Goal: Communication & Community: Share content

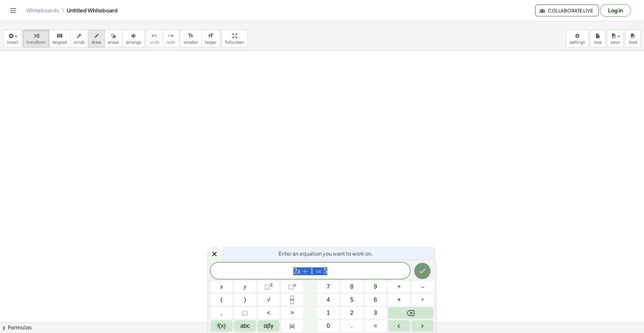
click at [94, 37] on icon "button" at bounding box center [96, 36] width 5 height 8
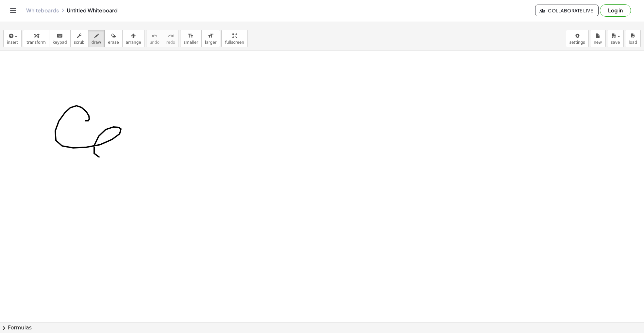
drag, startPoint x: 76, startPoint y: 106, endPoint x: 144, endPoint y: 157, distance: 84.6
drag, startPoint x: 160, startPoint y: 147, endPoint x: 189, endPoint y: 154, distance: 29.3
click at [151, 36] on icon "undo" at bounding box center [154, 36] width 6 height 8
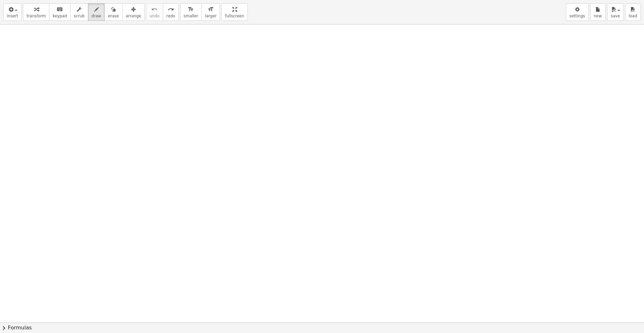
click at [207, 67] on div "insert select one: Math Expression Function Text Youtube Video Graphing Geometr…" at bounding box center [322, 166] width 644 height 333
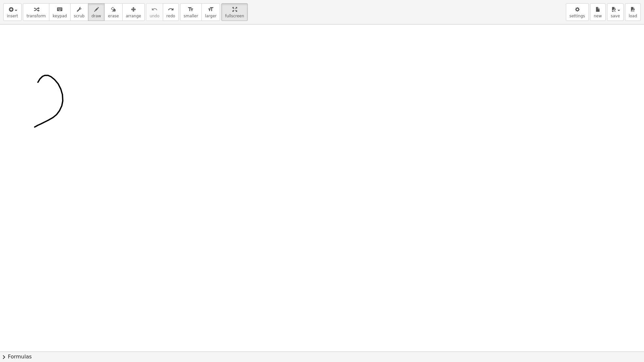
drag, startPoint x: 53, startPoint y: 117, endPoint x: 59, endPoint y: 86, distance: 31.6
click at [58, 89] on div at bounding box center [322, 352] width 644 height 654
drag, startPoint x: 80, startPoint y: 68, endPoint x: 77, endPoint y: 80, distance: 13.2
click at [76, 80] on div at bounding box center [322, 352] width 644 height 654
drag, startPoint x: 100, startPoint y: 70, endPoint x: 101, endPoint y: 75, distance: 4.9
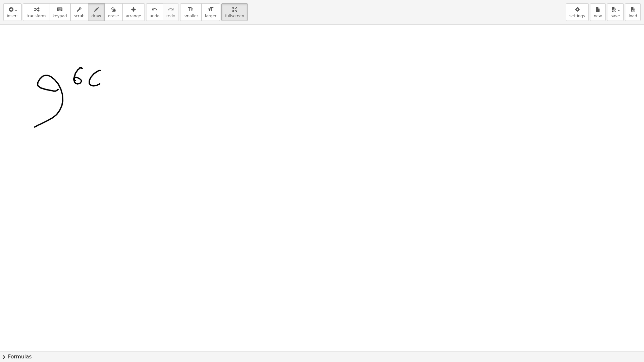
click at [96, 71] on div at bounding box center [322, 352] width 644 height 654
drag, startPoint x: 194, startPoint y: 90, endPoint x: 219, endPoint y: 106, distance: 30.5
click at [220, 107] on div at bounding box center [322, 352] width 644 height 654
drag, startPoint x: 212, startPoint y: 118, endPoint x: 224, endPoint y: 97, distance: 24.6
click at [213, 123] on div at bounding box center [322, 352] width 644 height 654
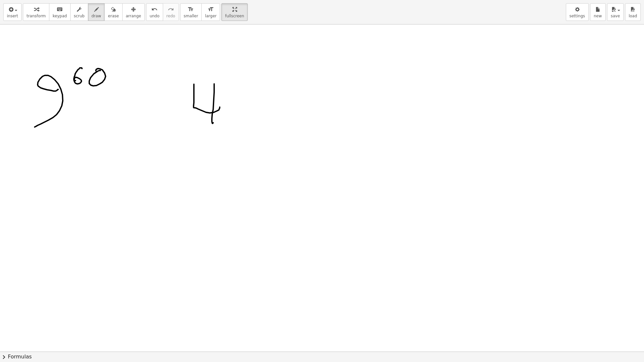
click at [221, 74] on div at bounding box center [322, 352] width 644 height 654
drag, startPoint x: 230, startPoint y: 73, endPoint x: 236, endPoint y: 84, distance: 13.0
click at [236, 84] on div at bounding box center [322, 352] width 644 height 654
click at [246, 74] on div at bounding box center [322, 352] width 644 height 654
drag, startPoint x: 45, startPoint y: 159, endPoint x: 30, endPoint y: 224, distance: 66.7
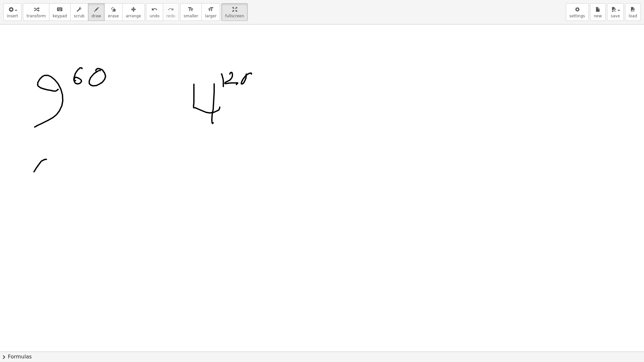
click at [29, 227] on div at bounding box center [322, 352] width 644 height 654
drag, startPoint x: 55, startPoint y: 164, endPoint x: 51, endPoint y: 209, distance: 44.9
click at [41, 217] on div at bounding box center [322, 352] width 644 height 654
drag, startPoint x: 74, startPoint y: 162, endPoint x: 76, endPoint y: 174, distance: 12.6
click at [76, 174] on div at bounding box center [322, 352] width 644 height 654
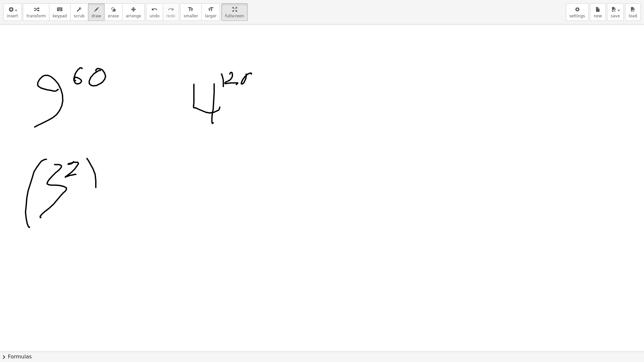
drag, startPoint x: 87, startPoint y: 158, endPoint x: 85, endPoint y: 218, distance: 59.5
click at [85, 218] on div at bounding box center [322, 352] width 644 height 654
drag, startPoint x: 102, startPoint y: 159, endPoint x: 105, endPoint y: 167, distance: 8.3
click at [99, 167] on div at bounding box center [322, 352] width 644 height 654
drag, startPoint x: 123, startPoint y: 156, endPoint x: 116, endPoint y: 155, distance: 6.3
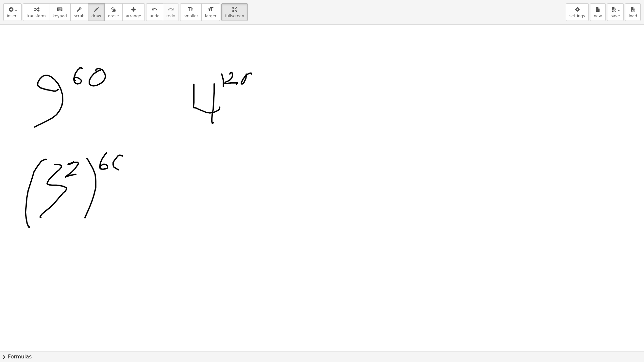
click at [117, 154] on div at bounding box center [322, 352] width 644 height 654
drag, startPoint x: 156, startPoint y: 199, endPoint x: 148, endPoint y: 190, distance: 12.2
click at [168, 196] on div at bounding box center [322, 352] width 644 height 654
drag, startPoint x: 159, startPoint y: 186, endPoint x: 171, endPoint y: 184, distance: 12.0
click at [169, 185] on div at bounding box center [322, 352] width 644 height 654
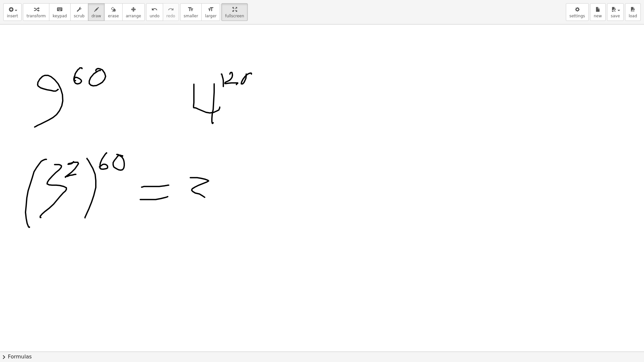
drag, startPoint x: 192, startPoint y: 178, endPoint x: 181, endPoint y: 212, distance: 36.6
click at [181, 212] on div at bounding box center [322, 352] width 644 height 654
drag, startPoint x: 213, startPoint y: 180, endPoint x: 217, endPoint y: 174, distance: 7.2
click at [213, 168] on div at bounding box center [322, 352] width 644 height 654
drag, startPoint x: 217, startPoint y: 168, endPoint x: 224, endPoint y: 178, distance: 12.7
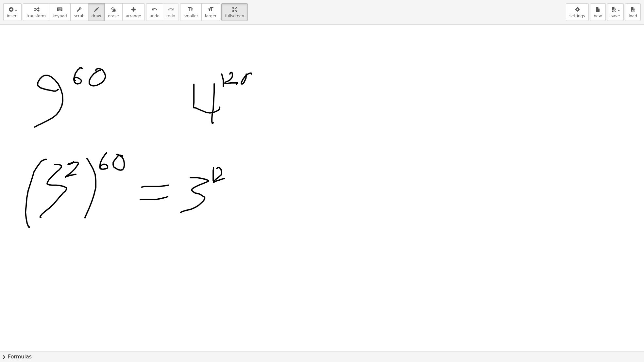
click at [224, 178] on div at bounding box center [322, 352] width 644 height 654
click at [232, 169] on div at bounding box center [322, 352] width 644 height 654
drag, startPoint x: 262, startPoint y: 174, endPoint x: 251, endPoint y: 189, distance: 18.9
click at [250, 191] on div at bounding box center [322, 352] width 644 height 654
drag, startPoint x: 251, startPoint y: 191, endPoint x: 272, endPoint y: 204, distance: 23.9
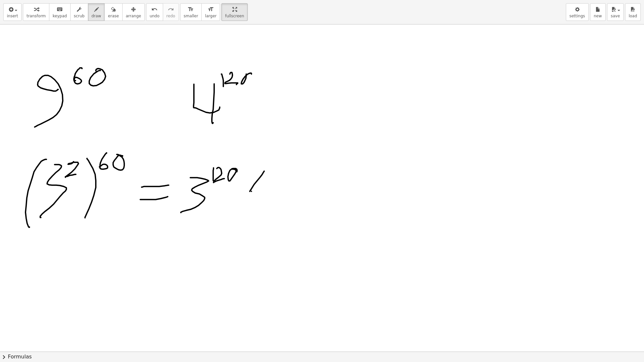
click at [272, 204] on div at bounding box center [322, 352] width 644 height 654
drag, startPoint x: 281, startPoint y: 176, endPoint x: 301, endPoint y: 183, distance: 21.1
click at [303, 187] on div at bounding box center [322, 352] width 644 height 654
drag, startPoint x: 297, startPoint y: 170, endPoint x: 307, endPoint y: 190, distance: 21.9
click at [302, 199] on div at bounding box center [322, 352] width 644 height 654
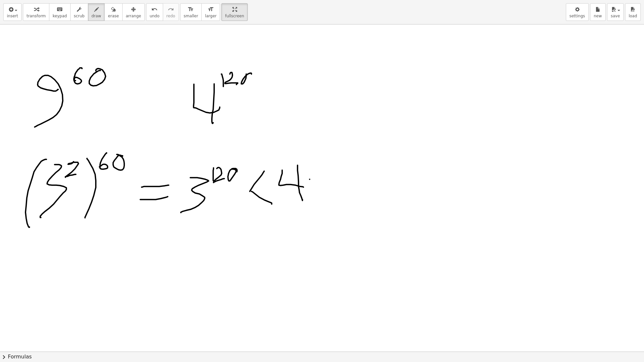
drag, startPoint x: 310, startPoint y: 179, endPoint x: 309, endPoint y: 166, distance: 12.8
click at [309, 166] on div at bounding box center [322, 352] width 644 height 654
drag, startPoint x: 317, startPoint y: 168, endPoint x: 326, endPoint y: 179, distance: 13.8
click at [326, 179] on div at bounding box center [322, 352] width 644 height 654
drag, startPoint x: 336, startPoint y: 165, endPoint x: 335, endPoint y: 161, distance: 4.8
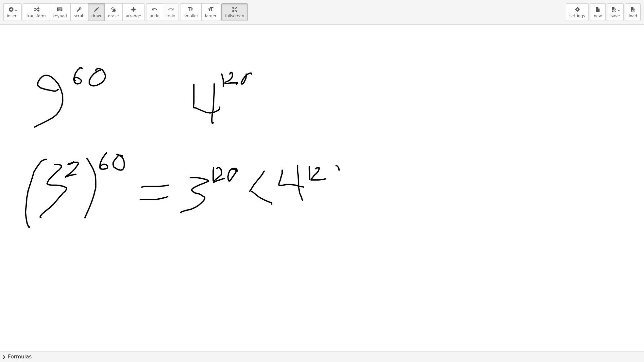
click at [336, 161] on div at bounding box center [322, 352] width 644 height 654
click at [108, 14] on span "erase" at bounding box center [113, 16] width 11 height 5
click at [77, 13] on icon "button" at bounding box center [79, 10] width 5 height 8
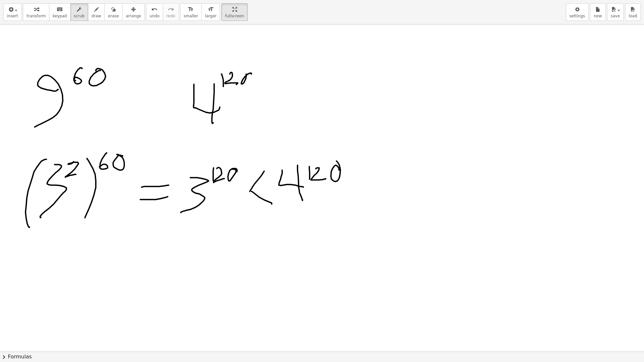
drag, startPoint x: 70, startPoint y: 68, endPoint x: 97, endPoint y: 82, distance: 31.1
click at [65, 83] on div at bounding box center [322, 352] width 644 height 654
click at [86, 83] on div at bounding box center [322, 352] width 644 height 654
click at [87, 83] on div at bounding box center [322, 352] width 644 height 654
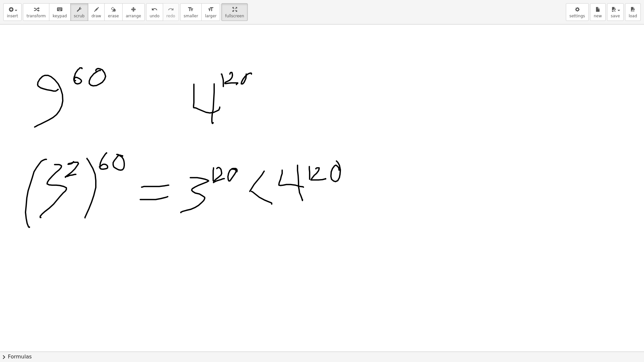
click at [85, 81] on div at bounding box center [322, 352] width 644 height 654
click at [84, 79] on div at bounding box center [322, 352] width 644 height 654
click at [108, 11] on div "button" at bounding box center [113, 9] width 11 height 8
drag, startPoint x: 59, startPoint y: 98, endPoint x: 75, endPoint y: 79, distance: 24.8
click at [75, 81] on div at bounding box center [322, 352] width 644 height 654
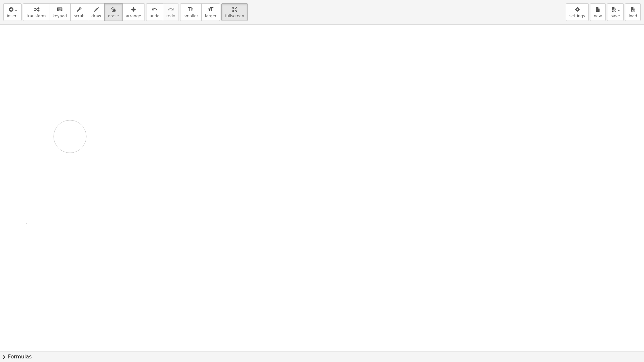
drag, startPoint x: 74, startPoint y: 66, endPoint x: 87, endPoint y: 169, distance: 103.5
click at [49, 201] on div at bounding box center [322, 352] width 644 height 654
click at [92, 16] on span "draw" at bounding box center [97, 16] width 10 height 5
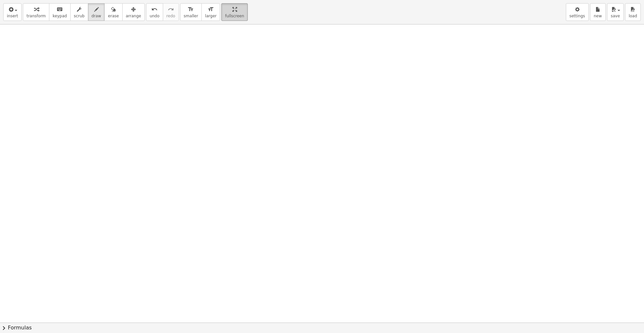
click at [232, 13] on icon "button" at bounding box center [234, 10] width 5 height 8
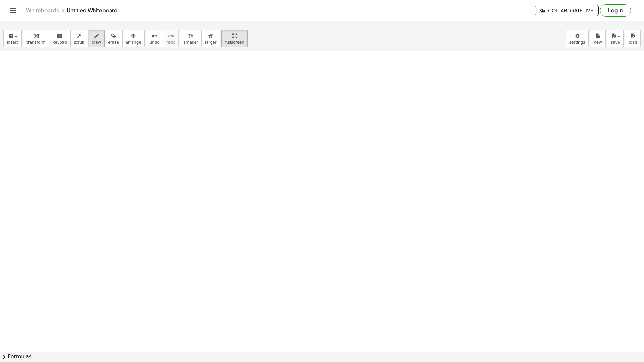
drag, startPoint x: 210, startPoint y: 38, endPoint x: 210, endPoint y: 66, distance: 28.4
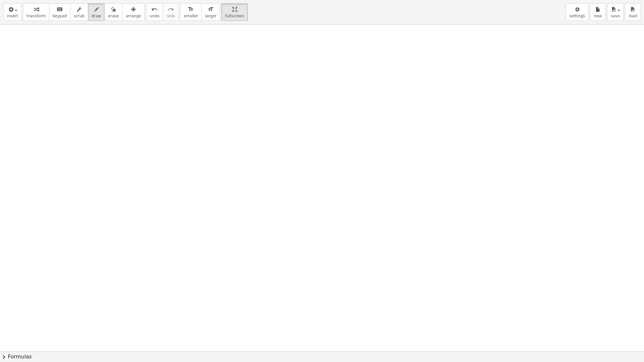
click at [210, 66] on div "insert select one: Math Expression Function Text Youtube Video Graphing Geometr…" at bounding box center [322, 181] width 644 height 362
drag, startPoint x: 52, startPoint y: 75, endPoint x: 100, endPoint y: 114, distance: 62.3
click at [102, 115] on div at bounding box center [322, 352] width 644 height 654
drag, startPoint x: 101, startPoint y: 65, endPoint x: 93, endPoint y: 86, distance: 22.7
click at [92, 87] on div at bounding box center [322, 352] width 644 height 654
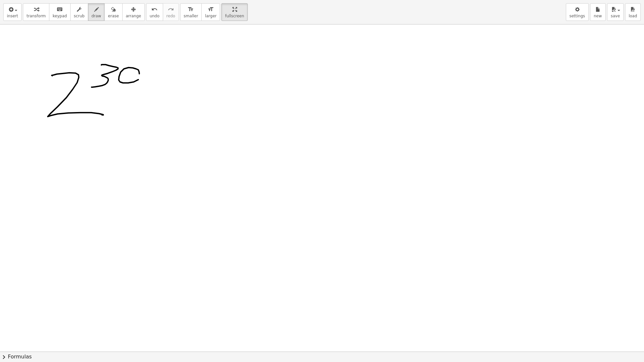
drag, startPoint x: 139, startPoint y: 73, endPoint x: 148, endPoint y: 78, distance: 10.4
click at [138, 68] on div at bounding box center [322, 352] width 644 height 654
drag, startPoint x: 157, startPoint y: 77, endPoint x: 170, endPoint y: 75, distance: 13.3
click at [164, 71] on div at bounding box center [322, 352] width 644 height 654
drag, startPoint x: 300, startPoint y: 68, endPoint x: 291, endPoint y: 119, distance: 51.8
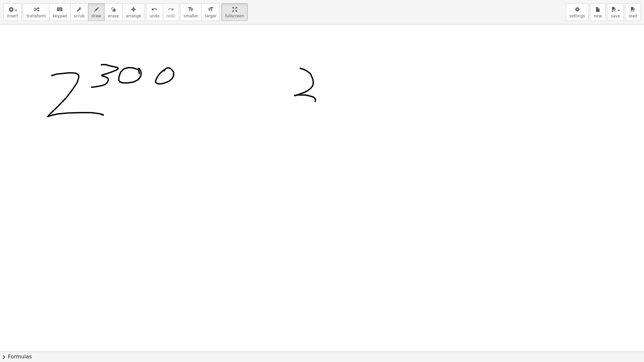
click at [291, 119] on div at bounding box center [322, 352] width 644 height 654
drag, startPoint x: 315, startPoint y: 67, endPoint x: 327, endPoint y: 77, distance: 15.3
click at [327, 77] on div at bounding box center [322, 352] width 644 height 654
drag, startPoint x: 341, startPoint y: 66, endPoint x: 338, endPoint y: 69, distance: 4.0
click at [338, 69] on div at bounding box center [322, 352] width 644 height 654
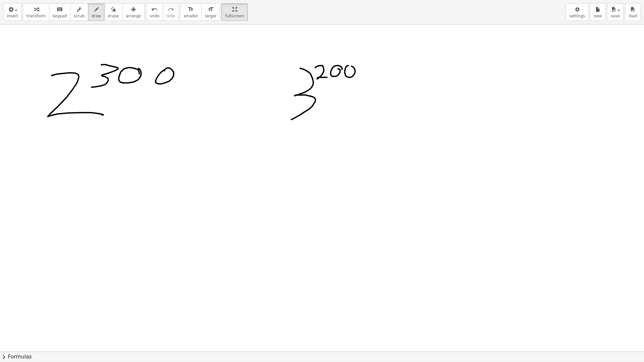
drag, startPoint x: 348, startPoint y: 65, endPoint x: 359, endPoint y: 76, distance: 15.3
click at [346, 68] on div at bounding box center [322, 352] width 644 height 654
drag, startPoint x: 76, startPoint y: 167, endPoint x: 58, endPoint y: 193, distance: 31.6
click at [57, 193] on div at bounding box center [322, 352] width 644 height 654
drag, startPoint x: 83, startPoint y: 169, endPoint x: 85, endPoint y: 161, distance: 8.6
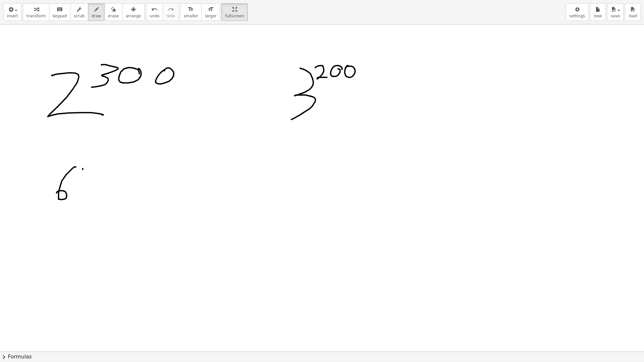
click at [85, 161] on div at bounding box center [322, 352] width 644 height 654
drag, startPoint x: 90, startPoint y: 162, endPoint x: 95, endPoint y: 164, distance: 4.9
click at [95, 164] on div at bounding box center [322, 352] width 644 height 654
drag, startPoint x: 102, startPoint y: 170, endPoint x: 112, endPoint y: 164, distance: 11.4
click at [107, 161] on div at bounding box center [322, 352] width 644 height 654
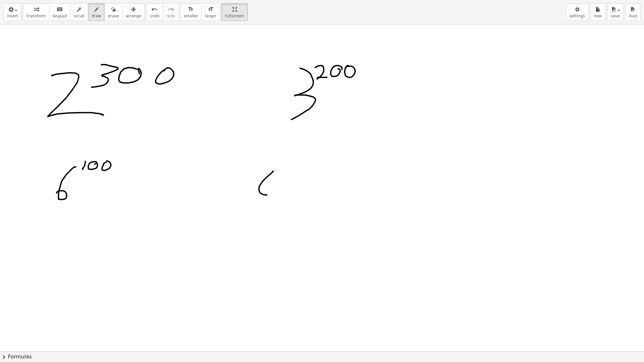
drag, startPoint x: 273, startPoint y: 171, endPoint x: 261, endPoint y: 184, distance: 18.1
click at [260, 183] on div at bounding box center [322, 352] width 644 height 654
drag, startPoint x: 277, startPoint y: 171, endPoint x: 277, endPoint y: 167, distance: 3.9
click at [277, 166] on div at bounding box center [322, 352] width 644 height 654
click at [283, 165] on div at bounding box center [322, 352] width 644 height 654
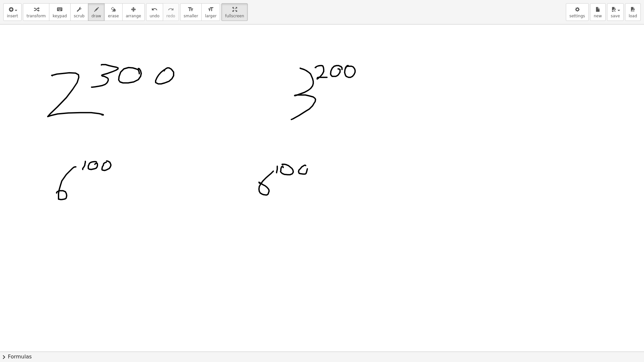
click at [304, 162] on div at bounding box center [322, 352] width 644 height 654
click at [325, 100] on div at bounding box center [322, 352] width 644 height 654
drag, startPoint x: 344, startPoint y: 93, endPoint x: 357, endPoint y: 105, distance: 18.3
click at [356, 106] on div at bounding box center [322, 352] width 644 height 654
drag, startPoint x: 318, startPoint y: 81, endPoint x: 352, endPoint y: 80, distance: 34.3
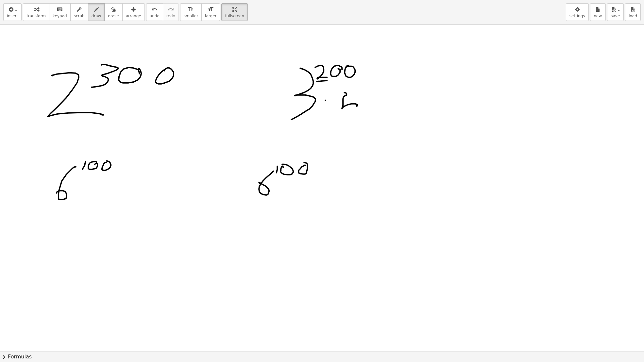
click at [352, 80] on div at bounding box center [322, 352] width 644 height 654
drag, startPoint x: 333, startPoint y: 83, endPoint x: 340, endPoint y: 88, distance: 8.4
click at [340, 89] on div at bounding box center [322, 352] width 644 height 654
drag, startPoint x: 94, startPoint y: 90, endPoint x: 158, endPoint y: 93, distance: 64.1
click at [160, 92] on div at bounding box center [322, 352] width 644 height 654
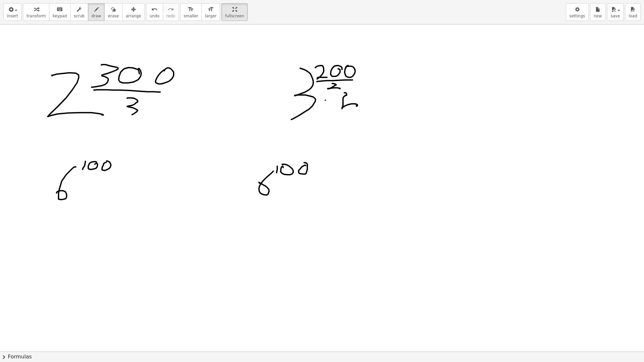
drag, startPoint x: 127, startPoint y: 98, endPoint x: 124, endPoint y: 117, distance: 19.6
click at [124, 117] on div at bounding box center [322, 352] width 644 height 654
click at [72, 127] on div at bounding box center [322, 352] width 644 height 654
drag, startPoint x: 85, startPoint y: 119, endPoint x: 70, endPoint y: 143, distance: 27.7
click at [72, 143] on div at bounding box center [322, 352] width 644 height 654
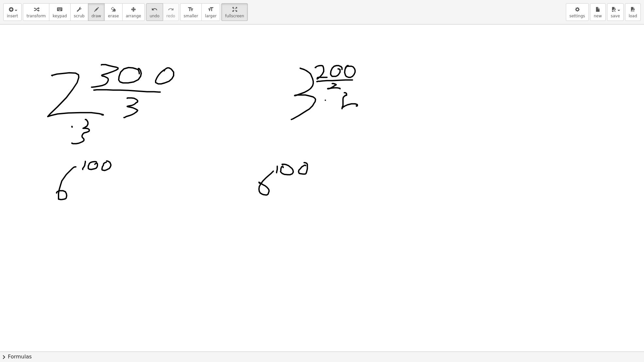
click at [151, 11] on icon "undo" at bounding box center [154, 10] width 6 height 8
click at [111, 13] on icon "button" at bounding box center [113, 10] width 5 height 8
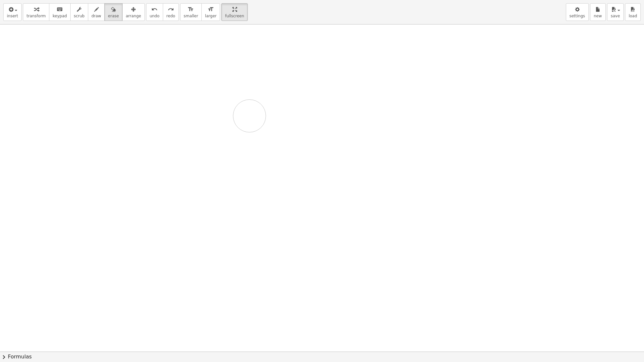
drag, startPoint x: 181, startPoint y: 95, endPoint x: 134, endPoint y: 75, distance: 51.6
click at [199, 99] on div at bounding box center [322, 352] width 644 height 654
click at [92, 10] on div "button" at bounding box center [97, 9] width 10 height 8
click at [150, 15] on span "undo" at bounding box center [155, 16] width 10 height 5
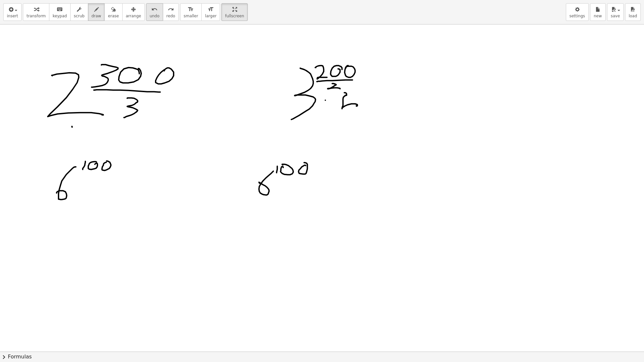
click at [150, 18] on span "undo" at bounding box center [155, 16] width 10 height 5
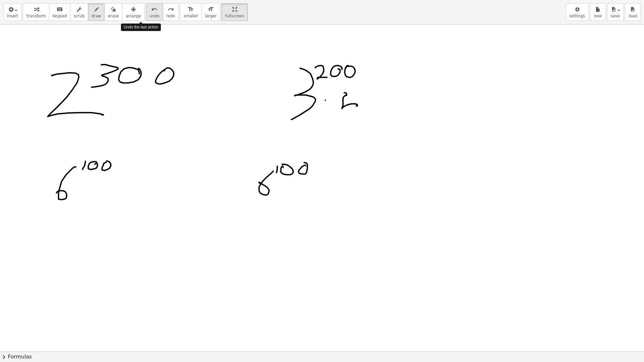
click at [150, 18] on span "undo" at bounding box center [155, 16] width 10 height 5
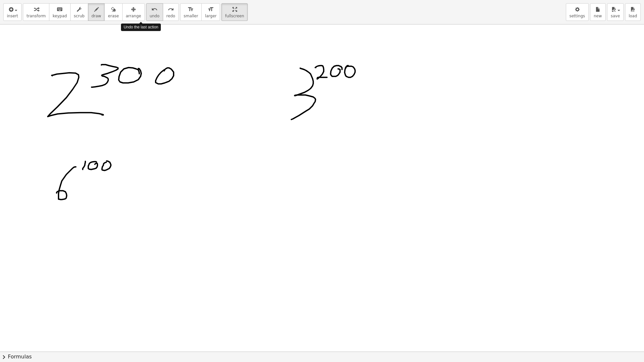
click at [150, 18] on span "undo" at bounding box center [155, 16] width 10 height 5
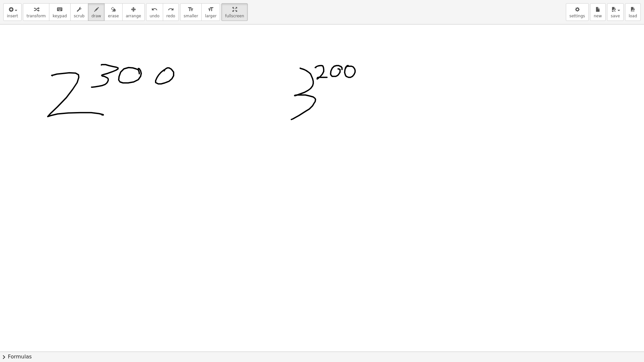
drag, startPoint x: 306, startPoint y: 78, endPoint x: 244, endPoint y: 54, distance: 66.9
drag, startPoint x: 244, startPoint y: 54, endPoint x: 272, endPoint y: 13, distance: 49.1
click at [271, 13] on div "insert select one: Math Expression Function Text Youtube Video Graphing Geometr…" at bounding box center [322, 12] width 644 height 25
drag, startPoint x: 42, startPoint y: 145, endPoint x: 81, endPoint y: 146, distance: 38.9
click at [92, 168] on div at bounding box center [322, 352] width 644 height 654
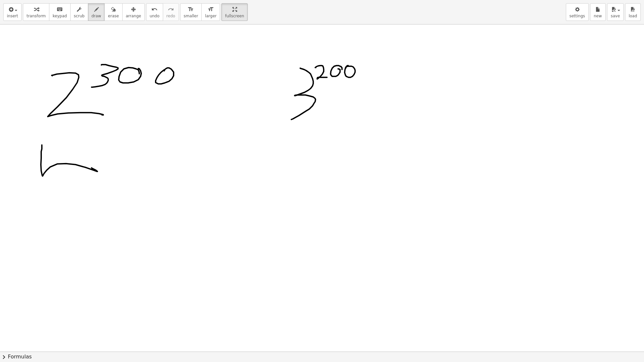
drag, startPoint x: 81, startPoint y: 146, endPoint x: 76, endPoint y: 190, distance: 44.0
click at [76, 193] on div at bounding box center [322, 352] width 644 height 654
drag, startPoint x: 109, startPoint y: 152, endPoint x: 117, endPoint y: 157, distance: 10.1
click at [117, 158] on div at bounding box center [322, 352] width 644 height 654
drag, startPoint x: 129, startPoint y: 151, endPoint x: 128, endPoint y: 145, distance: 6.3
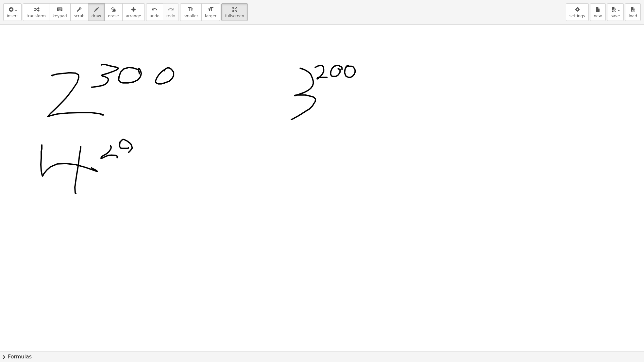
click at [129, 147] on div at bounding box center [322, 352] width 644 height 654
drag, startPoint x: 143, startPoint y: 155, endPoint x: 144, endPoint y: 150, distance: 4.6
click at [144, 151] on div at bounding box center [322, 352] width 644 height 654
drag, startPoint x: 88, startPoint y: 138, endPoint x: 69, endPoint y: 167, distance: 34.4
click at [65, 169] on div at bounding box center [322, 352] width 644 height 654
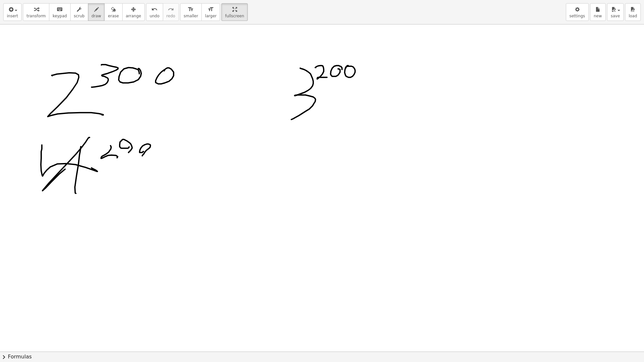
drag, startPoint x: 74, startPoint y: 185, endPoint x: 90, endPoint y: 194, distance: 18.7
click at [88, 195] on div at bounding box center [322, 352] width 644 height 654
drag, startPoint x: 109, startPoint y: 176, endPoint x: 123, endPoint y: 193, distance: 22.5
click at [124, 188] on div at bounding box center [322, 352] width 644 height 654
click at [108, 14] on span "erase" at bounding box center [113, 16] width 11 height 5
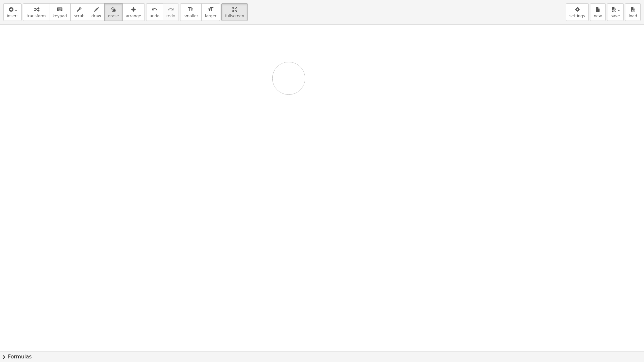
drag, startPoint x: 58, startPoint y: 67, endPoint x: 295, endPoint y: 63, distance: 237.4
click at [290, 78] on div at bounding box center [322, 352] width 644 height 654
click at [151, 12] on icon "undo" at bounding box center [154, 10] width 6 height 8
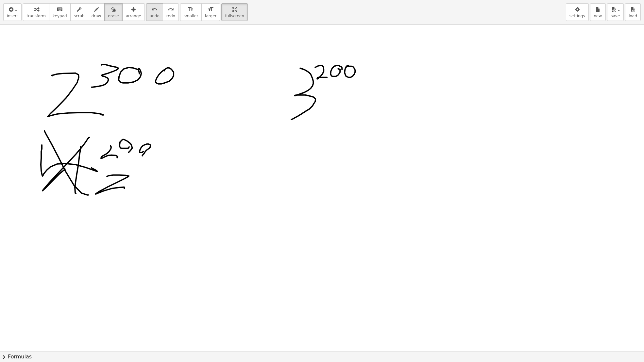
click at [150, 12] on div "undo" at bounding box center [155, 9] width 10 height 8
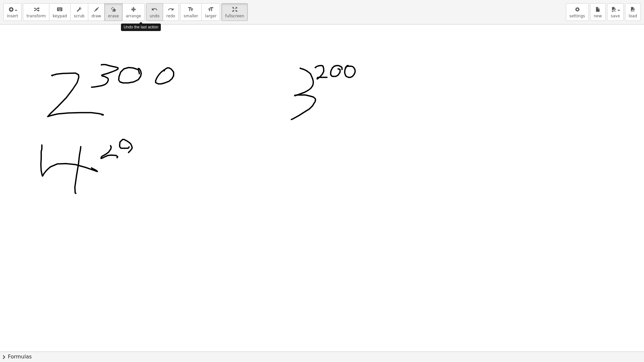
click at [150, 12] on div "undo" at bounding box center [155, 9] width 10 height 8
drag, startPoint x: 45, startPoint y: 188, endPoint x: 48, endPoint y: 210, distance: 22.1
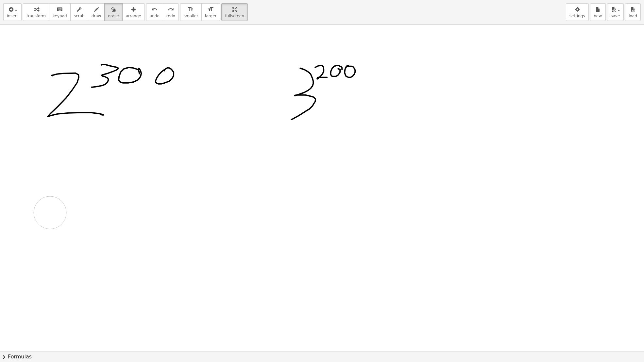
click at [49, 211] on div at bounding box center [322, 352] width 644 height 654
click at [92, 11] on div "button" at bounding box center [97, 9] width 10 height 8
drag, startPoint x: 51, startPoint y: 171, endPoint x: 42, endPoint y: 221, distance: 51.2
click at [42, 222] on div at bounding box center [322, 352] width 644 height 654
drag, startPoint x: 59, startPoint y: 175, endPoint x: 65, endPoint y: 214, distance: 40.3
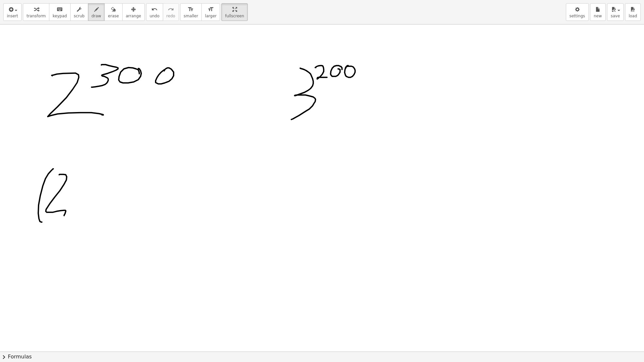
click at [64, 215] on div at bounding box center [322, 352] width 644 height 654
drag, startPoint x: 72, startPoint y: 168, endPoint x: 66, endPoint y: 186, distance: 18.8
click at [66, 186] on div at bounding box center [322, 352] width 644 height 654
drag, startPoint x: 89, startPoint y: 169, endPoint x: 87, endPoint y: 219, distance: 49.7
click at [87, 219] on div at bounding box center [322, 352] width 644 height 654
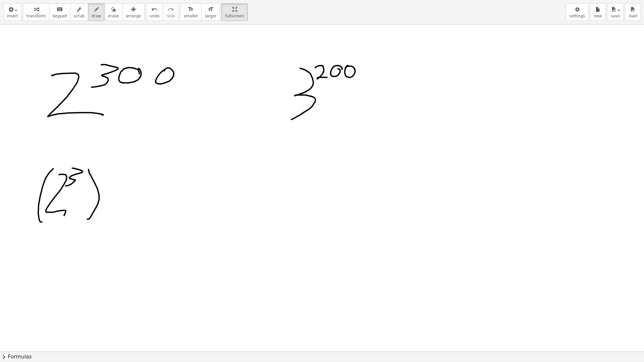
drag, startPoint x: 101, startPoint y: 176, endPoint x: 101, endPoint y: 165, distance: 11.4
click at [102, 164] on div at bounding box center [322, 352] width 644 height 654
drag, startPoint x: 106, startPoint y: 171, endPoint x: 116, endPoint y: 168, distance: 10.5
click at [111, 163] on div at bounding box center [322, 352] width 644 height 654
drag, startPoint x: 126, startPoint y: 165, endPoint x: 122, endPoint y: 168, distance: 4.9
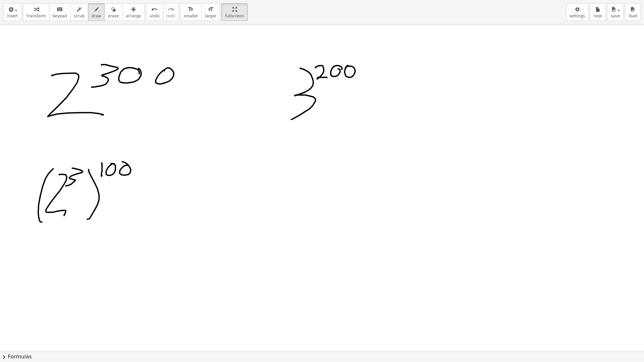
click at [118, 162] on div at bounding box center [322, 352] width 644 height 654
drag, startPoint x: 145, startPoint y: 195, endPoint x: 161, endPoint y: 192, distance: 16.2
click at [165, 196] on div at bounding box center [322, 352] width 644 height 654
drag, startPoint x: 155, startPoint y: 182, endPoint x: 177, endPoint y: 183, distance: 21.3
click at [172, 182] on div at bounding box center [322, 352] width 644 height 654
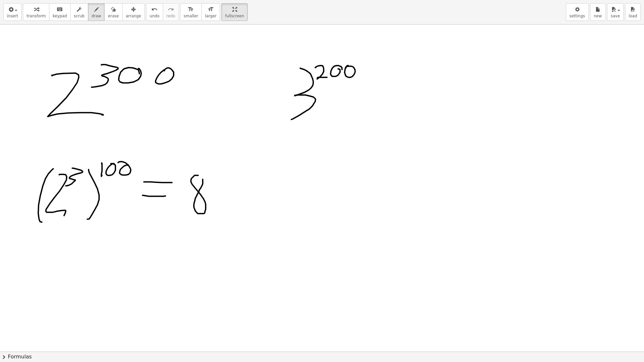
click at [199, 176] on div at bounding box center [322, 352] width 644 height 654
drag, startPoint x: 211, startPoint y: 179, endPoint x: 209, endPoint y: 170, distance: 9.2
click at [209, 170] on div at bounding box center [322, 352] width 644 height 654
click at [215, 170] on div at bounding box center [322, 352] width 644 height 654
drag, startPoint x: 225, startPoint y: 172, endPoint x: 221, endPoint y: 169, distance: 5.6
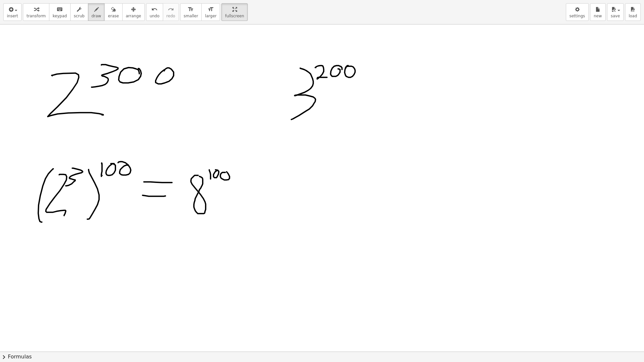
click at [226, 172] on div at bounding box center [322, 352] width 644 height 654
drag, startPoint x: 285, startPoint y: 178, endPoint x: 283, endPoint y: 210, distance: 32.1
click at [283, 210] on div at bounding box center [322, 352] width 644 height 654
drag, startPoint x: 298, startPoint y: 176, endPoint x: 288, endPoint y: 200, distance: 26.8
click at [288, 200] on div at bounding box center [322, 352] width 644 height 654
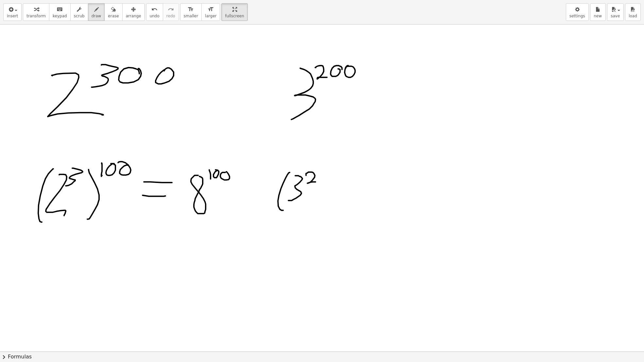
drag, startPoint x: 306, startPoint y: 175, endPoint x: 315, endPoint y: 182, distance: 11.6
click at [315, 182] on div at bounding box center [322, 352] width 644 height 654
drag, startPoint x: 322, startPoint y: 171, endPoint x: 323, endPoint y: 203, distance: 32.7
click at [323, 203] on div at bounding box center [322, 352] width 644 height 654
drag, startPoint x: 337, startPoint y: 178, endPoint x: 345, endPoint y: 174, distance: 9.4
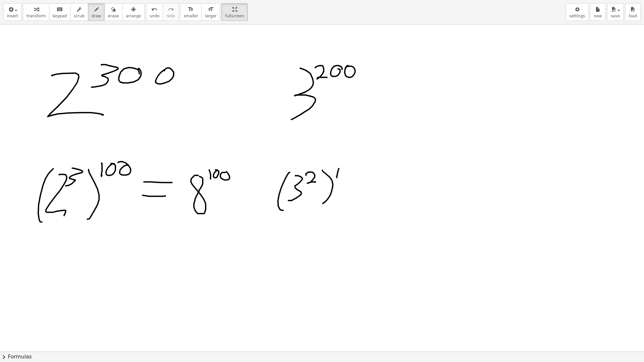
click at [339, 169] on div at bounding box center [322, 352] width 644 height 654
click at [347, 170] on div at bounding box center [322, 352] width 644 height 654
drag, startPoint x: 356, startPoint y: 169, endPoint x: 361, endPoint y: 172, distance: 5.7
click at [355, 166] on div at bounding box center [322, 352] width 644 height 654
drag, startPoint x: 387, startPoint y: 188, endPoint x: 372, endPoint y: 181, distance: 16.5
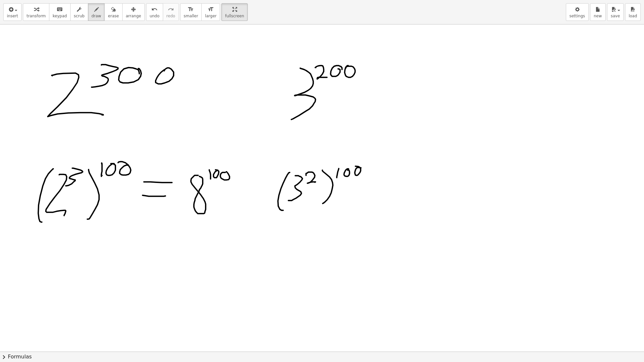
click at [390, 188] on div at bounding box center [322, 352] width 644 height 654
click at [397, 179] on div at bounding box center [322, 352] width 644 height 654
drag, startPoint x: 410, startPoint y: 192, endPoint x: 420, endPoint y: 174, distance: 20.2
click at [420, 174] on div at bounding box center [322, 352] width 644 height 654
click at [426, 169] on div at bounding box center [322, 352] width 644 height 654
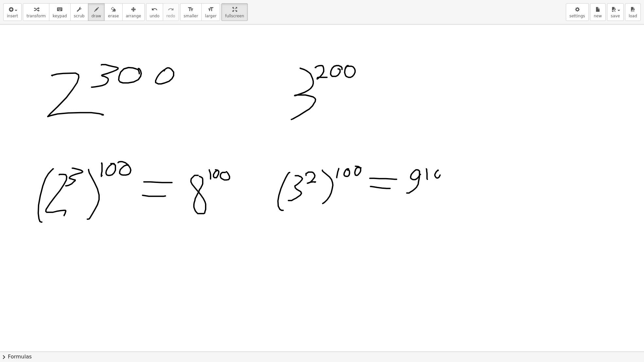
click at [440, 169] on div at bounding box center [322, 352] width 644 height 654
drag, startPoint x: 450, startPoint y: 170, endPoint x: 443, endPoint y: 170, distance: 6.5
click at [447, 169] on div at bounding box center [322, 352] width 644 height 654
click at [111, 8] on icon "button" at bounding box center [113, 10] width 5 height 8
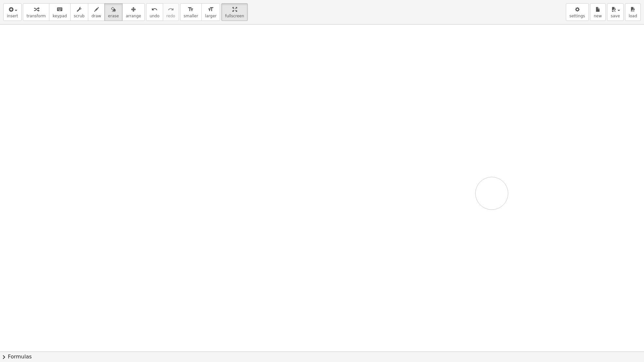
drag, startPoint x: 68, startPoint y: 87, endPoint x: 168, endPoint y: 157, distance: 122.5
click at [317, 195] on div at bounding box center [322, 352] width 644 height 654
click at [94, 11] on icon "button" at bounding box center [96, 10] width 5 height 8
drag, startPoint x: 118, startPoint y: 93, endPoint x: 96, endPoint y: 141, distance: 53.1
click at [96, 141] on div at bounding box center [322, 352] width 644 height 654
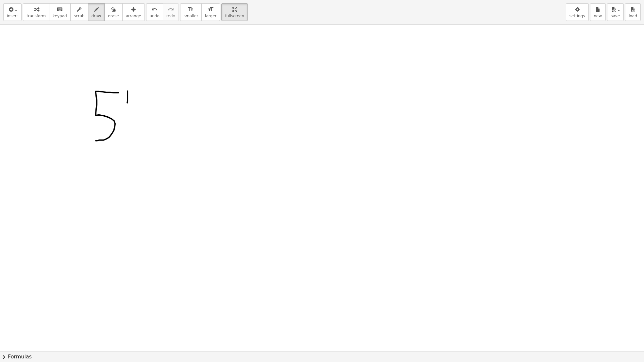
drag, startPoint x: 127, startPoint y: 95, endPoint x: 127, endPoint y: 91, distance: 4.6
click at [127, 91] on div at bounding box center [322, 352] width 644 height 654
drag, startPoint x: 138, startPoint y: 91, endPoint x: 132, endPoint y: 93, distance: 6.3
click at [133, 93] on div at bounding box center [322, 352] width 644 height 654
drag, startPoint x: 147, startPoint y: 100, endPoint x: 138, endPoint y: 93, distance: 11.8
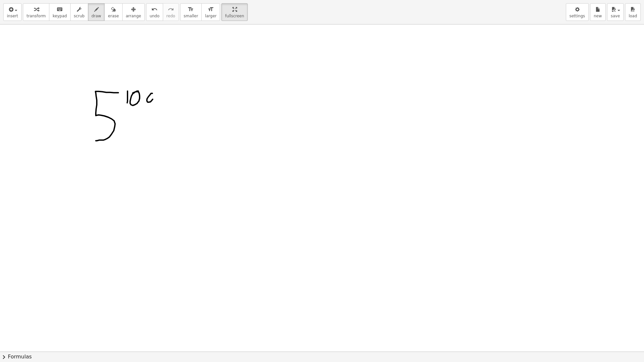
click at [139, 92] on div at bounding box center [322, 352] width 644 height 654
click at [108, 16] on span "erase" at bounding box center [113, 16] width 11 height 5
drag, startPoint x: 154, startPoint y: 106, endPoint x: 101, endPoint y: 73, distance: 62.2
click at [92, 78] on div at bounding box center [322, 352] width 644 height 654
click at [92, 14] on span "draw" at bounding box center [97, 16] width 10 height 5
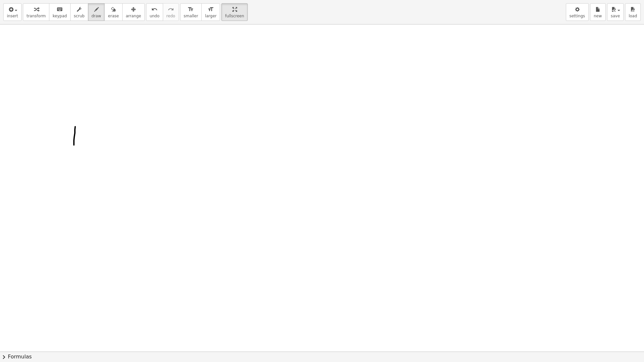
drag, startPoint x: 74, startPoint y: 145, endPoint x: 78, endPoint y: 127, distance: 18.2
click at [75, 122] on div at bounding box center [322, 352] width 644 height 654
drag, startPoint x: 85, startPoint y: 133, endPoint x: 95, endPoint y: 143, distance: 13.7
click at [95, 143] on div at bounding box center [322, 352] width 644 height 654
drag, startPoint x: 111, startPoint y: 125, endPoint x: 105, endPoint y: 147, distance: 22.3
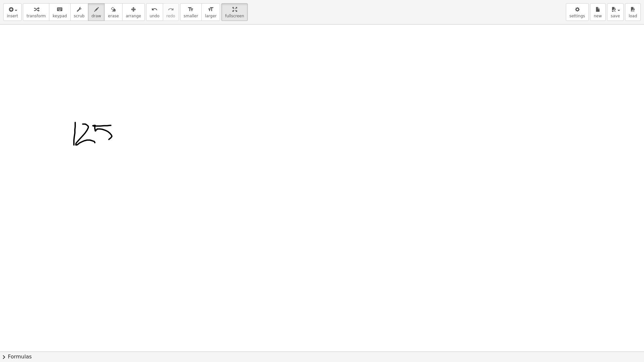
click at [103, 146] on div at bounding box center [322, 352] width 644 height 654
drag, startPoint x: 120, startPoint y: 114, endPoint x: 127, endPoint y: 120, distance: 9.3
click at [128, 126] on div at bounding box center [322, 352] width 644 height 654
drag, startPoint x: 123, startPoint y: 118, endPoint x: 115, endPoint y: 124, distance: 9.9
click at [115, 124] on div at bounding box center [322, 352] width 644 height 654
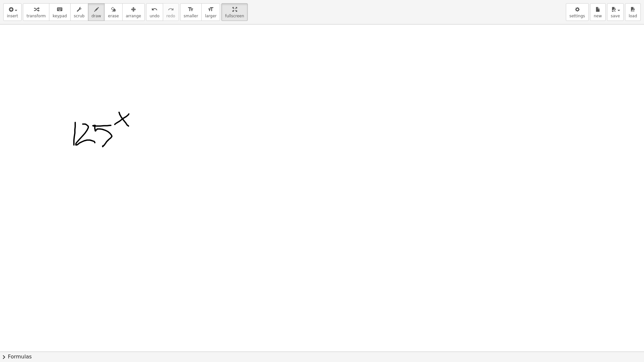
drag, startPoint x: 116, startPoint y: 151, endPoint x: 127, endPoint y: 150, distance: 10.5
click at [127, 150] on div at bounding box center [322, 352] width 644 height 654
drag, startPoint x: 85, startPoint y: 162, endPoint x: 76, endPoint y: 182, distance: 21.5
click at [75, 184] on div at bounding box center [322, 352] width 644 height 654
drag, startPoint x: 92, startPoint y: 156, endPoint x: 104, endPoint y: 167, distance: 16.4
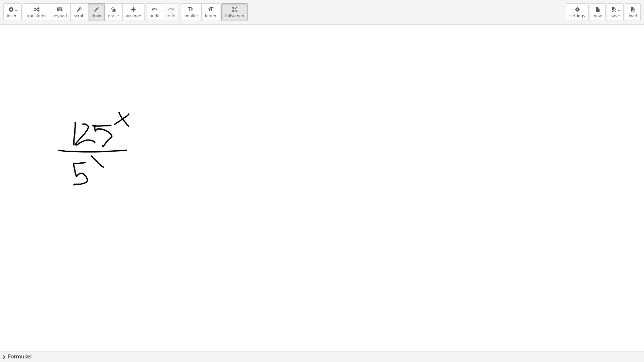
click at [104, 167] on div at bounding box center [322, 352] width 644 height 654
drag, startPoint x: 99, startPoint y: 156, endPoint x: 89, endPoint y: 165, distance: 13.7
click at [89, 165] on div at bounding box center [322, 352] width 644 height 654
drag, startPoint x: 157, startPoint y: 161, endPoint x: 177, endPoint y: 155, distance: 20.3
click at [183, 158] on div at bounding box center [322, 352] width 644 height 654
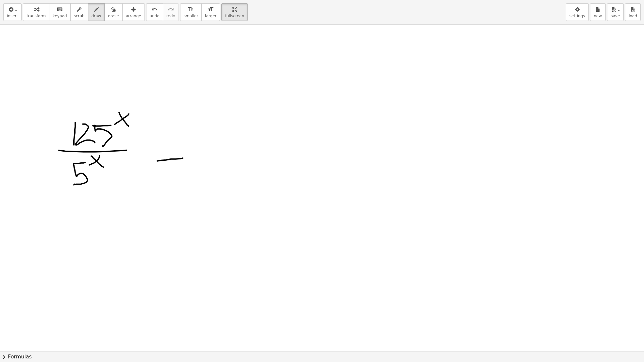
drag, startPoint x: 162, startPoint y: 147, endPoint x: 183, endPoint y: 145, distance: 21.3
click at [181, 145] on div at bounding box center [322, 352] width 644 height 654
drag, startPoint x: 233, startPoint y: 120, endPoint x: 231, endPoint y: 146, distance: 25.9
click at [230, 148] on div at bounding box center [322, 352] width 644 height 654
drag, startPoint x: 251, startPoint y: 122, endPoint x: 241, endPoint y: 146, distance: 26.2
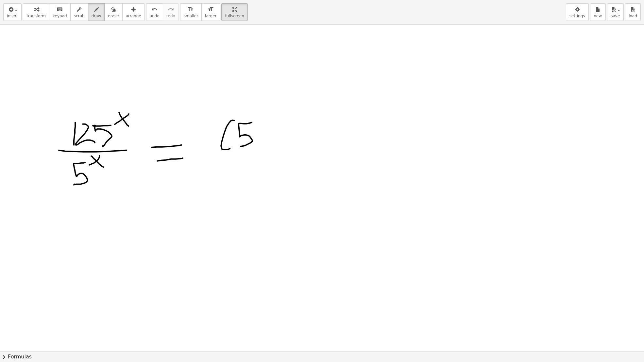
click at [241, 146] on div at bounding box center [322, 352] width 644 height 654
drag, startPoint x: 257, startPoint y: 118, endPoint x: 255, endPoint y: 132, distance: 14.2
click at [255, 132] on div at bounding box center [322, 352] width 644 height 654
drag, startPoint x: 268, startPoint y: 119, endPoint x: 266, endPoint y: 147, distance: 27.9
click at [266, 147] on div at bounding box center [322, 352] width 644 height 654
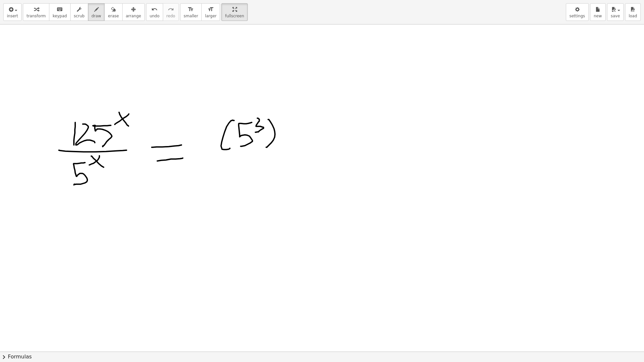
drag, startPoint x: 274, startPoint y: 105, endPoint x: 287, endPoint y: 116, distance: 17.6
click at [287, 116] on div at bounding box center [322, 352] width 644 height 654
drag, startPoint x: 286, startPoint y: 107, endPoint x: 273, endPoint y: 117, distance: 16.5
click at [271, 118] on div at bounding box center [322, 352] width 644 height 654
drag, startPoint x: 212, startPoint y: 157, endPoint x: 289, endPoint y: 153, distance: 76.3
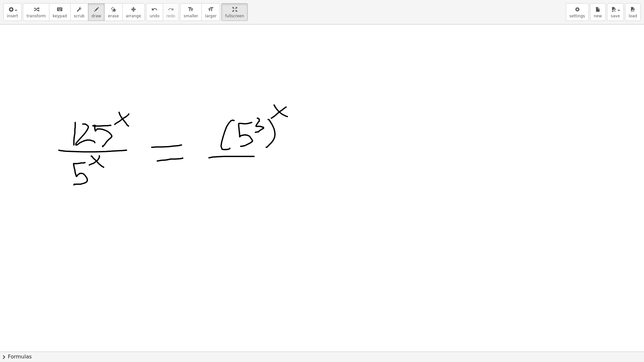
click at [290, 152] on div at bounding box center [322, 352] width 644 height 654
drag, startPoint x: 252, startPoint y: 166, endPoint x: 234, endPoint y: 193, distance: 31.9
click at [234, 193] on div at bounding box center [322, 352] width 644 height 654
drag, startPoint x: 251, startPoint y: 174, endPoint x: 259, endPoint y: 186, distance: 14.7
click at [259, 186] on div at bounding box center [322, 352] width 644 height 654
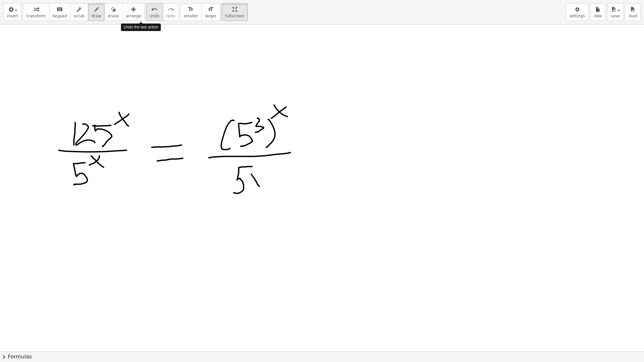
click at [150, 16] on span "undo" at bounding box center [155, 16] width 10 height 5
drag, startPoint x: 258, startPoint y: 159, endPoint x: 263, endPoint y: 166, distance: 8.8
click at [263, 166] on div at bounding box center [322, 352] width 644 height 654
drag, startPoint x: 266, startPoint y: 161, endPoint x: 258, endPoint y: 164, distance: 8.7
click at [257, 164] on div at bounding box center [322, 352] width 644 height 654
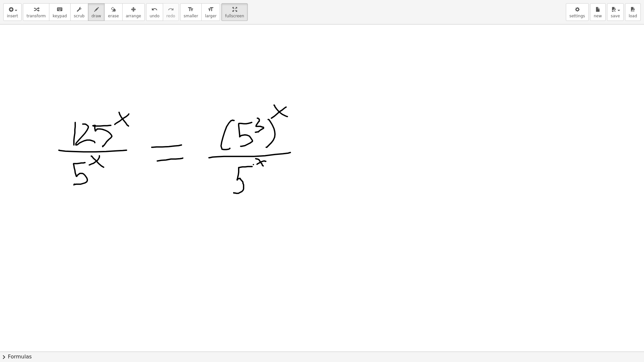
drag, startPoint x: 253, startPoint y: 164, endPoint x: 221, endPoint y: 210, distance: 56.1
click at [220, 211] on div at bounding box center [322, 352] width 644 height 654
drag, startPoint x: 254, startPoint y: 119, endPoint x: 229, endPoint y: 150, distance: 39.1
click at [229, 150] on div at bounding box center [322, 352] width 644 height 654
drag, startPoint x: 139, startPoint y: 8, endPoint x: 150, endPoint y: 20, distance: 15.7
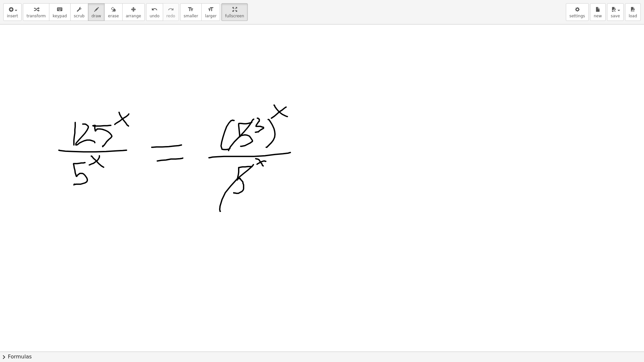
click at [151, 8] on icon "undo" at bounding box center [154, 10] width 6 height 8
click at [146, 18] on button "undo undo" at bounding box center [154, 12] width 17 height 18
drag, startPoint x: 256, startPoint y: 166, endPoint x: 259, endPoint y: 163, distance: 4.3
click at [256, 166] on div at bounding box center [322, 352] width 644 height 654
drag, startPoint x: 288, startPoint y: 106, endPoint x: 269, endPoint y: 116, distance: 21.3
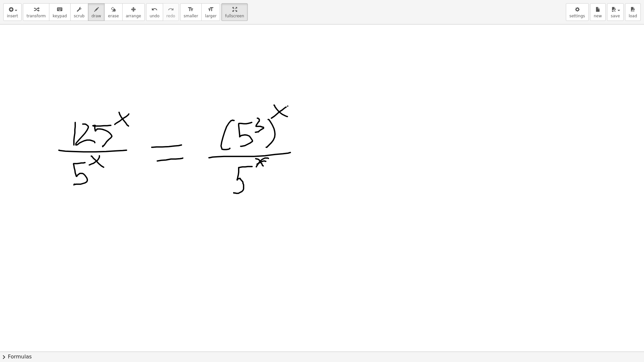
click at [267, 117] on div at bounding box center [322, 352] width 644 height 654
drag, startPoint x: 303, startPoint y: 156, endPoint x: 327, endPoint y: 152, distance: 23.8
click at [331, 156] on div at bounding box center [322, 352] width 644 height 654
drag, startPoint x: 304, startPoint y: 140, endPoint x: 337, endPoint y: 141, distance: 33.0
click at [334, 140] on div at bounding box center [322, 352] width 644 height 654
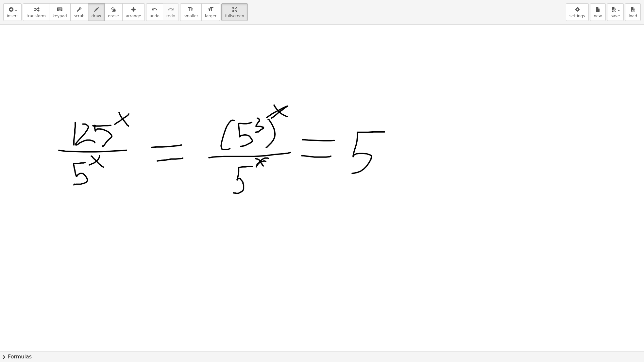
drag, startPoint x: 384, startPoint y: 132, endPoint x: 352, endPoint y: 169, distance: 49.4
click at [350, 172] on div at bounding box center [322, 352] width 644 height 654
drag
click at [399, 134] on div at bounding box center [322, 352] width 644 height 654
click at [429, 150] on div at bounding box center [322, 352] width 644 height 654
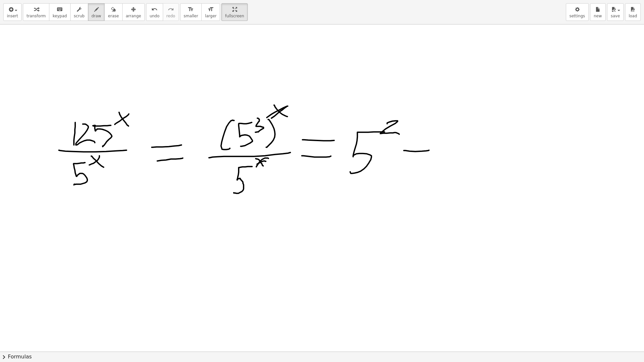
click at [430, 134] on div at bounding box center [322, 352] width 644 height 654
click at [474, 153] on div at bounding box center [322, 352] width 644 height 654
click at [477, 159] on div at bounding box center [322, 352] width 644 height 654
click at [151, 11] on icon "undo" at bounding box center [154, 10] width 6 height 8
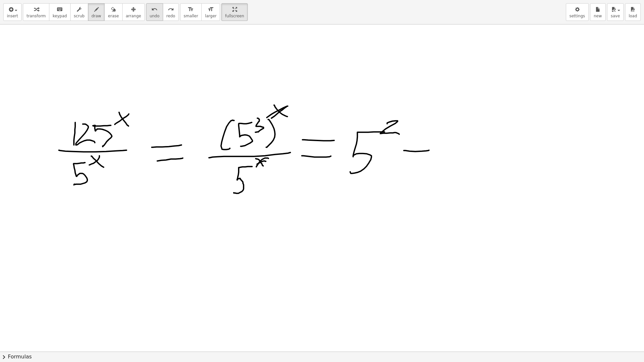
click at [151, 11] on icon "undo" at bounding box center [154, 10] width 6 height 8
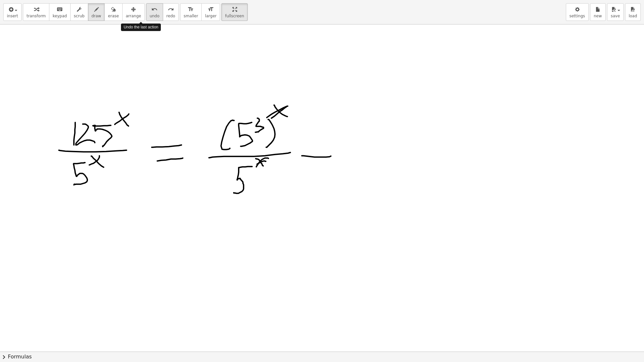
click at [151, 11] on icon "undo" at bounding box center [154, 10] width 6 height 8
drag, startPoint x: 362, startPoint y: 120, endPoint x: 344, endPoint y: 149, distance: 34.1
click at [344, 149] on div at bounding box center [322, 352] width 644 height 654
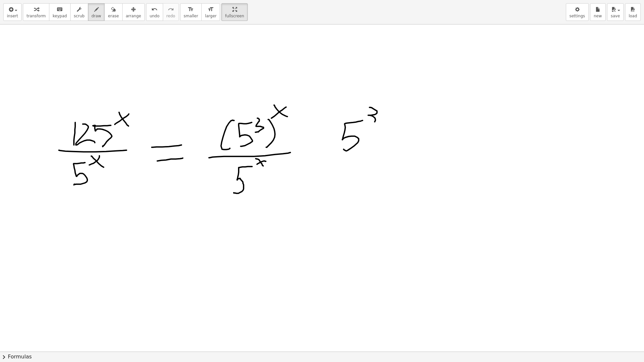
drag, startPoint x: 369, startPoint y: 107, endPoint x: 368, endPoint y: 123, distance: 15.7
click at [368, 123] on div at bounding box center [322, 352] width 644 height 654
drag, startPoint x: 383, startPoint y: 105, endPoint x: 388, endPoint y: 112, distance: 8.8
click at [388, 112] on div at bounding box center [322, 352] width 644 height 654
drag, startPoint x: 388, startPoint y: 106, endPoint x: 381, endPoint y: 115, distance: 12.0
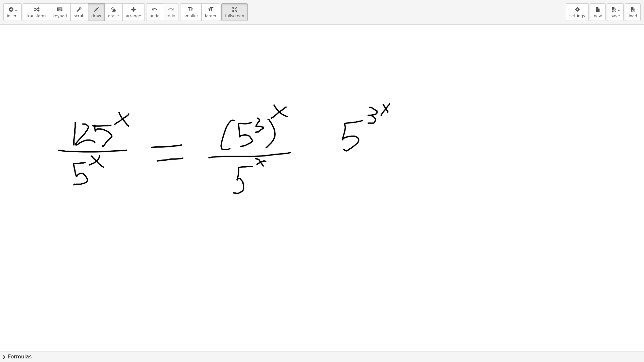
click at [381, 115] on div at bounding box center [322, 352] width 644 height 654
drag, startPoint x: 331, startPoint y: 154, endPoint x: 388, endPoint y: 153, distance: 56.6
click at [388, 153] on div at bounding box center [322, 352] width 644 height 654
drag, startPoint x: 358, startPoint y: 162, endPoint x: 337, endPoint y: 190, distance: 35.0
click at [337, 190] on div at bounding box center [322, 352] width 644 height 654
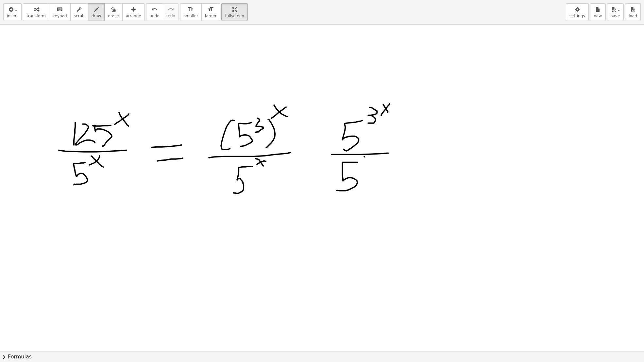
drag, startPoint x: 364, startPoint y: 156, endPoint x: 371, endPoint y: 166, distance: 11.9
click at [371, 166] on div at bounding box center [322, 352] width 644 height 654
drag, startPoint x: 371, startPoint y: 158, endPoint x: 358, endPoint y: 165, distance: 15.1
click at [358, 165] on div at bounding box center [322, 352] width 644 height 654
drag, startPoint x: 88, startPoint y: 165, endPoint x: 88, endPoint y: 156, distance: 9.8
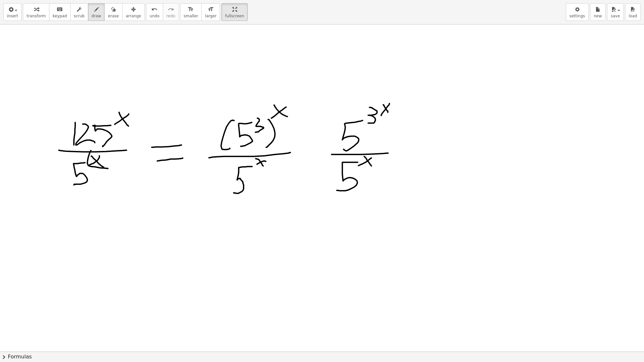
click at [88, 155] on div at bounding box center [322, 352] width 644 height 654
drag, startPoint x: 256, startPoint y: 160, endPoint x: 246, endPoint y: 158, distance: 10.4
click at [247, 157] on div at bounding box center [322, 352] width 644 height 654
click at [404, 114] on div at bounding box center [322, 352] width 644 height 654
drag, startPoint x: 413, startPoint y: 106, endPoint x: 420, endPoint y: 117, distance: 12.7
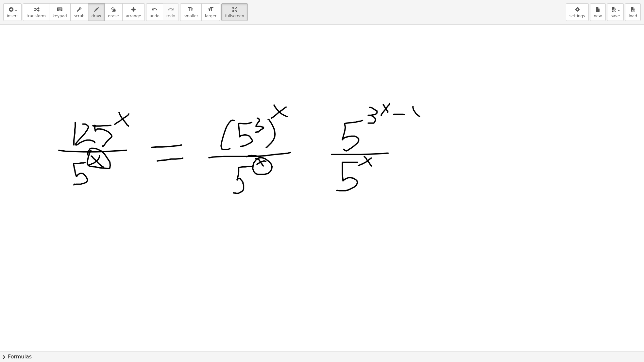
click at [420, 117] on div at bounding box center [322, 352] width 644 height 654
drag, startPoint x: 417, startPoint y: 110, endPoint x: 409, endPoint y: 118, distance: 11.6
click at [409, 118] on div at bounding box center [322, 352] width 644 height 654
drag, startPoint x: 381, startPoint y: 162, endPoint x: 392, endPoint y: 162, distance: 11.1
click at [392, 162] on div at bounding box center [322, 352] width 644 height 654
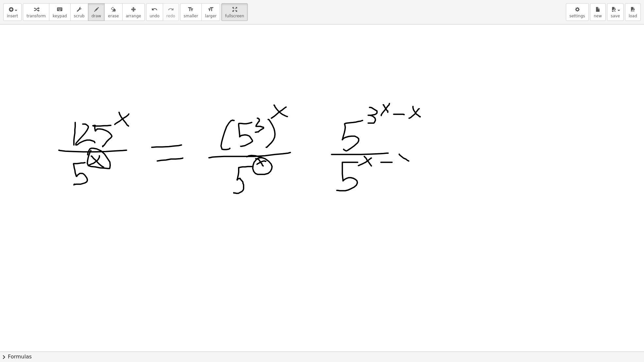
drag, startPoint x: 399, startPoint y: 154, endPoint x: 409, endPoint y: 160, distance: 11.2
click at [409, 161] on div at bounding box center [322, 352] width 644 height 654
drag, startPoint x: 407, startPoint y: 152, endPoint x: 402, endPoint y: 162, distance: 11.4
click at [402, 162] on div at bounding box center [322, 352] width 644 height 654
drag, startPoint x: 429, startPoint y: 151, endPoint x: 438, endPoint y: 152, distance: 9.2
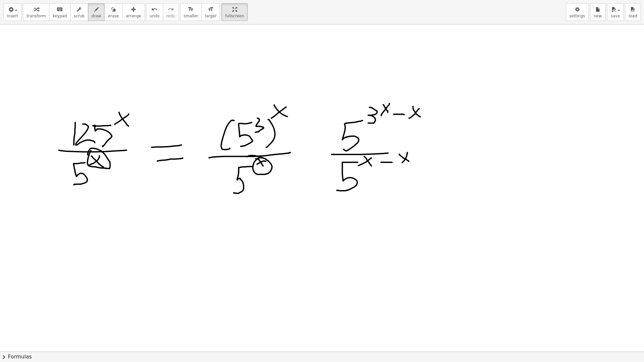
click at [438, 152] on div at bounding box center [322, 352] width 644 height 654
drag, startPoint x: 436, startPoint y: 141, endPoint x: 442, endPoint y: 142, distance: 5.9
click at [442, 142] on div at bounding box center [322, 352] width 644 height 654
drag, startPoint x: 499, startPoint y: 113, endPoint x: 487, endPoint y: 144, distance: 33.3
click at [483, 146] on div at bounding box center [322, 352] width 644 height 654
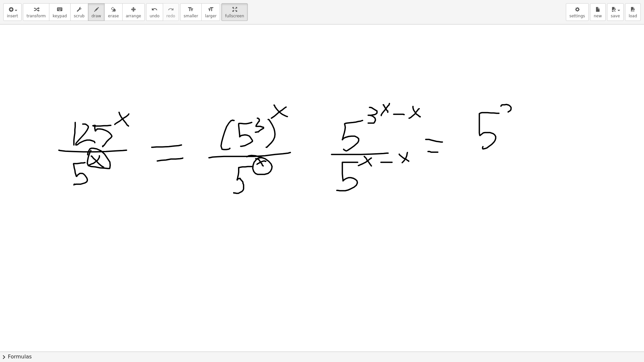
drag, startPoint x: 501, startPoint y: 106, endPoint x: 518, endPoint y: 115, distance: 19.7
click at [518, 115] on div at bounding box center [322, 352] width 644 height 654
drag, startPoint x: 461, startPoint y: 159, endPoint x: 518, endPoint y: 161, distance: 57.9
click at [521, 161] on div at bounding box center [322, 352] width 644 height 654
drag, startPoint x: 498, startPoint y: 173, endPoint x: 461, endPoint y: 207, distance: 50.4
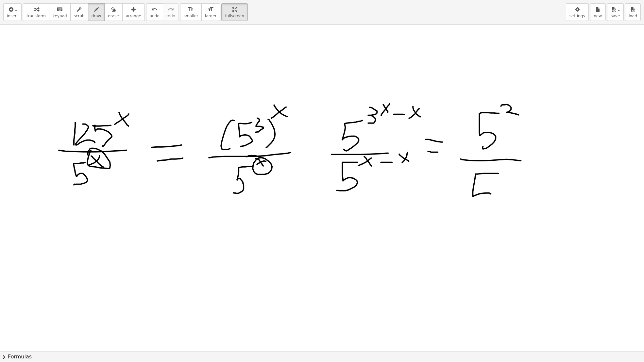
click at [461, 208] on div at bounding box center [322, 352] width 644 height 654
click at [111, 11] on icon "button" at bounding box center [113, 10] width 5 height 8
click at [432, 144] on div at bounding box center [322, 352] width 644 height 654
click at [92, 15] on span "draw" at bounding box center [97, 16] width 10 height 5
click at [150, 14] on span "undo" at bounding box center [155, 16] width 10 height 5
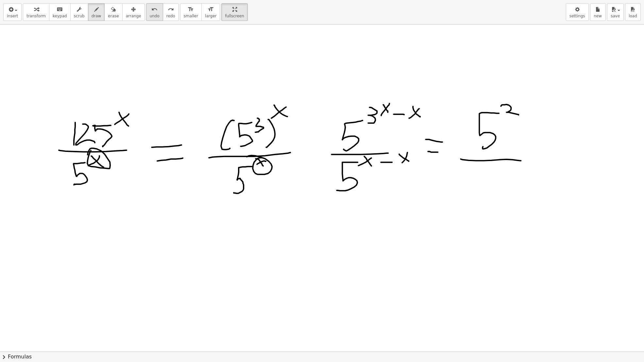
click at [150, 14] on span "undo" at bounding box center [155, 16] width 10 height 5
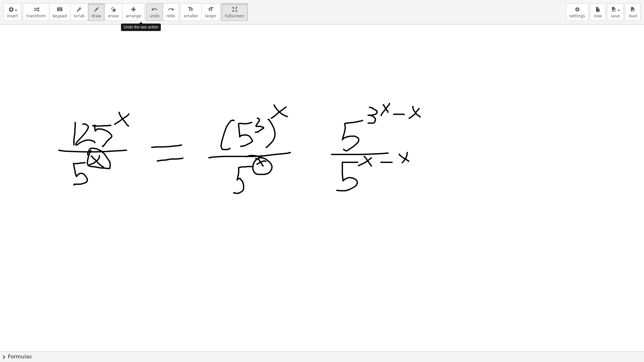
click at [150, 14] on span "undo" at bounding box center [155, 16] width 10 height 5
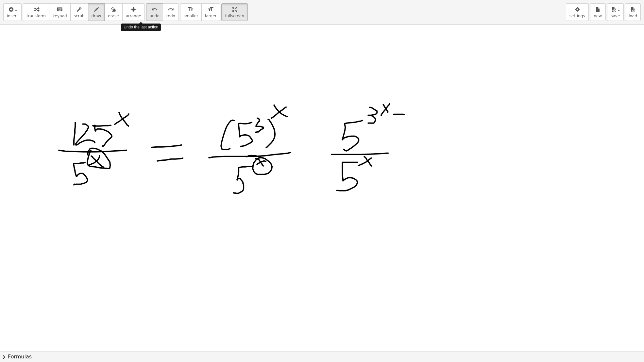
click at [150, 14] on span "undo" at bounding box center [155, 16] width 10 height 5
drag, startPoint x: 336, startPoint y: 162, endPoint x: 336, endPoint y: 156, distance: 6.2
click at [337, 155] on div at bounding box center [322, 352] width 644 height 654
click at [147, 15] on button "undo undo" at bounding box center [154, 12] width 17 height 18
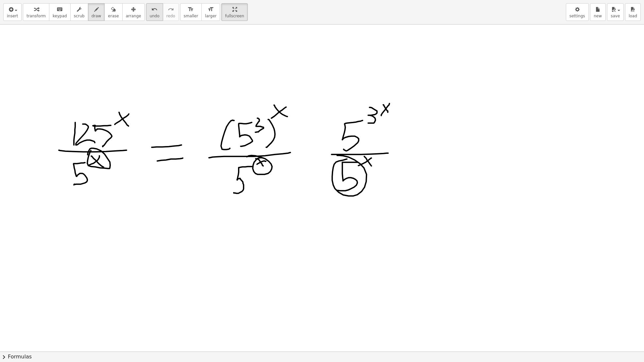
click at [147, 15] on button "undo undo" at bounding box center [154, 12] width 17 height 18
click at [150, 10] on div "undo" at bounding box center [155, 9] width 10 height 8
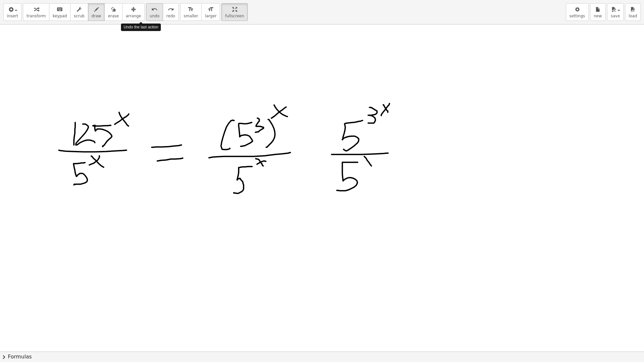
click at [150, 10] on div "undo" at bounding box center [155, 9] width 10 height 8
click at [151, 10] on icon "undo" at bounding box center [154, 10] width 6 height 8
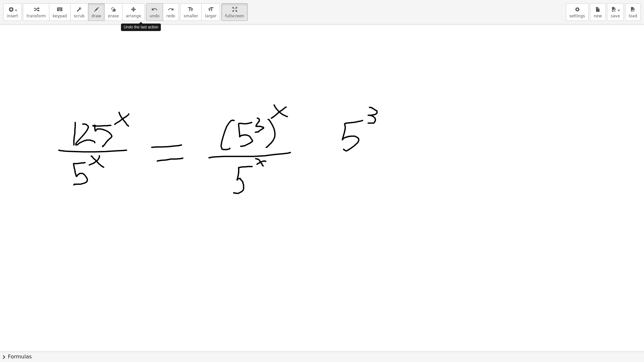
click at [151, 10] on icon "undo" at bounding box center [154, 10] width 6 height 8
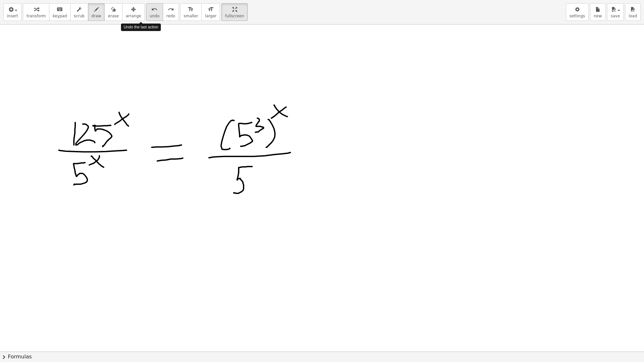
click at [151, 10] on icon "undo" at bounding box center [154, 10] width 6 height 8
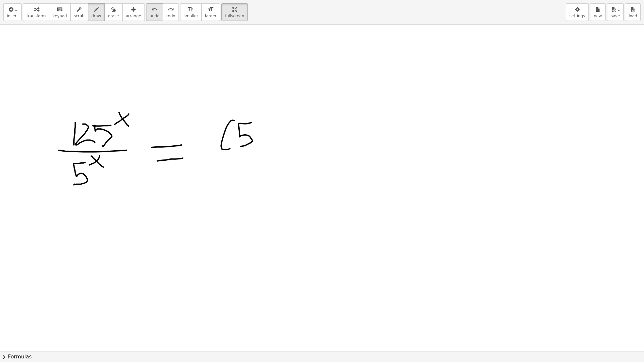
click at [151, 11] on icon "undo" at bounding box center [154, 10] width 6 height 8
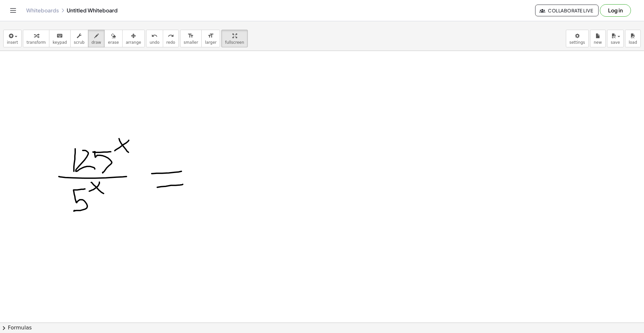
drag, startPoint x: 325, startPoint y: 93, endPoint x: 287, endPoint y: 77, distance: 41.3
click at [111, 37] on icon "button" at bounding box center [113, 36] width 5 height 8
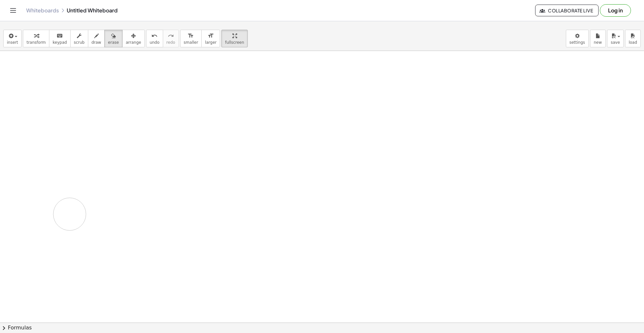
drag, startPoint x: 247, startPoint y: 91, endPoint x: 177, endPoint y: 191, distance: 122.4
click at [92, 41] on span "draw" at bounding box center [97, 42] width 10 height 5
drag, startPoint x: 139, startPoint y: 119, endPoint x: 133, endPoint y: 123, distance: 6.6
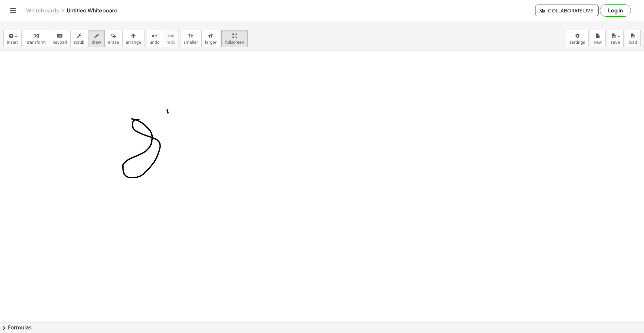
drag, startPoint x: 168, startPoint y: 113, endPoint x: 187, endPoint y: 122, distance: 21.3
drag, startPoint x: 187, startPoint y: 124, endPoint x: 201, endPoint y: 109, distance: 21.0
drag, startPoint x: 196, startPoint y: 104, endPoint x: 213, endPoint y: 115, distance: 20.6
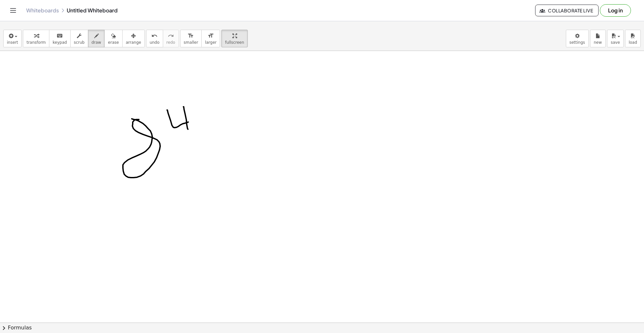
drag, startPoint x: 208, startPoint y: 115, endPoint x: 201, endPoint y: 122, distance: 9.5
drag, startPoint x: 102, startPoint y: 178, endPoint x: 232, endPoint y: 187, distance: 130.4
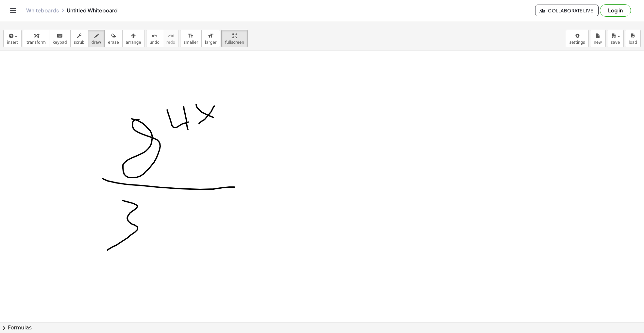
drag, startPoint x: 123, startPoint y: 200, endPoint x: 109, endPoint y: 248, distance: 49.8
drag, startPoint x: 161, startPoint y: 211, endPoint x: 149, endPoint y: 249, distance: 40.2
drag, startPoint x: 170, startPoint y: 198, endPoint x: 196, endPoint y: 212, distance: 29.1
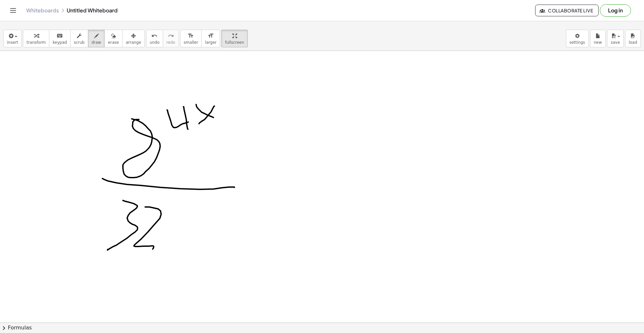
drag, startPoint x: 184, startPoint y: 207, endPoint x: 173, endPoint y: 219, distance: 16.7
click at [541, 12] on span "Collaborate Live" at bounding box center [567, 11] width 52 height 6
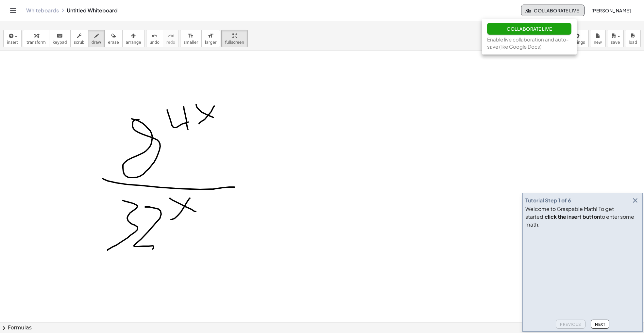
click at [633, 197] on icon "button" at bounding box center [635, 201] width 8 height 8
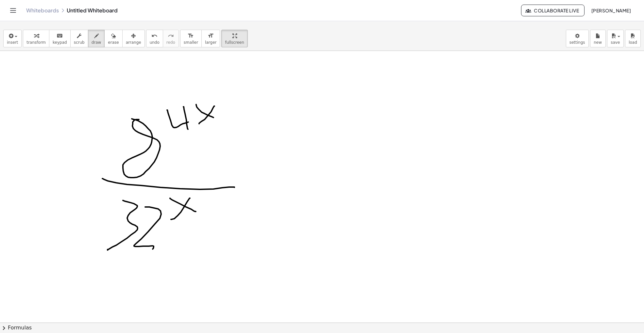
click at [527, 12] on span "Collaborate Live" at bounding box center [553, 11] width 52 height 6
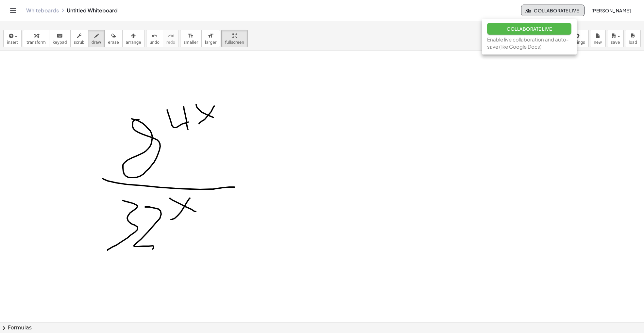
click at [506, 24] on button "Collaborate Live" at bounding box center [529, 29] width 84 height 12
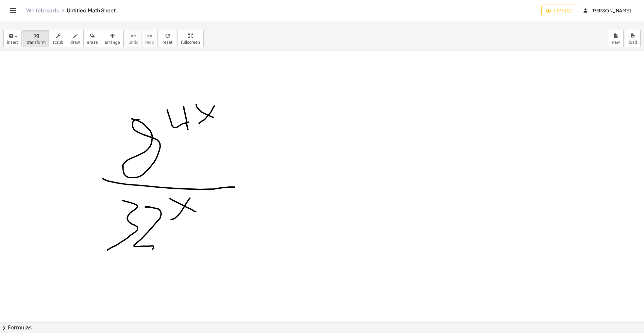
click at [547, 12] on span "Live (0)" at bounding box center [559, 11] width 25 height 6
click at [548, 30] on span "Copy Share Link" at bounding box center [552, 29] width 49 height 6
click at [491, 14] on div "Whiteboards Untitled Math Sheet" at bounding box center [283, 10] width 515 height 7
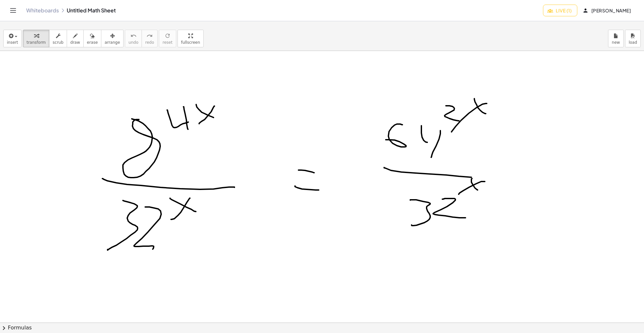
drag, startPoint x: 455, startPoint y: 102, endPoint x: 452, endPoint y: 118, distance: 16.0
click at [447, 119] on div at bounding box center [322, 323] width 644 height 545
click at [73, 38] on icon "button" at bounding box center [75, 36] width 5 height 8
drag, startPoint x: 433, startPoint y: 124, endPoint x: 434, endPoint y: 105, distance: 19.0
click at [435, 99] on div at bounding box center [322, 323] width 644 height 545
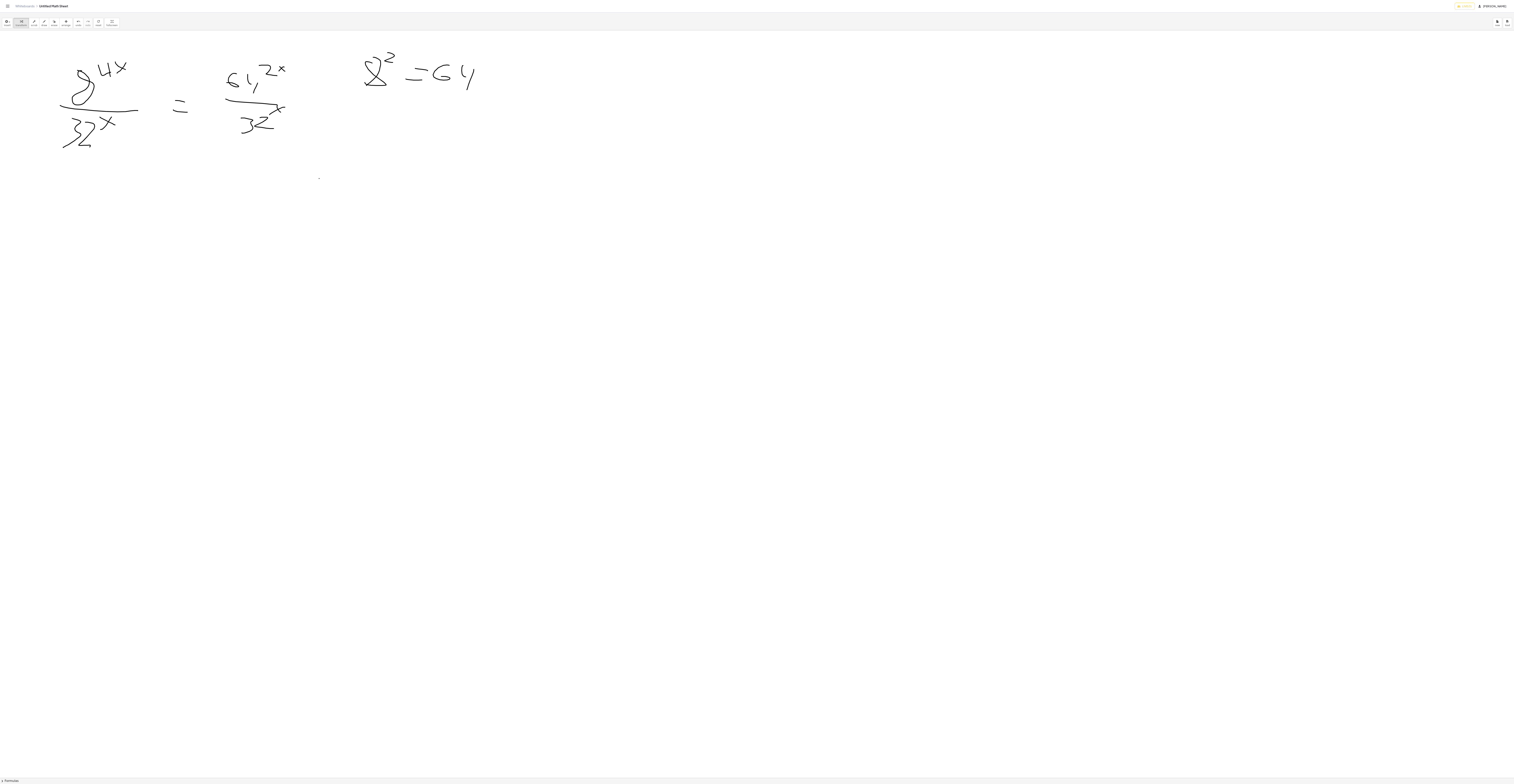
drag, startPoint x: 622, startPoint y: 319, endPoint x: 679, endPoint y: 381, distance: 84.2
click at [378, 196] on div at bounding box center [757, 778] width 1514 height 1495
drag, startPoint x: 679, startPoint y: 381, endPoint x: 563, endPoint y: 330, distance: 126.7
click at [378, 196] on div at bounding box center [757, 778] width 1514 height 1495
drag, startPoint x: 564, startPoint y: 224, endPoint x: 534, endPoint y: 209, distance: 33.5
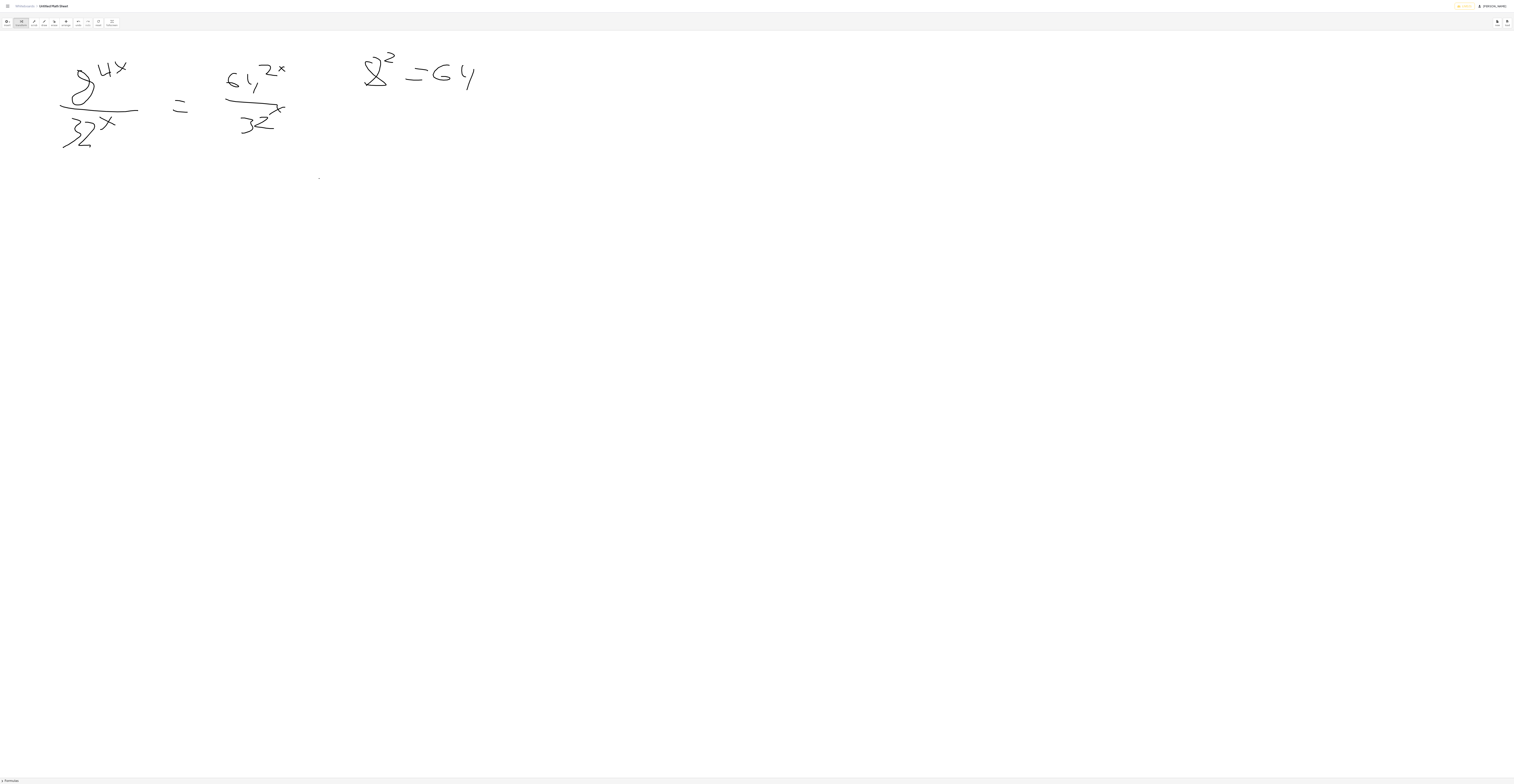
click at [378, 196] on div at bounding box center [757, 778] width 1514 height 1495
click at [45, 23] on div "button" at bounding box center [44, 21] width 6 height 5
drag, startPoint x: 581, startPoint y: 307, endPoint x: 711, endPoint y: 393, distance: 155.9
click at [378, 196] on div at bounding box center [757, 778] width 1514 height 1495
drag, startPoint x: 705, startPoint y: 467, endPoint x: 608, endPoint y: 390, distance: 123.8
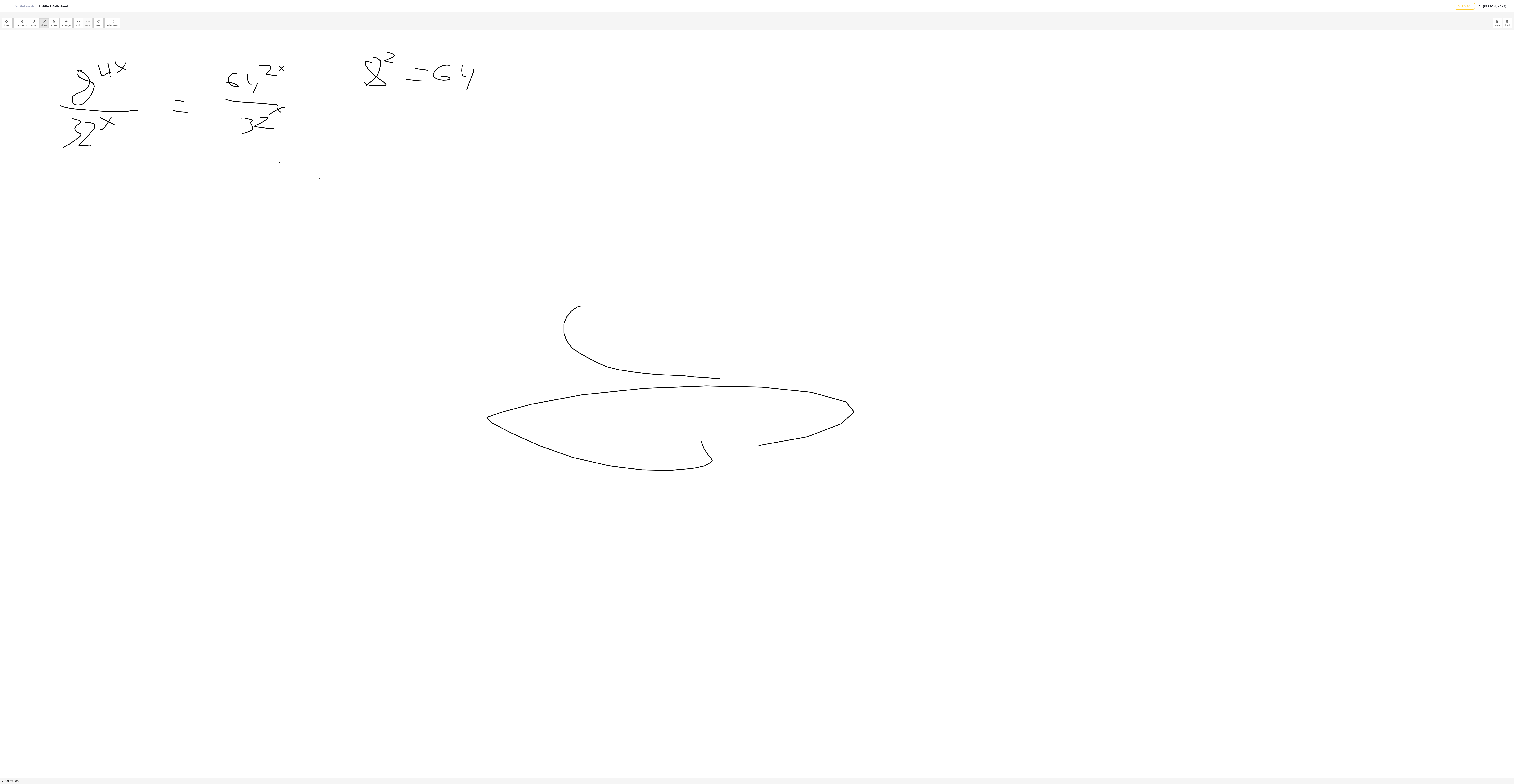
click at [378, 196] on div at bounding box center [757, 778] width 1514 height 1495
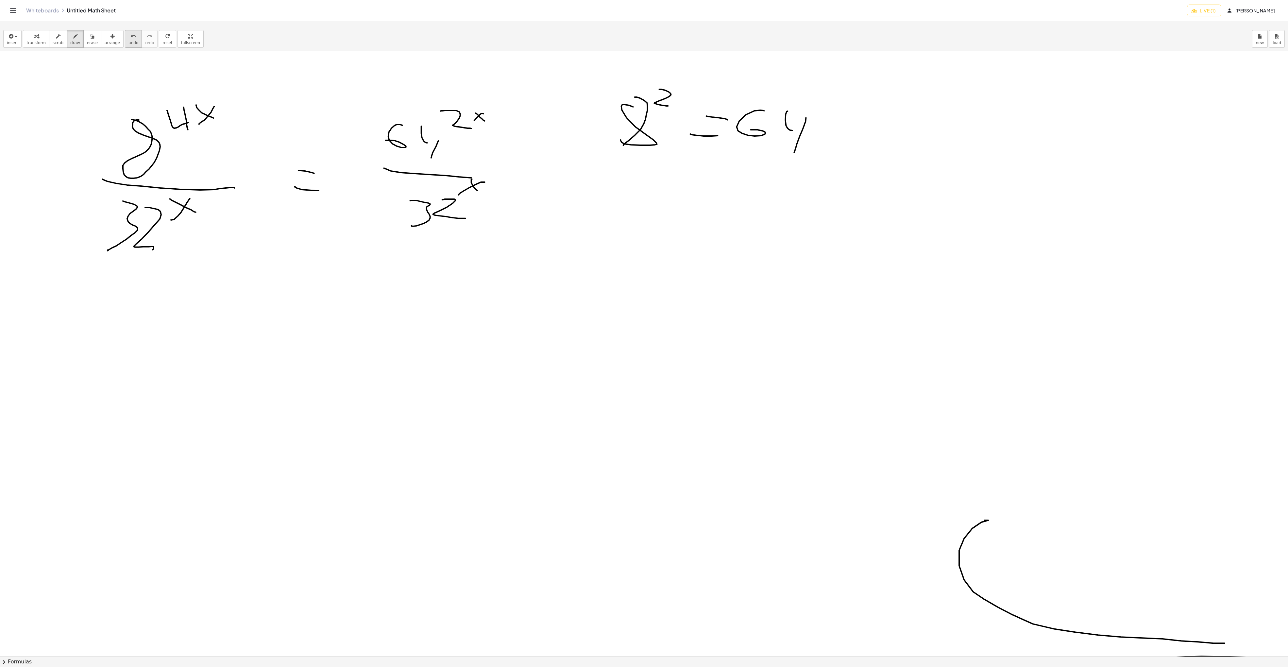
click at [128, 42] on span "undo" at bounding box center [133, 43] width 10 height 5
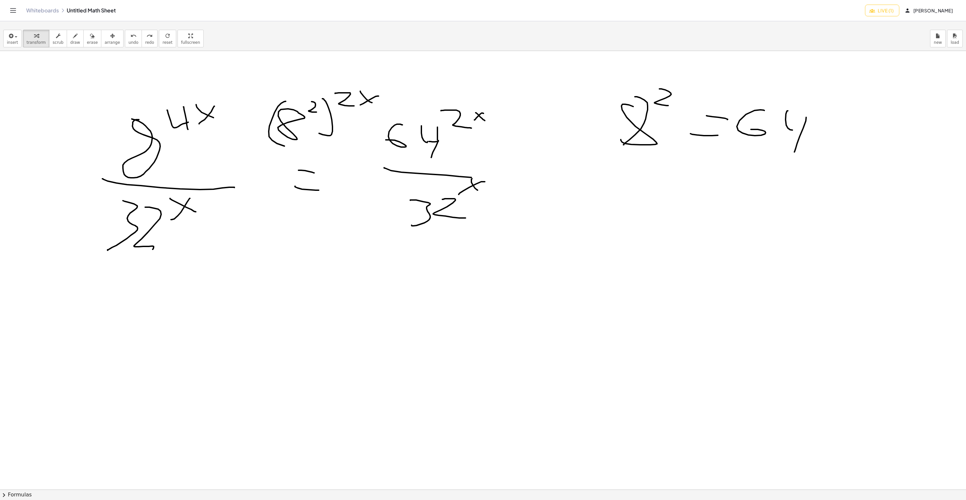
drag, startPoint x: 558, startPoint y: 208, endPoint x: 587, endPoint y: 250, distance: 51.5
click at [606, 243] on div at bounding box center [483, 489] width 966 height 877
click at [70, 40] on span "draw" at bounding box center [75, 42] width 10 height 5
drag, startPoint x: 158, startPoint y: 306, endPoint x: 207, endPoint y: 342, distance: 61.1
click at [212, 333] on div at bounding box center [483, 489] width 966 height 877
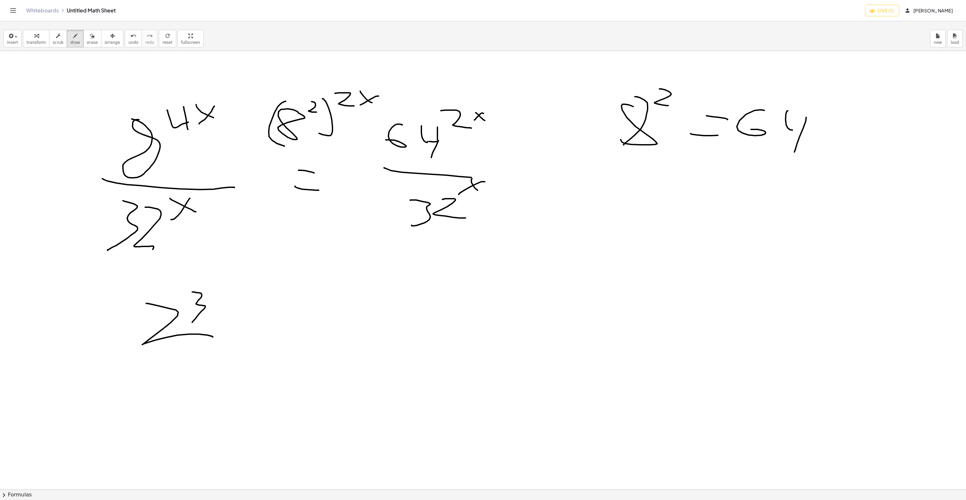
drag, startPoint x: 192, startPoint y: 292, endPoint x: 192, endPoint y: 322, distance: 30.1
click at [192, 322] on div at bounding box center [483, 489] width 966 height 877
drag, startPoint x: 232, startPoint y: 334, endPoint x: 209, endPoint y: 337, distance: 23.0
click at [222, 333] on div at bounding box center [483, 489] width 966 height 877
drag, startPoint x: 119, startPoint y: 330, endPoint x: 129, endPoint y: 347, distance: 19.8
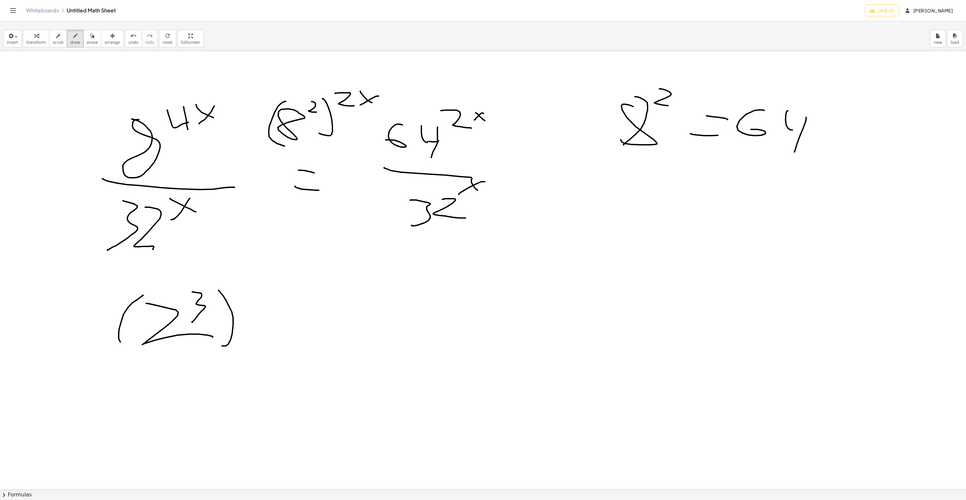
click at [128, 333] on div at bounding box center [483, 489] width 966 height 877
drag, startPoint x: 234, startPoint y: 280, endPoint x: 248, endPoint y: 276, distance: 14.3
click at [251, 295] on div at bounding box center [483, 489] width 966 height 877
drag, startPoint x: 249, startPoint y: 277, endPoint x: 251, endPoint y: 288, distance: 11.1
click at [242, 303] on div at bounding box center [483, 489] width 966 height 877
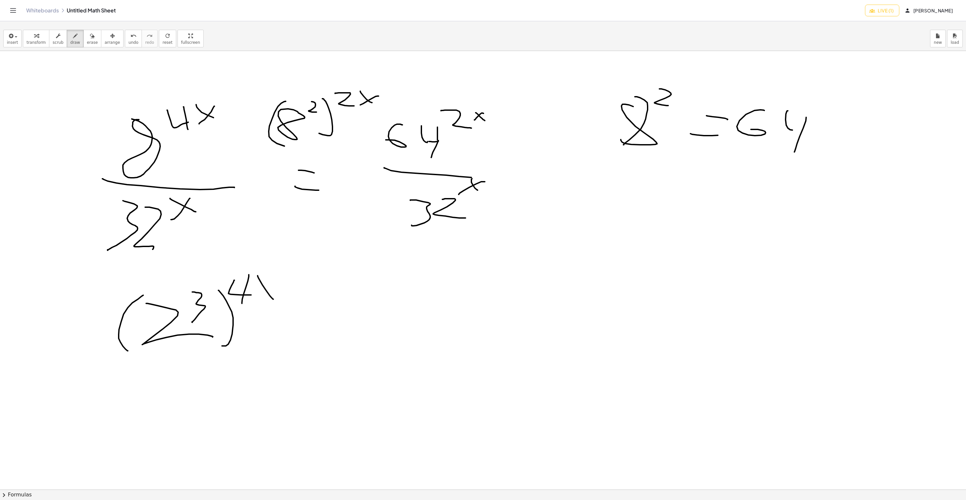
drag, startPoint x: 263, startPoint y: 285, endPoint x: 273, endPoint y: 299, distance: 17.7
click at [273, 299] on div at bounding box center [483, 489] width 966 height 877
drag, startPoint x: 268, startPoint y: 280, endPoint x: 256, endPoint y: 301, distance: 24.0
click at [255, 302] on div at bounding box center [483, 489] width 966 height 877
drag, startPoint x: 82, startPoint y: 360, endPoint x: 306, endPoint y: 377, distance: 223.9
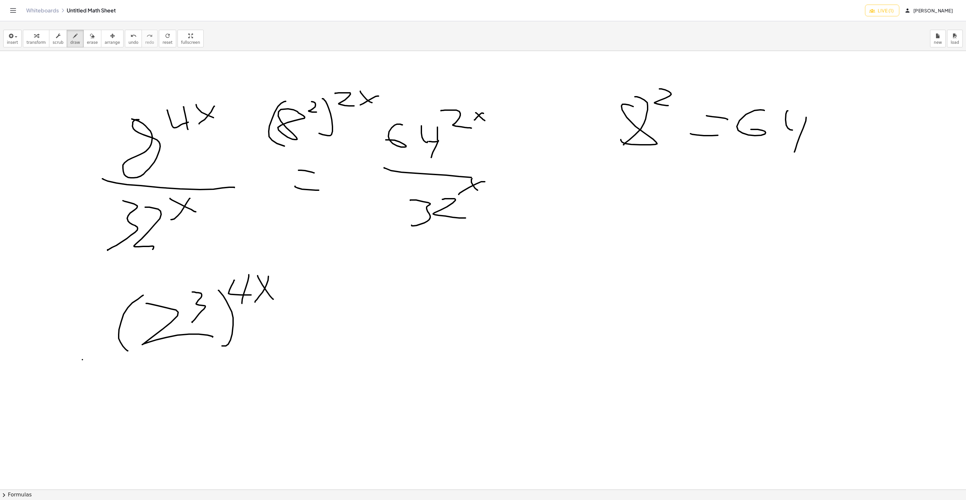
click at [306, 333] on div at bounding box center [483, 489] width 966 height 877
drag, startPoint x: 136, startPoint y: 396, endPoint x: 123, endPoint y: 437, distance: 43.2
click at [118, 333] on div at bounding box center [483, 489] width 966 height 877
drag, startPoint x: 146, startPoint y: 403, endPoint x: 148, endPoint y: 445, distance: 42.5
click at [148, 333] on div at bounding box center [483, 489] width 966 height 877
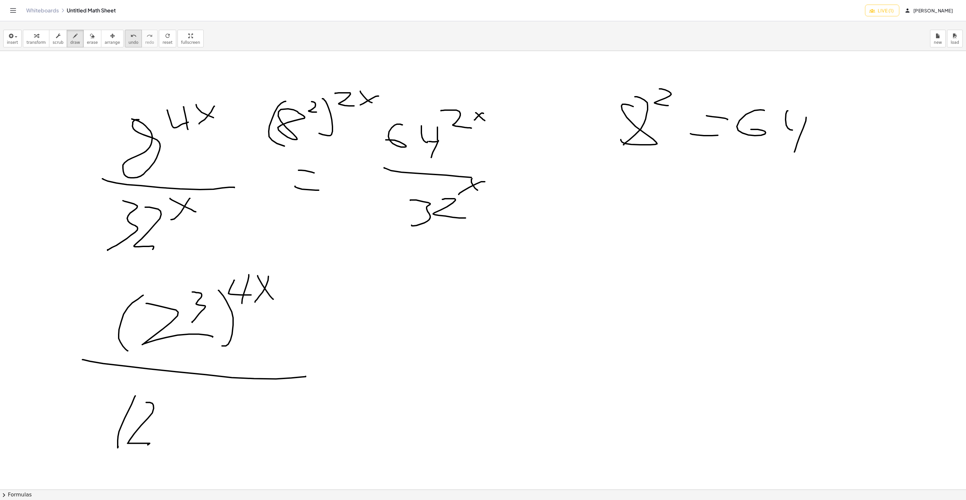
click at [128, 42] on span "undo" at bounding box center [133, 42] width 10 height 5
drag, startPoint x: 134, startPoint y: 408, endPoint x: 166, endPoint y: 433, distance: 40.5
click at [166, 333] on div at bounding box center [483, 489] width 966 height 877
drag, startPoint x: 181, startPoint y: 393, endPoint x: 186, endPoint y: 410, distance: 18.0
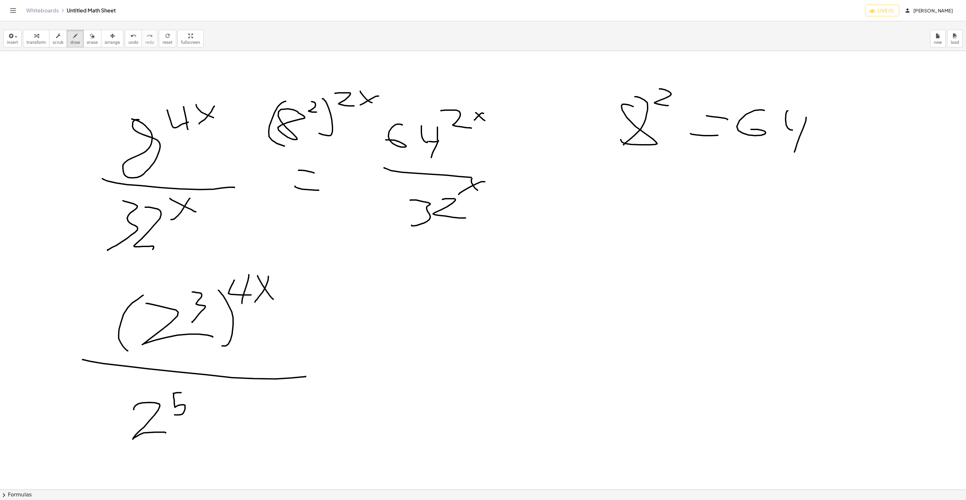
click at [173, 333] on div at bounding box center [483, 489] width 966 height 877
click at [202, 333] on div at bounding box center [483, 489] width 966 height 877
drag, startPoint x: 203, startPoint y: 394, endPoint x: 189, endPoint y: 404, distance: 17.0
click at [189, 333] on div at bounding box center [483, 489] width 966 height 877
drag, startPoint x: 400, startPoint y: 377, endPoint x: 383, endPoint y: 368, distance: 18.9
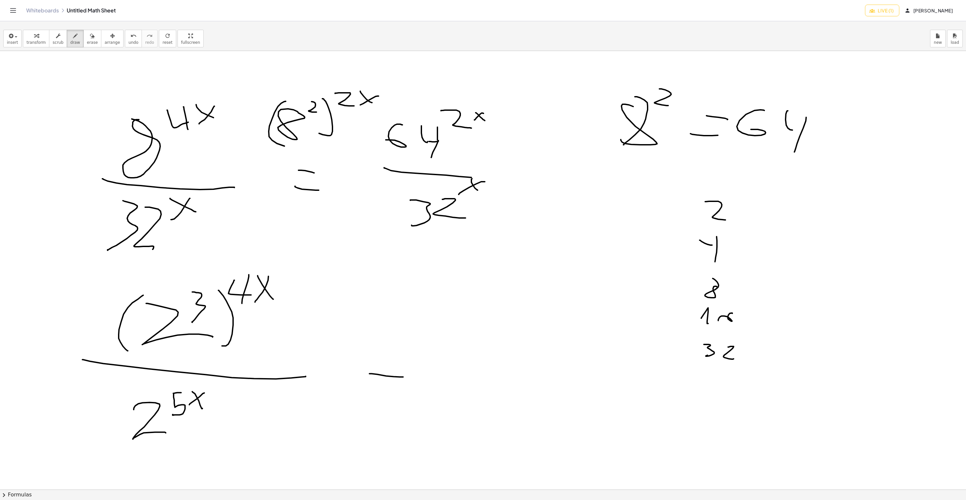
click at [406, 333] on div at bounding box center [483, 489] width 966 height 877
drag, startPoint x: 376, startPoint y: 353, endPoint x: 417, endPoint y: 353, distance: 41.5
click at [405, 333] on div at bounding box center [483, 489] width 966 height 877
drag, startPoint x: 440, startPoint y: 319, endPoint x: 460, endPoint y: 344, distance: 32.1
click at [460, 333] on div at bounding box center [483, 489] width 966 height 877
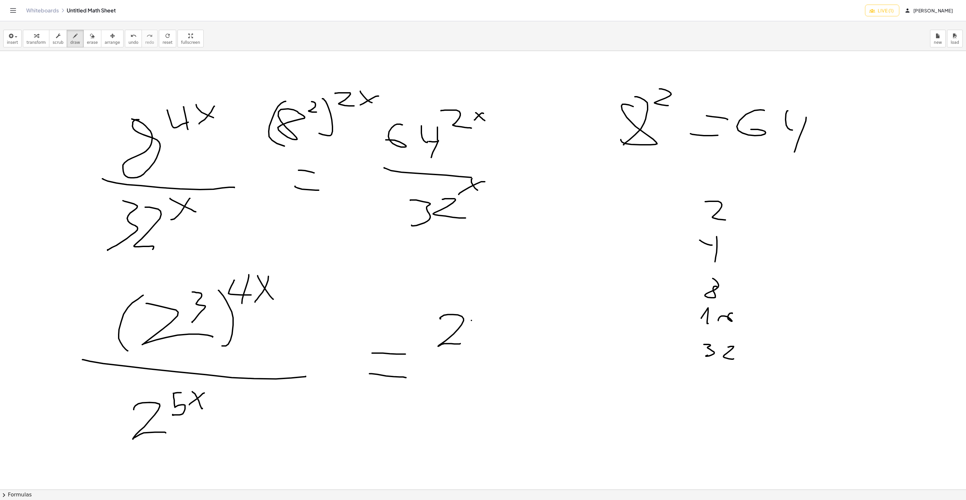
drag, startPoint x: 471, startPoint y: 321, endPoint x: 471, endPoint y: 302, distance: 18.6
click at [471, 302] on div at bounding box center [483, 489] width 966 height 877
drag, startPoint x: 484, startPoint y: 310, endPoint x: 488, endPoint y: 314, distance: 5.1
click at [489, 320] on div at bounding box center [483, 489] width 966 height 877
drag, startPoint x: 499, startPoint y: 305, endPoint x: 508, endPoint y: 313, distance: 12.3
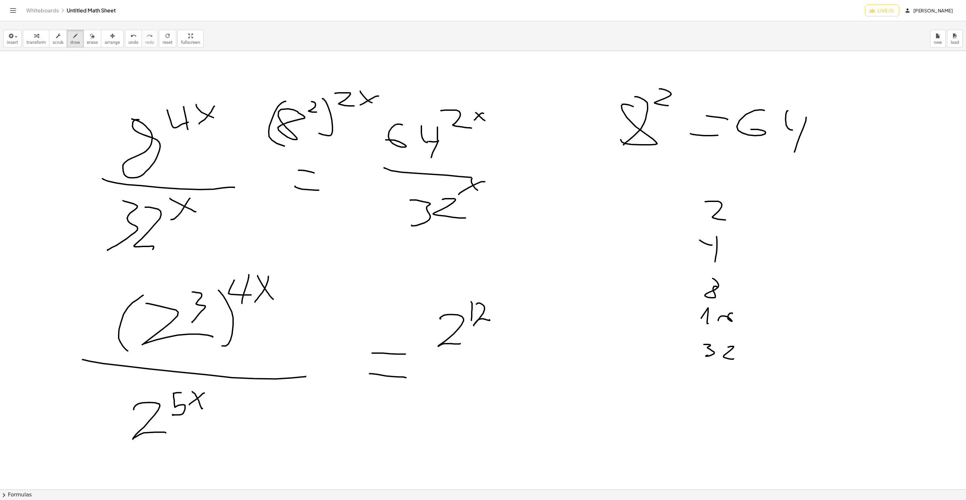
click at [508, 314] on div at bounding box center [483, 489] width 966 height 877
click at [496, 314] on div at bounding box center [483, 489] width 966 height 877
drag, startPoint x: 430, startPoint y: 358, endPoint x: 510, endPoint y: 354, distance: 80.5
click at [520, 333] on div at bounding box center [483, 489] width 966 height 877
drag, startPoint x: 452, startPoint y: 372, endPoint x: 463, endPoint y: 399, distance: 28.7
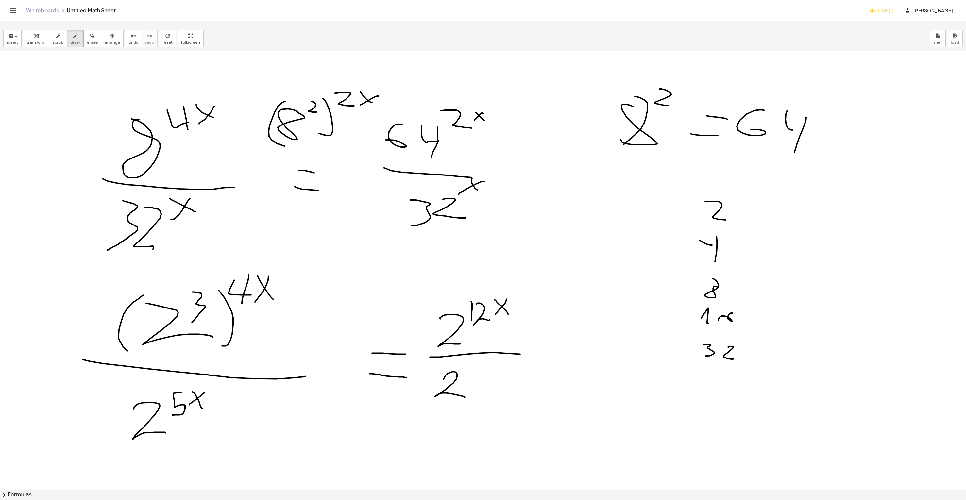
click at [464, 333] on div at bounding box center [483, 489] width 966 height 877
drag, startPoint x: 479, startPoint y: 370, endPoint x: 469, endPoint y: 375, distance: 11.0
click at [468, 333] on div at bounding box center [483, 489] width 966 height 877
drag, startPoint x: 481, startPoint y: 372, endPoint x: 472, endPoint y: 372, distance: 8.8
click at [472, 333] on div at bounding box center [483, 489] width 966 height 877
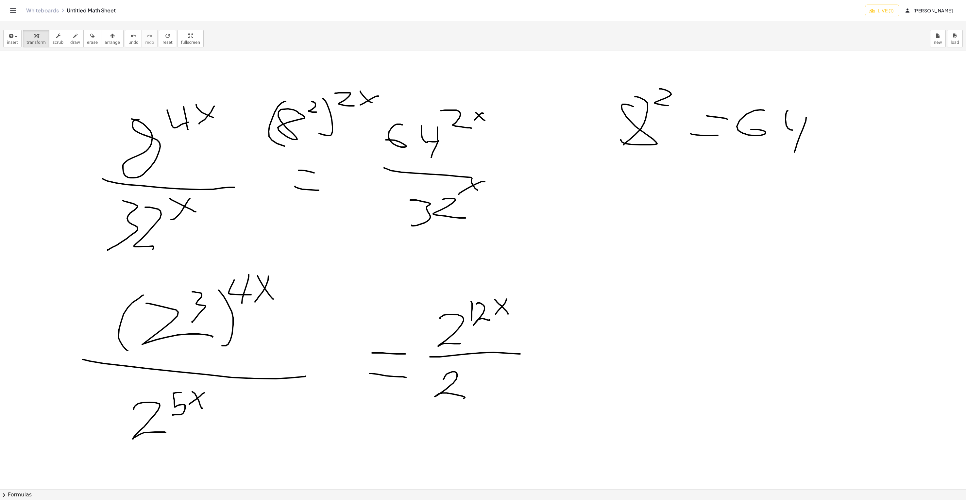
click at [470, 333] on div at bounding box center [483, 489] width 966 height 877
drag, startPoint x: 471, startPoint y: 374, endPoint x: 476, endPoint y: 374, distance: 4.6
click at [474, 333] on div at bounding box center [483, 489] width 966 height 877
click at [467, 333] on div at bounding box center [483, 489] width 966 height 877
click at [70, 40] on span "draw" at bounding box center [75, 42] width 10 height 5
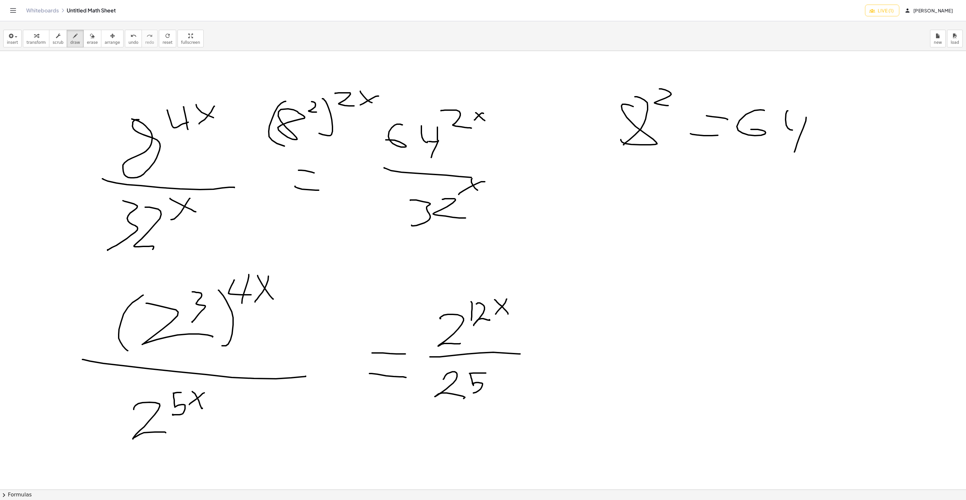
drag, startPoint x: 485, startPoint y: 373, endPoint x: 465, endPoint y: 376, distance: 20.5
click at [469, 333] on div at bounding box center [483, 489] width 966 height 877
click at [130, 35] on icon "undo" at bounding box center [133, 36] width 6 height 8
drag, startPoint x: 482, startPoint y: 363, endPoint x: 474, endPoint y: 377, distance: 16.3
click at [472, 333] on div at bounding box center [483, 489] width 966 height 877
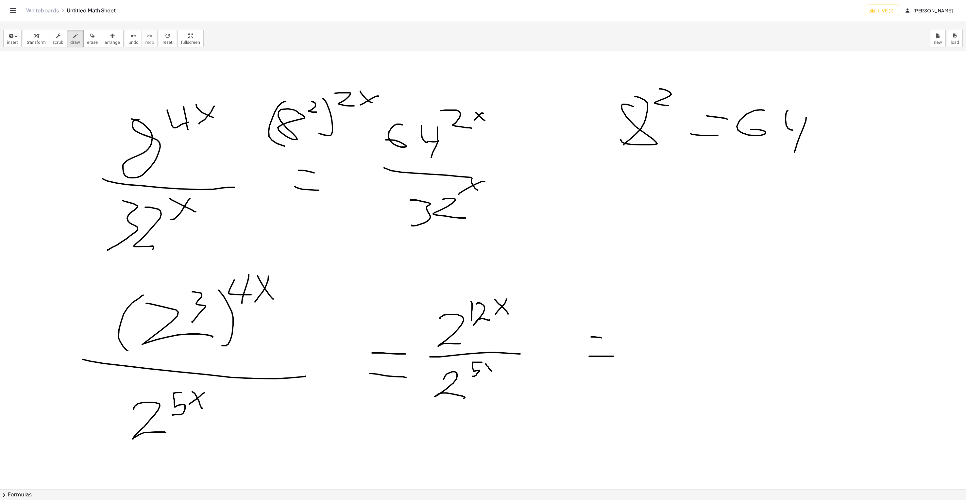
click at [491, 333] on div at bounding box center [483, 489] width 966 height 877
click at [482, 333] on div at bounding box center [483, 489] width 966 height 877
drag, startPoint x: 676, startPoint y: 394, endPoint x: 690, endPoint y: 407, distance: 19.4
click at [644, 333] on div at bounding box center [483, 489] width 966 height 877
drag, startPoint x: 688, startPoint y: 399, endPoint x: 678, endPoint y: 408, distance: 13.0
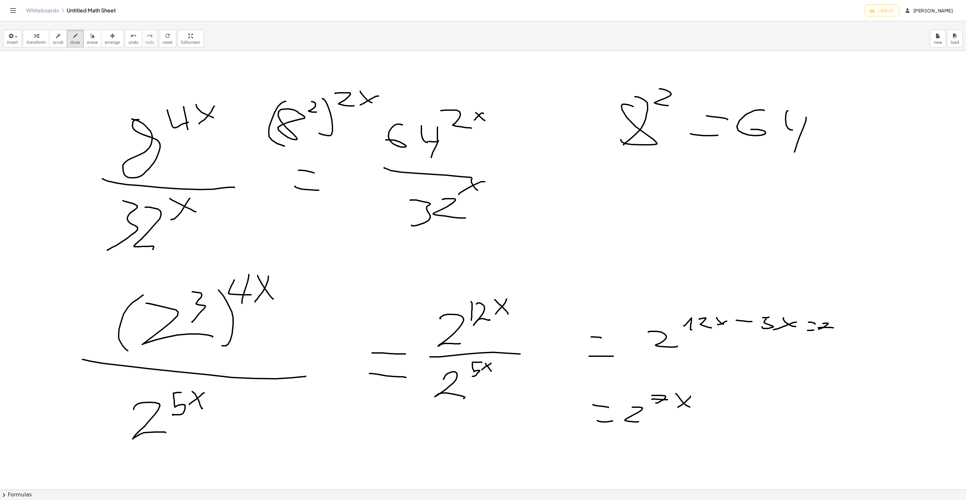
click at [644, 333] on div at bounding box center [483, 489] width 966 height 877
drag, startPoint x: 839, startPoint y: 313, endPoint x: 849, endPoint y: 329, distance: 18.3
click at [644, 329] on div at bounding box center [483, 489] width 966 height 877
drag, startPoint x: 843, startPoint y: 321, endPoint x: 835, endPoint y: 325, distance: 9.2
click at [644, 325] on div at bounding box center [483, 489] width 966 height 877
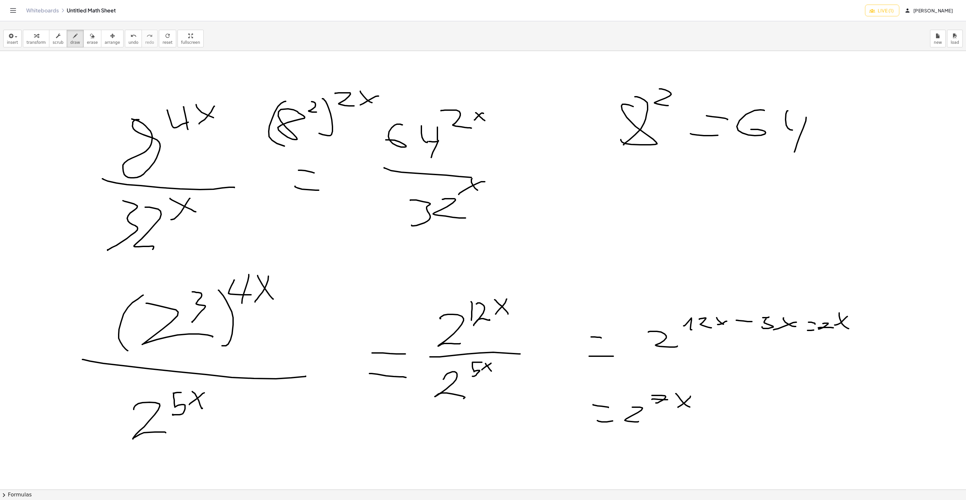
scroll to position [65, 0]
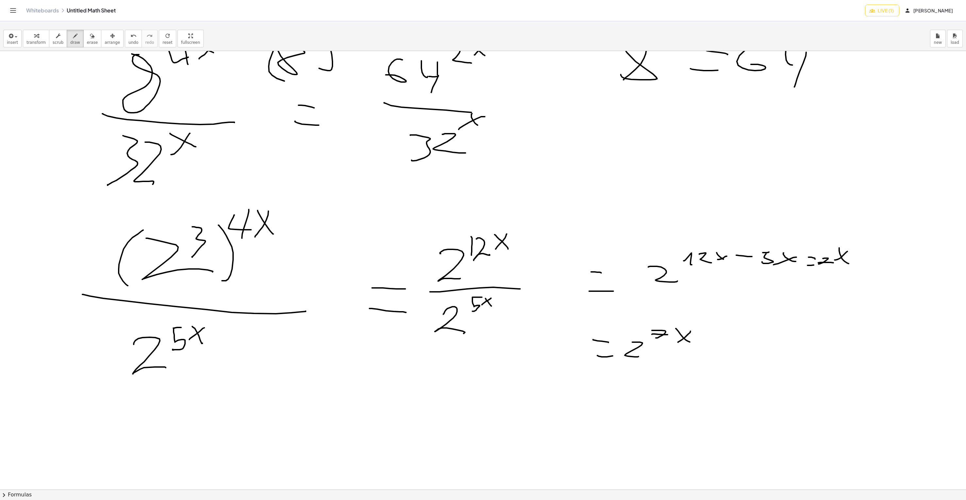
click at [644, 333] on div at bounding box center [483, 424] width 966 height 877
drag, startPoint x: 718, startPoint y: 342, endPoint x: 756, endPoint y: 335, distance: 39.1
click at [644, 333] on div at bounding box center [483, 424] width 966 height 877
drag, startPoint x: 788, startPoint y: 333, endPoint x: 788, endPoint y: 324, distance: 8.8
click at [644, 324] on div at bounding box center [483, 424] width 966 height 877
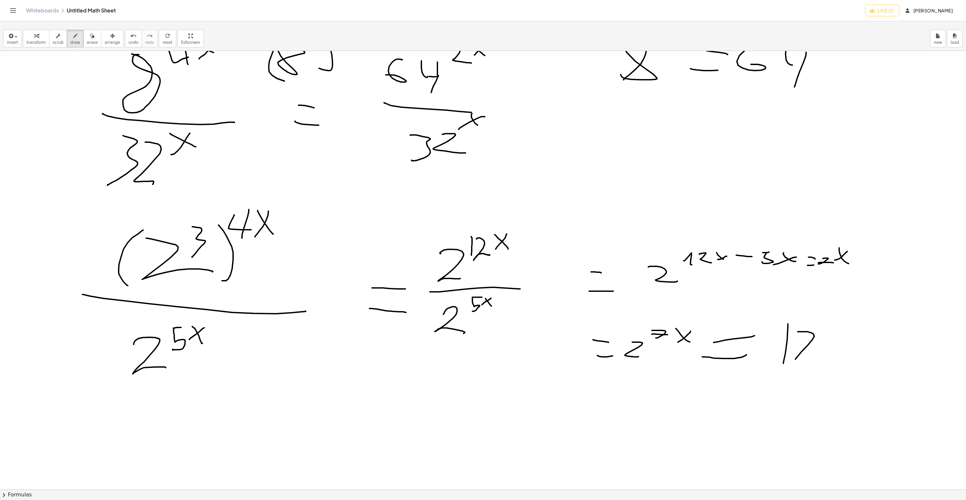
drag, startPoint x: 804, startPoint y: 332, endPoint x: 818, endPoint y: 354, distance: 26.0
click at [644, 333] on div at bounding box center [483, 424] width 966 height 877
drag, startPoint x: 830, startPoint y: 334, endPoint x: 843, endPoint y: 328, distance: 15.1
click at [644, 332] on div at bounding box center [483, 424] width 966 height 877
drag, startPoint x: 852, startPoint y: 319, endPoint x: 865, endPoint y: 328, distance: 15.3
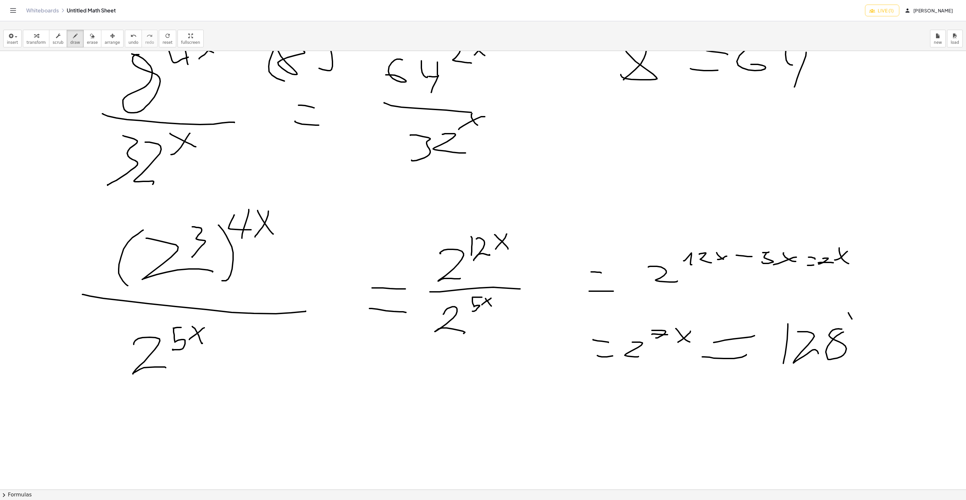
click at [644, 332] on div at bounding box center [483, 424] width 966 height 877
drag, startPoint x: 859, startPoint y: 312, endPoint x: 853, endPoint y: 326, distance: 15.4
click at [644, 327] on div at bounding box center [483, 424] width 966 height 877
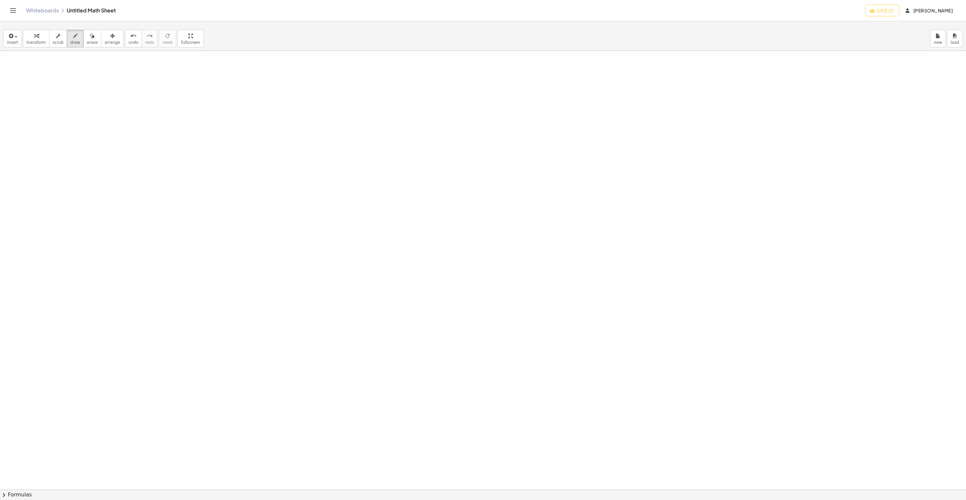
scroll to position [0, 0]
click at [72, 38] on div "button" at bounding box center [75, 36] width 10 height 8
drag, startPoint x: 83, startPoint y: 116, endPoint x: 118, endPoint y: 156, distance: 53.7
click at [123, 154] on div at bounding box center [483, 489] width 966 height 877
drag, startPoint x: 131, startPoint y: 104, endPoint x: 144, endPoint y: 112, distance: 15.6
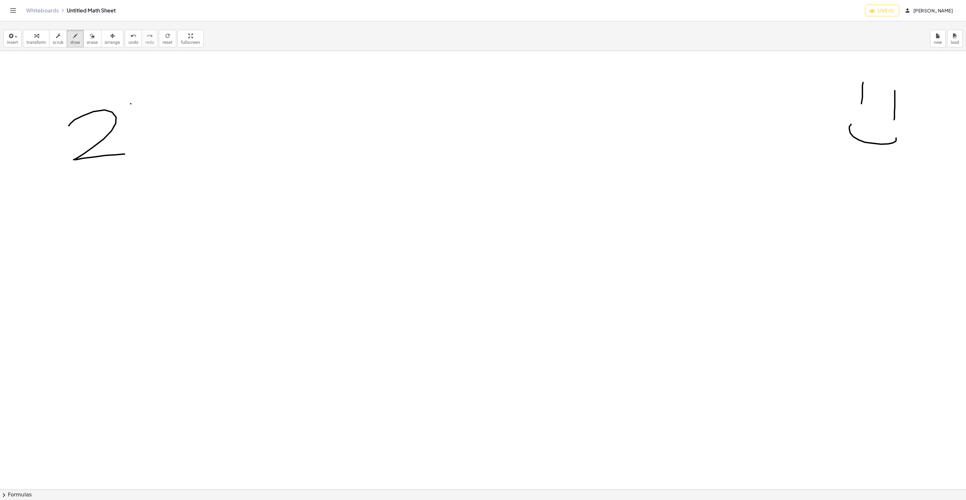
click at [146, 115] on div at bounding box center [483, 489] width 966 height 877
drag, startPoint x: 129, startPoint y: 117, endPoint x: 148, endPoint y: 113, distance: 19.3
click at [129, 117] on div at bounding box center [483, 489] width 966 height 877
drag, startPoint x: 169, startPoint y: 108, endPoint x: 167, endPoint y: 103, distance: 5.7
click at [177, 108] on div at bounding box center [483, 489] width 966 height 877
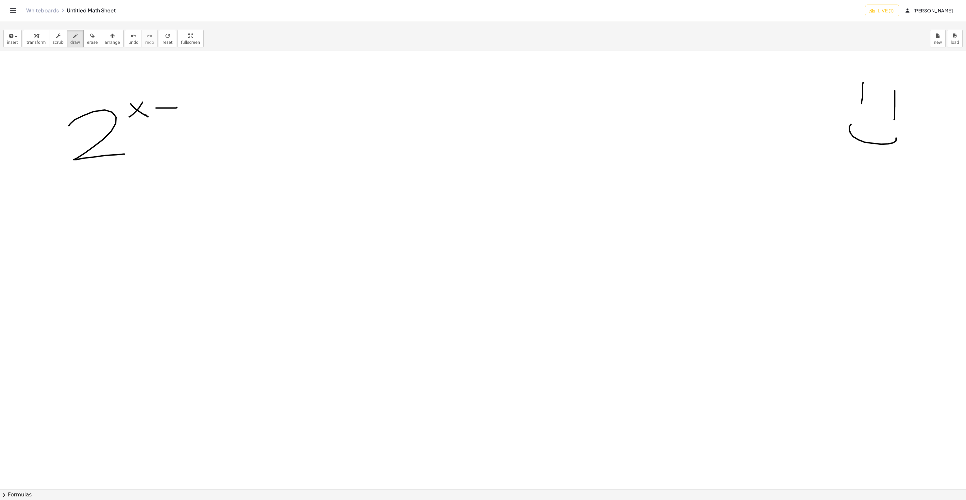
drag, startPoint x: 168, startPoint y: 117, endPoint x: 169, endPoint y: 112, distance: 5.3
click at [168, 117] on div at bounding box center [483, 489] width 966 height 877
drag, startPoint x: 190, startPoint y: 99, endPoint x: 198, endPoint y: 118, distance: 20.2
click at [199, 117] on div at bounding box center [483, 489] width 966 height 877
drag, startPoint x: 47, startPoint y: 173, endPoint x: 211, endPoint y: 183, distance: 164.4
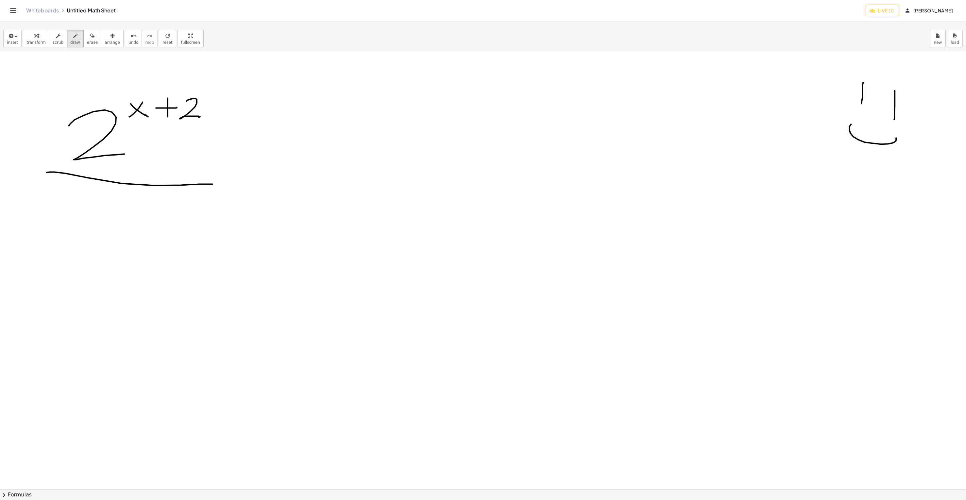
click at [212, 184] on div at bounding box center [483, 489] width 966 height 877
drag, startPoint x: 53, startPoint y: 209, endPoint x: 67, endPoint y: 229, distance: 24.1
click at [75, 229] on div at bounding box center [483, 489] width 966 height 877
click at [73, 38] on icon "button" at bounding box center [75, 36] width 5 height 8
drag, startPoint x: 55, startPoint y: 208, endPoint x: 75, endPoint y: 241, distance: 38.3
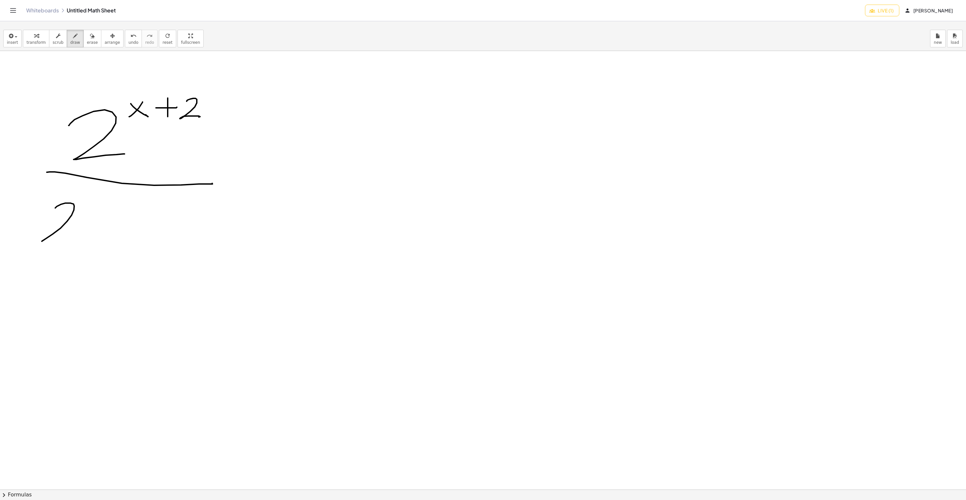
click at [76, 241] on div at bounding box center [483, 489] width 966 height 877
drag, startPoint x: 89, startPoint y: 203, endPoint x: 93, endPoint y: 208, distance: 6.5
click at [93, 209] on div at bounding box center [483, 489] width 966 height 877
drag, startPoint x: 92, startPoint y: 193, endPoint x: 78, endPoint y: 203, distance: 17.3
click at [76, 203] on div at bounding box center [483, 489] width 966 height 877
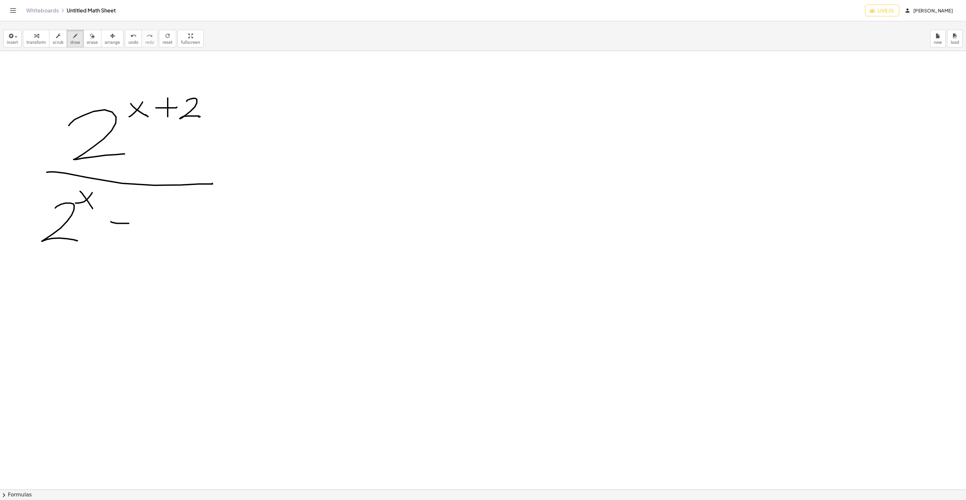
drag, startPoint x: 112, startPoint y: 223, endPoint x: 136, endPoint y: 222, distance: 23.5
click at [137, 222] on div at bounding box center [483, 489] width 966 height 877
drag, startPoint x: 125, startPoint y: 229, endPoint x: 126, endPoint y: 226, distance: 3.7
click at [125, 229] on div at bounding box center [483, 489] width 966 height 877
drag, startPoint x: 149, startPoint y: 214, endPoint x: 175, endPoint y: 236, distance: 34.3
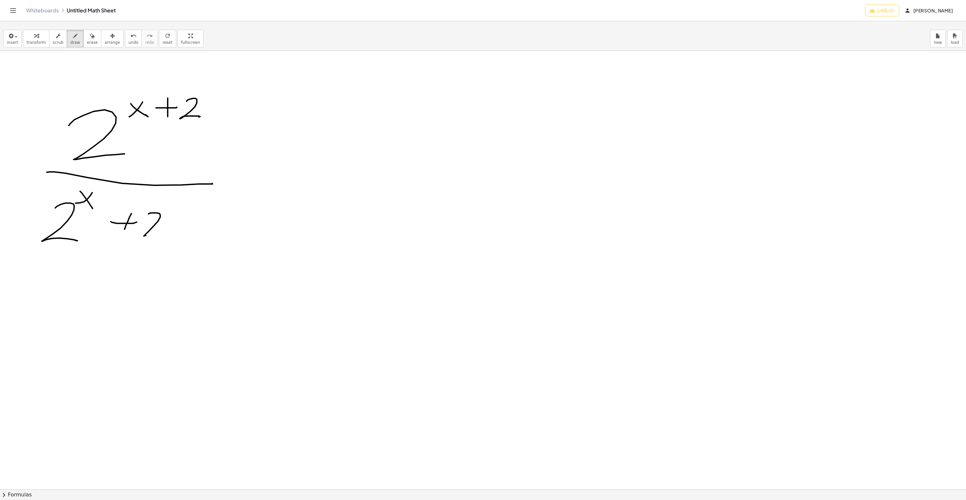
click at [176, 236] on div at bounding box center [483, 489] width 966 height 877
drag, startPoint x: 171, startPoint y: 198, endPoint x: 179, endPoint y: 209, distance: 14.0
click at [179, 210] on div at bounding box center [483, 489] width 966 height 877
drag, startPoint x: 178, startPoint y: 198, endPoint x: 169, endPoint y: 206, distance: 12.0
click at [169, 206] on div at bounding box center [483, 489] width 966 height 877
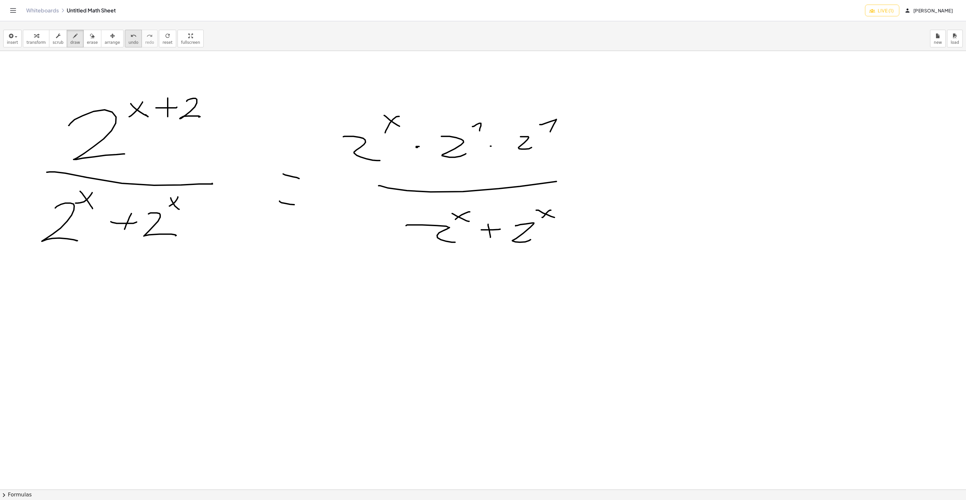
click at [128, 43] on span "undo" at bounding box center [133, 42] width 10 height 5
click at [128, 40] on span "undo" at bounding box center [133, 42] width 10 height 5
click at [146, 39] on icon "redo" at bounding box center [149, 36] width 6 height 8
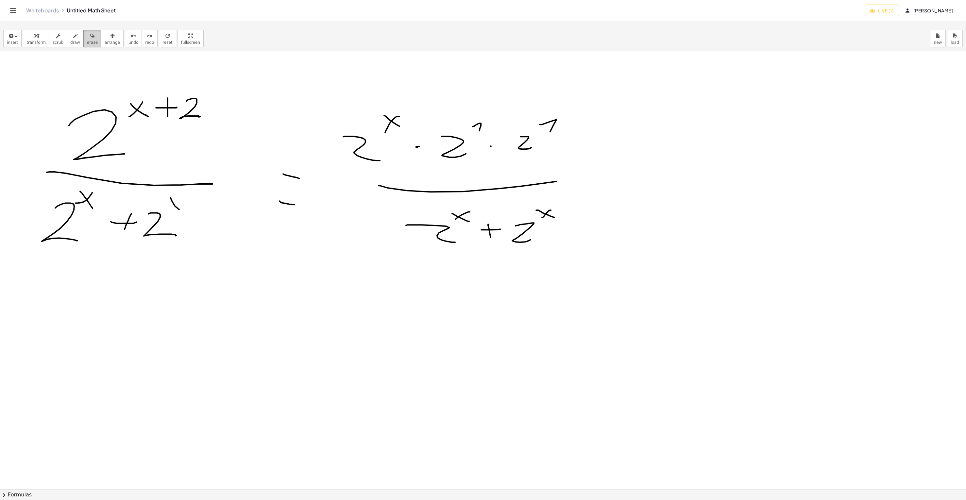
click at [90, 37] on icon "button" at bounding box center [92, 36] width 5 height 8
drag, startPoint x: 554, startPoint y: 216, endPoint x: 501, endPoint y: 230, distance: 55.3
click at [503, 232] on div at bounding box center [483, 489] width 966 height 877
click at [73, 39] on icon "button" at bounding box center [75, 36] width 5 height 8
click at [477, 233] on div at bounding box center [483, 489] width 966 height 877
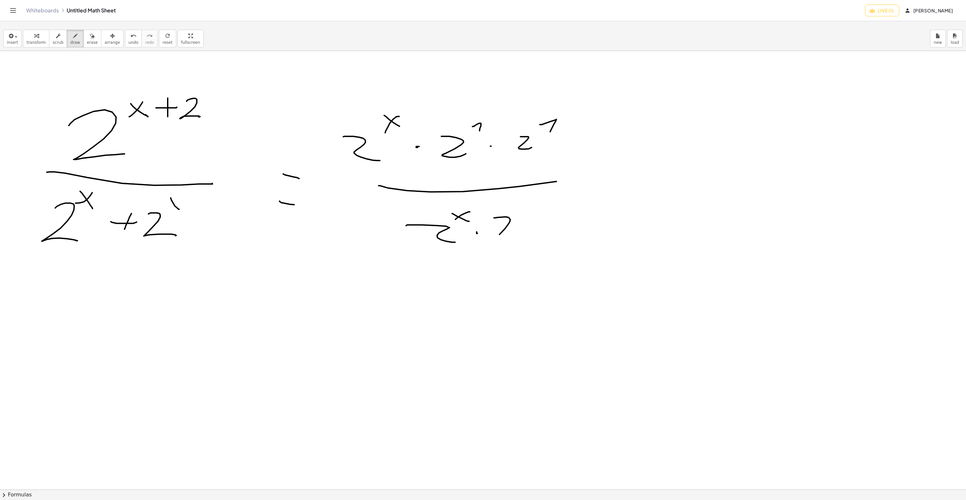
drag, startPoint x: 509, startPoint y: 218, endPoint x: 517, endPoint y: 241, distance: 24.2
click at [517, 241] on div at bounding box center [483, 489] width 966 height 877
drag, startPoint x: 178, startPoint y: 198, endPoint x: 175, endPoint y: 205, distance: 7.3
click at [170, 206] on div at bounding box center [483, 489] width 966 height 877
click at [87, 43] on span "erase" at bounding box center [92, 42] width 11 height 5
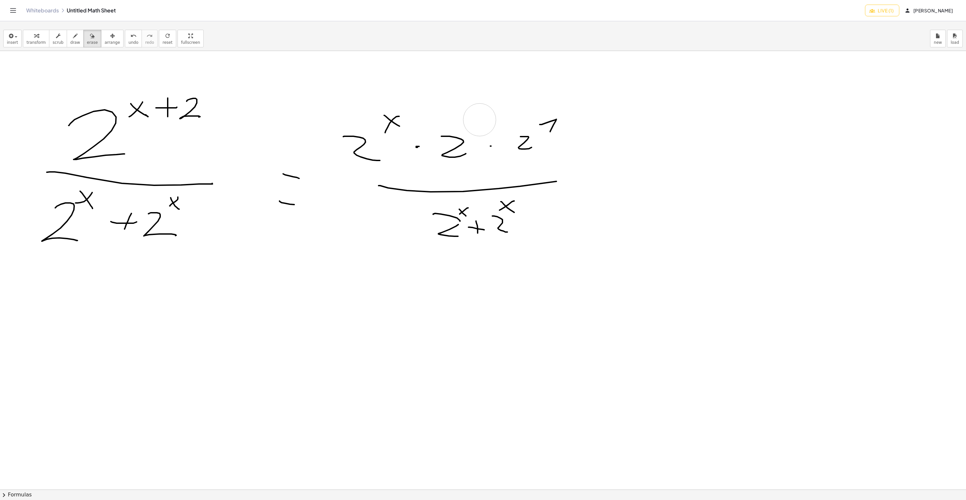
click at [480, 120] on div at bounding box center [483, 489] width 966 height 877
click at [554, 119] on div at bounding box center [483, 489] width 966 height 877
click at [72, 39] on div "button" at bounding box center [75, 36] width 10 height 8
drag, startPoint x: 478, startPoint y: 160, endPoint x: 496, endPoint y: 166, distance: 18.2
click at [496, 166] on div at bounding box center [483, 489] width 966 height 877
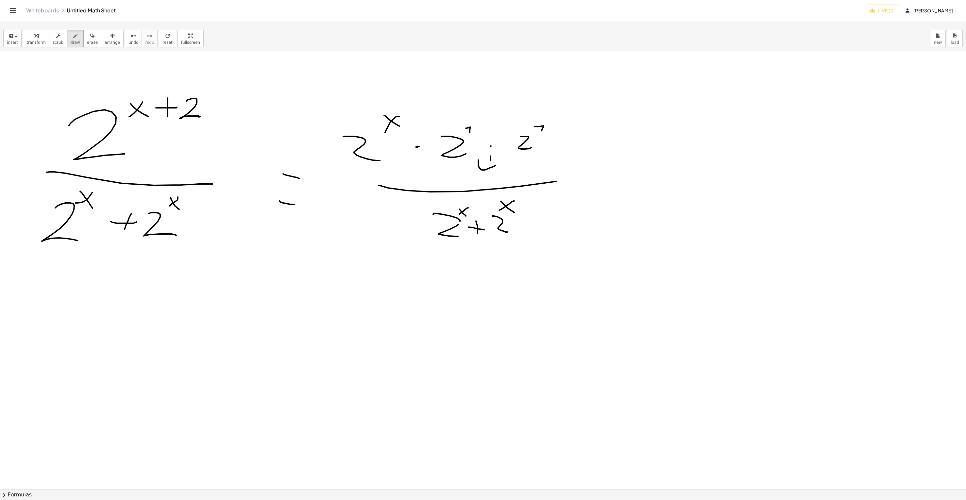
drag, startPoint x: 491, startPoint y: 157, endPoint x: 491, endPoint y: 176, distance: 19.6
click at [491, 177] on div at bounding box center [483, 489] width 966 height 877
drag, startPoint x: 408, startPoint y: 171, endPoint x: 383, endPoint y: 169, distance: 25.6
click at [383, 169] on div at bounding box center [483, 489] width 966 height 877
click at [128, 40] on span "undo" at bounding box center [133, 42] width 10 height 5
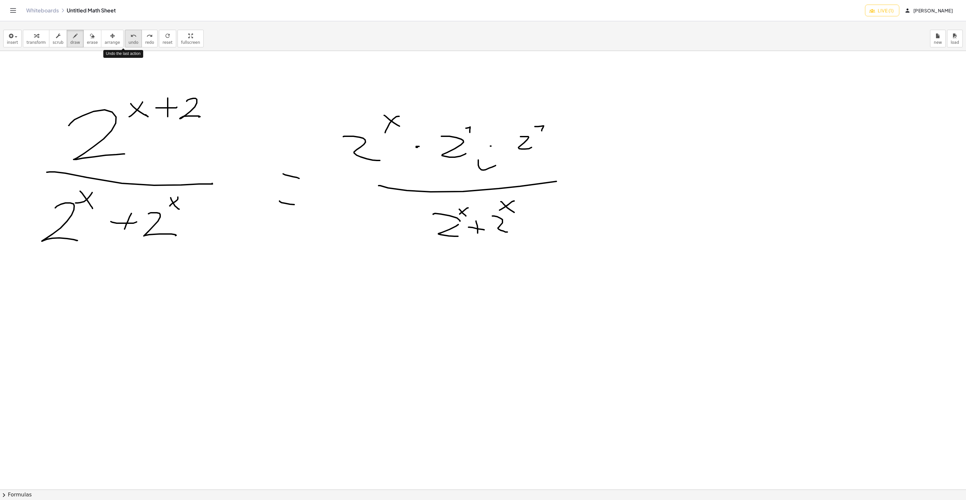
click at [128, 40] on span "undo" at bounding box center [133, 42] width 10 height 5
drag, startPoint x: 580, startPoint y: 178, endPoint x: 621, endPoint y: 173, distance: 41.6
click at [630, 178] on div at bounding box center [483, 489] width 966 height 877
drag, startPoint x: 587, startPoint y: 157, endPoint x: 632, endPoint y: 157, distance: 44.8
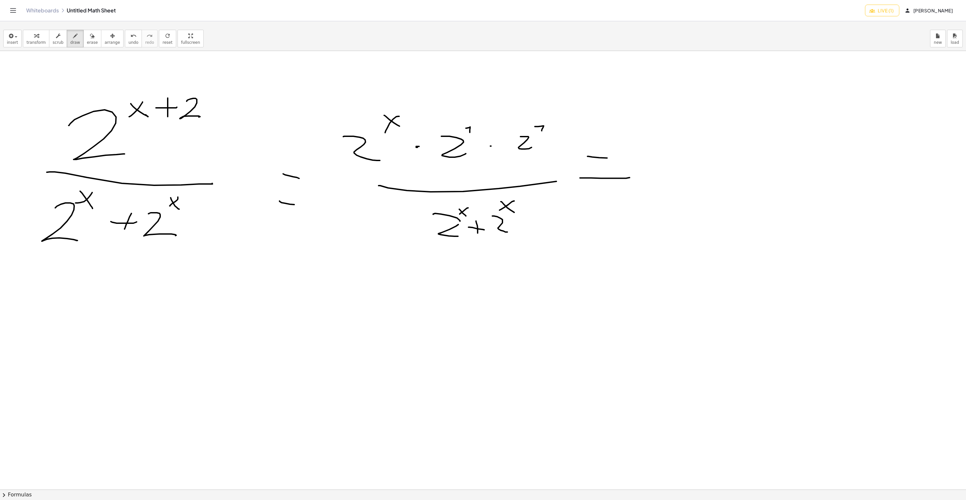
click at [624, 158] on div at bounding box center [483, 489] width 966 height 877
click at [644, 116] on div at bounding box center [483, 489] width 966 height 877
drag, startPoint x: 708, startPoint y: 84, endPoint x: 726, endPoint y: 110, distance: 31.8
click at [644, 110] on div at bounding box center [483, 489] width 966 height 877
drag, startPoint x: 719, startPoint y: 86, endPoint x: 705, endPoint y: 106, distance: 24.4
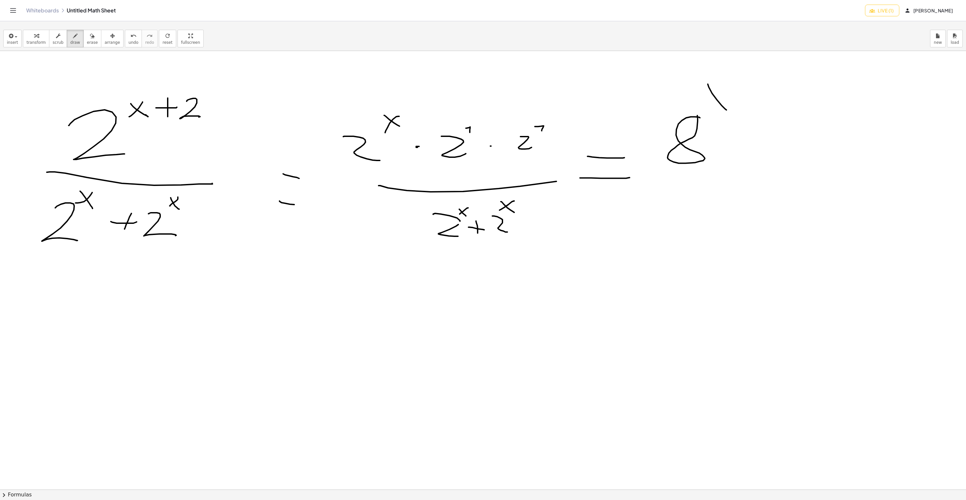
click at [644, 106] on div at bounding box center [483, 489] width 966 height 877
drag, startPoint x: 666, startPoint y: 170, endPoint x: 744, endPoint y: 164, distance: 78.4
click at [644, 164] on div at bounding box center [483, 489] width 966 height 877
click at [128, 43] on span "undo" at bounding box center [133, 42] width 10 height 5
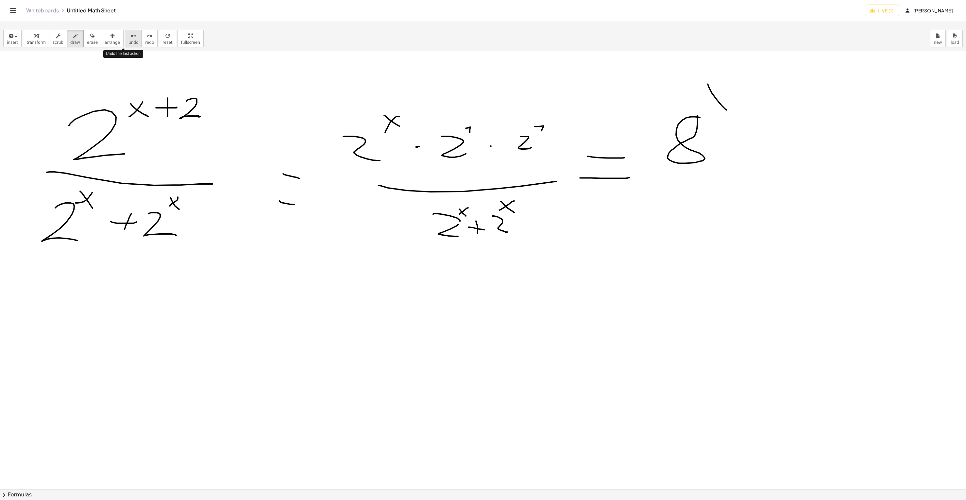
click at [128, 43] on span "undo" at bounding box center [133, 42] width 10 height 5
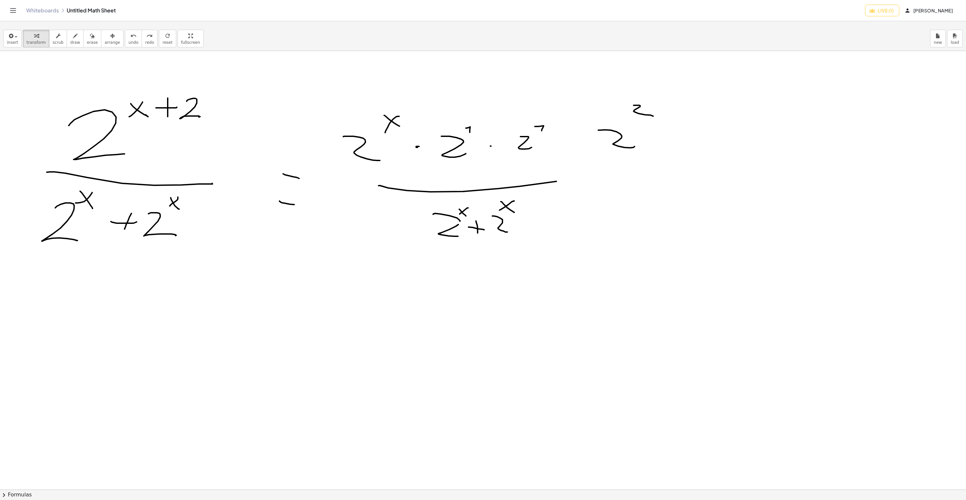
drag, startPoint x: 491, startPoint y: 101, endPoint x: 450, endPoint y: 113, distance: 43.0
click at [502, 100] on div at bounding box center [483, 489] width 966 height 877
click at [70, 38] on div "button" at bounding box center [75, 36] width 10 height 8
drag, startPoint x: 517, startPoint y: 202, endPoint x: 493, endPoint y: 229, distance: 36.2
click at [492, 234] on div at bounding box center [483, 489] width 966 height 877
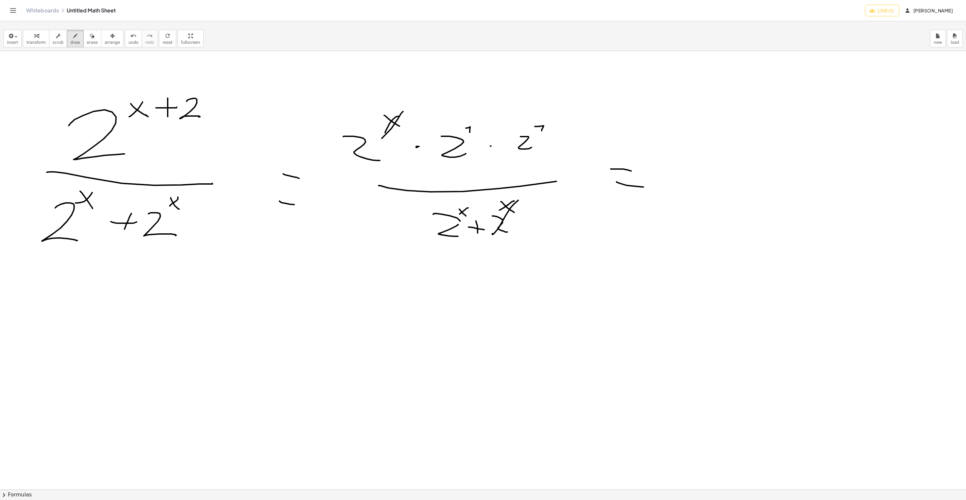
drag, startPoint x: 403, startPoint y: 112, endPoint x: 361, endPoint y: 158, distance: 62.2
click at [344, 159] on div at bounding box center [483, 489] width 966 height 877
click at [130, 38] on icon "undo" at bounding box center [133, 36] width 6 height 8
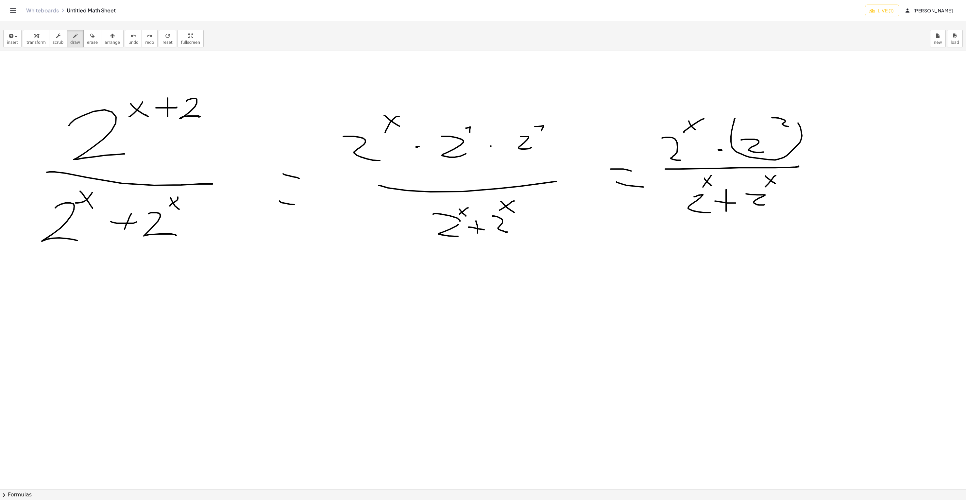
drag, startPoint x: 732, startPoint y: 131, endPoint x: 729, endPoint y: 133, distance: 3.4
click at [644, 129] on div at bounding box center [483, 489] width 966 height 877
click at [128, 37] on div "undo" at bounding box center [133, 36] width 10 height 8
drag, startPoint x: 709, startPoint y: 190, endPoint x: 696, endPoint y: 208, distance: 21.8
click at [644, 212] on div at bounding box center [483, 489] width 966 height 877
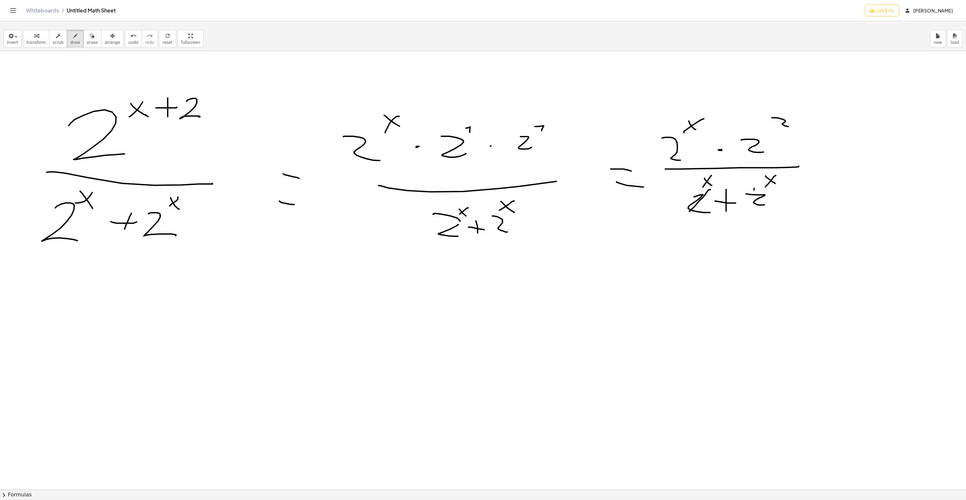
drag, startPoint x: 754, startPoint y: 189, endPoint x: 746, endPoint y: 203, distance: 17.0
click at [644, 203] on div at bounding box center [483, 489] width 966 height 877
drag, startPoint x: 760, startPoint y: 139, endPoint x: 745, endPoint y: 151, distance: 19.3
click at [644, 151] on div at bounding box center [483, 489] width 966 height 877
click at [128, 40] on button "undo undo" at bounding box center [133, 39] width 17 height 18
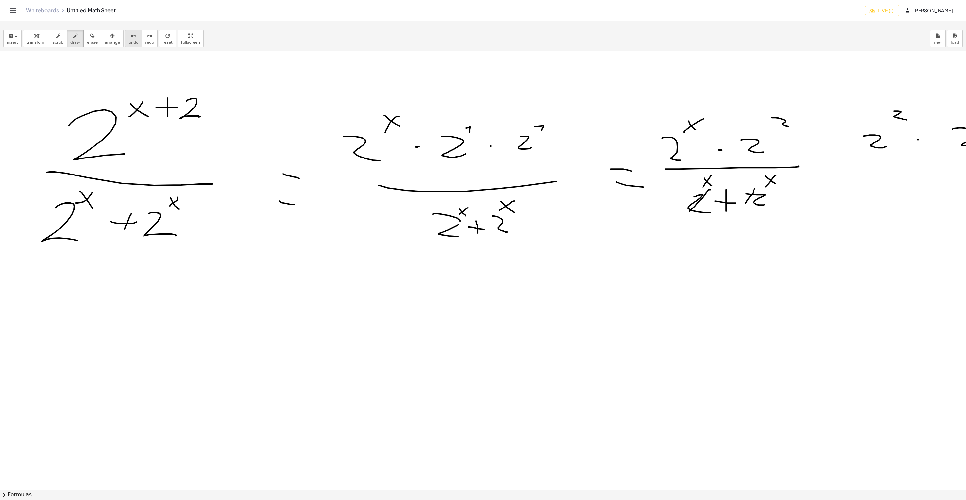
click at [128, 40] on button "undo undo" at bounding box center [133, 39] width 17 height 18
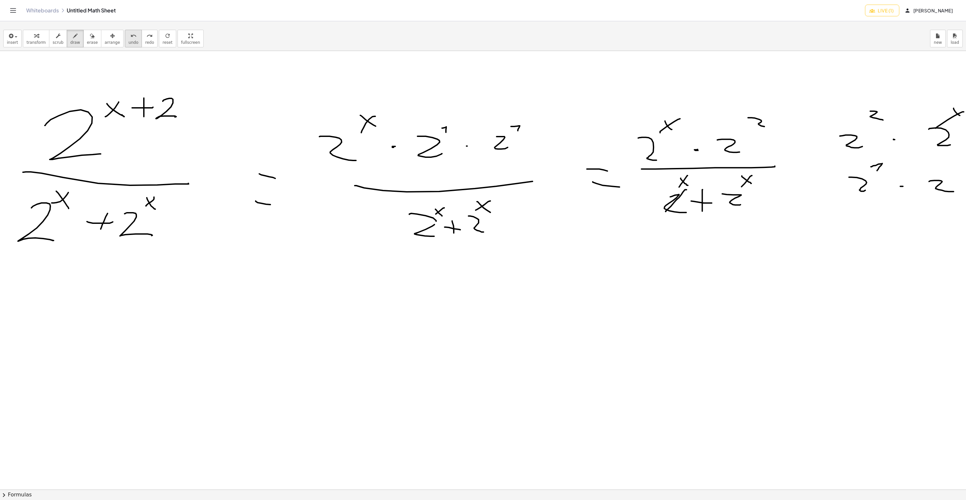
click at [128, 42] on span "undo" at bounding box center [133, 42] width 10 height 5
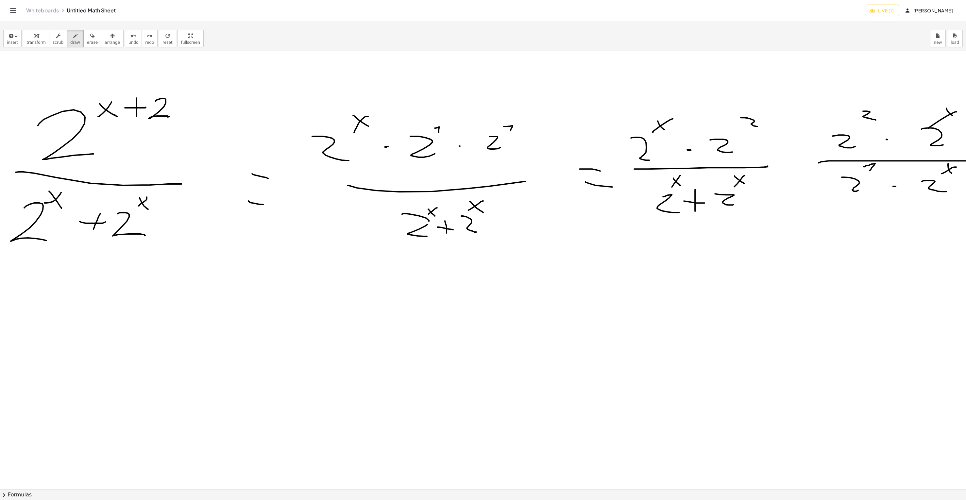
scroll to position [0, 65]
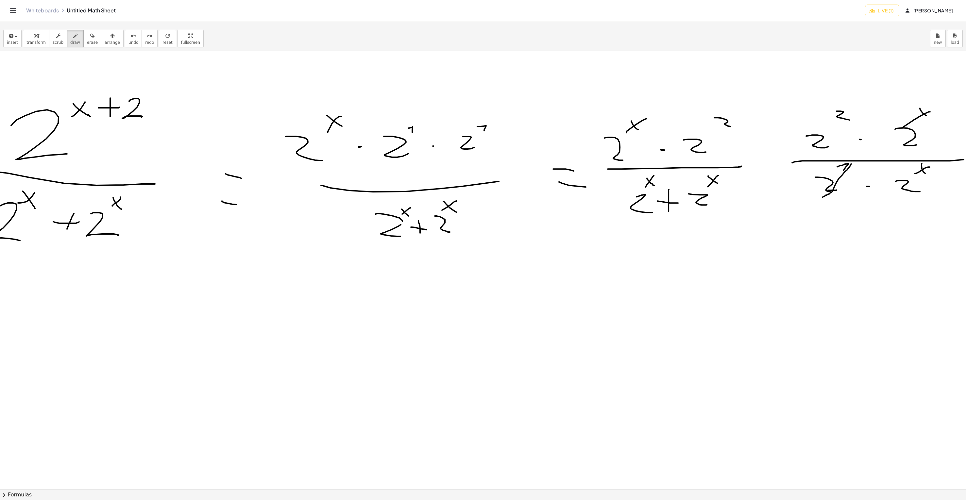
drag, startPoint x: 840, startPoint y: 170, endPoint x: 815, endPoint y: 197, distance: 36.8
click at [644, 197] on div at bounding box center [454, 489] width 1024 height 877
drag, startPoint x: 837, startPoint y: 172, endPoint x: 802, endPoint y: 193, distance: 40.2
click at [644, 194] on div at bounding box center [454, 489] width 1024 height 877
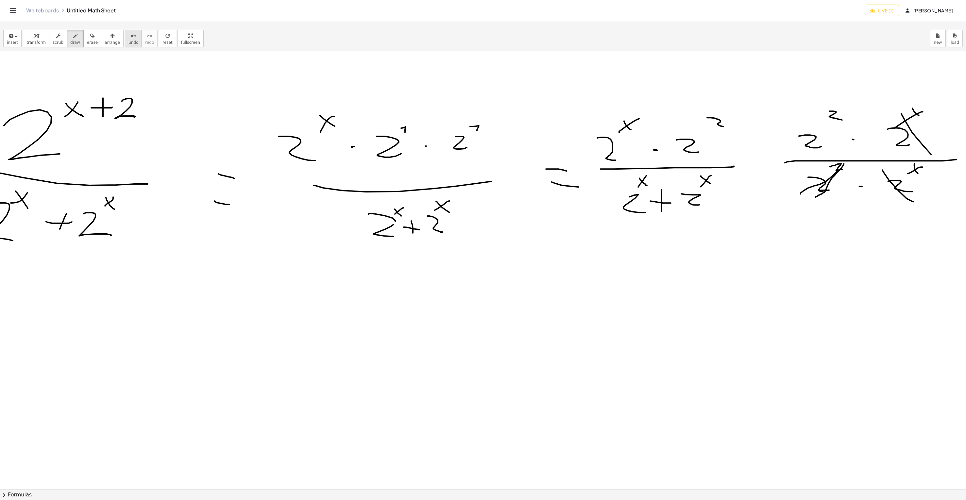
click at [125, 34] on button "undo undo" at bounding box center [133, 39] width 17 height 18
click at [128, 34] on div "undo" at bounding box center [133, 36] width 10 height 8
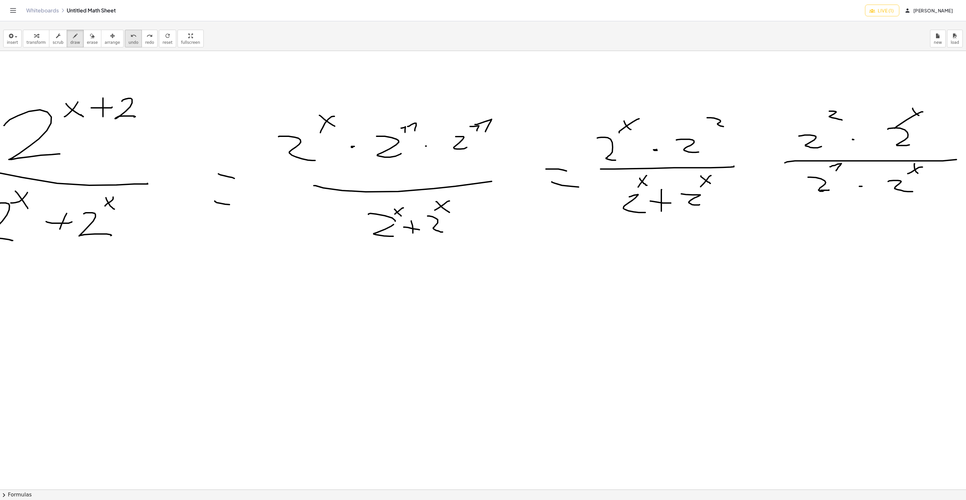
click at [130, 37] on icon "undo" at bounding box center [133, 36] width 6 height 8
click at [142, 36] on button "redo redo" at bounding box center [150, 39] width 16 height 18
click at [130, 35] on icon "undo" at bounding box center [133, 36] width 6 height 8
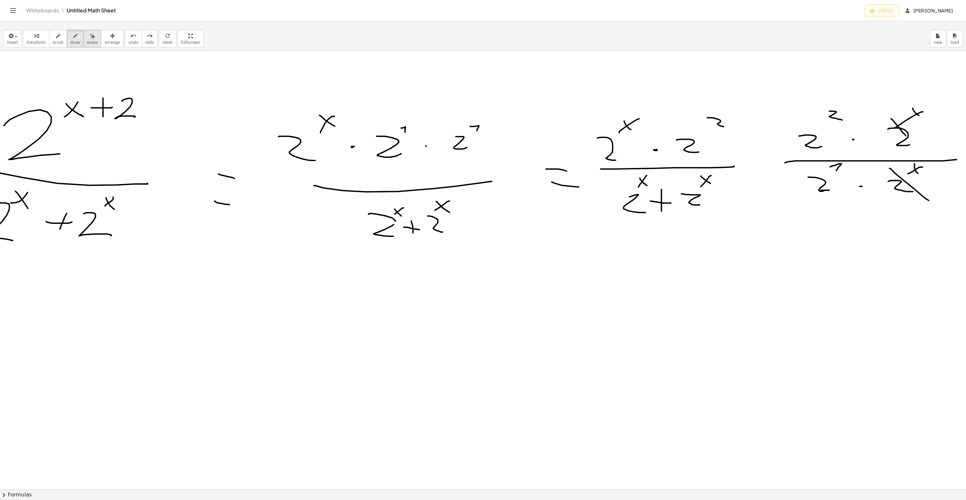
click at [87, 42] on span "erase" at bounding box center [92, 42] width 11 height 5
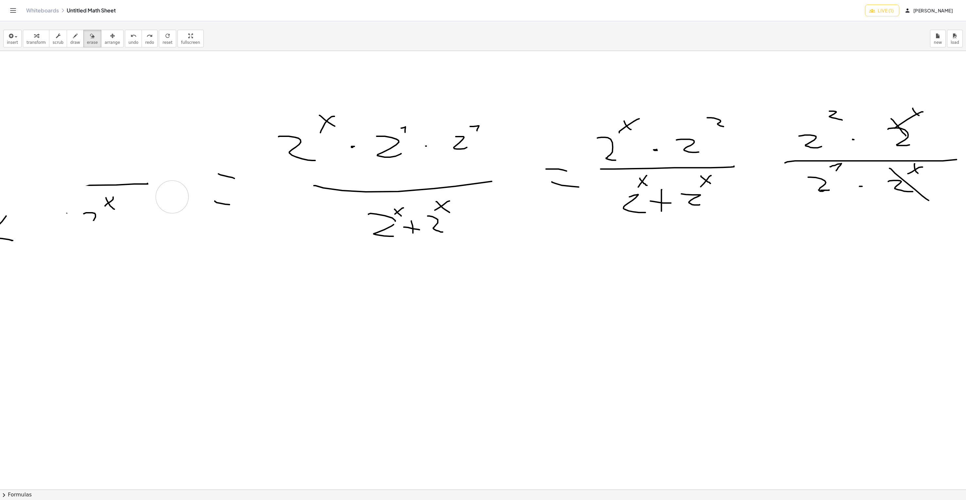
drag, startPoint x: 72, startPoint y: 151, endPoint x: 120, endPoint y: 246, distance: 106.9
click at [40, 198] on div at bounding box center [587, 489] width 1305 height 877
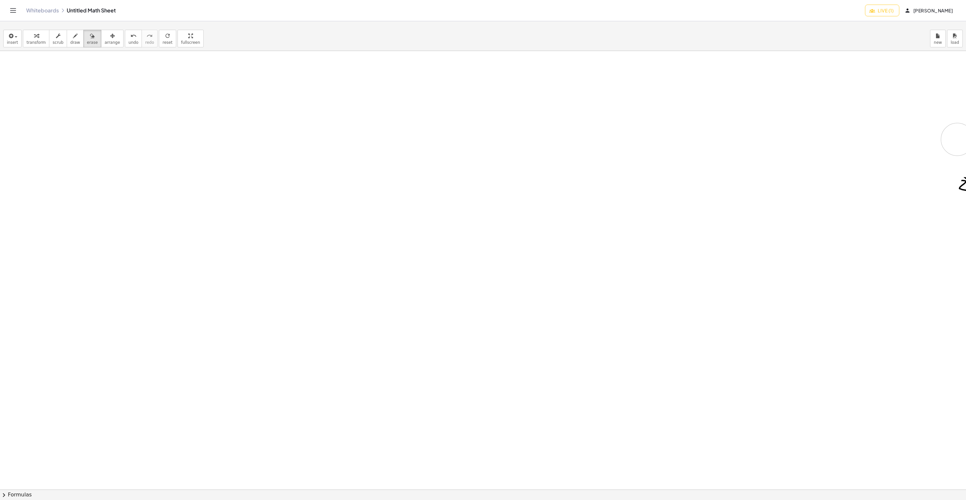
drag, startPoint x: 215, startPoint y: 217, endPoint x: 946, endPoint y: 151, distance: 733.9
click at [644, 148] on div at bounding box center [652, 489] width 1305 height 877
click at [67, 37] on button "draw" at bounding box center [75, 39] width 17 height 18
drag, startPoint x: 224, startPoint y: 115, endPoint x: 220, endPoint y: 262, distance: 147.2
click at [220, 260] on div at bounding box center [652, 489] width 1305 height 877
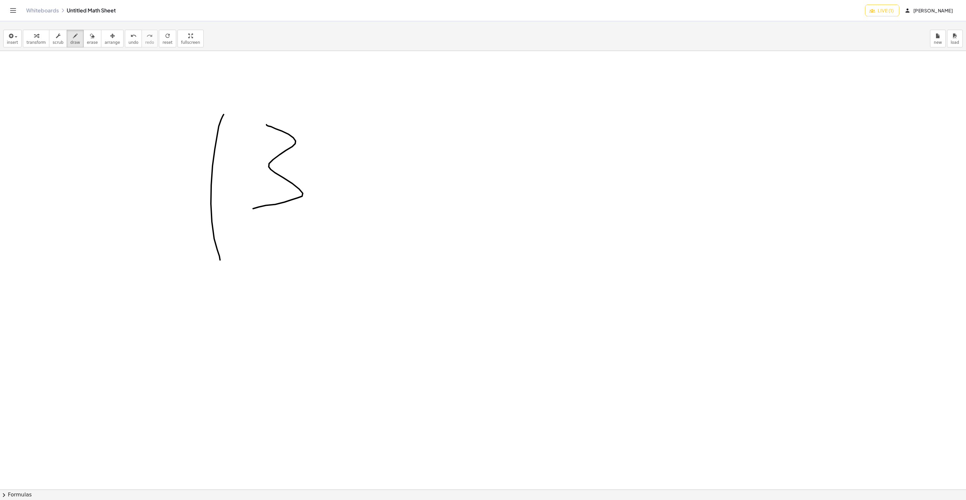
drag, startPoint x: 266, startPoint y: 125, endPoint x: 275, endPoint y: 210, distance: 85.4
click at [251, 209] on div at bounding box center [652, 489] width 1305 height 877
drag, startPoint x: 305, startPoint y: 104, endPoint x: 323, endPoint y: 116, distance: 21.1
click at [328, 131] on div at bounding box center [652, 489] width 1305 height 877
drag, startPoint x: 317, startPoint y: 111, endPoint x: 303, endPoint y: 125, distance: 19.7
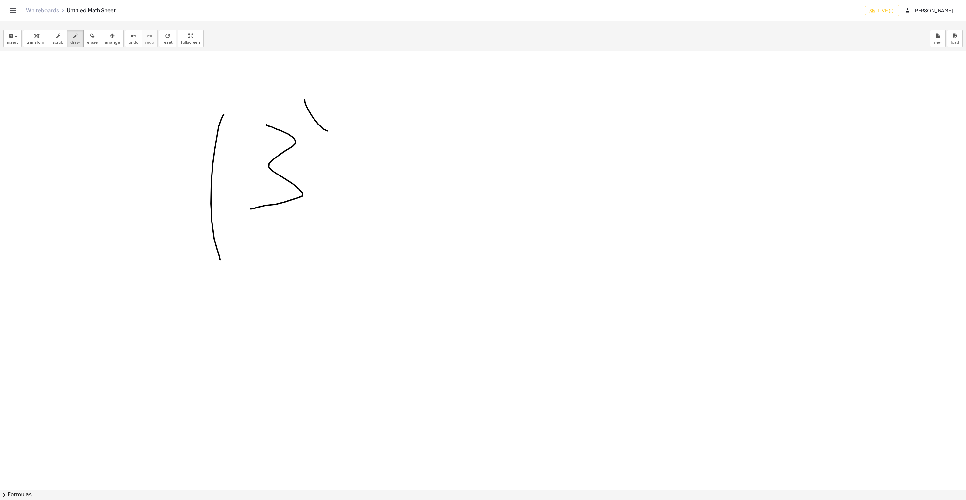
click at [300, 125] on div at bounding box center [652, 489] width 1305 height 877
drag, startPoint x: 392, startPoint y: 176, endPoint x: 404, endPoint y: 168, distance: 14.2
click at [415, 174] on div at bounding box center [652, 489] width 1305 height 877
drag, startPoint x: 396, startPoint y: 157, endPoint x: 396, endPoint y: 192, distance: 35.6
click at [396, 192] on div at bounding box center [652, 489] width 1305 height 877
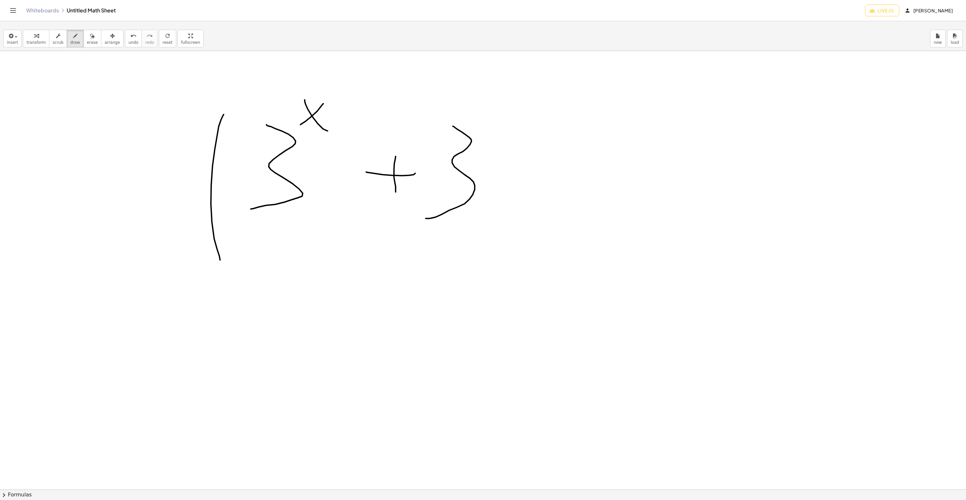
drag, startPoint x: 453, startPoint y: 127, endPoint x: 429, endPoint y: 214, distance: 90.4
click at [422, 217] on div at bounding box center [652, 489] width 1305 height 877
drag, startPoint x: 472, startPoint y: 102, endPoint x: 492, endPoint y: 113, distance: 23.2
click at [496, 129] on div at bounding box center [652, 489] width 1305 height 877
click at [478, 127] on div at bounding box center [652, 489] width 1305 height 877
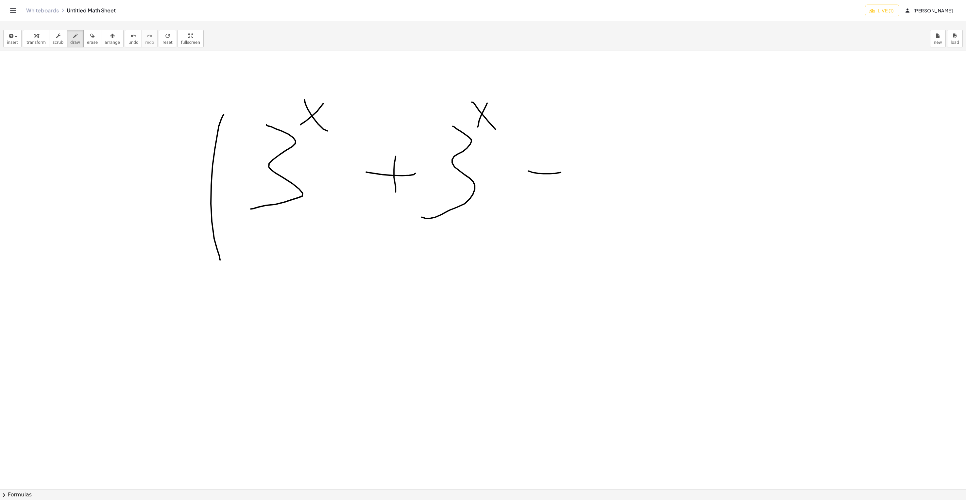
drag, startPoint x: 538, startPoint y: 174, endPoint x: 562, endPoint y: 173, distance: 23.6
click at [562, 173] on div at bounding box center [652, 489] width 1305 height 877
drag, startPoint x: 545, startPoint y: 163, endPoint x: 543, endPoint y: 182, distance: 19.4
click at [543, 184] on div at bounding box center [652, 489] width 1305 height 877
drag, startPoint x: 603, startPoint y: 128, endPoint x: 596, endPoint y: 196, distance: 68.1
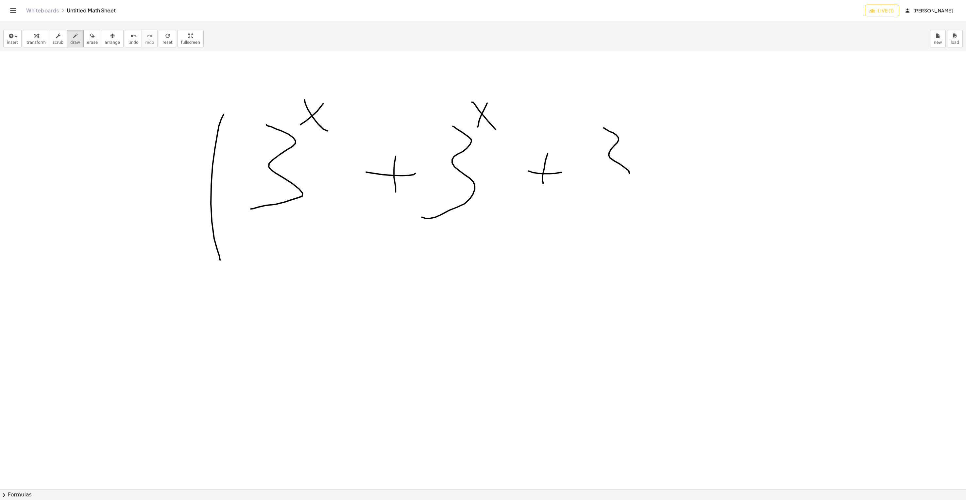
click at [596, 196] on div at bounding box center [652, 489] width 1305 height 877
drag, startPoint x: 626, startPoint y: 106, endPoint x: 646, endPoint y: 129, distance: 30.6
click at [644, 129] on div at bounding box center [652, 489] width 1305 height 877
click at [624, 123] on div at bounding box center [652, 489] width 1305 height 877
drag, startPoint x: 666, startPoint y: 118, endPoint x: 669, endPoint y: 205, distance: 86.7
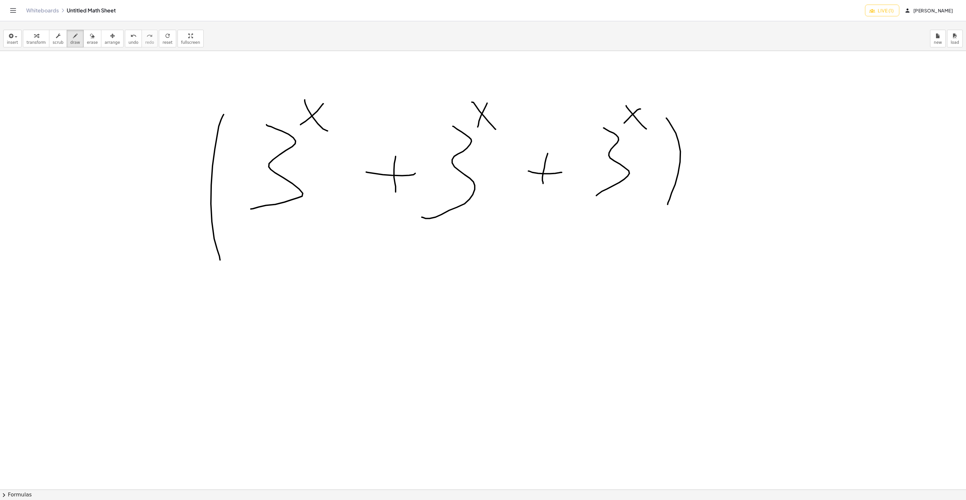
click at [644, 205] on div at bounding box center [652, 489] width 1305 height 877
drag, startPoint x: 677, startPoint y: 109, endPoint x: 719, endPoint y: 120, distance: 43.7
click at [644, 120] on div at bounding box center [652, 489] width 1305 height 877
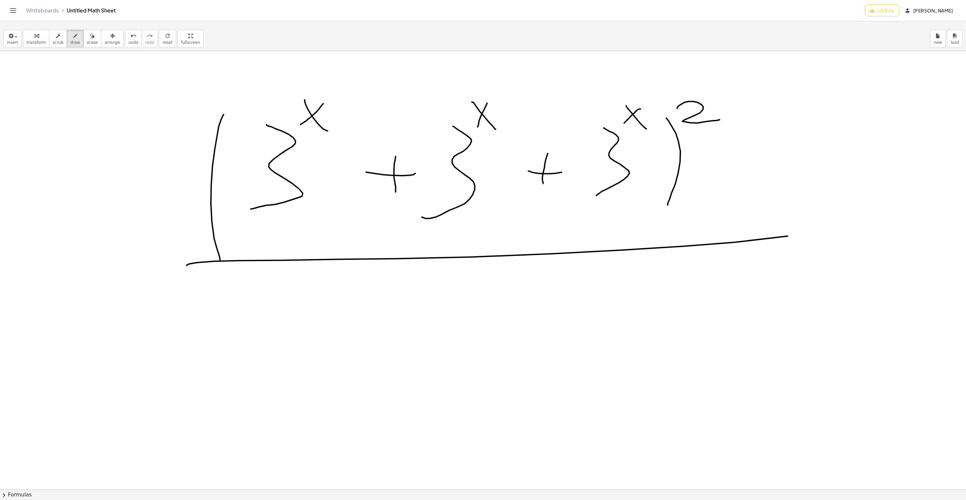
drag, startPoint x: 214, startPoint y: 262, endPoint x: 732, endPoint y: 237, distance: 519.0
click at [644, 226] on div at bounding box center [652, 489] width 1305 height 877
drag, startPoint x: 460, startPoint y: 388, endPoint x: 492, endPoint y: 319, distance: 76.0
click at [493, 322] on div at bounding box center [652, 489] width 1305 height 877
drag, startPoint x: 518, startPoint y: 276, endPoint x: 533, endPoint y: 299, distance: 27.7
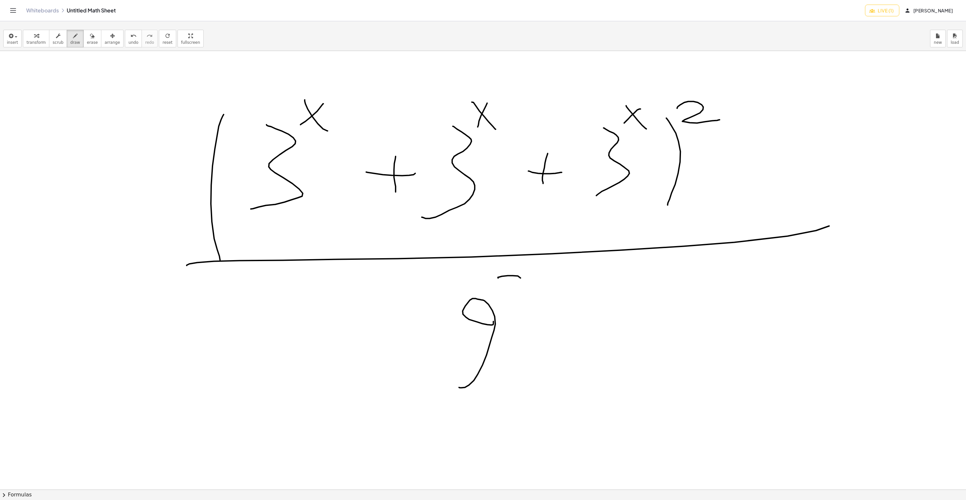
click at [533, 299] on div at bounding box center [652, 489] width 1305 height 877
click at [128, 43] on span "undo" at bounding box center [133, 42] width 10 height 5
drag, startPoint x: 497, startPoint y: 274, endPoint x: 520, endPoint y: 295, distance: 31.0
click at [521, 307] on div at bounding box center [652, 489] width 1305 height 877
drag, startPoint x: 510, startPoint y: 278, endPoint x: 491, endPoint y: 295, distance: 25.5
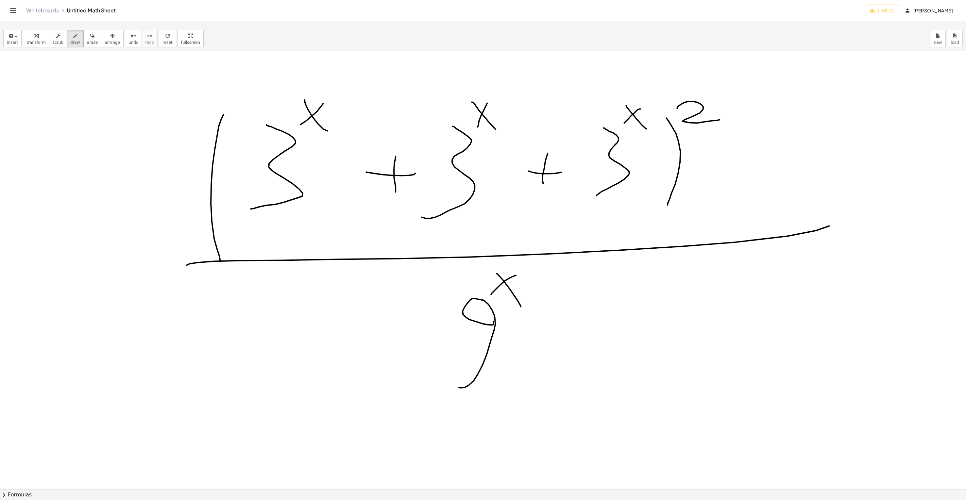
click at [491, 295] on div at bounding box center [652, 489] width 1305 height 877
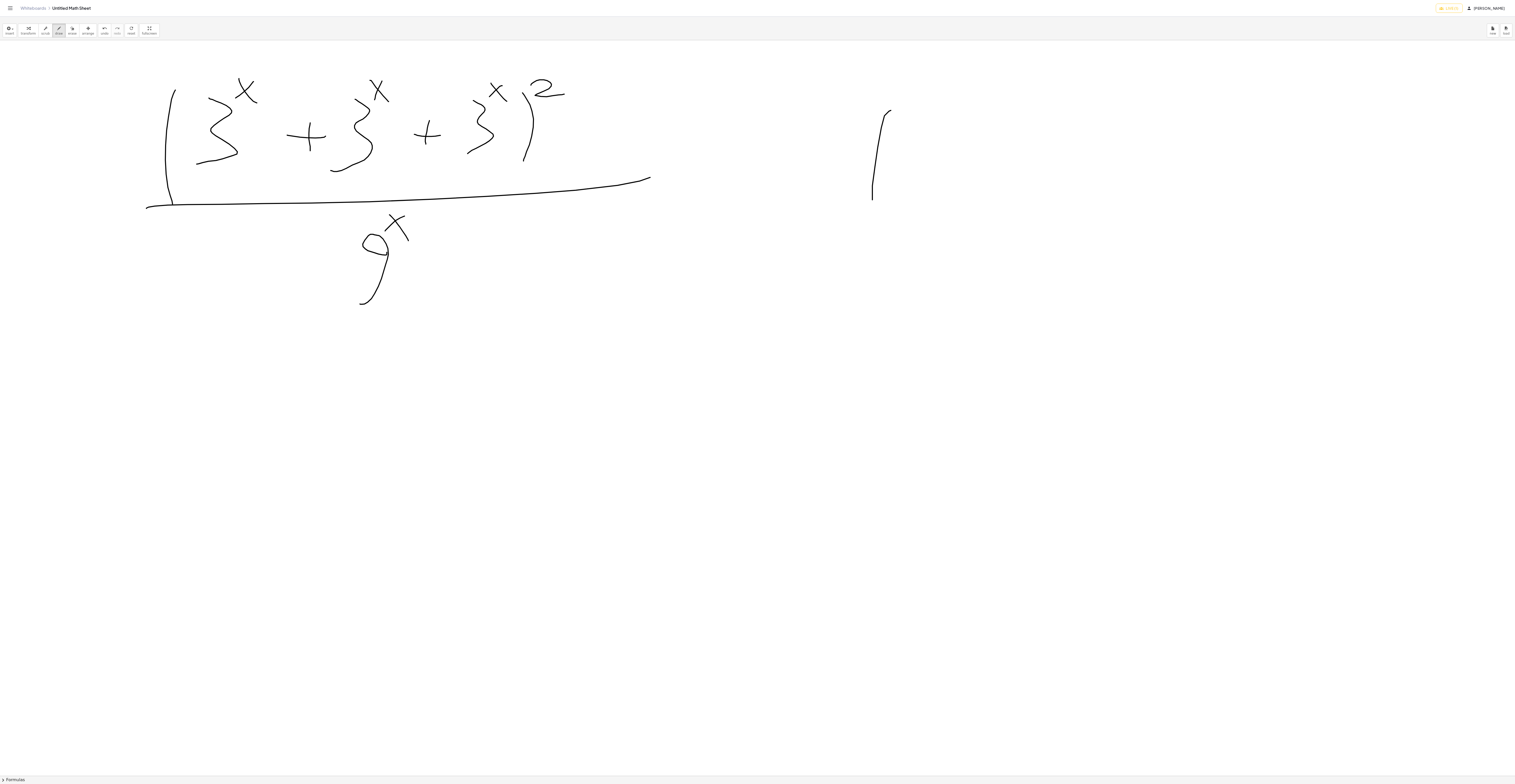
drag, startPoint x: 872, startPoint y: 201, endPoint x: 910, endPoint y: 176, distance: 45.5
click at [505, 207] on div at bounding box center [758, 775] width 1515 height 1472
drag, startPoint x: 932, startPoint y: 127, endPoint x: 915, endPoint y: 207, distance: 81.8
click at [505, 207] on div at bounding box center [758, 775] width 1515 height 1472
drag, startPoint x: 969, startPoint y: 159, endPoint x: 1010, endPoint y: 158, distance: 41.0
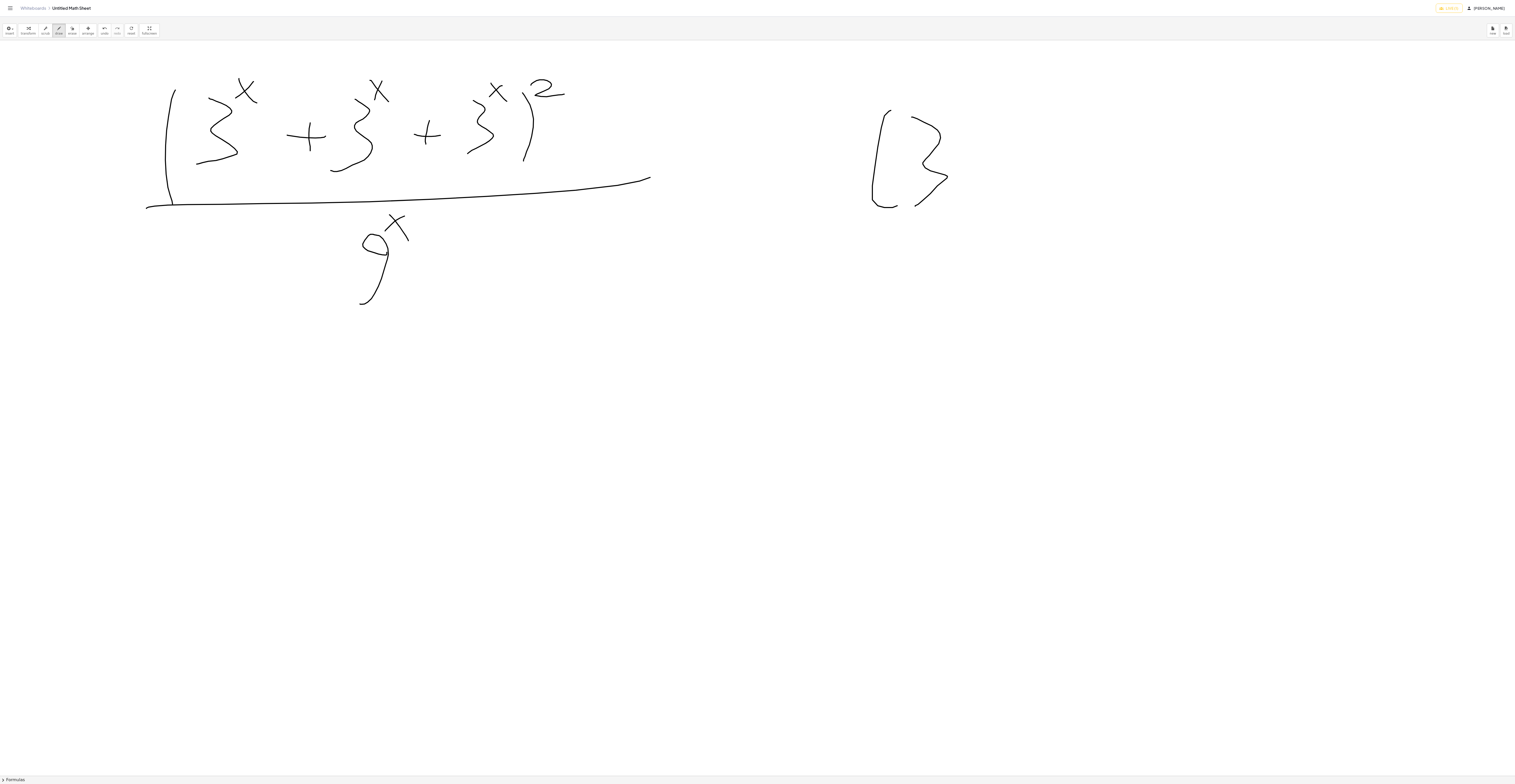
click at [505, 158] on div at bounding box center [758, 775] width 1515 height 1472
drag, startPoint x: 989, startPoint y: 140, endPoint x: 996, endPoint y: 168, distance: 28.9
click at [505, 168] on div at bounding box center [758, 775] width 1515 height 1472
drag, startPoint x: 1036, startPoint y: 118, endPoint x: 1027, endPoint y: 195, distance: 77.5
click at [505, 197] on div at bounding box center [758, 775] width 1515 height 1472
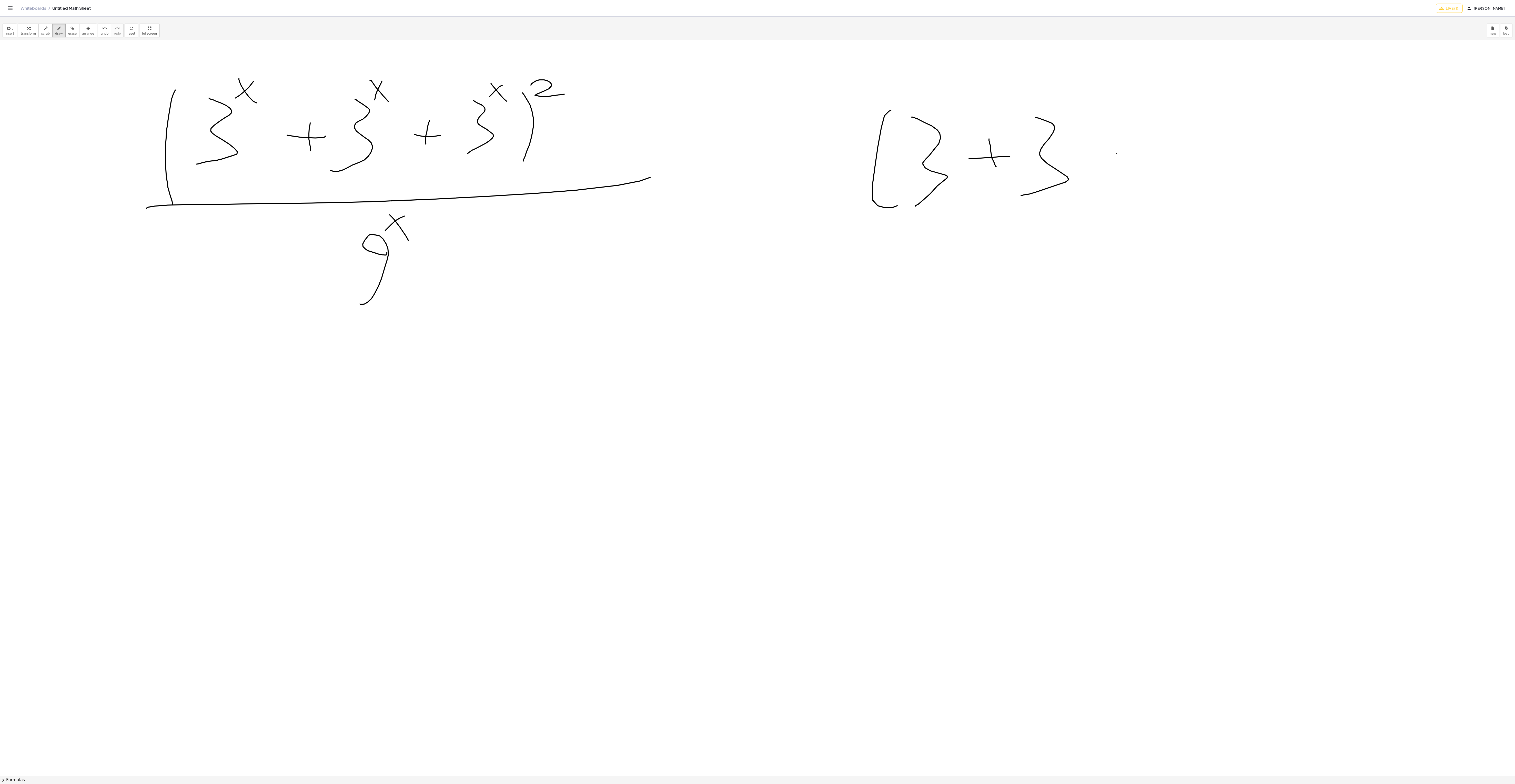
drag, startPoint x: 1117, startPoint y: 154, endPoint x: 1142, endPoint y: 144, distance: 26.9
click at [505, 154] on div at bounding box center [758, 775] width 1515 height 1472
click at [505, 174] on div at bounding box center [758, 775] width 1515 height 1472
drag, startPoint x: 1163, startPoint y: 126, endPoint x: 1161, endPoint y: 197, distance: 71.0
click at [505, 197] on div at bounding box center [758, 775] width 1515 height 1472
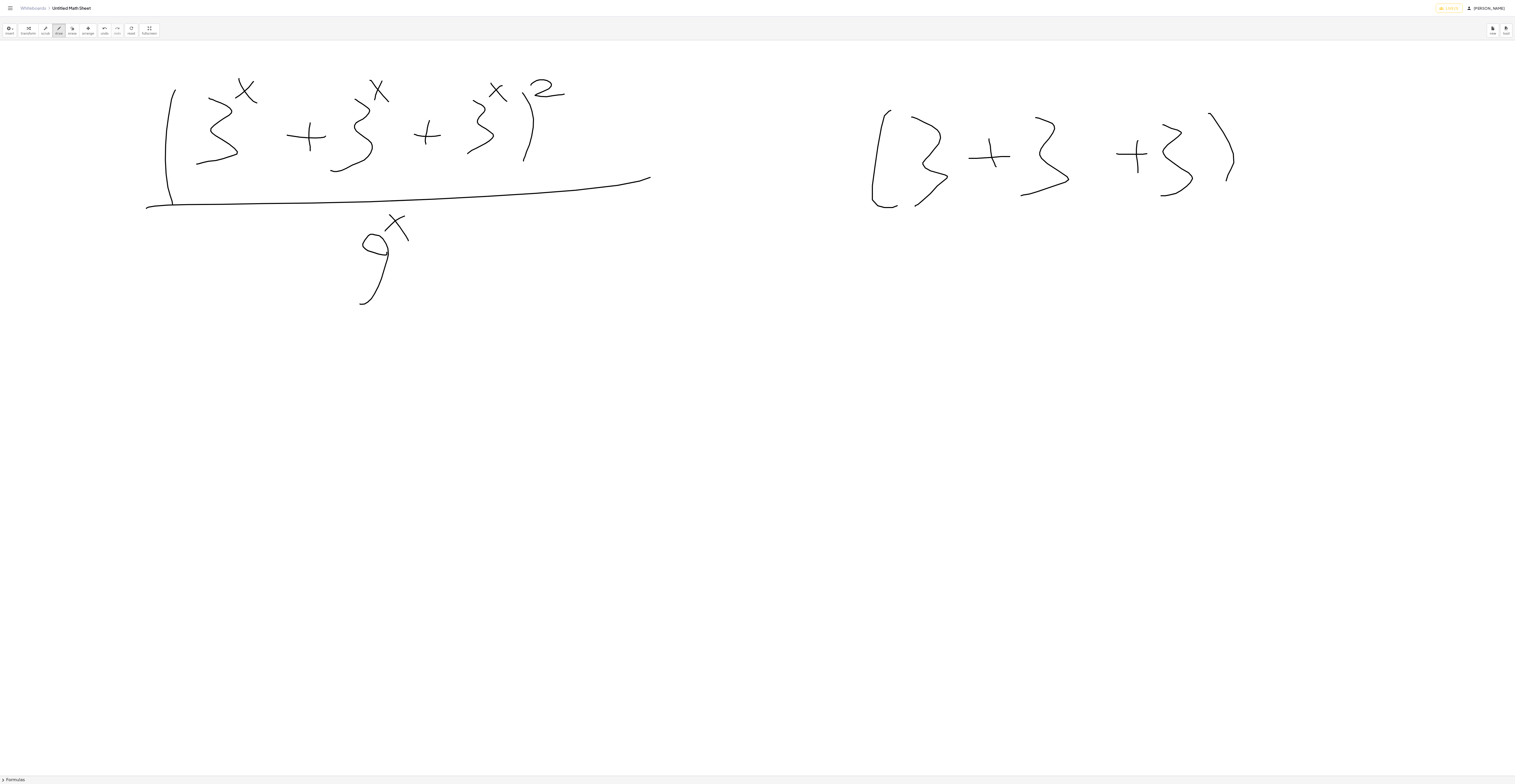
drag, startPoint x: 1233, startPoint y: 154, endPoint x: 1222, endPoint y: 193, distance: 40.5
click at [505, 193] on div at bounding box center [758, 775] width 1515 height 1472
drag, startPoint x: 1239, startPoint y: 114, endPoint x: 1252, endPoint y: 129, distance: 19.8
click at [505, 129] on div at bounding box center [758, 775] width 1515 height 1472
drag, startPoint x: 1253, startPoint y: 111, endPoint x: 1234, endPoint y: 126, distance: 24.2
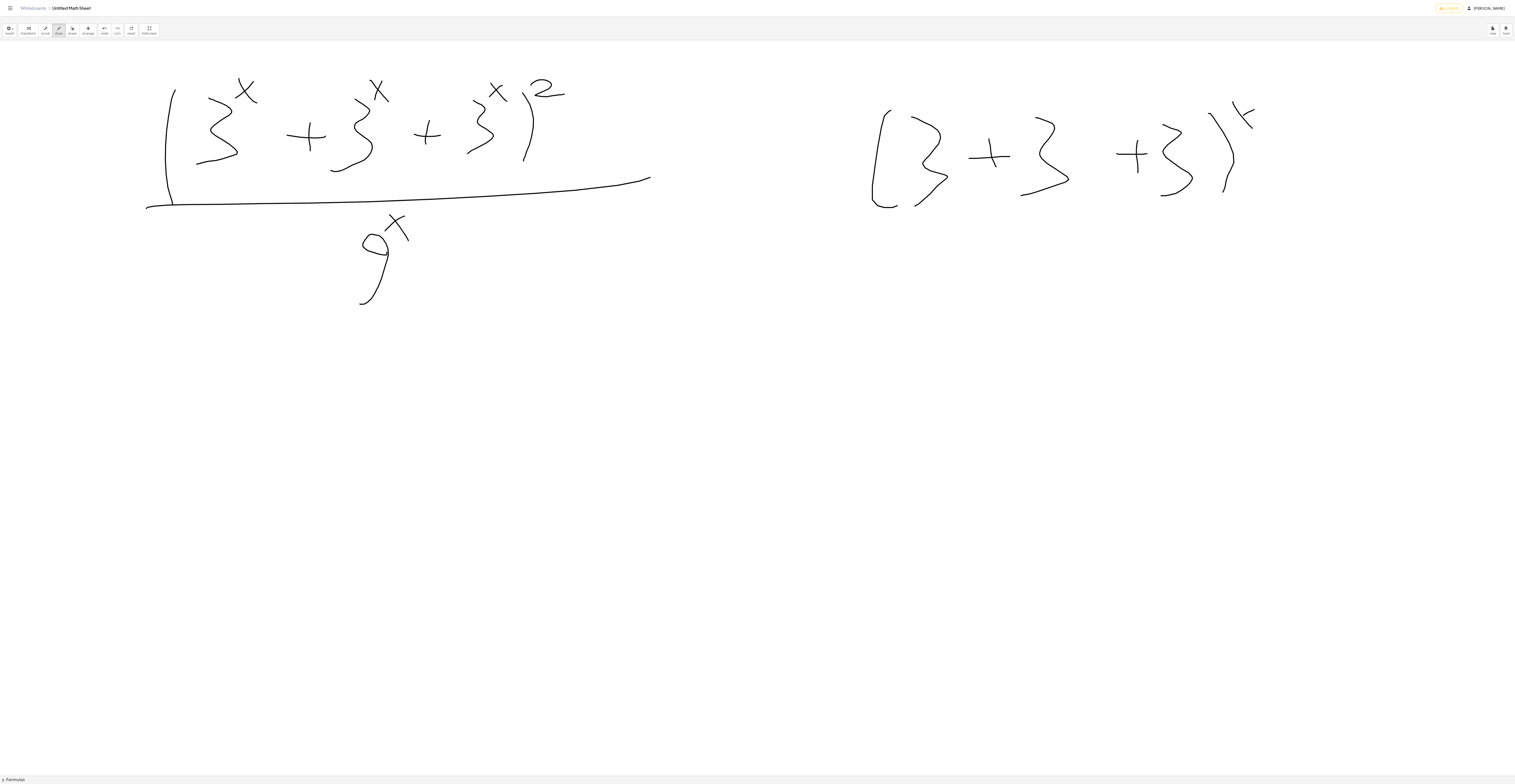
click at [505, 126] on div at bounding box center [758, 775] width 1515 height 1472
drag, startPoint x: 1295, startPoint y: 177, endPoint x: 1287, endPoint y: 189, distance: 14.4
click at [505, 188] on div at bounding box center [758, 775] width 1515 height 1472
drag, startPoint x: 870, startPoint y: 97, endPoint x: 887, endPoint y: 201, distance: 105.4
click at [505, 200] on div at bounding box center [758, 775] width 1515 height 1472
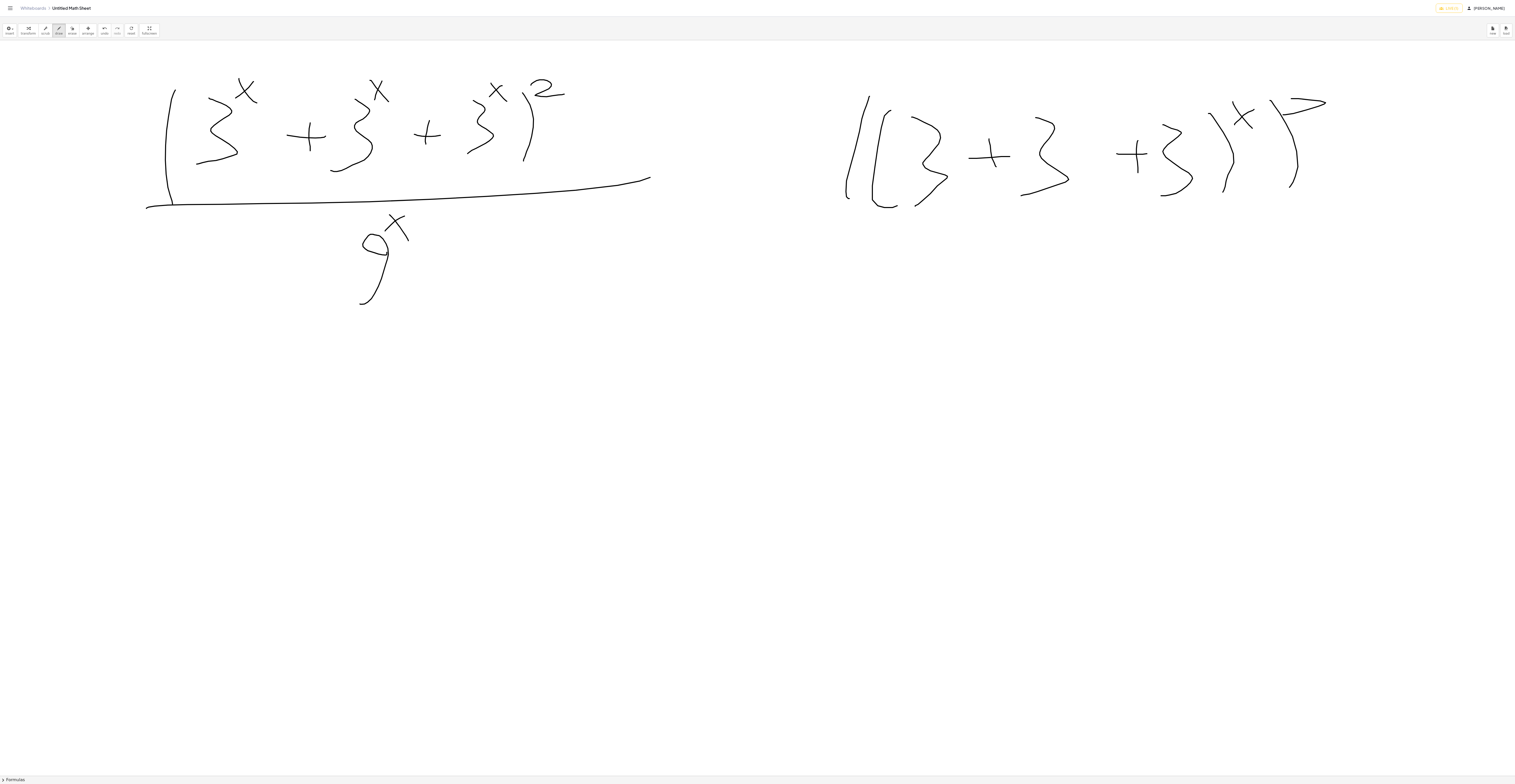
drag, startPoint x: 1292, startPoint y: 100, endPoint x: 1339, endPoint y: 121, distance: 51.5
click at [505, 121] on div at bounding box center [758, 775] width 1515 height 1472
drag, startPoint x: 816, startPoint y: 224, endPoint x: 1306, endPoint y: 224, distance: 490.0
click at [505, 224] on div at bounding box center [758, 775] width 1515 height 1472
drag, startPoint x: 1020, startPoint y: 338, endPoint x: 1039, endPoint y: 303, distance: 39.8
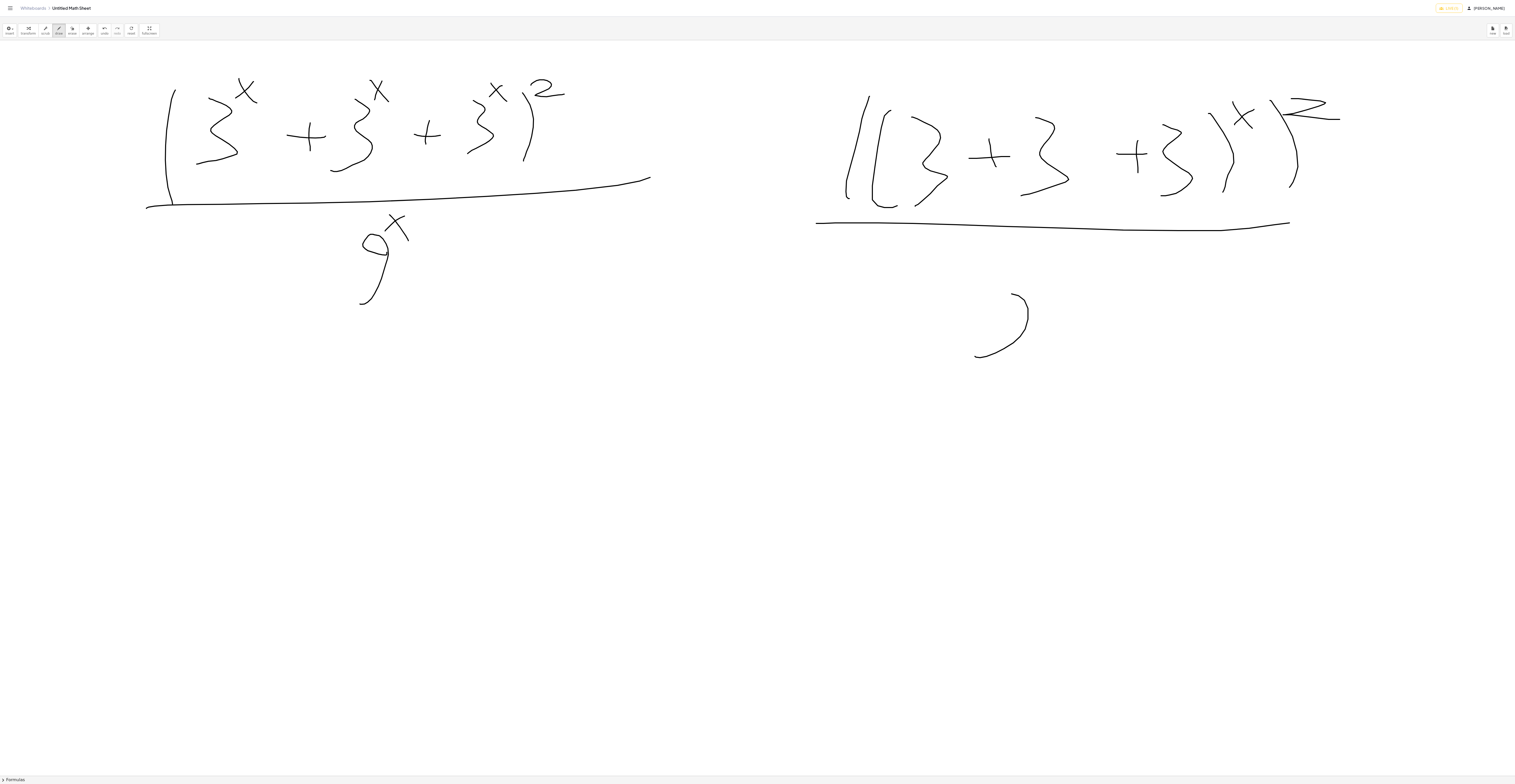
click at [505, 261] on div at bounding box center [758, 775] width 1515 height 1472
drag, startPoint x: 1051, startPoint y: 260, endPoint x: 1096, endPoint y: 280, distance: 49.2
click at [505, 261] on div at bounding box center [758, 775] width 1515 height 1472
drag, startPoint x: 1082, startPoint y: 254, endPoint x: 1055, endPoint y: 283, distance: 39.6
click at [505, 261] on div at bounding box center [758, 775] width 1515 height 1472
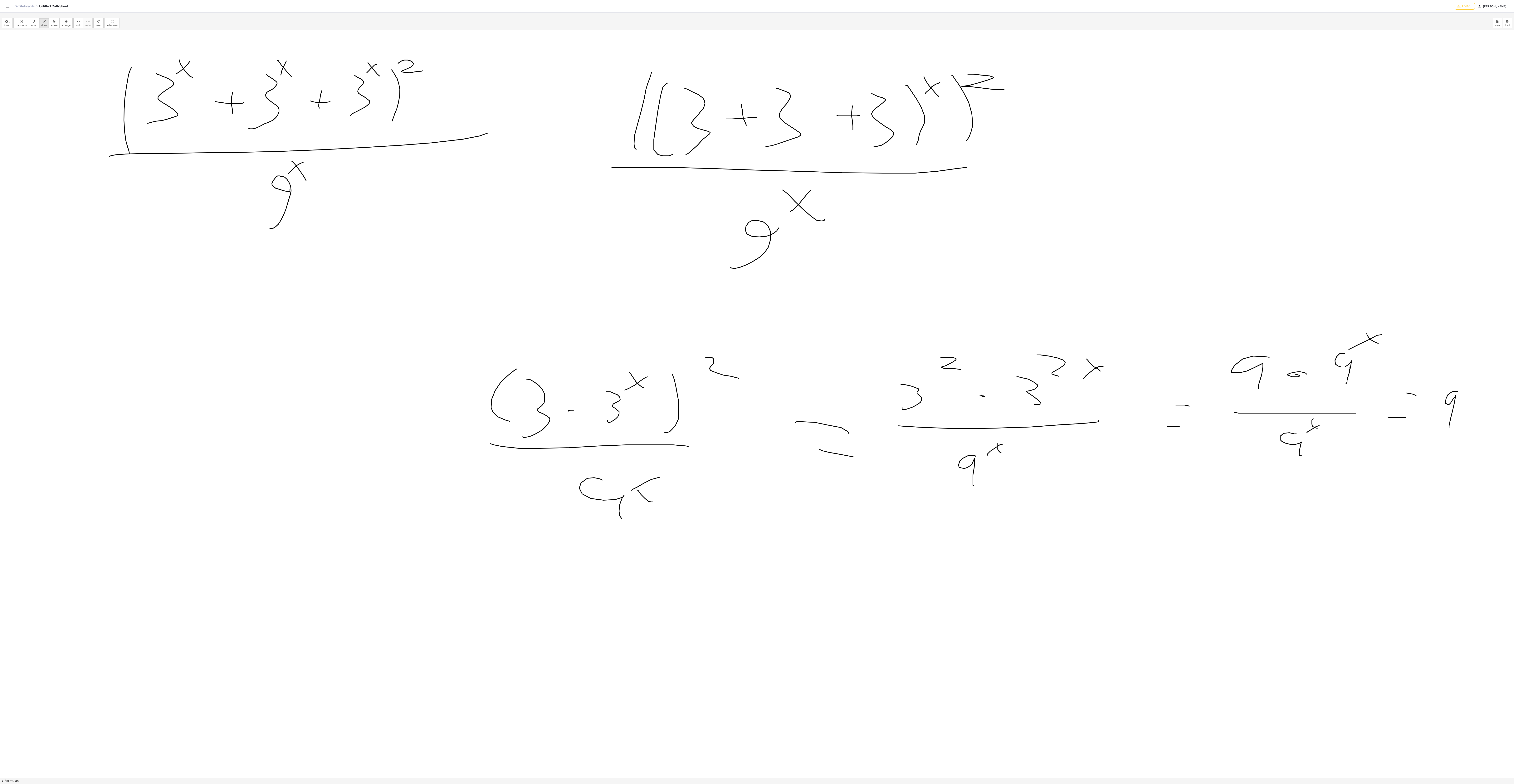
drag, startPoint x: 1014, startPoint y: 183, endPoint x: 1052, endPoint y: 183, distance: 38.0
click at [378, 184] on div at bounding box center [757, 778] width 1514 height 1495
drag, startPoint x: 1024, startPoint y: 165, endPoint x: 1063, endPoint y: 165, distance: 39.0
click at [378, 165] on div at bounding box center [757, 778] width 1514 height 1495
drag, startPoint x: 1139, startPoint y: 148, endPoint x: 1155, endPoint y: 109, distance: 42.2
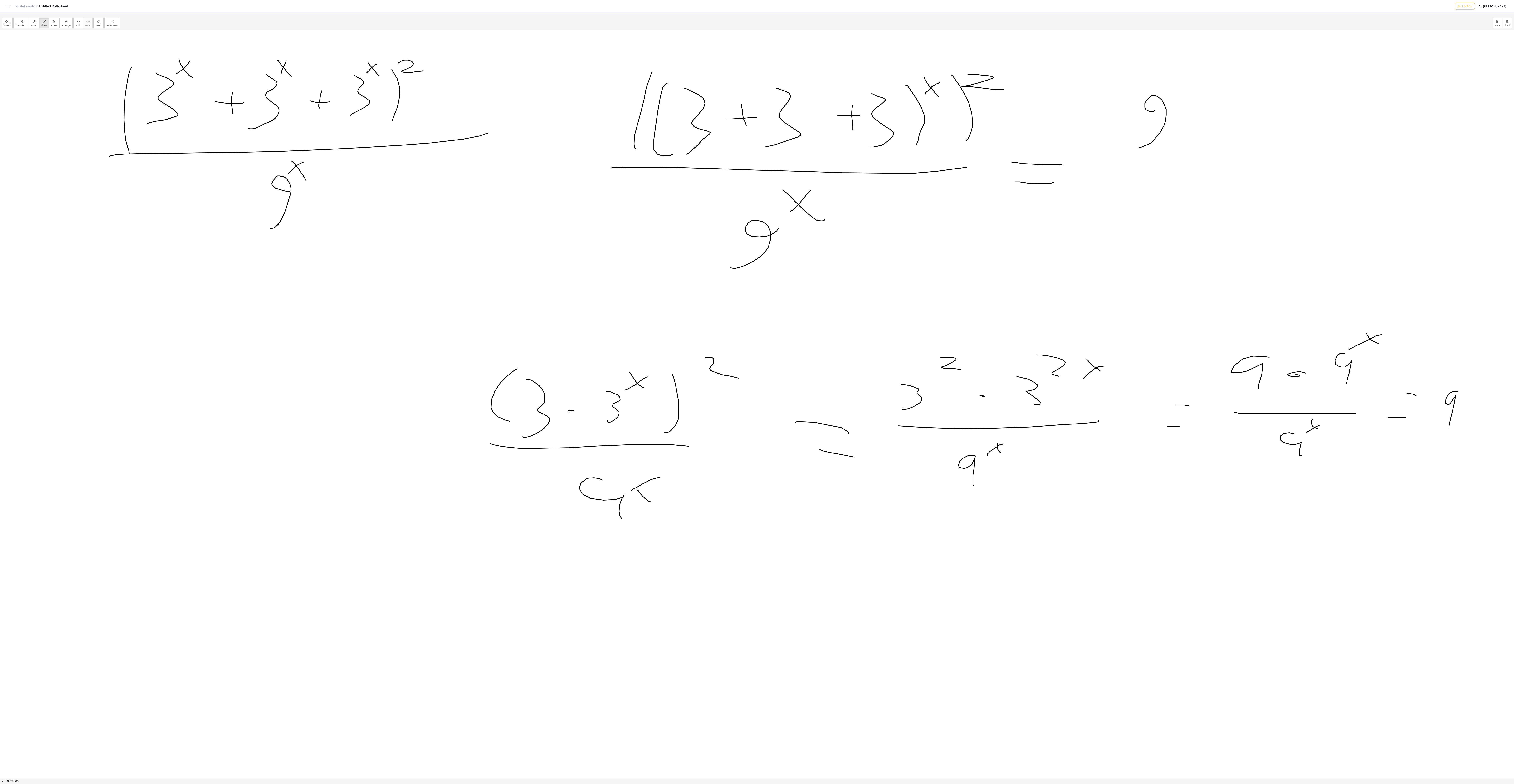
click at [378, 109] on div at bounding box center [757, 778] width 1514 height 1495
drag, startPoint x: 1180, startPoint y: 95, endPoint x: 1185, endPoint y: 93, distance: 5.4
click at [378, 100] on div at bounding box center [757, 778] width 1514 height 1495
drag, startPoint x: 1180, startPoint y: 81, endPoint x: 1175, endPoint y: 96, distance: 15.8
click at [378, 95] on div at bounding box center [757, 778] width 1514 height 1495
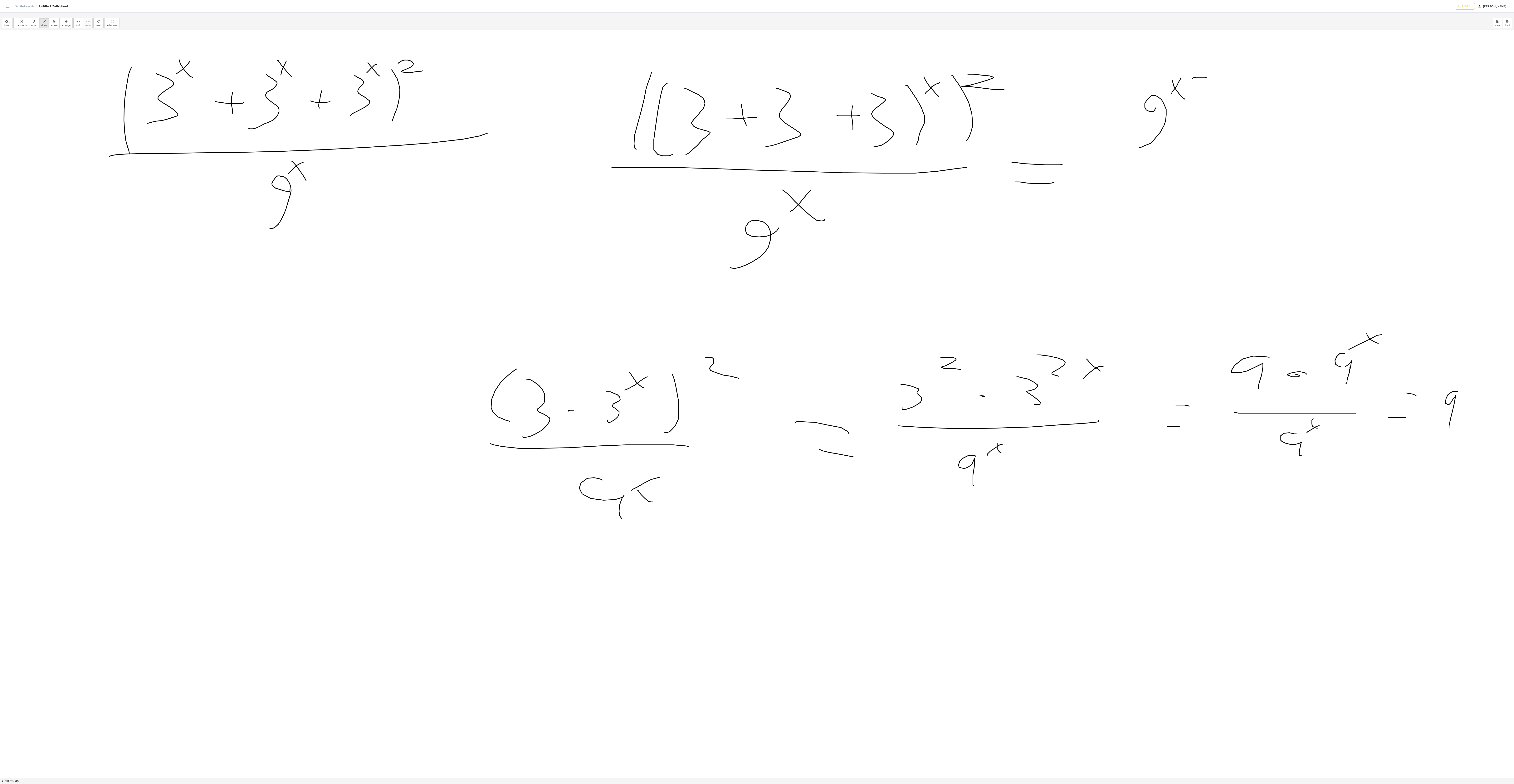
drag, startPoint x: 1193, startPoint y: 80, endPoint x: 1213, endPoint y: 90, distance: 22.4
click at [378, 90] on div at bounding box center [757, 778] width 1514 height 1495
drag, startPoint x: 1108, startPoint y: 156, endPoint x: 1207, endPoint y: 153, distance: 99.0
click at [378, 152] on div at bounding box center [757, 778] width 1514 height 1495
drag, startPoint x: 1133, startPoint y: 222, endPoint x: 1161, endPoint y: 185, distance: 46.4
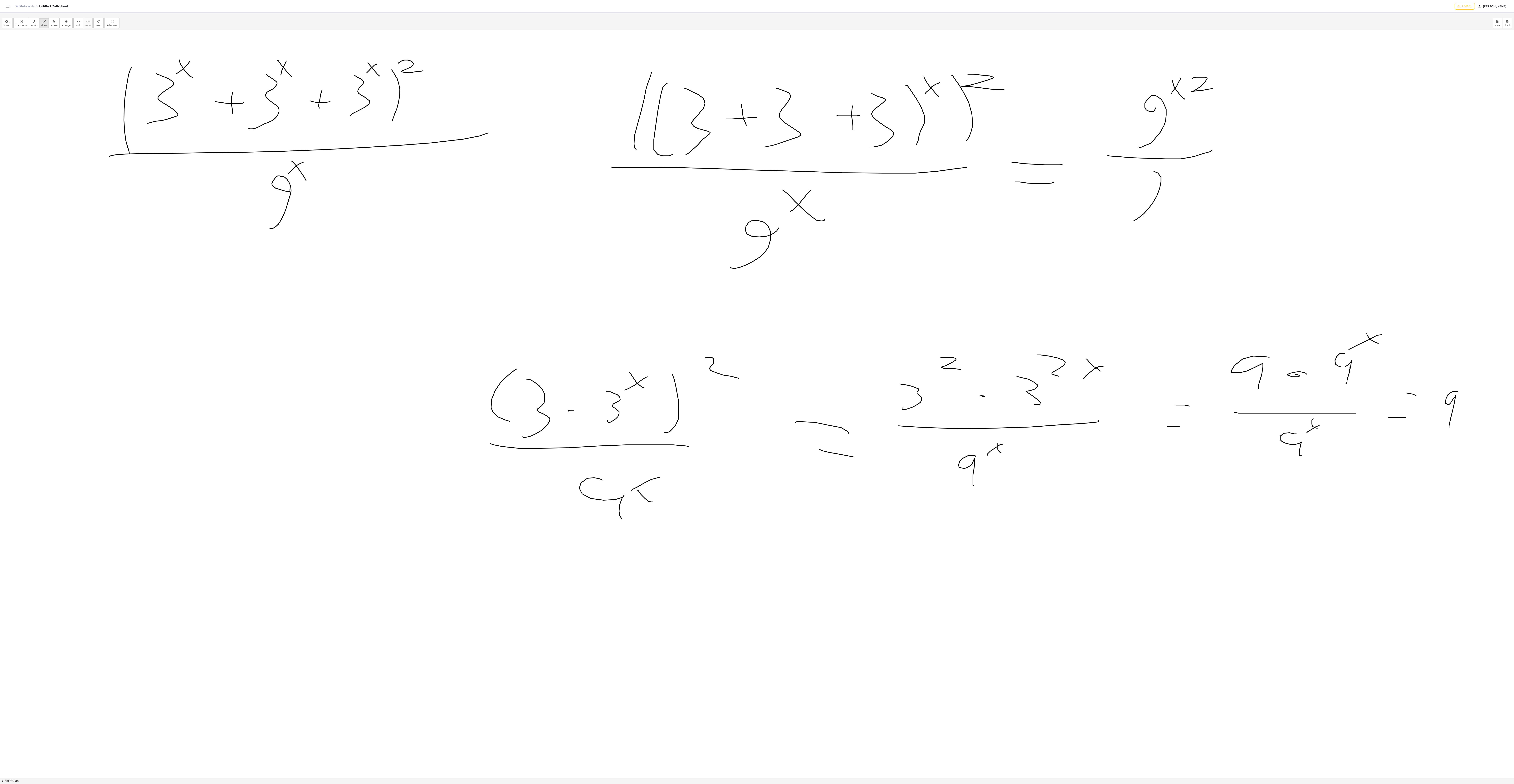
click at [378, 187] on div at bounding box center [757, 778] width 1514 height 1495
drag, startPoint x: 1174, startPoint y: 166, endPoint x: 1197, endPoint y: 197, distance: 38.6
click at [378, 196] on div at bounding box center [757, 778] width 1514 height 1495
drag, startPoint x: 1186, startPoint y: 175, endPoint x: 1161, endPoint y: 201, distance: 36.1
click at [378, 196] on div at bounding box center [757, 778] width 1514 height 1495
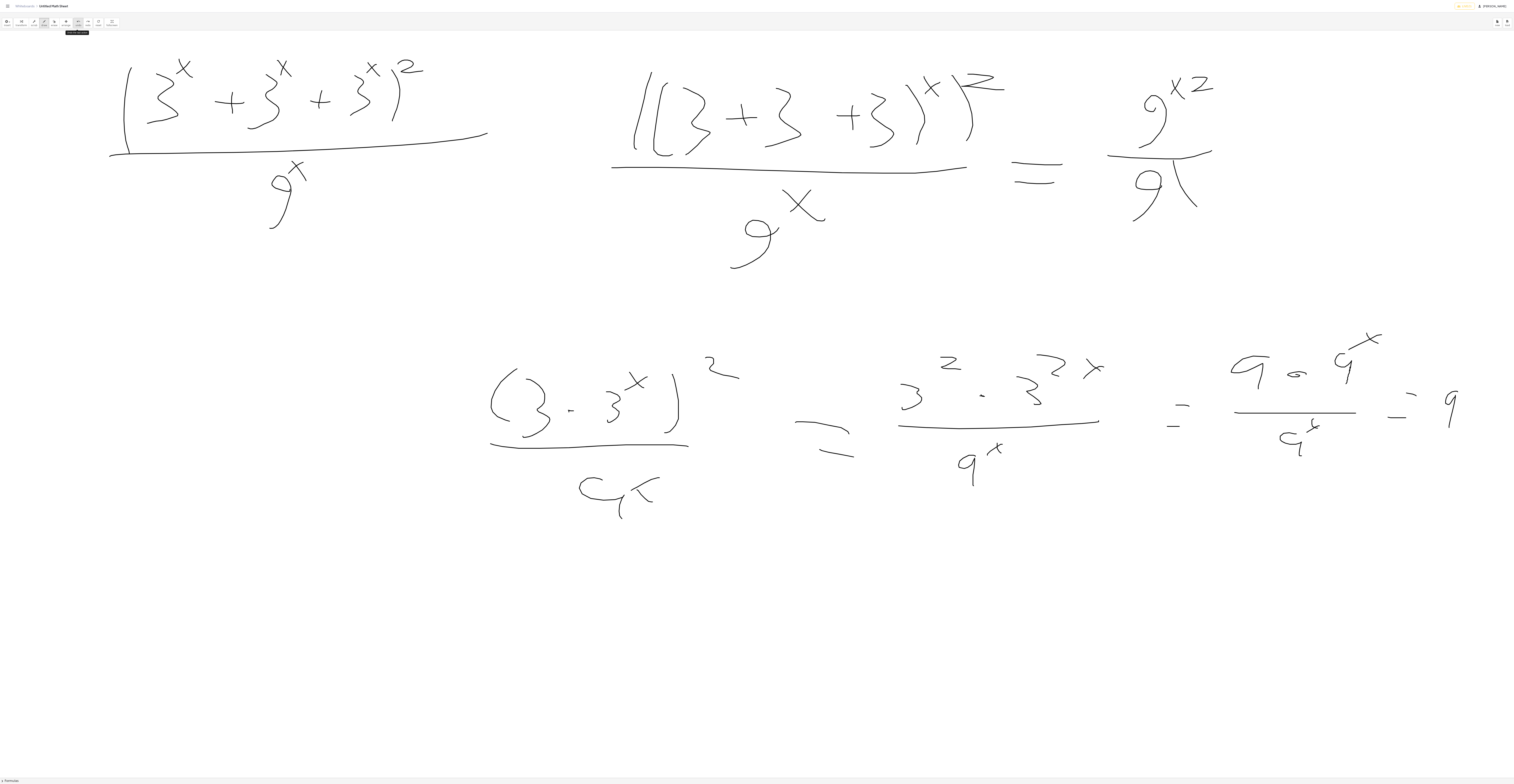
click at [76, 25] on span "undo" at bounding box center [78, 25] width 6 height 3
click at [75, 25] on span "undo" at bounding box center [78, 25] width 6 height 3
drag, startPoint x: 1184, startPoint y: 166, endPoint x: 1165, endPoint y: 174, distance: 20.6
click at [378, 174] on div at bounding box center [757, 778] width 1514 height 1495
drag, startPoint x: 1170, startPoint y: 166, endPoint x: 1177, endPoint y: 175, distance: 11.4
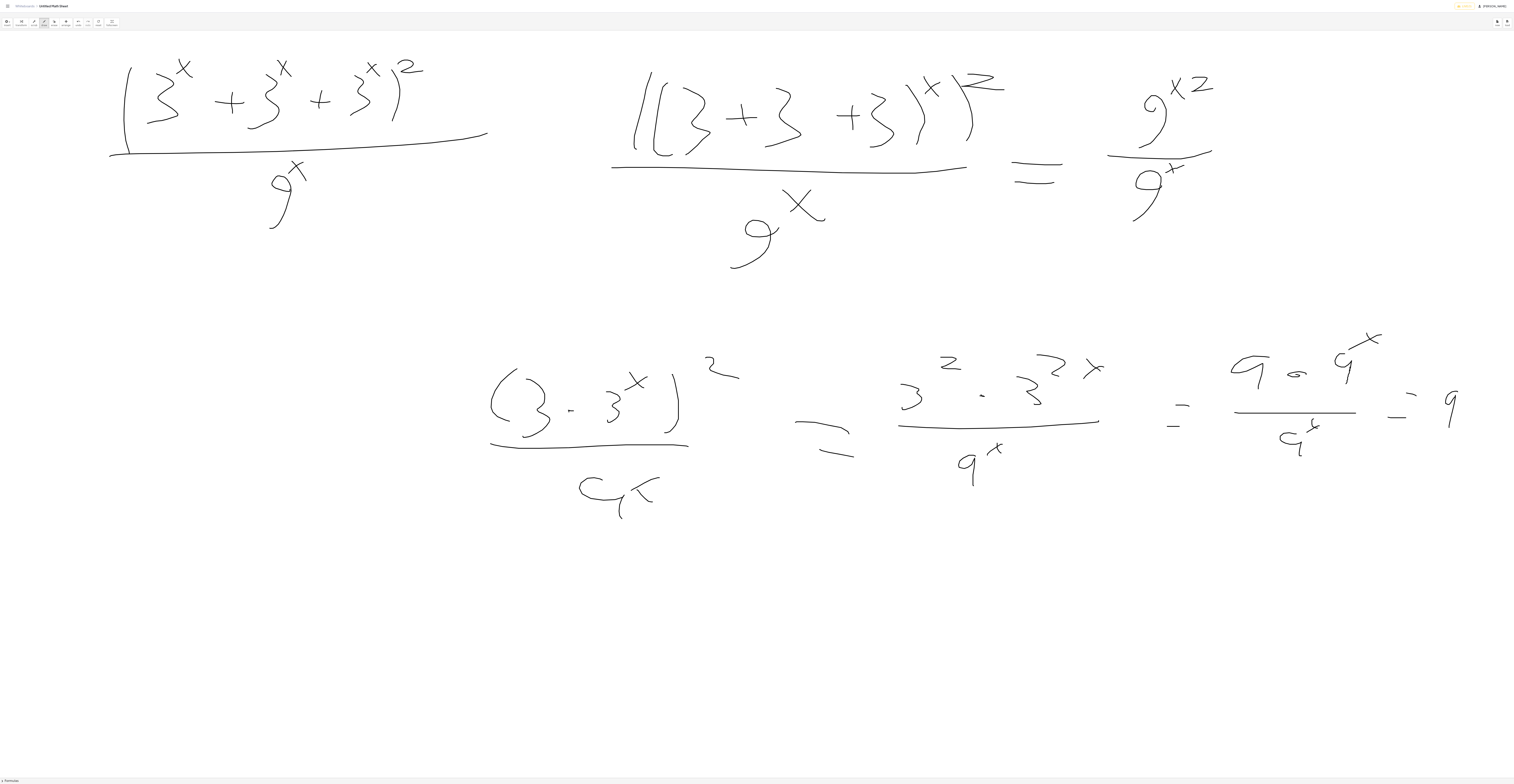
click at [378, 175] on div at bounding box center [757, 778] width 1514 height 1495
drag, startPoint x: 1245, startPoint y: 177, endPoint x: 1304, endPoint y: 167, distance: 59.8
click at [378, 172] on div at bounding box center [757, 778] width 1514 height 1495
drag, startPoint x: 1262, startPoint y: 140, endPoint x: 1316, endPoint y: 148, distance: 54.6
click at [378, 143] on div at bounding box center [757, 778] width 1514 height 1495
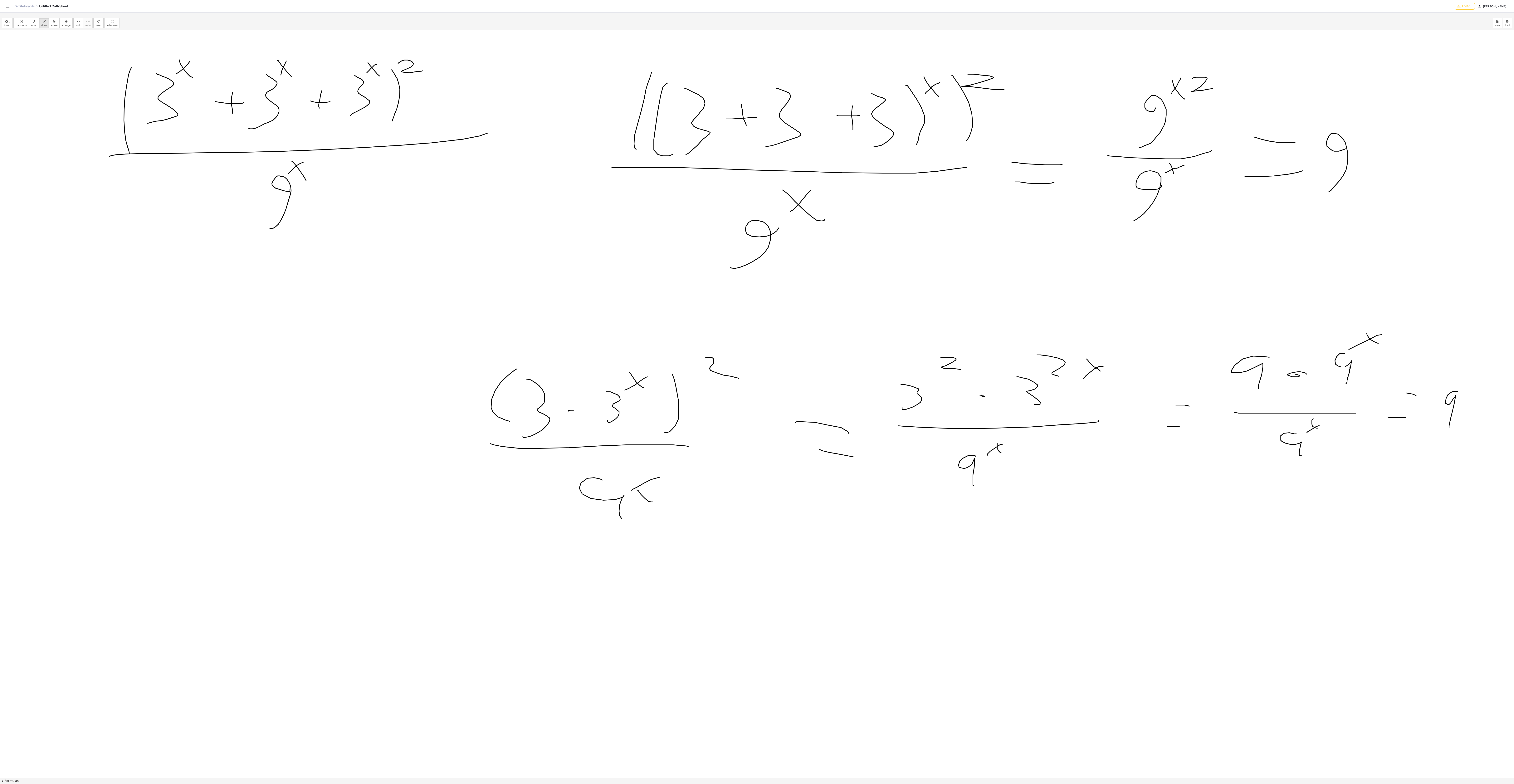
drag, startPoint x: 1329, startPoint y: 193, endPoint x: 1346, endPoint y: 149, distance: 47.2
click at [378, 150] on div at bounding box center [757, 778] width 1514 height 1495
drag, startPoint x: 1349, startPoint y: 113, endPoint x: 1364, endPoint y: 133, distance: 25.0
click at [378, 133] on div at bounding box center [757, 778] width 1514 height 1495
click at [378, 129] on div at bounding box center [757, 778] width 1514 height 1495
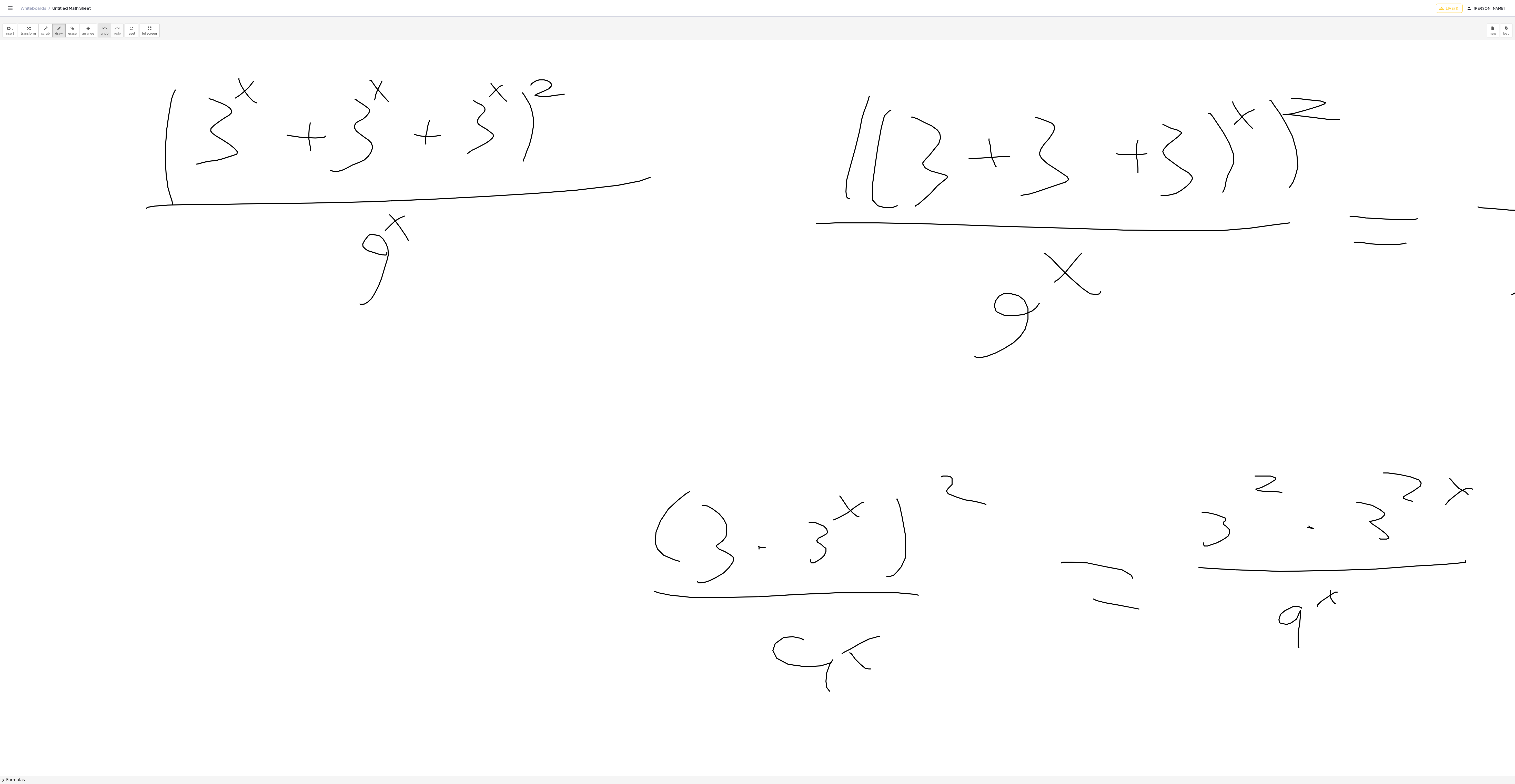
click at [100, 32] on span "undo" at bounding box center [104, 34] width 8 height 4
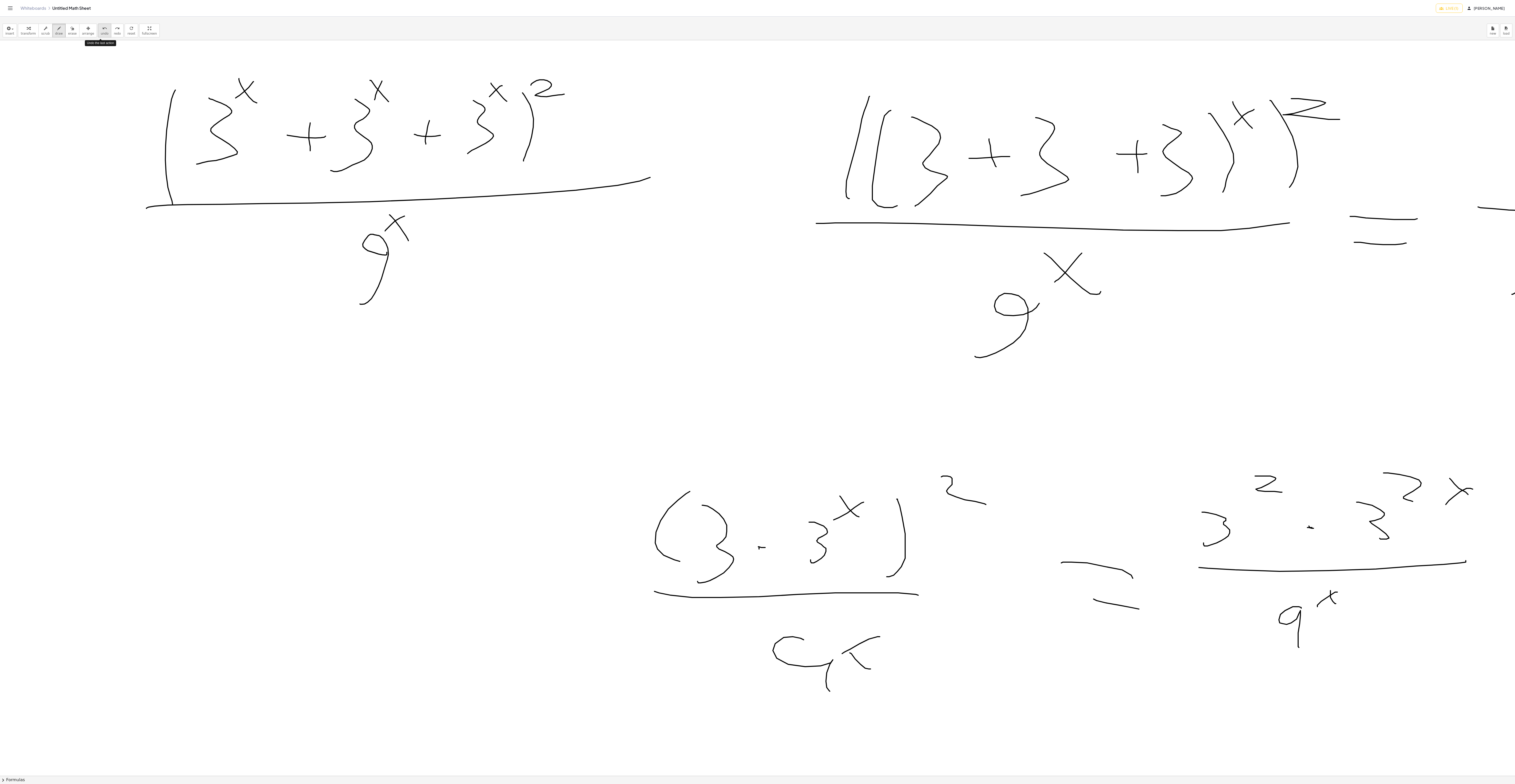
click at [100, 32] on span "undo" at bounding box center [104, 34] width 8 height 4
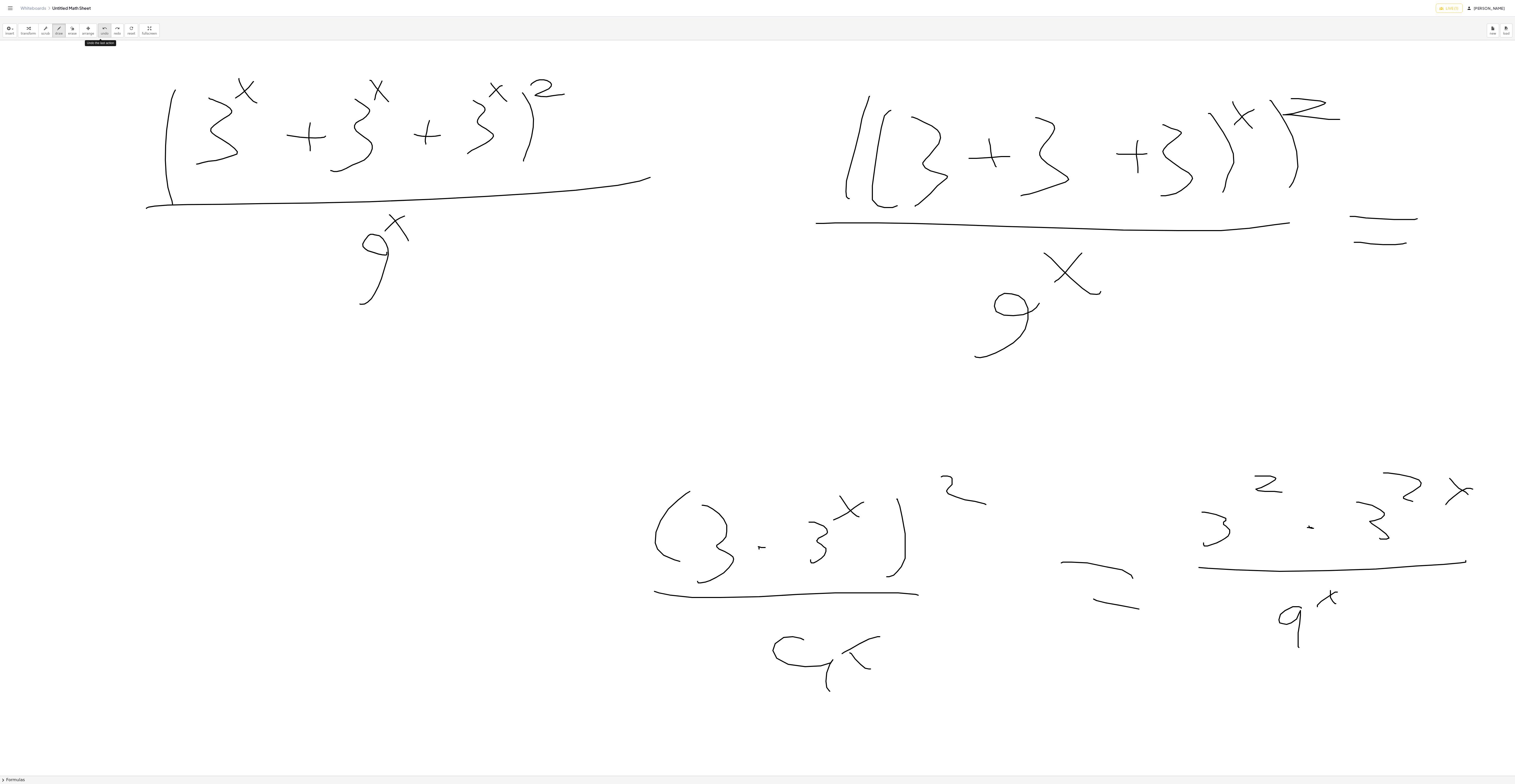
click at [100, 32] on span "undo" at bounding box center [104, 34] width 8 height 4
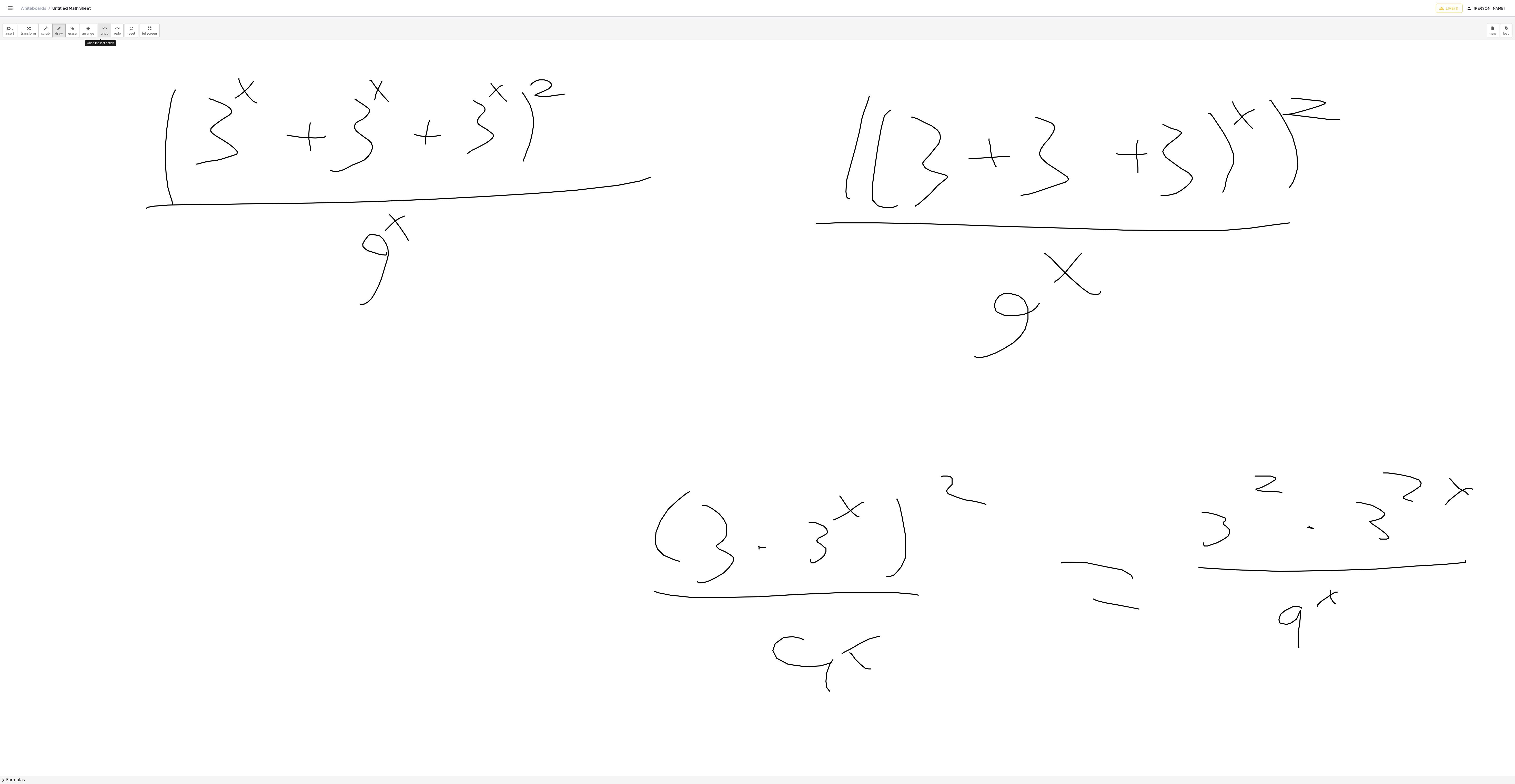
click at [100, 32] on span "undo" at bounding box center [104, 34] width 8 height 4
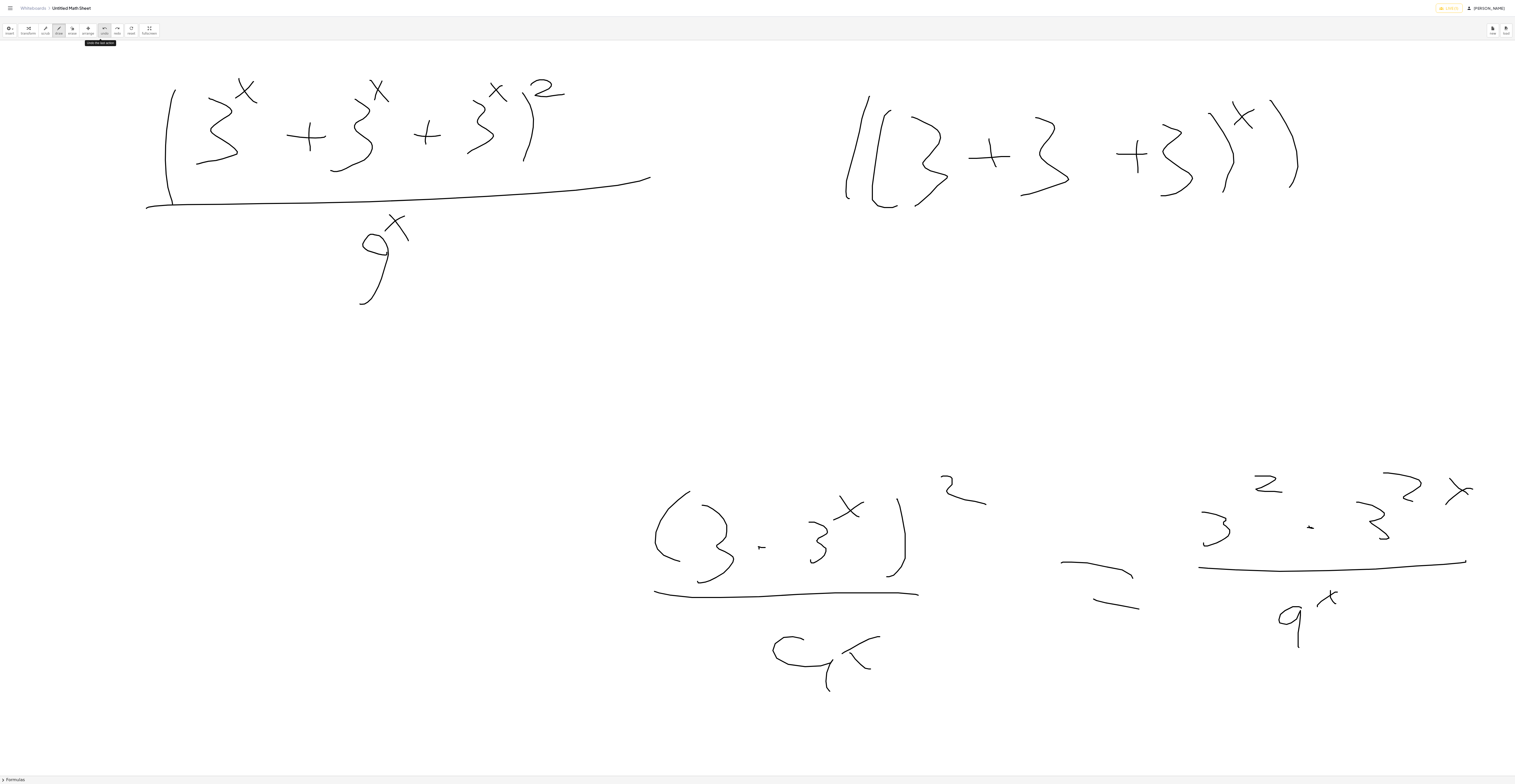
click at [100, 32] on span "undo" at bounding box center [104, 34] width 8 height 4
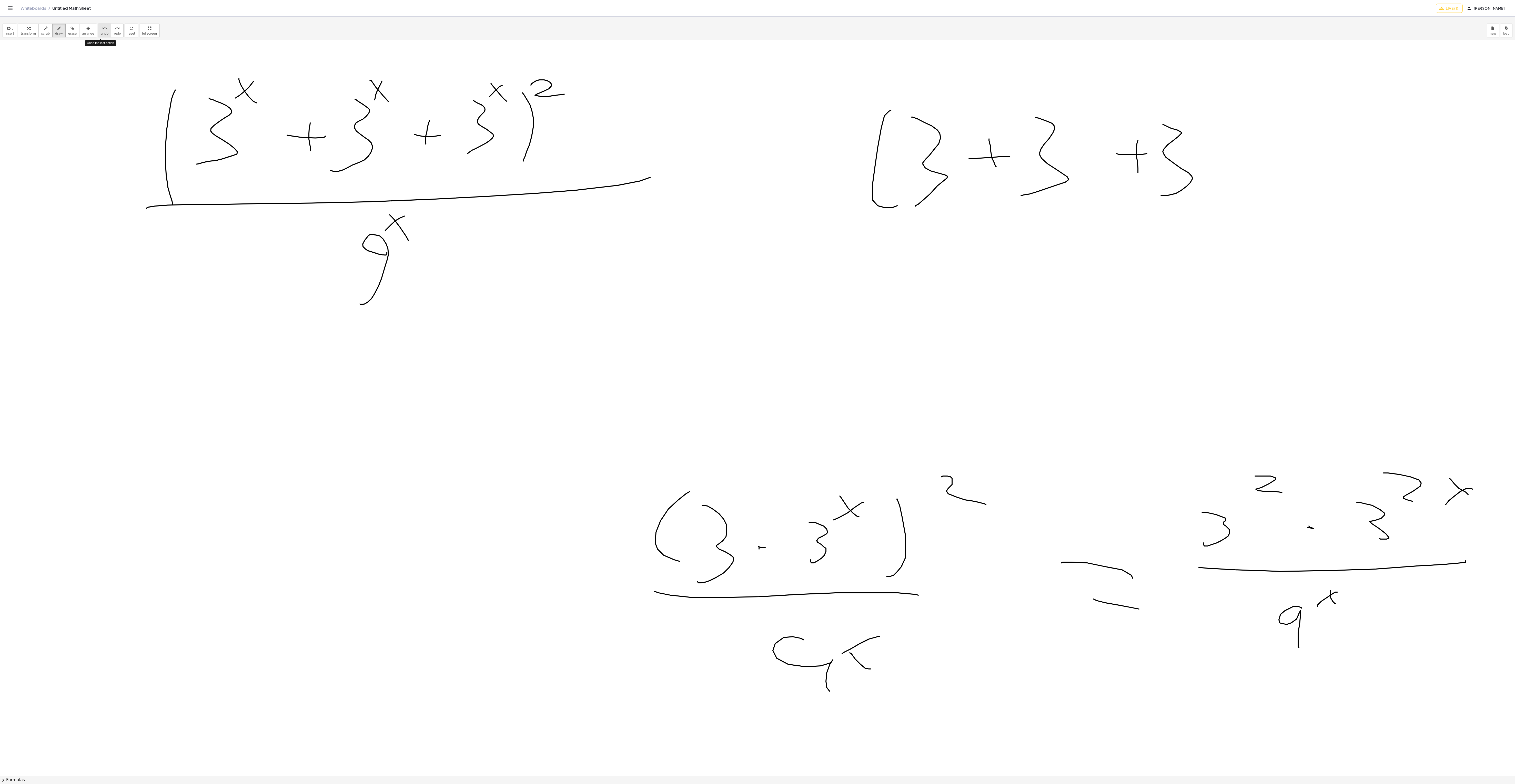
click at [100, 32] on span "undo" at bounding box center [104, 34] width 8 height 4
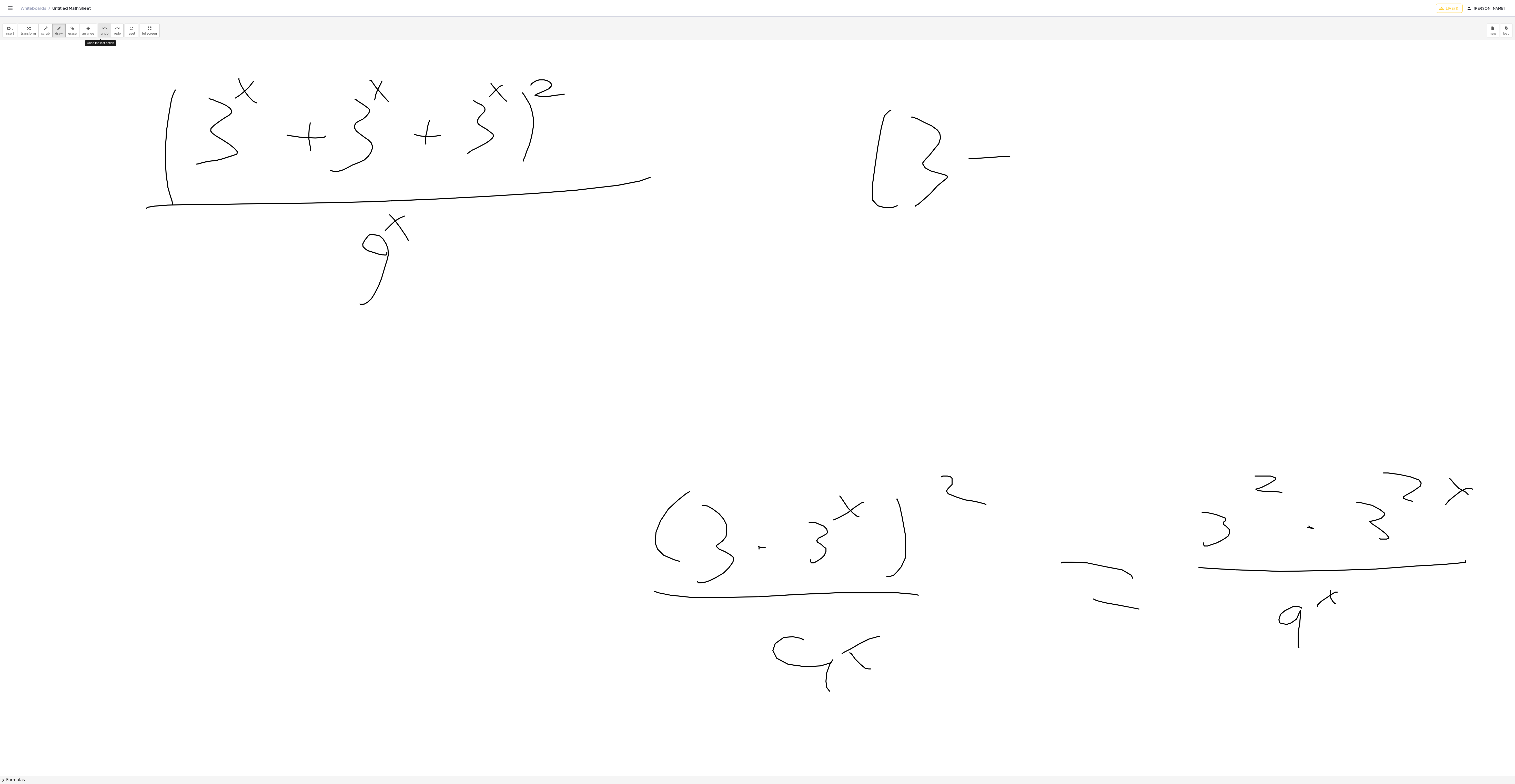
click at [100, 32] on span "undo" at bounding box center [104, 34] width 8 height 4
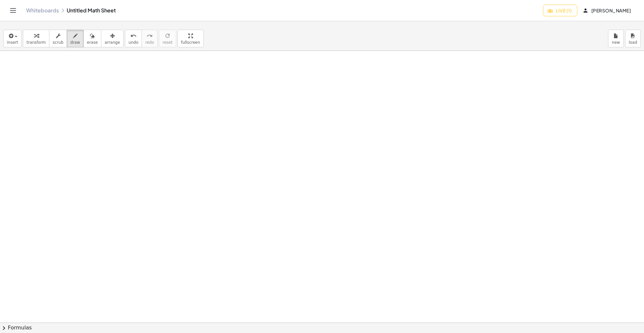
click at [176, 75] on div "insert select one: Math Expression Function Text transform scrub draw erase arr…" at bounding box center [322, 179] width 644 height 307
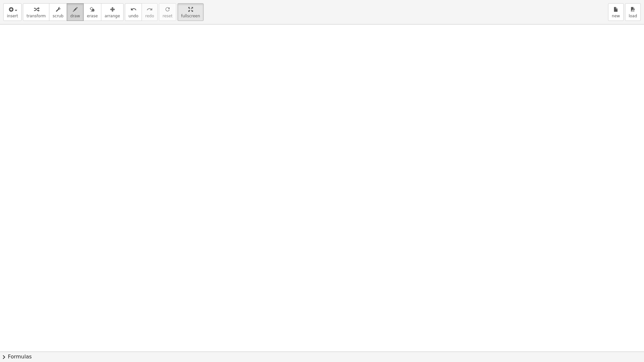
click at [70, 15] on span "draw" at bounding box center [75, 16] width 10 height 5
drag, startPoint x: 133, startPoint y: 81, endPoint x: 143, endPoint y: 116, distance: 37.1
drag, startPoint x: 157, startPoint y: 82, endPoint x: 170, endPoint y: 81, distance: 13.1
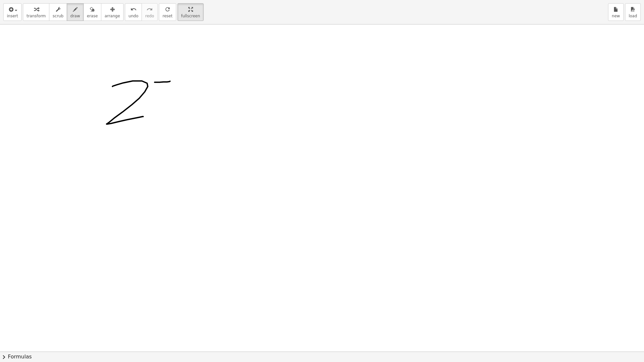
drag, startPoint x: 301, startPoint y: 119, endPoint x: 291, endPoint y: 113, distance: 12.0
drag, startPoint x: 264, startPoint y: 117, endPoint x: 347, endPoint y: 127, distance: 83.2
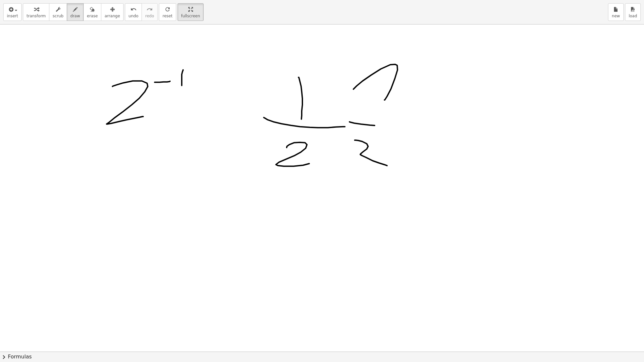
drag, startPoint x: 287, startPoint y: 147, endPoint x: 315, endPoint y: 160, distance: 31.0
click at [130, 12] on icon "undo" at bounding box center [133, 10] width 6 height 8
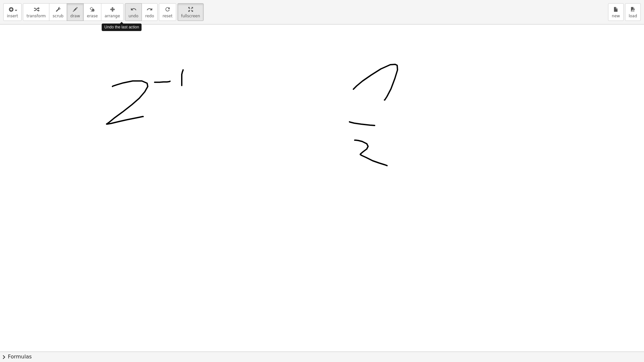
click at [130, 12] on icon "undo" at bounding box center [133, 10] width 6 height 8
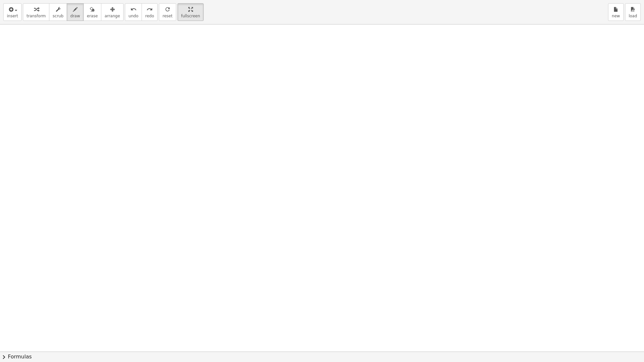
drag, startPoint x: 135, startPoint y: 99, endPoint x: 132, endPoint y: 68, distance: 31.2
drag, startPoint x: 123, startPoint y: 145, endPoint x: 121, endPoint y: 125, distance: 20.0
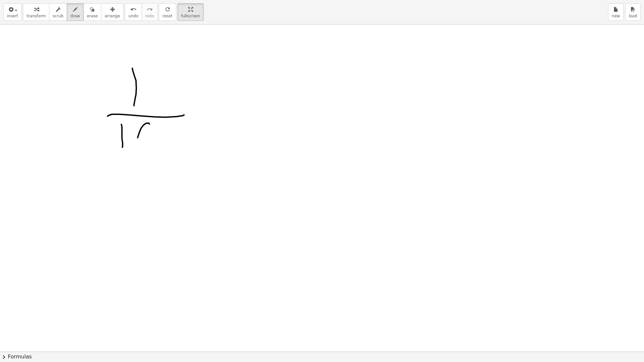
drag, startPoint x: 155, startPoint y: 144, endPoint x: 162, endPoint y: 122, distance: 22.2
drag, startPoint x: 216, startPoint y: 124, endPoint x: 242, endPoint y: 120, distance: 26.4
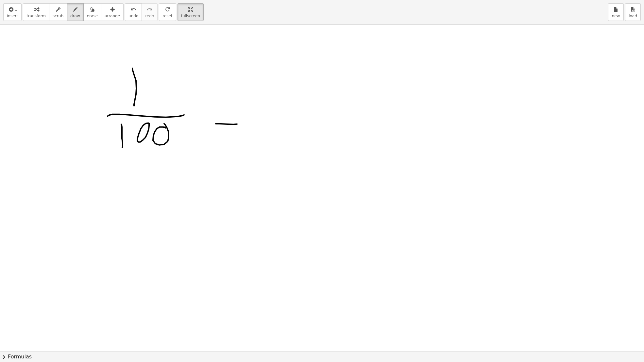
drag, startPoint x: 219, startPoint y: 105, endPoint x: 249, endPoint y: 106, distance: 30.7
drag, startPoint x: 273, startPoint y: 130, endPoint x: 270, endPoint y: 100, distance: 30.2
drag, startPoint x: 294, startPoint y: 99, endPoint x: 294, endPoint y: 105, distance: 6.5
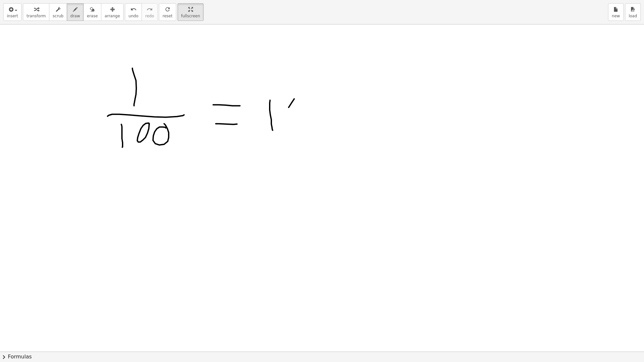
drag, startPoint x: 301, startPoint y: 96, endPoint x: 324, endPoint y: 97, distance: 22.6
drag, startPoint x: 333, startPoint y: 86, endPoint x: 344, endPoint y: 98, distance: 17.1
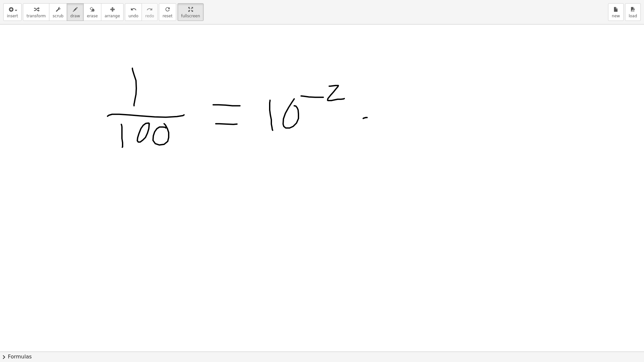
drag, startPoint x: 363, startPoint y: 118, endPoint x: 373, endPoint y: 108, distance: 14.3
drag, startPoint x: 376, startPoint y: 105, endPoint x: 391, endPoint y: 102, distance: 15.3
drag, startPoint x: 429, startPoint y: 101, endPoint x: 424, endPoint y: 75, distance: 26.5
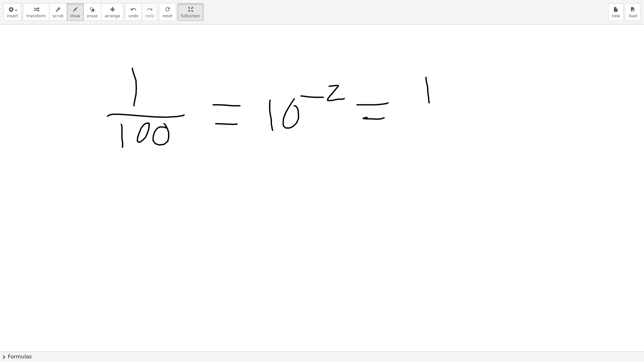
drag, startPoint x: 411, startPoint y: 107, endPoint x: 459, endPoint y: 112, distance: 47.7
drag, startPoint x: 410, startPoint y: 127, endPoint x: 410, endPoint y: 122, distance: 4.6
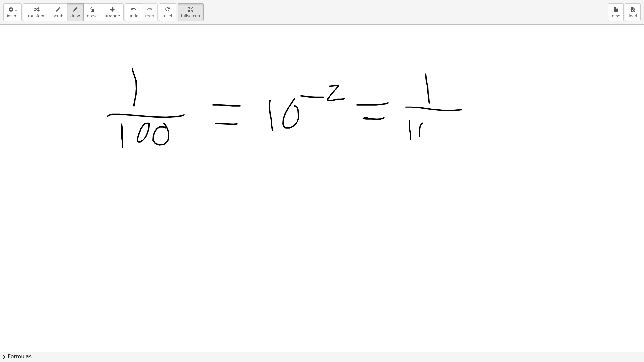
drag, startPoint x: 419, startPoint y: 131, endPoint x: 429, endPoint y: 129, distance: 9.2
drag, startPoint x: 444, startPoint y: 131, endPoint x: 446, endPoint y: 128, distance: 3.8
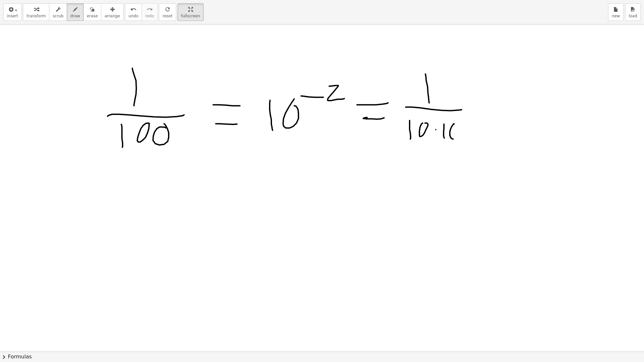
drag, startPoint x: 451, startPoint y: 138, endPoint x: 453, endPoint y: 129, distance: 8.5
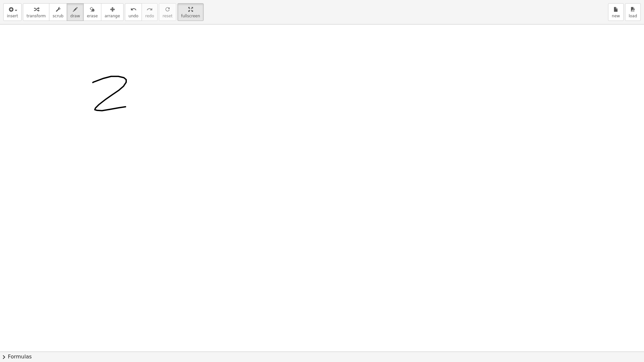
drag, startPoint x: 111, startPoint y: 76, endPoint x: 133, endPoint y: 107, distance: 37.3
drag, startPoint x: 138, startPoint y: 65, endPoint x: 127, endPoint y: 90, distance: 26.5
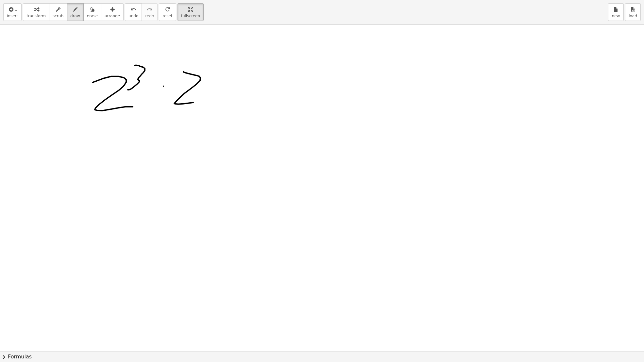
drag, startPoint x: 184, startPoint y: 71, endPoint x: 198, endPoint y: 104, distance: 35.4
drag, startPoint x: 205, startPoint y: 71, endPoint x: 214, endPoint y: 72, distance: 9.6
drag, startPoint x: 219, startPoint y: 64, endPoint x: 210, endPoint y: 80, distance: 18.9
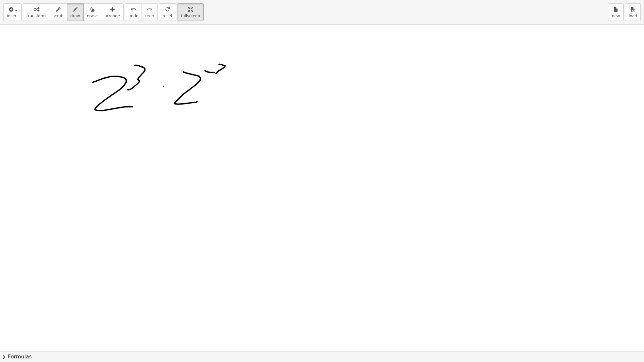
drag, startPoint x: 295, startPoint y: 90, endPoint x: 307, endPoint y: 99, distance: 15.0
drag, startPoint x: 307, startPoint y: 88, endPoint x: 320, endPoint y: 89, distance: 13.4
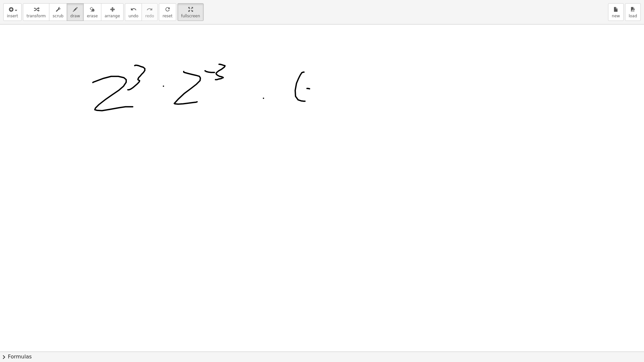
drag, startPoint x: 341, startPoint y: 76, endPoint x: 347, endPoint y: 98, distance: 22.1
drag, startPoint x: 361, startPoint y: 79, endPoint x: 355, endPoint y: 98, distance: 19.4
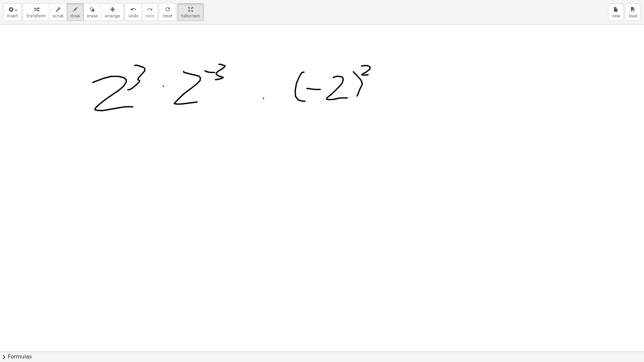
drag, startPoint x: 362, startPoint y: 66, endPoint x: 373, endPoint y: 80, distance: 18.4
drag, startPoint x: 150, startPoint y: 63, endPoint x: 132, endPoint y: 83, distance: 26.8
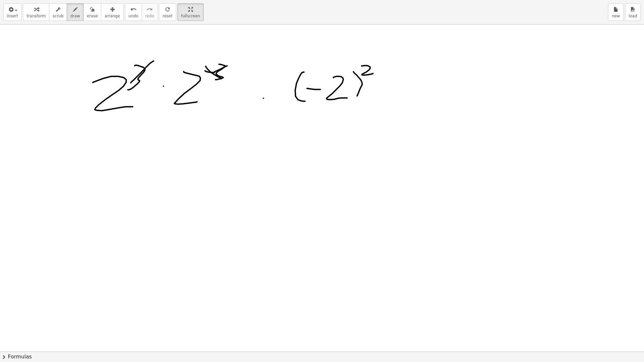
drag, startPoint x: 227, startPoint y: 66, endPoint x: 119, endPoint y: 108, distance: 115.4
drag, startPoint x: 306, startPoint y: 108, endPoint x: 370, endPoint y: 109, distance: 64.4
drag, startPoint x: 376, startPoint y: 100, endPoint x: 403, endPoint y: 96, distance: 27.7
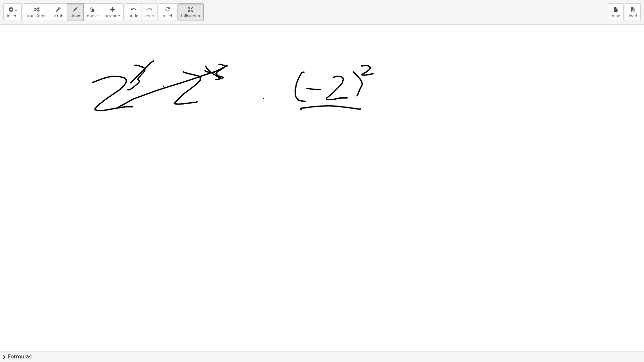
drag, startPoint x: 396, startPoint y: 84, endPoint x: 410, endPoint y: 83, distance: 14.1
drag, startPoint x: 426, startPoint y: 76, endPoint x: 453, endPoint y: 82, distance: 27.4
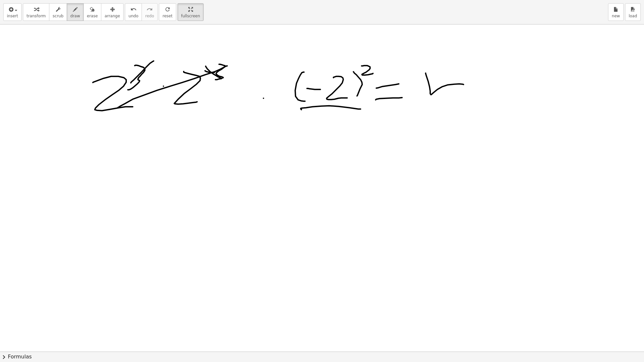
drag, startPoint x: 451, startPoint y: 105, endPoint x: 458, endPoint y: 102, distance: 7.5
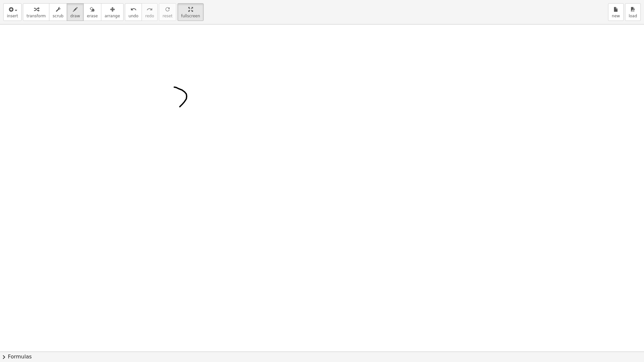
drag, startPoint x: 174, startPoint y: 87, endPoint x: 139, endPoint y: 133, distance: 57.9
drag, startPoint x: 195, startPoint y: 82, endPoint x: 213, endPoint y: 91, distance: 20.6
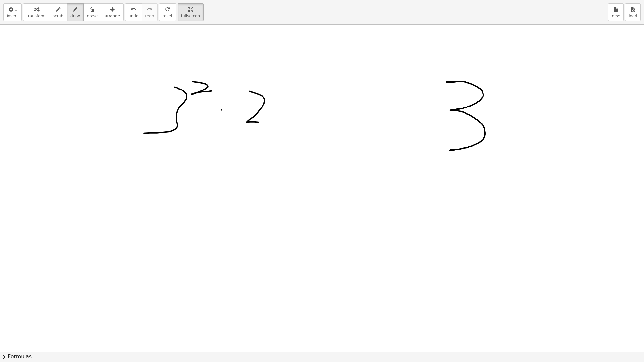
drag, startPoint x: 264, startPoint y: 98, endPoint x: 211, endPoint y: 132, distance: 63.2
drag, startPoint x: 273, startPoint y: 87, endPoint x: 288, endPoint y: 86, distance: 14.8
drag, startPoint x: 300, startPoint y: 77, endPoint x: 291, endPoint y: 93, distance: 18.7
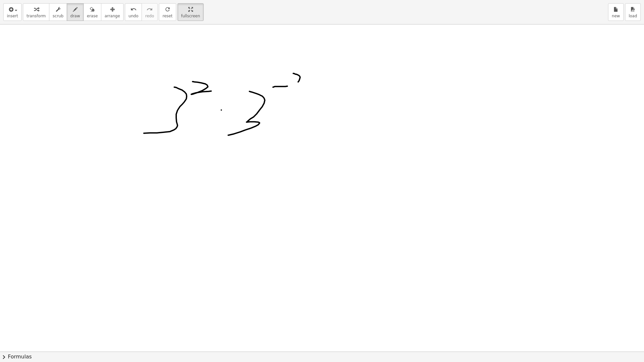
drag, startPoint x: 221, startPoint y: 154, endPoint x: 331, endPoint y: 155, distance: 110.2
drag, startPoint x: 140, startPoint y: 164, endPoint x: 127, endPoint y: 196, distance: 34.1
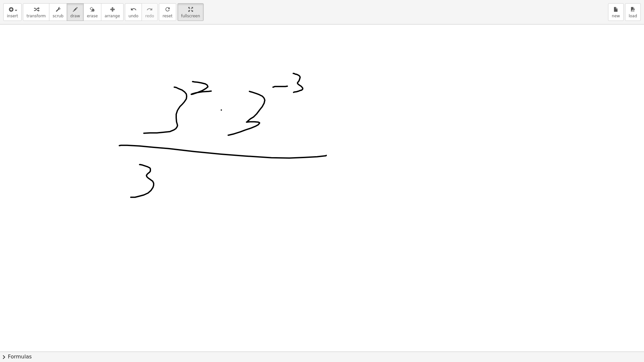
drag, startPoint x: 157, startPoint y: 162, endPoint x: 165, endPoint y: 163, distance: 8.5
drag, startPoint x: 173, startPoint y: 155, endPoint x: 182, endPoint y: 160, distance: 10.4
drag, startPoint x: 182, startPoint y: 159, endPoint x: 183, endPoint y: 167, distance: 7.6
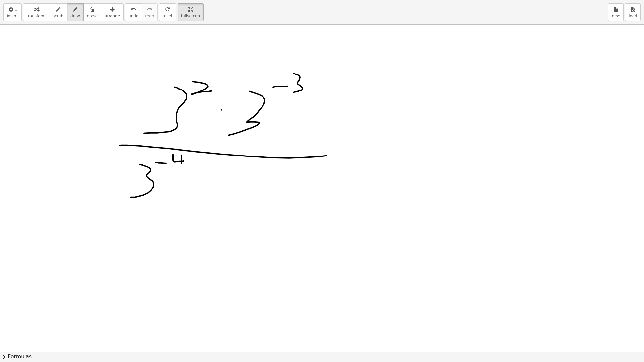
drag, startPoint x: 234, startPoint y: 163, endPoint x: 237, endPoint y: 186, distance: 23.0
drag, startPoint x: 254, startPoint y: 162, endPoint x: 250, endPoint y: 162, distance: 4.3
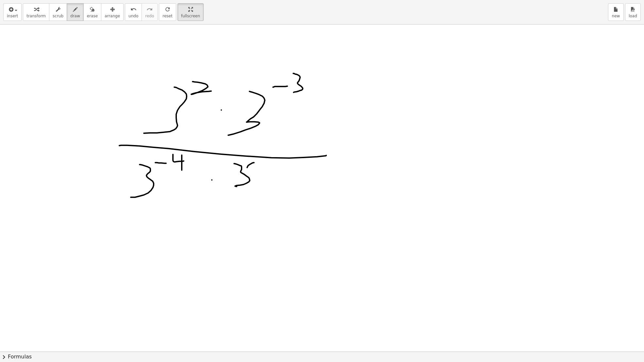
click at [16, 8] on div "button" at bounding box center [12, 9] width 11 height 8
click at [33, 56] on span "Function" at bounding box center [33, 53] width 20 height 7
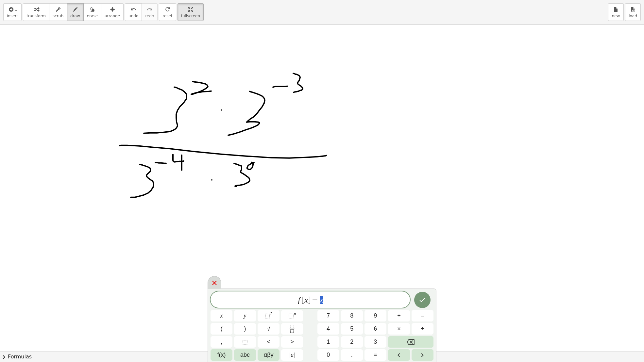
click at [217, 282] on icon at bounding box center [215, 283] width 8 height 8
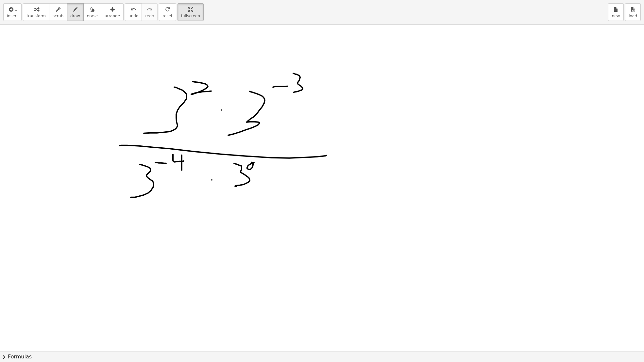
click at [13, 3] on div "insert select one: Math Expression Function Text transform scrub draw erase arr…" at bounding box center [322, 12] width 644 height 25
click at [11, 6] on icon "button" at bounding box center [11, 10] width 6 height 8
click at [35, 41] on span "Math Expression" at bounding box center [42, 38] width 38 height 7
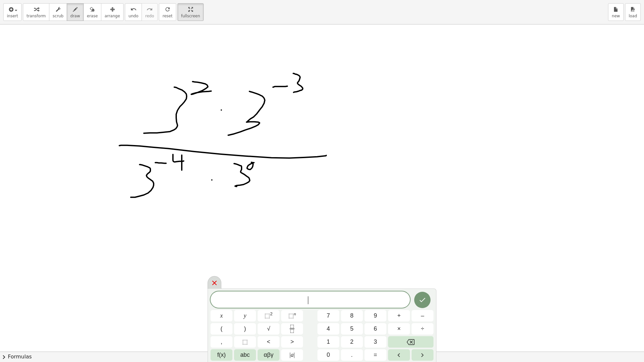
click at [216, 280] on icon at bounding box center [215, 283] width 8 height 8
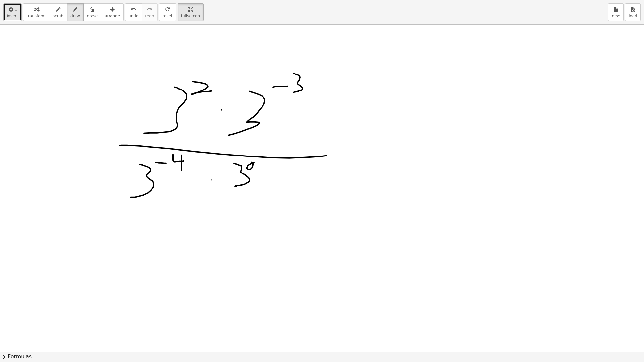
click at [11, 8] on icon "button" at bounding box center [11, 10] width 6 height 8
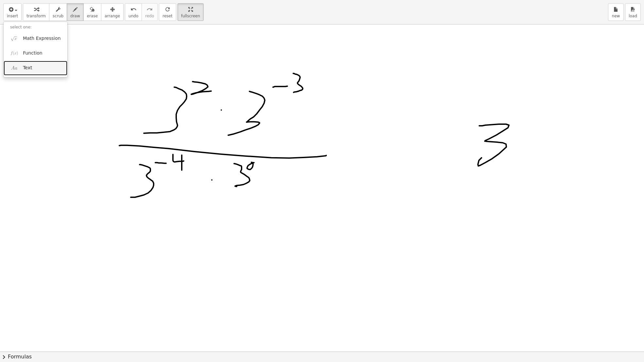
click at [26, 65] on span "Text" at bounding box center [27, 68] width 9 height 7
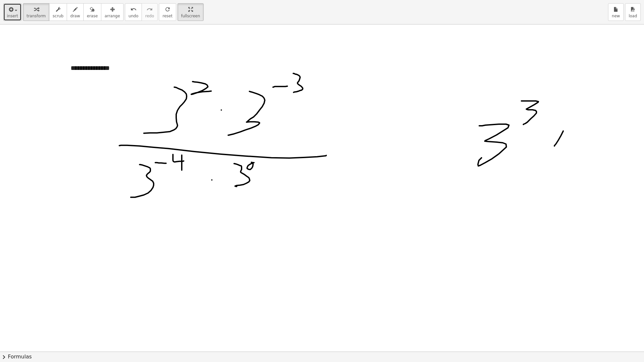
click at [12, 15] on span "insert" at bounding box center [12, 16] width 11 height 5
click at [96, 72] on div "**********" at bounding box center [113, 68] width 98 height 23
click at [147, 56] on button "-" at bounding box center [143, 55] width 10 height 11
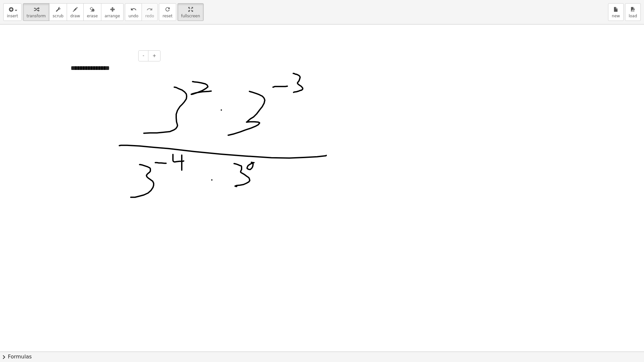
click at [107, 73] on div "**********" at bounding box center [113, 68] width 98 height 23
drag, startPoint x: 121, startPoint y: 69, endPoint x: 46, endPoint y: 56, distance: 75.7
click at [12, 13] on icon "button" at bounding box center [11, 10] width 6 height 8
click at [26, 70] on span "Text" at bounding box center [27, 68] width 9 height 7
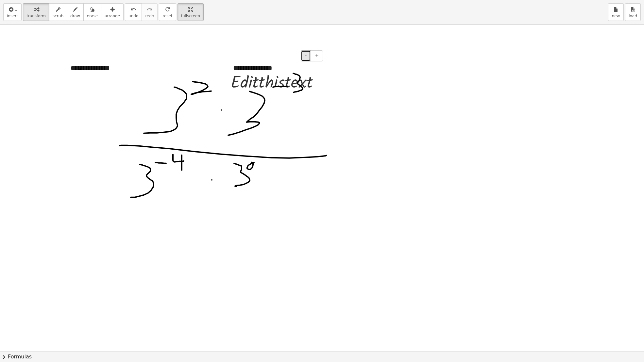
click at [309, 56] on button "-" at bounding box center [306, 55] width 10 height 11
click at [271, 69] on div "· E · d · i · t · t · h · i · s · t · e · x · t" at bounding box center [275, 80] width 109 height 25
click at [269, 96] on icon at bounding box center [271, 98] width 7 height 7
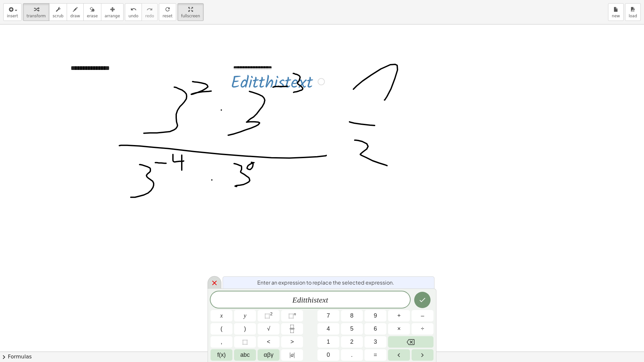
click at [217, 281] on icon at bounding box center [215, 283] width 8 height 8
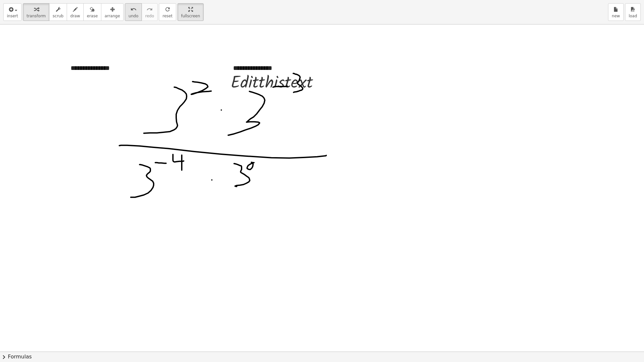
click at [128, 14] on span "undo" at bounding box center [133, 16] width 10 height 5
click at [130, 12] on icon "undo" at bounding box center [133, 10] width 6 height 8
drag, startPoint x: 305, startPoint y: 79, endPoint x: 160, endPoint y: 134, distance: 155.0
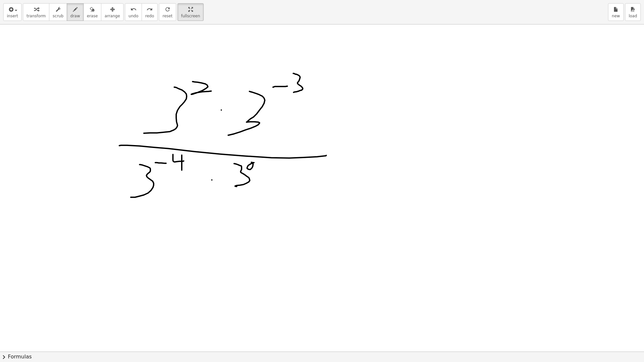
drag, startPoint x: 70, startPoint y: 15, endPoint x: 250, endPoint y: 99, distance: 199.3
click at [70, 15] on span "draw" at bounding box center [75, 16] width 10 height 5
drag, startPoint x: 388, startPoint y: 164, endPoint x: 369, endPoint y: 143, distance: 28.5
drag, startPoint x: 364, startPoint y: 136, endPoint x: 405, endPoint y: 132, distance: 41.3
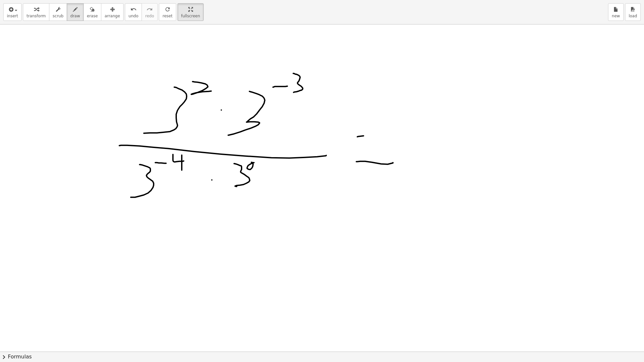
drag, startPoint x: 443, startPoint y: 93, endPoint x: 436, endPoint y: 122, distance: 29.4
drag, startPoint x: 478, startPoint y: 83, endPoint x: 479, endPoint y: 78, distance: 4.6
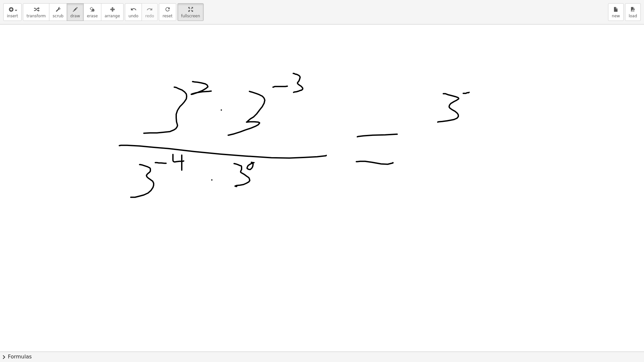
drag, startPoint x: 412, startPoint y: 128, endPoint x: 509, endPoint y: 134, distance: 96.9
drag, startPoint x: 237, startPoint y: 162, endPoint x: 225, endPoint y: 172, distance: 15.2
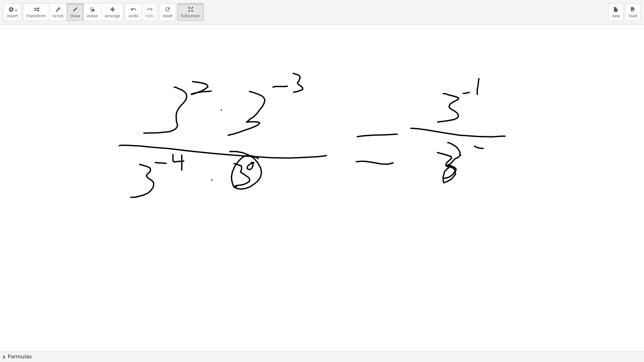
drag, startPoint x: 448, startPoint y: 143, endPoint x: 444, endPoint y: 178, distance: 35.8
click at [128, 14] on span "undo" at bounding box center [133, 16] width 10 height 5
drag, startPoint x: 440, startPoint y: 145, endPoint x: 425, endPoint y: 147, distance: 15.5
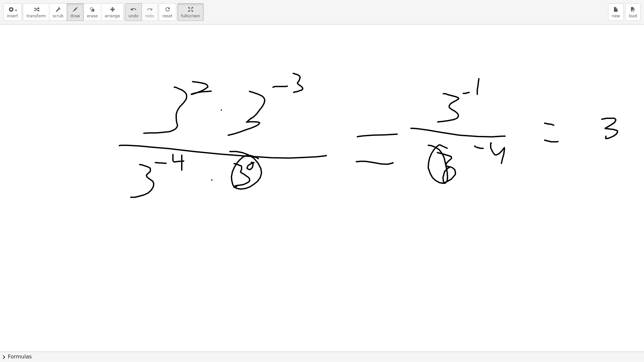
click at [128, 14] on span "undo" at bounding box center [133, 16] width 10 height 5
drag, startPoint x: 451, startPoint y: 152, endPoint x: 445, endPoint y: 163, distance: 12.7
click at [73, 12] on icon "button" at bounding box center [75, 10] width 5 height 8
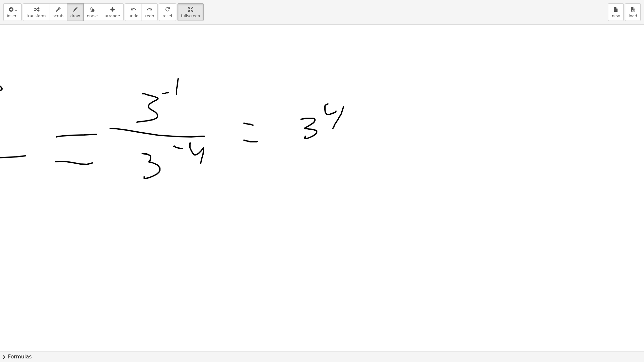
scroll to position [0, 279]
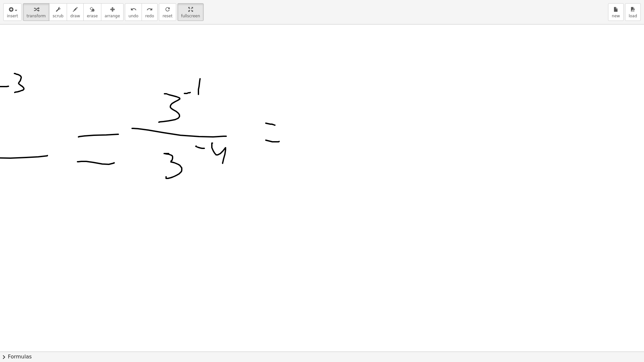
drag, startPoint x: 320, startPoint y: 118, endPoint x: 331, endPoint y: 144, distance: 27.4
click at [73, 12] on icon "button" at bounding box center [75, 10] width 5 height 8
drag, startPoint x: 404, startPoint y: 136, endPoint x: 426, endPoint y: 133, distance: 21.4
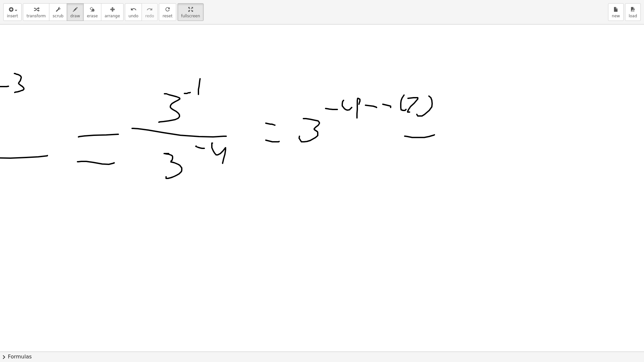
drag, startPoint x: 417, startPoint y: 125, endPoint x: 429, endPoint y: 124, distance: 11.5
click at [130, 11] on icon "undo" at bounding box center [133, 10] width 6 height 8
drag, startPoint x: 480, startPoint y: 148, endPoint x: 506, endPoint y: 144, distance: 26.0
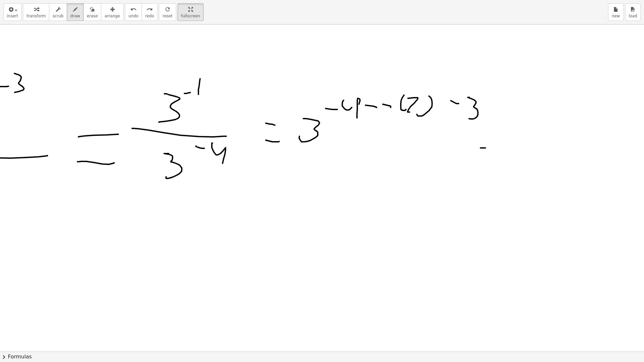
drag, startPoint x: 480, startPoint y: 131, endPoint x: 505, endPoint y: 129, distance: 24.9
drag, startPoint x: 541, startPoint y: 146, endPoint x: 536, endPoint y: 123, distance: 23.7
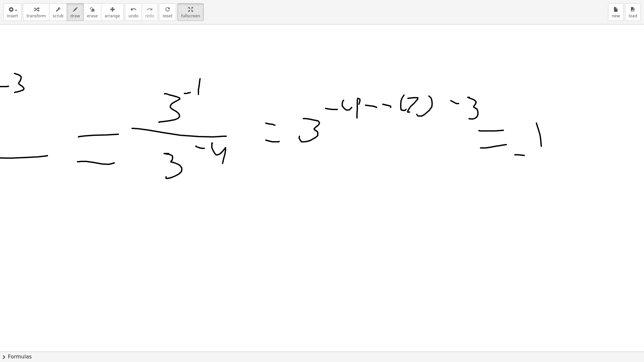
drag, startPoint x: 515, startPoint y: 155, endPoint x: 568, endPoint y: 148, distance: 54.3
drag, startPoint x: 521, startPoint y: 163, endPoint x: 517, endPoint y: 180, distance: 17.6
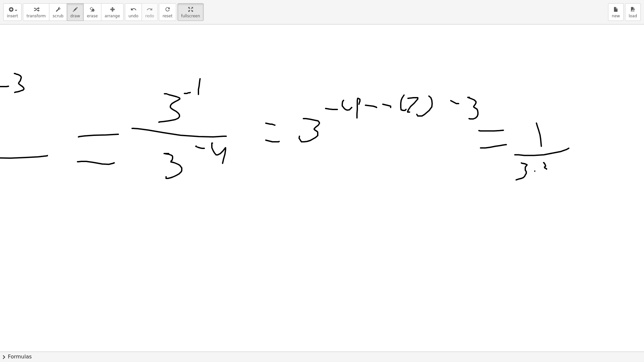
drag, startPoint x: 544, startPoint y: 162, endPoint x: 540, endPoint y: 176, distance: 14.0
drag, startPoint x: 562, startPoint y: 162, endPoint x: 562, endPoint y: 175, distance: 12.7
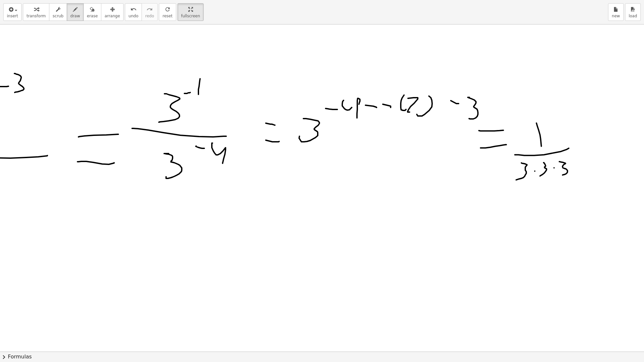
drag, startPoint x: 580, startPoint y: 158, endPoint x: 588, endPoint y: 157, distance: 8.5
drag, startPoint x: 585, startPoint y: 144, endPoint x: 590, endPoint y: 144, distance: 4.9
drag, startPoint x: 612, startPoint y: 154, endPoint x: 610, endPoint y: 133, distance: 20.3
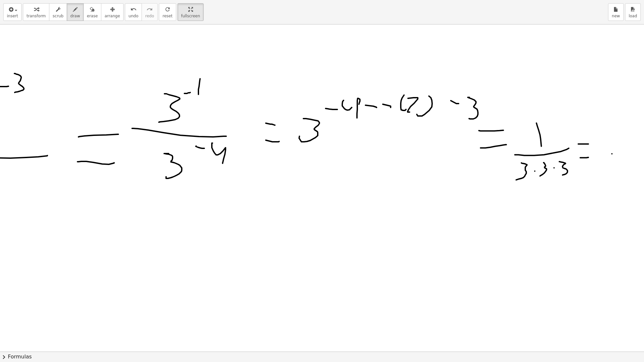
drag, startPoint x: 598, startPoint y: 159, endPoint x: 628, endPoint y: 160, distance: 29.5
drag, startPoint x: 607, startPoint y: 163, endPoint x: 605, endPoint y: 173, distance: 9.9
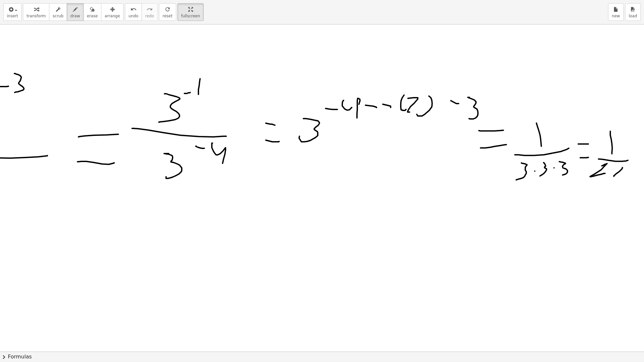
drag, startPoint x: 618, startPoint y: 172, endPoint x: 611, endPoint y: 166, distance: 9.5
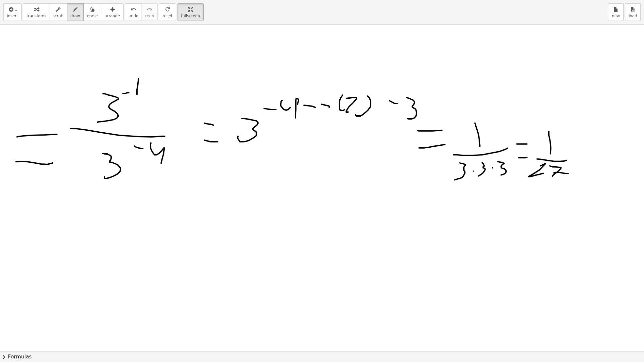
scroll to position [0, 334]
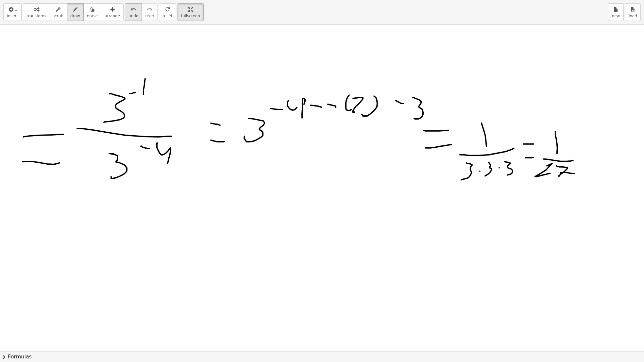
click at [130, 9] on icon "undo" at bounding box center [133, 10] width 6 height 8
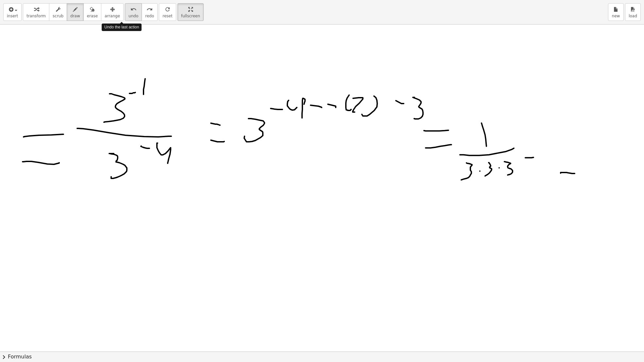
click at [130, 9] on icon "undo" at bounding box center [133, 10] width 6 height 8
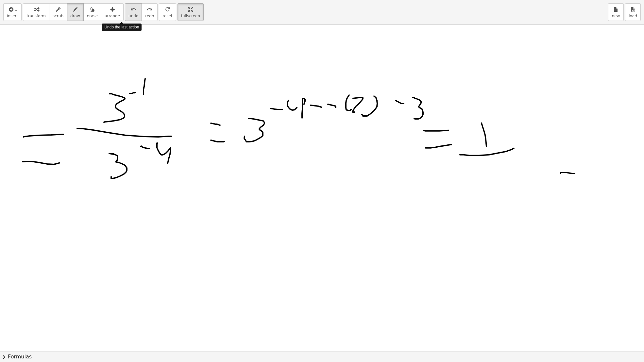
click at [130, 9] on icon "undo" at bounding box center [133, 10] width 6 height 8
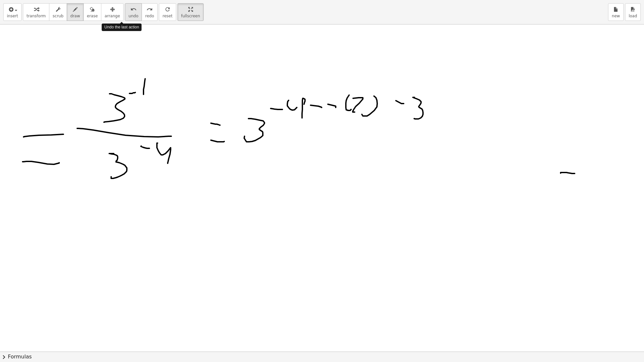
click at [130, 9] on icon "undo" at bounding box center [133, 10] width 6 height 8
click at [146, 10] on icon "redo" at bounding box center [149, 10] width 6 height 8
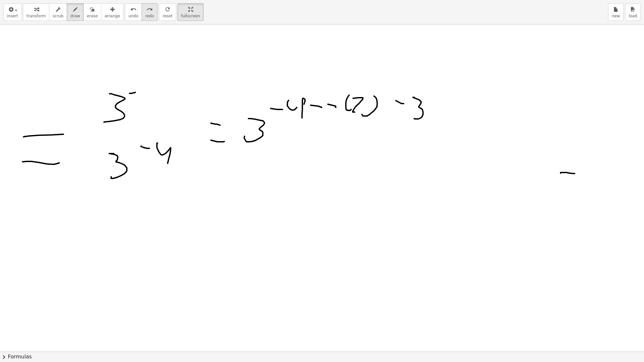
click at [146, 10] on icon "redo" at bounding box center [149, 10] width 6 height 8
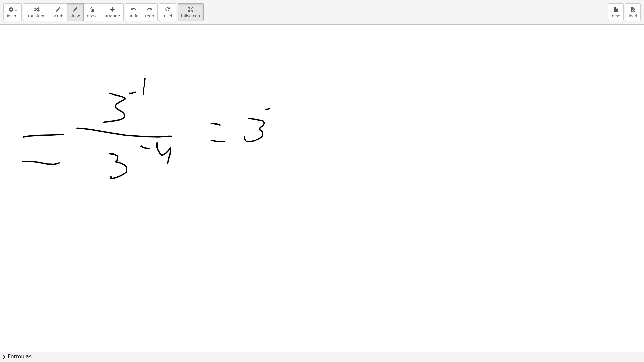
drag, startPoint x: 268, startPoint y: 109, endPoint x: 282, endPoint y: 108, distance: 13.7
drag, startPoint x: 284, startPoint y: 112, endPoint x: 285, endPoint y: 103, distance: 8.5
drag, startPoint x: 292, startPoint y: 109, endPoint x: 307, endPoint y: 108, distance: 15.4
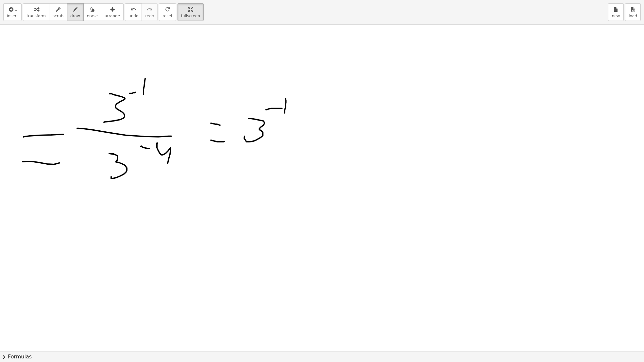
drag, startPoint x: 318, startPoint y: 110, endPoint x: 331, endPoint y: 109, distance: 13.4
drag, startPoint x: 336, startPoint y: 102, endPoint x: 344, endPoint y: 103, distance: 8.2
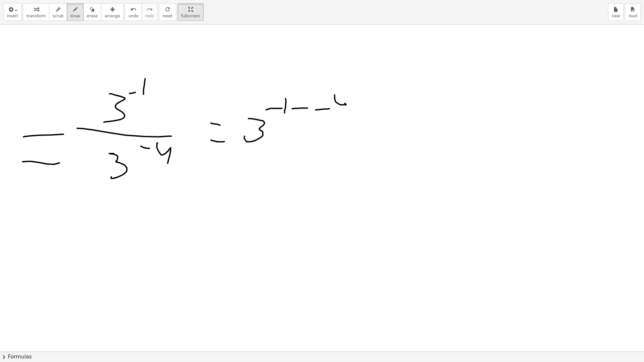
drag, startPoint x: 343, startPoint y: 94, endPoint x: 344, endPoint y: 110, distance: 15.4
drag, startPoint x: 362, startPoint y: 111, endPoint x: 371, endPoint y: 110, distance: 9.8
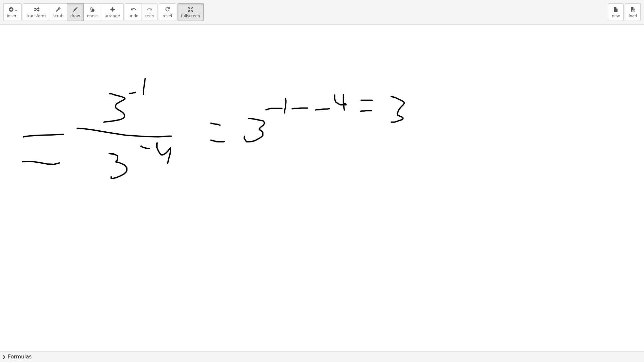
drag, startPoint x: 391, startPoint y: 96, endPoint x: 396, endPoint y: 116, distance: 20.5
drag, startPoint x: 405, startPoint y: 84, endPoint x: 407, endPoint y: 100, distance: 15.5
drag, startPoint x: 437, startPoint y: 116, endPoint x: 450, endPoint y: 114, distance: 12.6
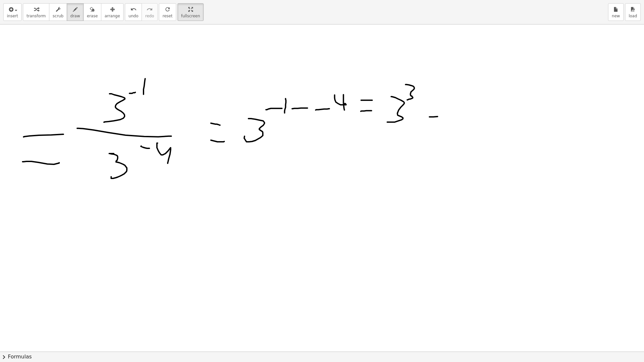
drag, startPoint x: 437, startPoint y: 100, endPoint x: 466, endPoint y: 100, distance: 28.4
drag, startPoint x: 473, startPoint y: 87, endPoint x: 500, endPoint y: 104, distance: 31.3
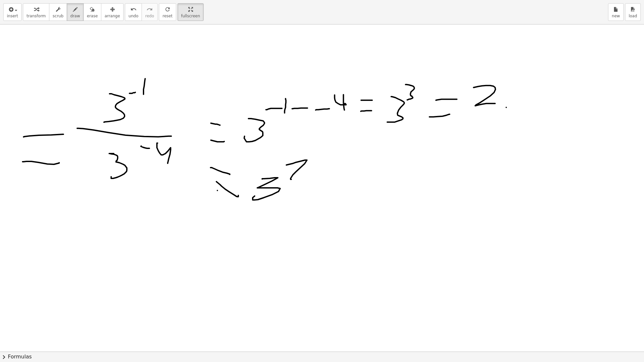
drag, startPoint x: 506, startPoint y: 107, endPoint x: 519, endPoint y: 85, distance: 25.5
drag, startPoint x: 517, startPoint y: 85, endPoint x: 502, endPoint y: 85, distance: 15.4
drag, startPoint x: 522, startPoint y: 111, endPoint x: 528, endPoint y: 109, distance: 6.8
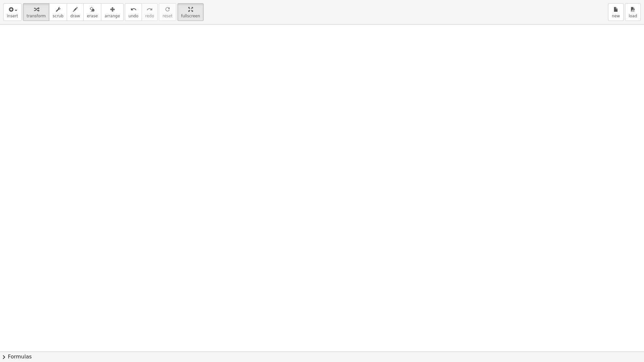
scroll to position [0, 0]
drag, startPoint x: 61, startPoint y: 118, endPoint x: 88, endPoint y: 92, distance: 37.9
click at [70, 16] on span "draw" at bounding box center [75, 16] width 10 height 5
drag, startPoint x: 51, startPoint y: 110, endPoint x: 73, endPoint y: 83, distance: 35.1
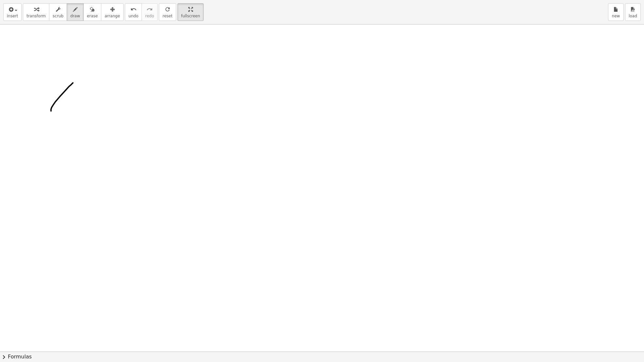
drag, startPoint x: 73, startPoint y: 83, endPoint x: 31, endPoint y: 80, distance: 41.9
drag, startPoint x: 21, startPoint y: 126, endPoint x: 102, endPoint y: 129, distance: 80.8
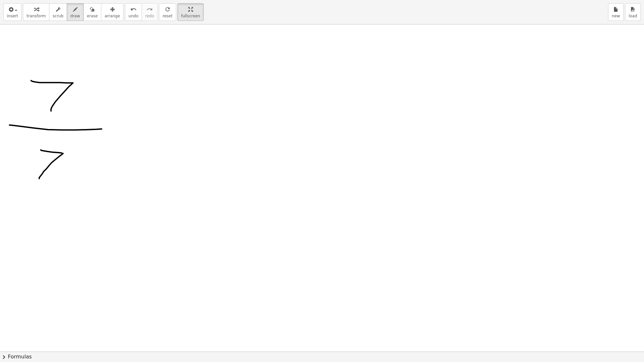
drag, startPoint x: 39, startPoint y: 178, endPoint x: 41, endPoint y: 150, distance: 28.5
drag, startPoint x: 70, startPoint y: 149, endPoint x: 77, endPoint y: 148, distance: 7.5
drag, startPoint x: 83, startPoint y: 155, endPoint x: 84, endPoint y: 139, distance: 15.4
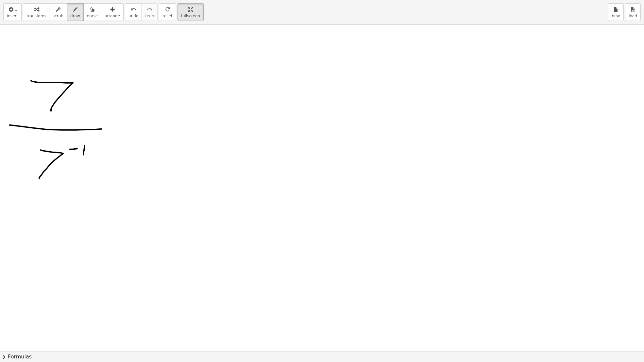
drag, startPoint x: 159, startPoint y: 125, endPoint x: 158, endPoint y: 144, distance: 18.6
drag, startPoint x: 205, startPoint y: 155, endPoint x: 208, endPoint y: 106, distance: 49.1
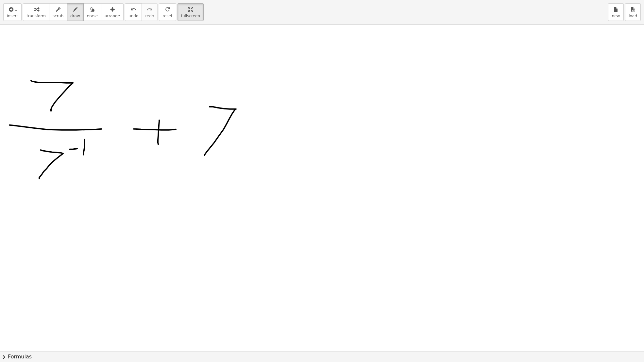
drag, startPoint x: 242, startPoint y: 108, endPoint x: 255, endPoint y: 109, distance: 12.5
drag, startPoint x: 263, startPoint y: 93, endPoint x: 277, endPoint y: 108, distance: 19.7
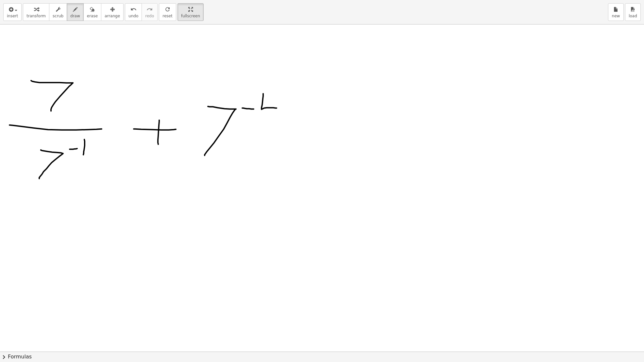
drag, startPoint x: 274, startPoint y: 94, endPoint x: 272, endPoint y: 110, distance: 16.1
drag, startPoint x: 364, startPoint y: 104, endPoint x: 374, endPoint y: 168, distance: 64.5
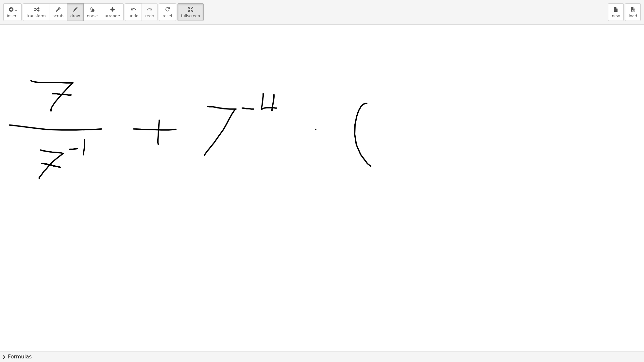
drag, startPoint x: 394, startPoint y: 132, endPoint x: 398, endPoint y: 133, distance: 4.4
drag, startPoint x: 421, startPoint y: 121, endPoint x: 423, endPoint y: 115, distance: 6.3
drag, startPoint x: 423, startPoint y: 115, endPoint x: 390, endPoint y: 111, distance: 33.3
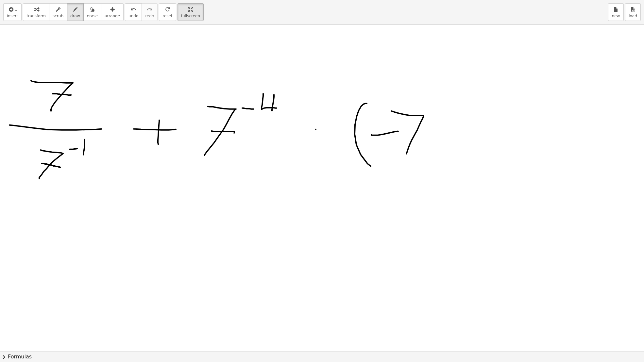
drag, startPoint x: 433, startPoint y: 102, endPoint x: 431, endPoint y: 162, distance: 59.9
drag, startPoint x: 444, startPoint y: 110, endPoint x: 455, endPoint y: 108, distance: 11.0
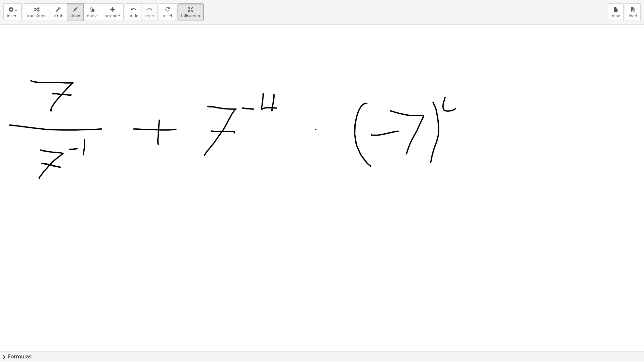
drag, startPoint x: 450, startPoint y: 98, endPoint x: 447, endPoint y: 120, distance: 21.5
click at [164, 333] on div "insert select one: Math Expression Function Text transform scrub draw erase arr…" at bounding box center [322, 181] width 644 height 362
click at [130, 10] on icon "undo" at bounding box center [133, 10] width 6 height 8
drag, startPoint x: 41, startPoint y: 236, endPoint x: 61, endPoint y: 223, distance: 24.1
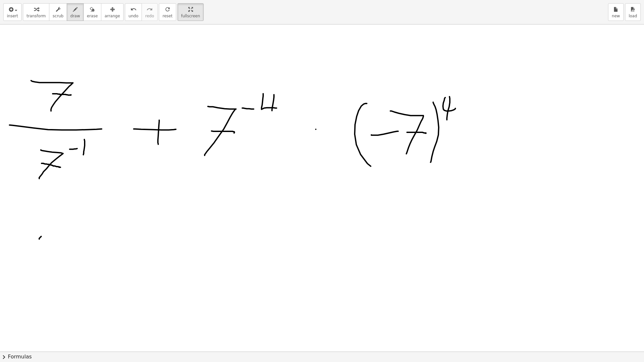
drag, startPoint x: 60, startPoint y: 223, endPoint x: 30, endPoint y: 216, distance: 30.3
drag, startPoint x: 14, startPoint y: 245, endPoint x: 72, endPoint y: 243, distance: 57.6
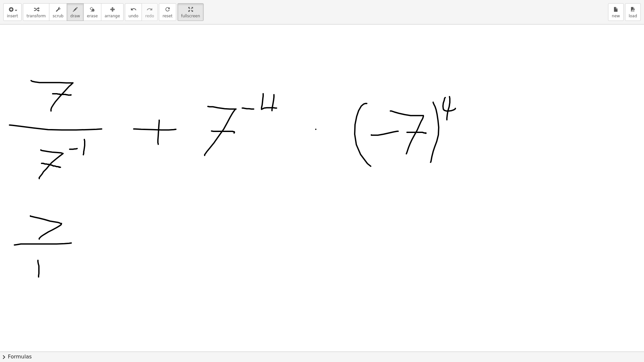
drag, startPoint x: 39, startPoint y: 276, endPoint x: 38, endPoint y: 260, distance: 16.0
drag, startPoint x: 17, startPoint y: 283, endPoint x: 71, endPoint y: 285, distance: 53.3
drag, startPoint x: 30, startPoint y: 307, endPoint x: 48, endPoint y: 292, distance: 23.7
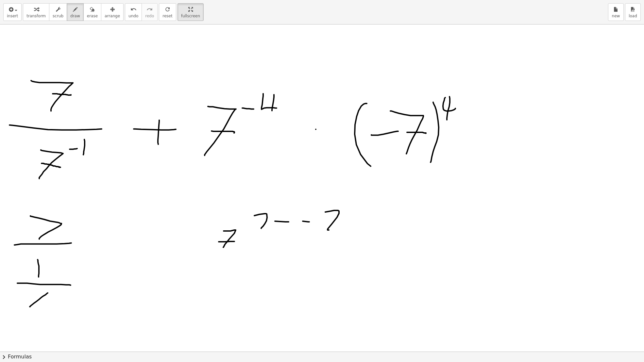
drag, startPoint x: 45, startPoint y: 292, endPoint x: 29, endPoint y: 288, distance: 16.4
click at [113, 15] on div "insert select one: Math Expression Function Text transform scrub draw erase arr…" at bounding box center [322, 12] width 644 height 25
click at [128, 14] on span "undo" at bounding box center [133, 16] width 10 height 5
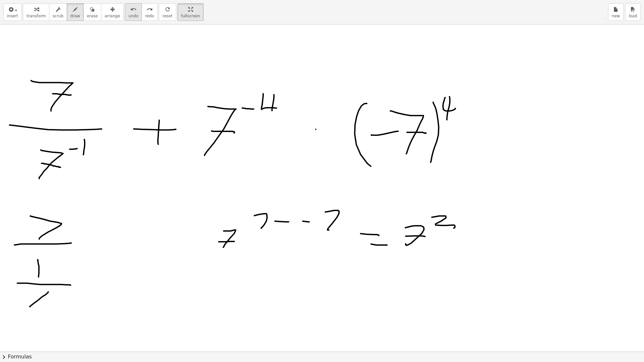
click at [128, 14] on span "undo" at bounding box center [133, 16] width 10 height 5
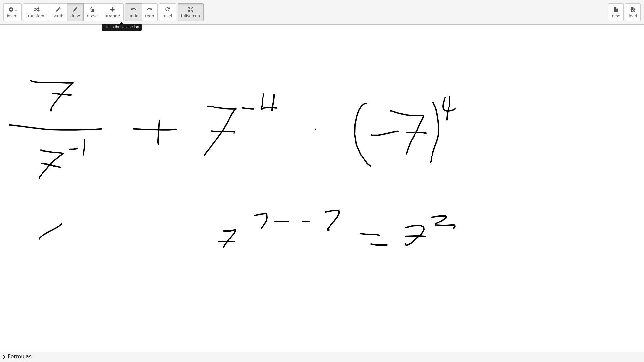
click at [128, 14] on span "undo" at bounding box center [133, 16] width 10 height 5
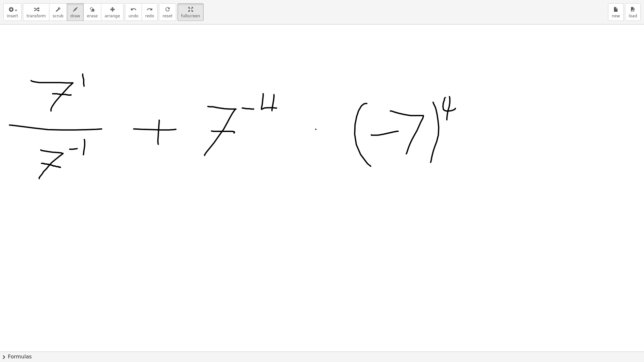
drag, startPoint x: 83, startPoint y: 74, endPoint x: 84, endPoint y: 86, distance: 12.2
click at [128, 14] on span "undo" at bounding box center [133, 16] width 10 height 5
drag, startPoint x: 46, startPoint y: 244, endPoint x: 26, endPoint y: 227, distance: 26.0
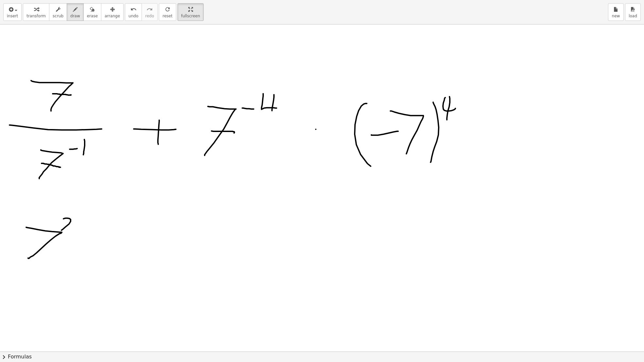
drag, startPoint x: 63, startPoint y: 219, endPoint x: 76, endPoint y: 233, distance: 19.0
drag, startPoint x: 108, startPoint y: 236, endPoint x: 124, endPoint y: 235, distance: 15.8
drag, startPoint x: 104, startPoint y: 244, endPoint x: 109, endPoint y: 239, distance: 7.0
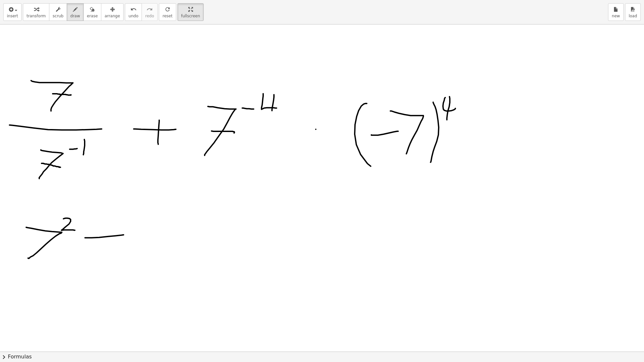
drag, startPoint x: 144, startPoint y: 243, endPoint x: 144, endPoint y: 218, distance: 25.2
drag, startPoint x: 169, startPoint y: 219, endPoint x: 182, endPoint y: 220, distance: 13.1
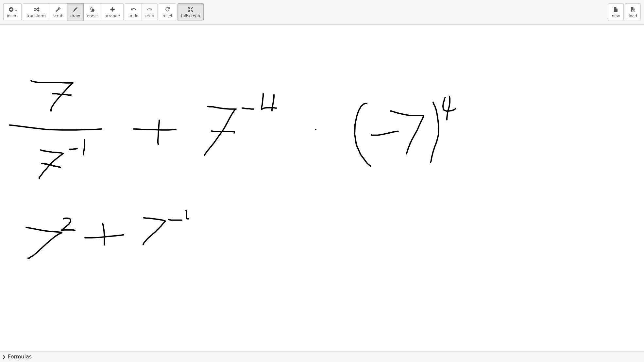
drag, startPoint x: 186, startPoint y: 210, endPoint x: 194, endPoint y: 213, distance: 8.4
drag, startPoint x: 193, startPoint y: 208, endPoint x: 196, endPoint y: 225, distance: 16.9
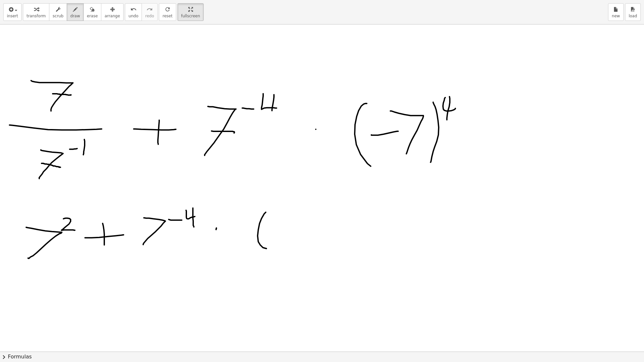
drag, startPoint x: 260, startPoint y: 223, endPoint x: 267, endPoint y: 248, distance: 26.1
drag, startPoint x: 274, startPoint y: 229, endPoint x: 288, endPoint y: 231, distance: 13.8
drag, startPoint x: 287, startPoint y: 240, endPoint x: 294, endPoint y: 217, distance: 24.3
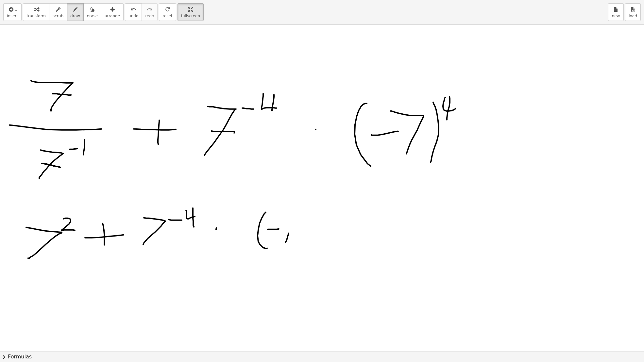
drag, startPoint x: 295, startPoint y: 217, endPoint x: 276, endPoint y: 214, distance: 19.5
drag, startPoint x: 302, startPoint y: 216, endPoint x: 304, endPoint y: 243, distance: 26.9
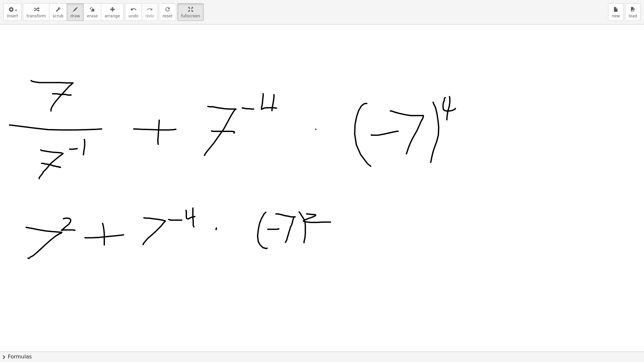
drag, startPoint x: 307, startPoint y: 214, endPoint x: 330, endPoint y: 222, distance: 25.2
drag, startPoint x: 128, startPoint y: 14, endPoint x: 135, endPoint y: 20, distance: 8.6
click at [128, 14] on button "undo undo" at bounding box center [133, 12] width 17 height 18
drag, startPoint x: 309, startPoint y: 208, endPoint x: 320, endPoint y: 212, distance: 11.6
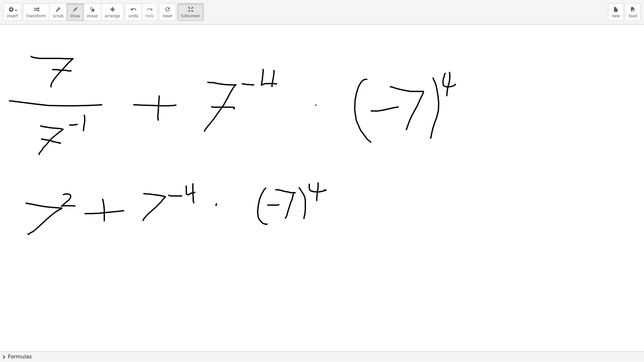
scroll to position [43, 0]
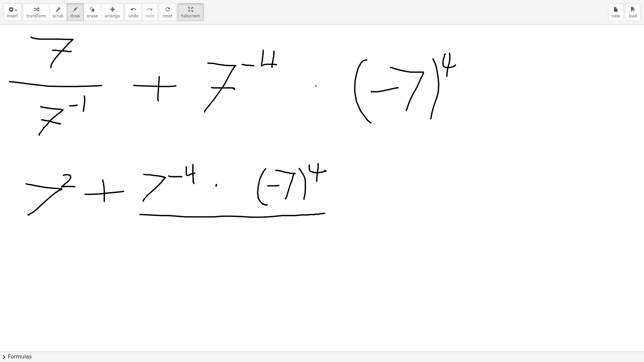
drag, startPoint x: 140, startPoint y: 214, endPoint x: 325, endPoint y: 213, distance: 184.7
click at [128, 15] on span "undo" at bounding box center [133, 16] width 10 height 5
drag, startPoint x: 315, startPoint y: 152, endPoint x: 327, endPoint y: 155, distance: 12.1
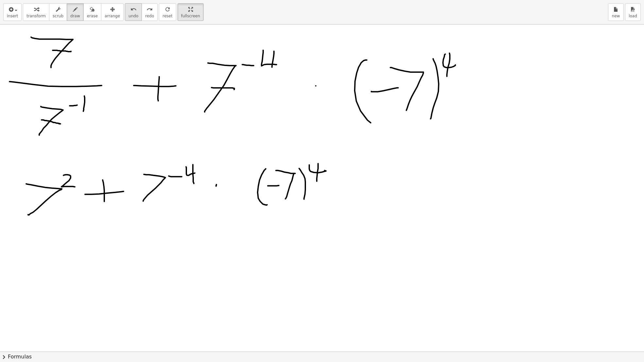
click at [130, 11] on icon "undo" at bounding box center [133, 10] width 6 height 8
drag, startPoint x: 124, startPoint y: 287, endPoint x: 147, endPoint y: 265, distance: 31.9
click at [129, 14] on button "undo undo" at bounding box center [133, 12] width 17 height 18
drag, startPoint x: 23, startPoint y: 255, endPoint x: 40, endPoint y: 263, distance: 19.4
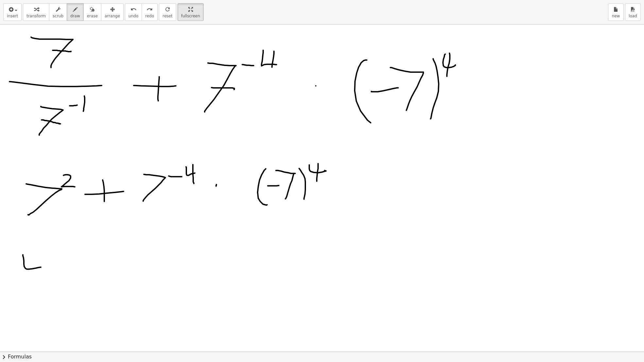
drag, startPoint x: 38, startPoint y: 260, endPoint x: 39, endPoint y: 278, distance: 17.3
drag, startPoint x: 50, startPoint y: 276, endPoint x: 61, endPoint y: 261, distance: 18.5
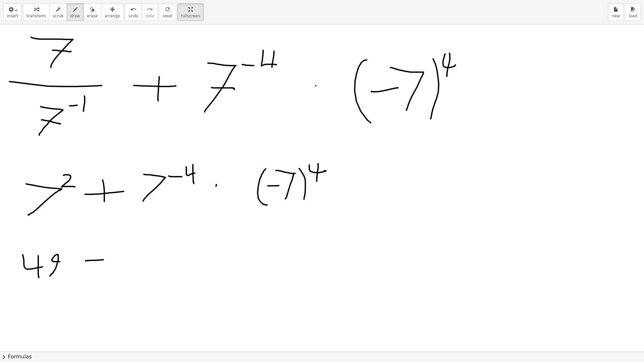
drag, startPoint x: 88, startPoint y: 261, endPoint x: 106, endPoint y: 259, distance: 18.7
drag, startPoint x: 100, startPoint y: 253, endPoint x: 102, endPoint y: 266, distance: 13.5
drag, startPoint x: 144, startPoint y: 262, endPoint x: 144, endPoint y: 248, distance: 13.7
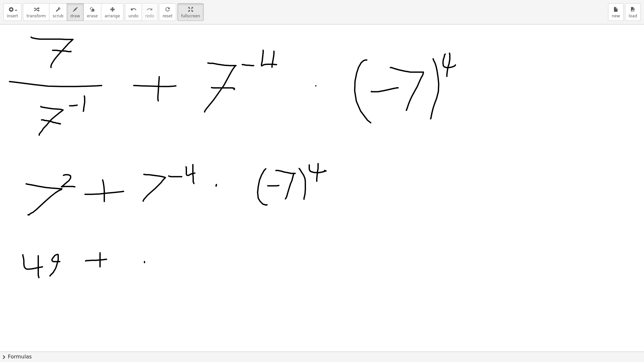
drag, startPoint x: 145, startPoint y: 266, endPoint x: 170, endPoint y: 267, distance: 24.8
drag, startPoint x: 125, startPoint y: 284, endPoint x: 124, endPoint y: 277, distance: 7.6
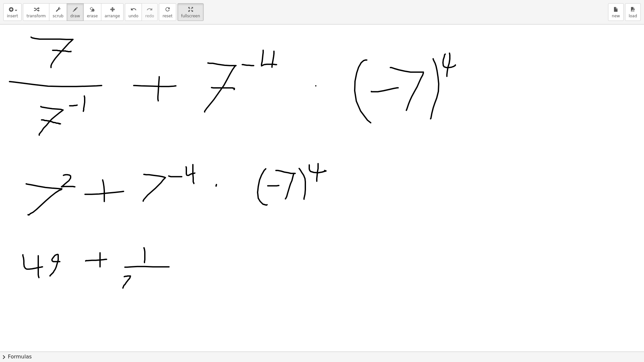
drag, startPoint x: 138, startPoint y: 288, endPoint x: 141, endPoint y: 278, distance: 9.8
drag, startPoint x: 152, startPoint y: 288, endPoint x: 150, endPoint y: 278, distance: 10.3
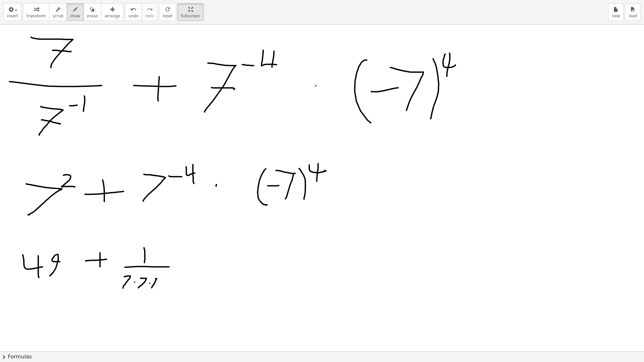
drag, startPoint x: 167, startPoint y: 288, endPoint x: 164, endPoint y: 280, distance: 8.5
drag, startPoint x: 167, startPoint y: 267, endPoint x: 173, endPoint y: 266, distance: 6.0
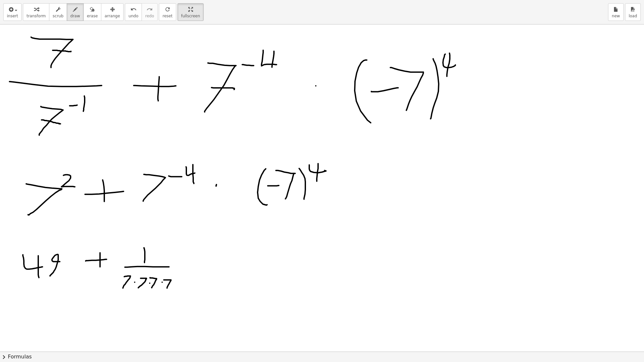
drag, startPoint x: 127, startPoint y: 292, endPoint x: 139, endPoint y: 298, distance: 13.6
drag, startPoint x: 137, startPoint y: 301, endPoint x: 141, endPoint y: 297, distance: 5.1
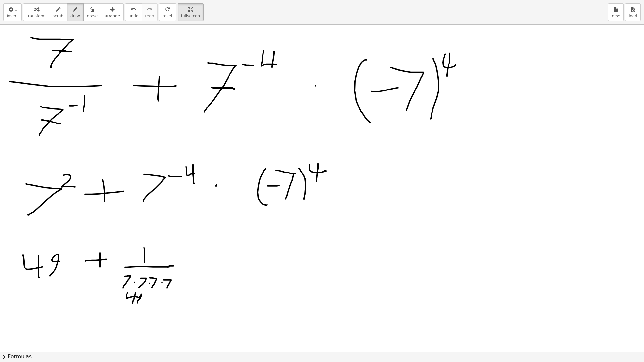
click at [130, 8] on icon "undo" at bounding box center [133, 10] width 6 height 8
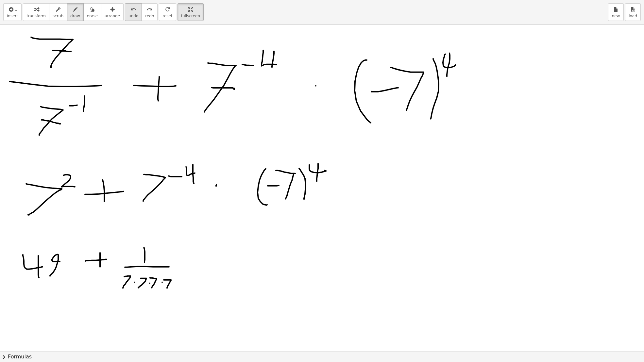
click at [128, 14] on span "undo" at bounding box center [133, 16] width 10 height 5
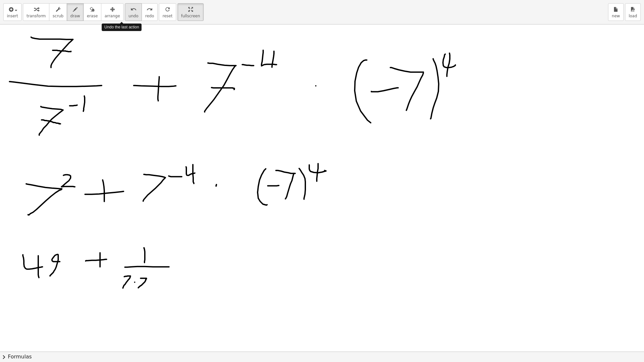
click at [128, 14] on span "undo" at bounding box center [133, 16] width 10 height 5
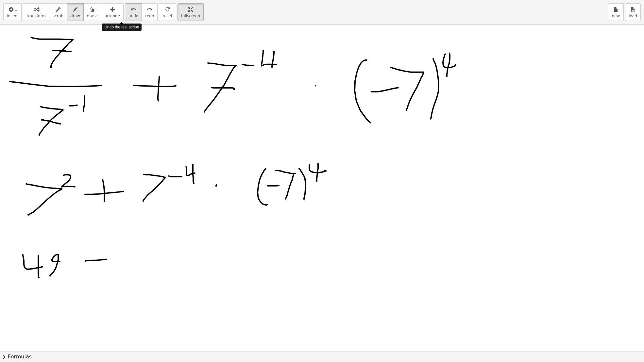
click at [128, 14] on span "undo" at bounding box center [133, 16] width 10 height 5
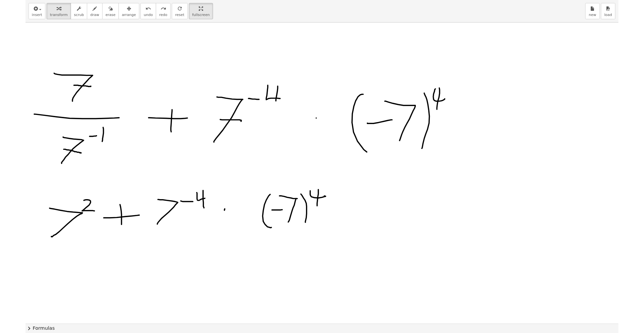
scroll to position [0, 0]
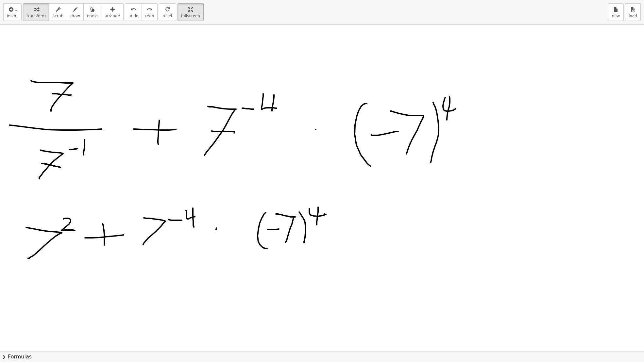
drag, startPoint x: 45, startPoint y: 198, endPoint x: 82, endPoint y: 245, distance: 59.1
click at [72, 15] on span "draw" at bounding box center [75, 16] width 10 height 5
drag, startPoint x: 20, startPoint y: 233, endPoint x: 22, endPoint y: 209, distance: 24.3
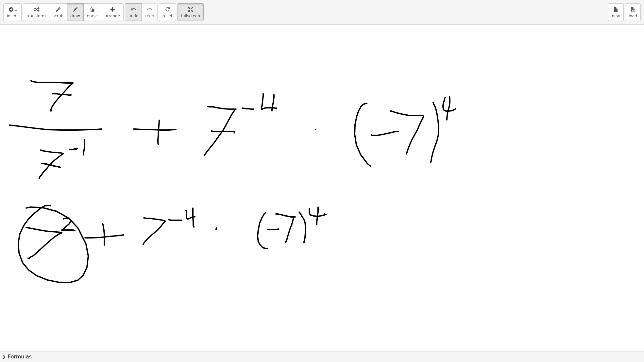
click at [130, 11] on icon "undo" at bounding box center [133, 10] width 6 height 8
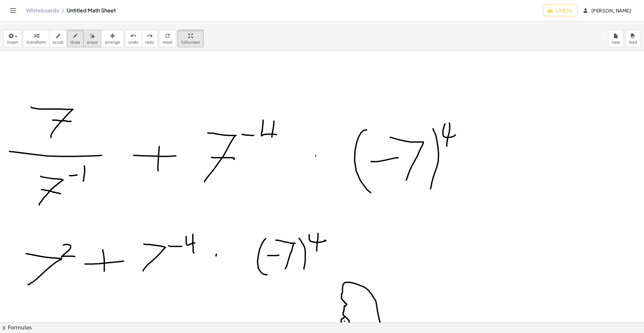
click at [90, 41] on button "erase" at bounding box center [92, 39] width 18 height 18
drag, startPoint x: 271, startPoint y: 117, endPoint x: 273, endPoint y: 137, distance: 20.3
click at [73, 39] on div "button" at bounding box center [75, 36] width 10 height 8
drag, startPoint x: 260, startPoint y: 119, endPoint x: 281, endPoint y: 141, distance: 30.5
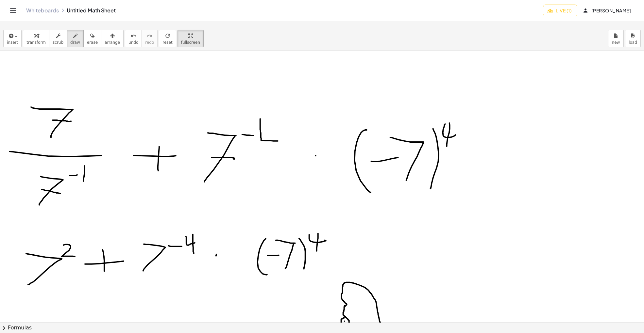
drag, startPoint x: 272, startPoint y: 117, endPoint x: 272, endPoint y: 169, distance: 51.3
click at [128, 41] on span "undo" at bounding box center [133, 42] width 10 height 5
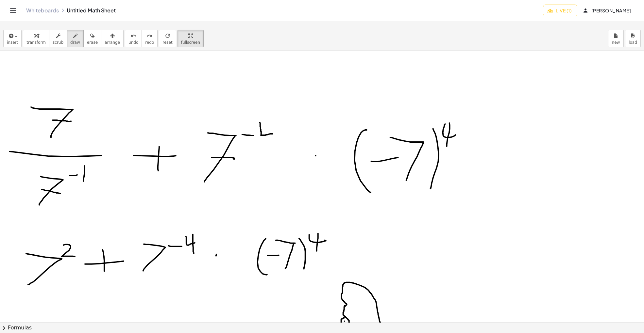
drag, startPoint x: 260, startPoint y: 122, endPoint x: 268, endPoint y: 128, distance: 10.3
drag, startPoint x: 268, startPoint y: 124, endPoint x: 270, endPoint y: 145, distance: 21.3
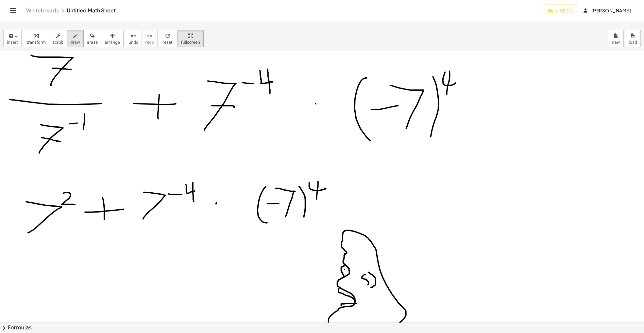
scroll to position [87, 0]
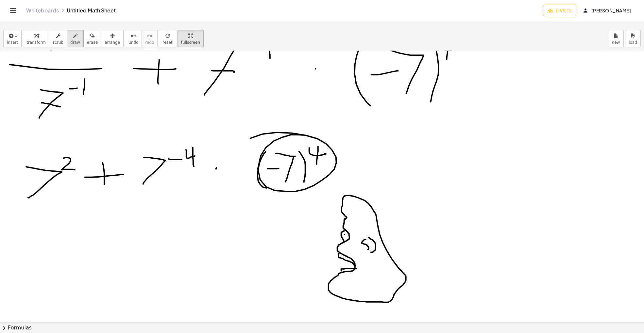
drag, startPoint x: 274, startPoint y: 141, endPoint x: 248, endPoint y: 172, distance: 40.6
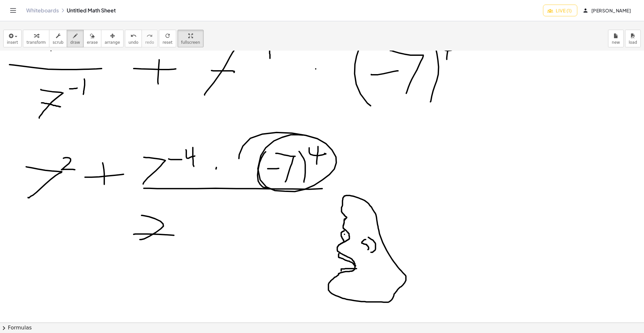
drag, startPoint x: 157, startPoint y: 188, endPoint x: 334, endPoint y: 185, distance: 177.2
drag, startPoint x: 20, startPoint y: 201, endPoint x: 84, endPoint y: 200, distance: 64.1
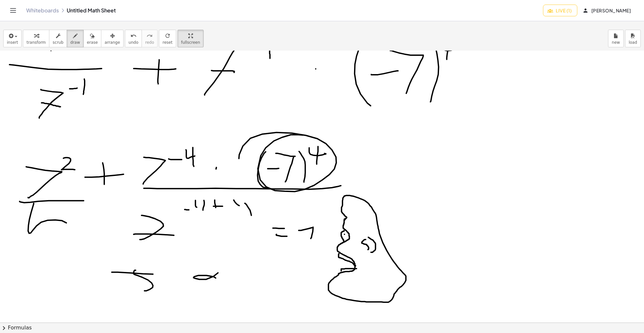
drag, startPoint x: 34, startPoint y: 203, endPoint x: 61, endPoint y: 212, distance: 28.6
drag, startPoint x: 61, startPoint y: 212, endPoint x: 54, endPoint y: 243, distance: 31.1
drag, startPoint x: 75, startPoint y: 241, endPoint x: 91, endPoint y: 221, distance: 24.9
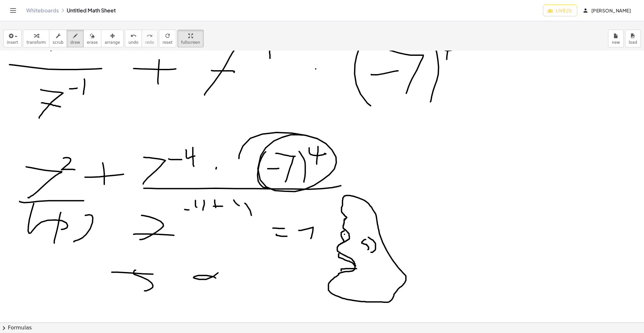
drag, startPoint x: 340, startPoint y: 191, endPoint x: 373, endPoint y: 186, distance: 33.1
drag, startPoint x: 347, startPoint y: 173, endPoint x: 388, endPoint y: 168, distance: 40.8
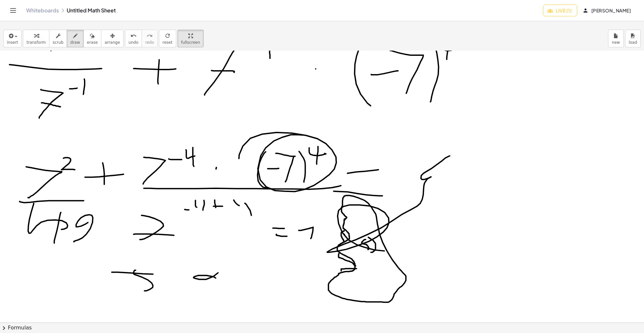
drag, startPoint x: 450, startPoint y: 156, endPoint x: 472, endPoint y: 206, distance: 55.0
drag, startPoint x: 452, startPoint y: 153, endPoint x: 415, endPoint y: 195, distance: 56.1
drag, startPoint x: 461, startPoint y: 179, endPoint x: 467, endPoint y: 149, distance: 31.0
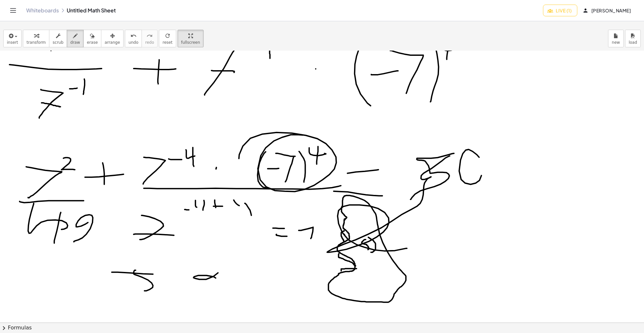
click at [128, 44] on span "undo" at bounding box center [133, 42] width 10 height 5
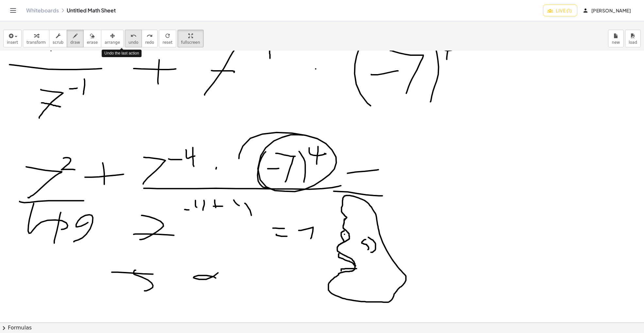
click at [128, 44] on span "undo" at bounding box center [133, 42] width 10 height 5
click at [128, 42] on span "undo" at bounding box center [133, 42] width 10 height 5
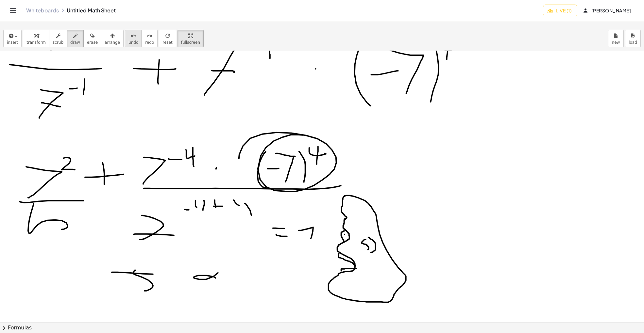
click at [128, 42] on span "undo" at bounding box center [133, 42] width 10 height 5
drag, startPoint x: 390, startPoint y: 179, endPoint x: 415, endPoint y: 173, distance: 25.3
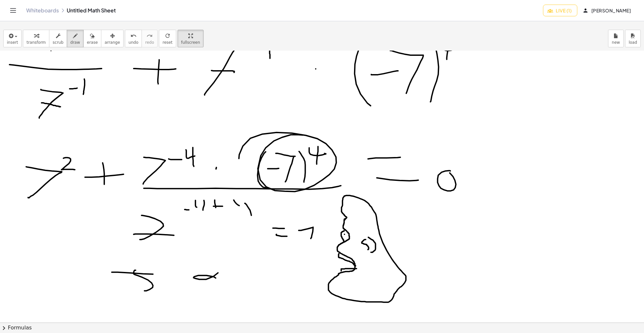
drag, startPoint x: 450, startPoint y: 170, endPoint x: 442, endPoint y: 173, distance: 8.6
drag, startPoint x: 440, startPoint y: 171, endPoint x: 444, endPoint y: 160, distance: 11.6
drag, startPoint x: 452, startPoint y: 176, endPoint x: 453, endPoint y: 165, distance: 10.8
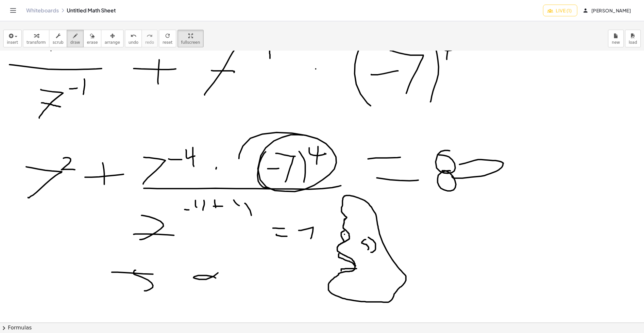
drag, startPoint x: 515, startPoint y: 159, endPoint x: 535, endPoint y: 153, distance: 21.3
drag, startPoint x: 522, startPoint y: 145, endPoint x: 558, endPoint y: 142, distance: 35.7
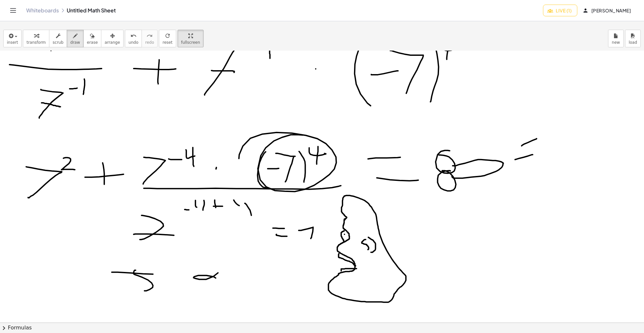
drag, startPoint x: 591, startPoint y: 132, endPoint x: 539, endPoint y: 144, distance: 53.2
drag, startPoint x: 553, startPoint y: 155, endPoint x: 561, endPoint y: 146, distance: 11.6
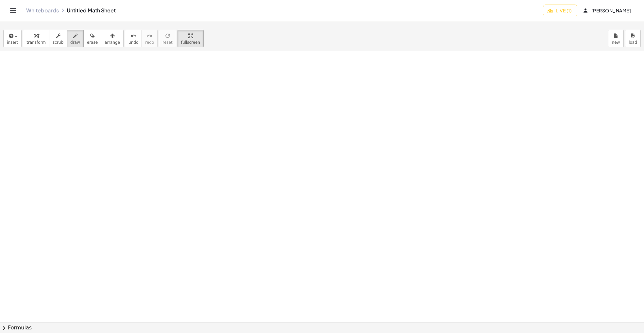
scroll to position [0, 0]
drag, startPoint x: 103, startPoint y: 97, endPoint x: 106, endPoint y: 190, distance: 92.2
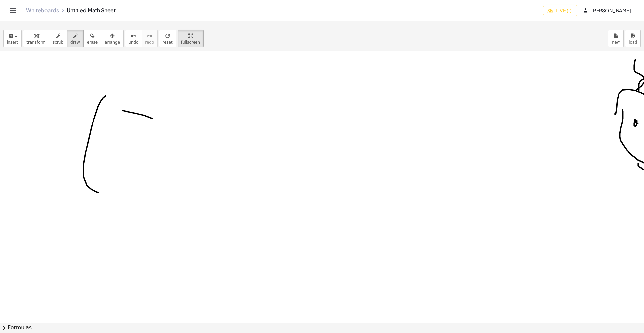
drag, startPoint x: 127, startPoint y: 111, endPoint x: 176, endPoint y: 164, distance: 71.9
drag, startPoint x: 208, startPoint y: 169, endPoint x: 210, endPoint y: 128, distance: 41.2
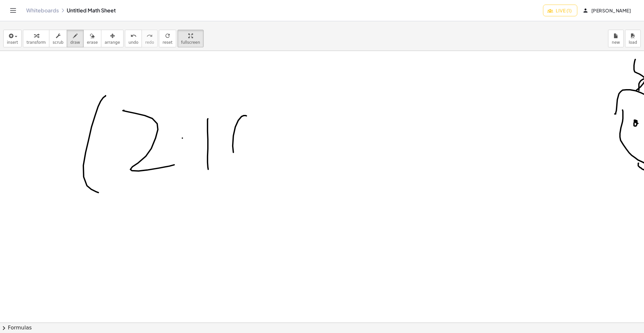
drag, startPoint x: 233, startPoint y: 146, endPoint x: 232, endPoint y: 118, distance: 27.8
drag, startPoint x: 263, startPoint y: 113, endPoint x: 285, endPoint y: 112, distance: 21.9
drag, startPoint x: 299, startPoint y: 105, endPoint x: 282, endPoint y: 128, distance: 28.4
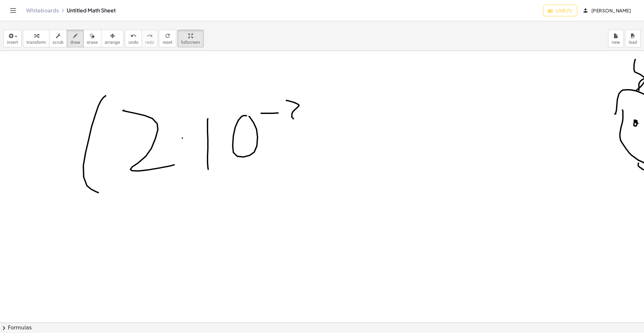
drag, startPoint x: 320, startPoint y: 115, endPoint x: 304, endPoint y: 169, distance: 55.7
drag, startPoint x: 345, startPoint y: 106, endPoint x: 366, endPoint y: 123, distance: 27.4
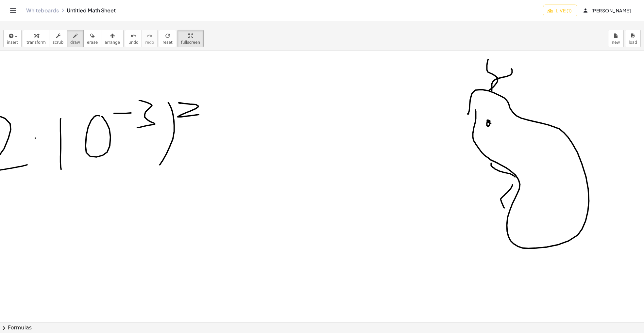
scroll to position [0, 141]
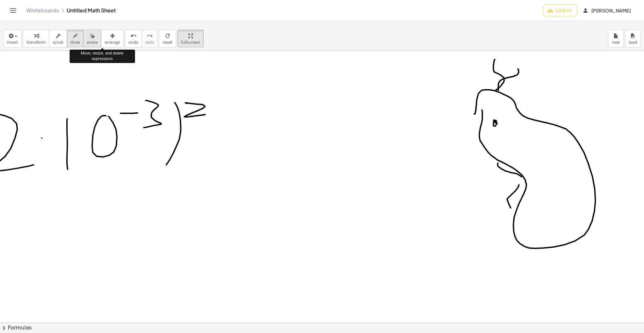
click at [90, 38] on icon "button" at bounding box center [92, 36] width 5 height 8
drag, startPoint x: 497, startPoint y: 184, endPoint x: 502, endPoint y: 179, distance: 7.4
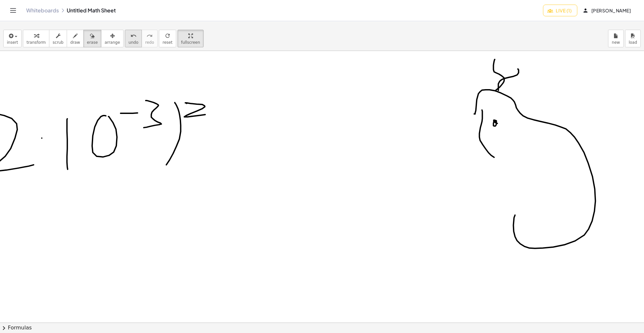
click at [130, 38] on icon "undo" at bounding box center [133, 36] width 6 height 8
click at [73, 39] on icon "button" at bounding box center [75, 36] width 5 height 8
drag, startPoint x: 583, startPoint y: 237, endPoint x: 586, endPoint y: 245, distance: 7.8
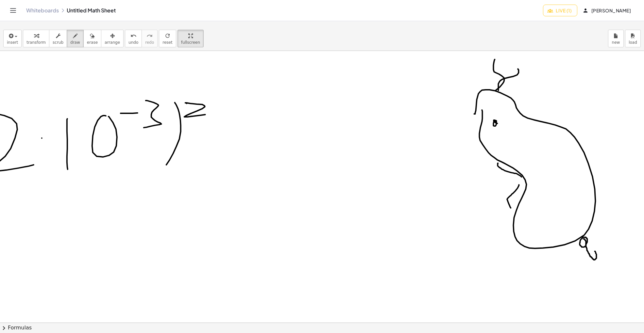
drag, startPoint x: 586, startPoint y: 246, endPoint x: 583, endPoint y: 238, distance: 8.7
click at [130, 33] on icon "undo" at bounding box center [133, 36] width 6 height 8
click at [130, 34] on icon "undo" at bounding box center [133, 36] width 6 height 8
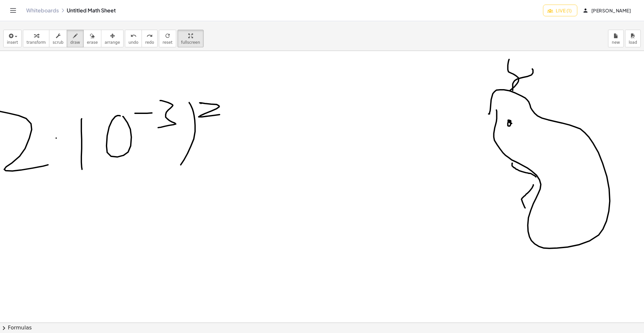
scroll to position [0, 0]
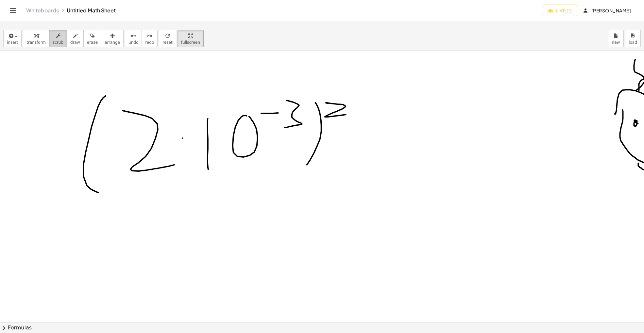
click at [56, 42] on span "scrub" at bounding box center [58, 42] width 11 height 5
click at [70, 40] on span "draw" at bounding box center [75, 42] width 10 height 5
drag, startPoint x: 105, startPoint y: 239, endPoint x: 137, endPoint y: 258, distance: 37.6
drag, startPoint x: 137, startPoint y: 225, endPoint x: 144, endPoint y: 236, distance: 13.2
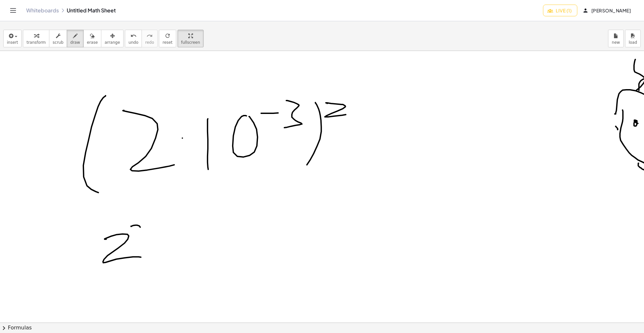
drag, startPoint x: 167, startPoint y: 256, endPoint x: 170, endPoint y: 242, distance: 14.9
drag, startPoint x: 182, startPoint y: 239, endPoint x: 174, endPoint y: 242, distance: 8.4
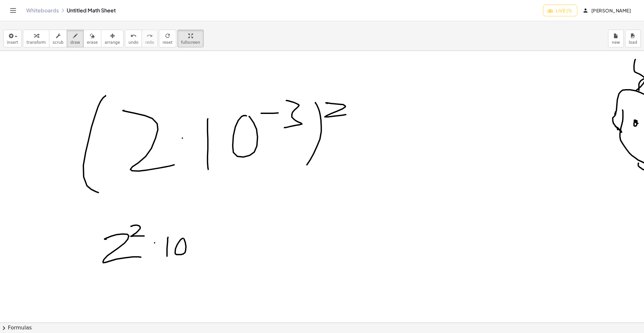
drag, startPoint x: 396, startPoint y: 132, endPoint x: 404, endPoint y: 131, distance: 8.3
click at [70, 40] on span "draw" at bounding box center [75, 42] width 10 height 5
drag, startPoint x: 388, startPoint y: 129, endPoint x: 415, endPoint y: 129, distance: 27.5
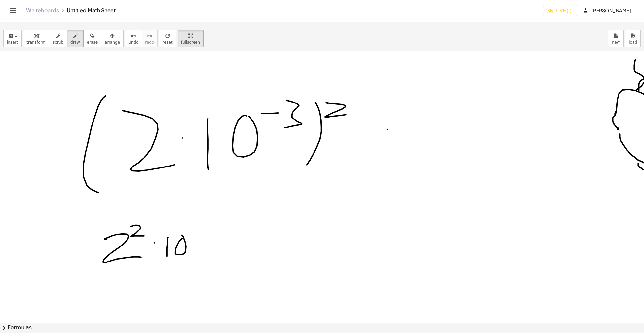
drag, startPoint x: 424, startPoint y: 115, endPoint x: 431, endPoint y: 153, distance: 38.3
drag, startPoint x: 465, startPoint y: 115, endPoint x: 474, endPoint y: 142, distance: 28.0
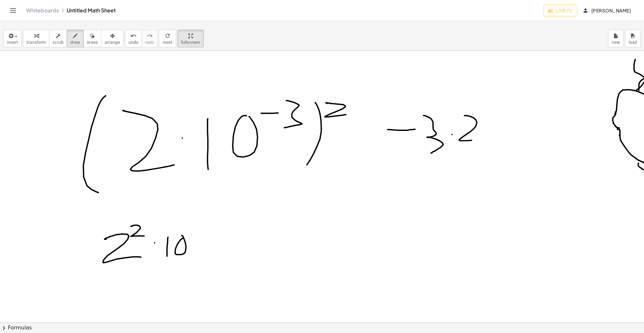
drag, startPoint x: 486, startPoint y: 132, endPoint x: 496, endPoint y: 128, distance: 11.2
drag, startPoint x: 491, startPoint y: 119, endPoint x: 506, endPoint y: 119, distance: 15.4
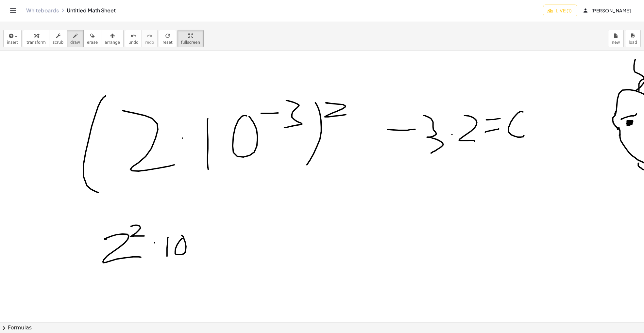
drag, startPoint x: 517, startPoint y: 114, endPoint x: 502, endPoint y: 127, distance: 19.0
drag, startPoint x: 501, startPoint y: 124, endPoint x: 505, endPoint y: 123, distance: 4.3
drag, startPoint x: 186, startPoint y: 230, endPoint x: 191, endPoint y: 230, distance: 4.2
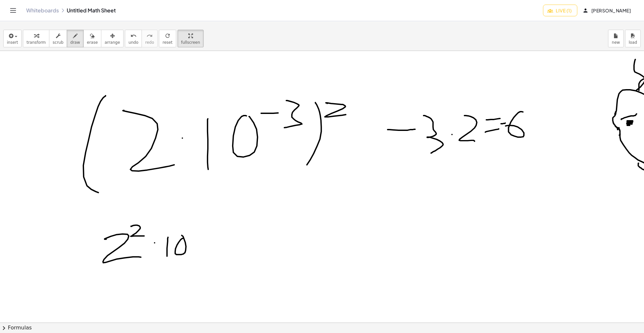
drag, startPoint x: 200, startPoint y: 223, endPoint x: 196, endPoint y: 229, distance: 7.3
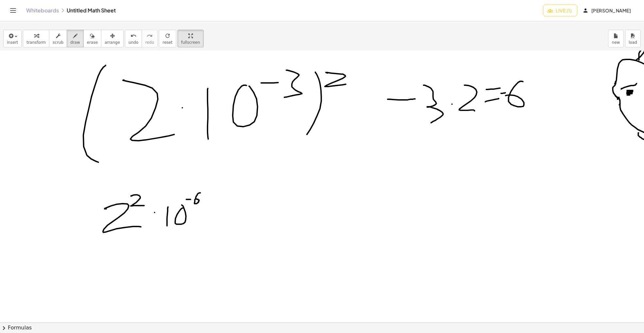
scroll to position [43, 0]
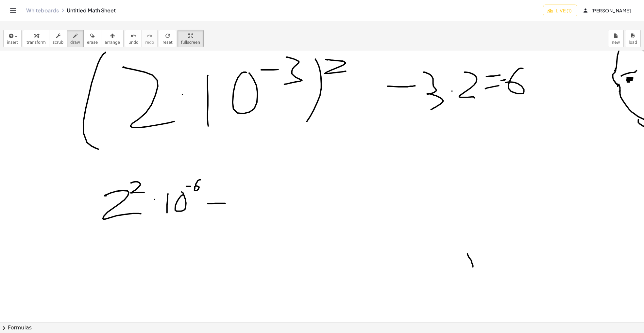
drag, startPoint x: 208, startPoint y: 204, endPoint x: 227, endPoint y: 203, distance: 18.6
drag, startPoint x: 209, startPoint y: 196, endPoint x: 237, endPoint y: 196, distance: 28.8
drag, startPoint x: 273, startPoint y: 183, endPoint x: 285, endPoint y: 194, distance: 16.0
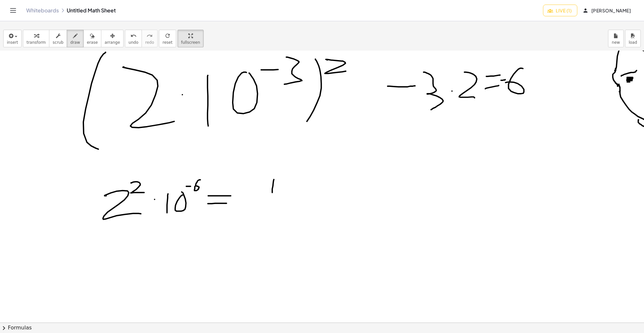
drag, startPoint x: 286, startPoint y: 184, endPoint x: 284, endPoint y: 205, distance: 20.7
drag, startPoint x: 328, startPoint y: 174, endPoint x: 326, endPoint y: 193, distance: 18.4
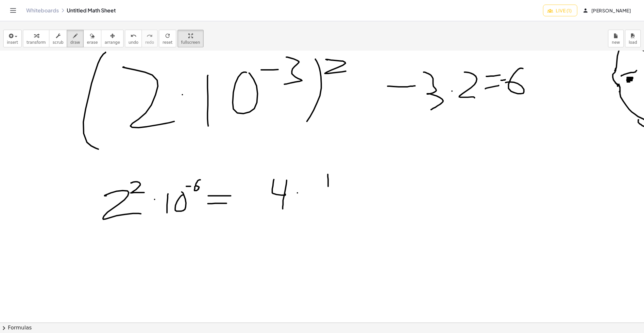
drag, startPoint x: 299, startPoint y: 201, endPoint x: 348, endPoint y: 202, distance: 49.0
click at [128, 43] on span "undo" at bounding box center [133, 42] width 10 height 5
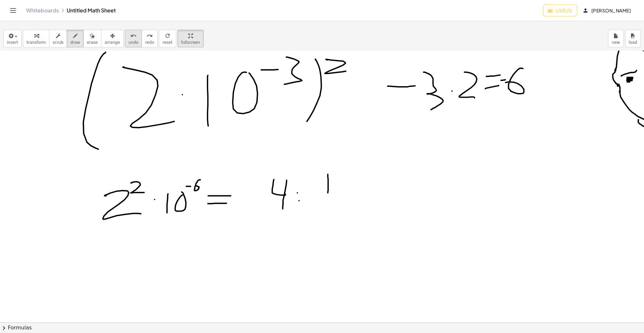
click at [128, 43] on span "undo" at bounding box center [133, 42] width 10 height 5
drag, startPoint x: 310, startPoint y: 204, endPoint x: 340, endPoint y: 203, distance: 30.1
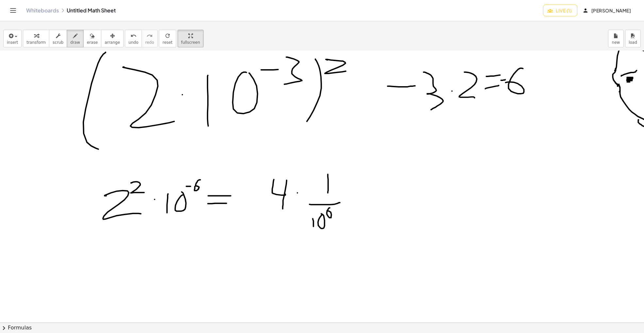
drag, startPoint x: 329, startPoint y: 208, endPoint x: 330, endPoint y: 213, distance: 5.3
drag, startPoint x: 285, startPoint y: 160, endPoint x: 260, endPoint y: 163, distance: 24.7
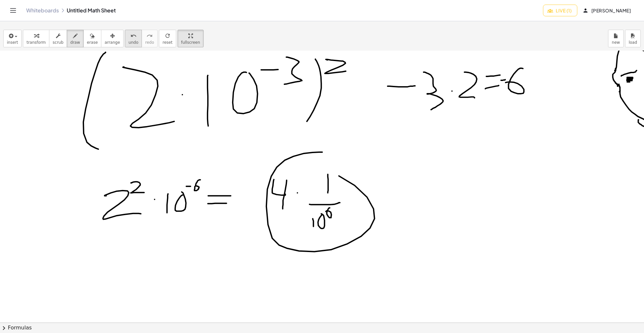
click at [130, 38] on icon "undo" at bounding box center [133, 36] width 6 height 8
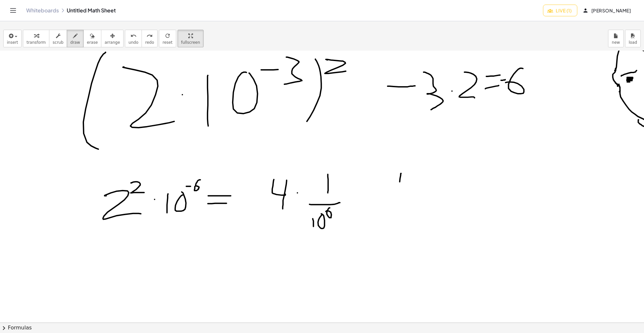
drag, startPoint x: 400, startPoint y: 182, endPoint x: 424, endPoint y: 183, distance: 23.9
drag, startPoint x: 420, startPoint y: 201, endPoint x: 420, endPoint y: 206, distance: 4.3
drag, startPoint x: 402, startPoint y: 213, endPoint x: 453, endPoint y: 213, distance: 51.0
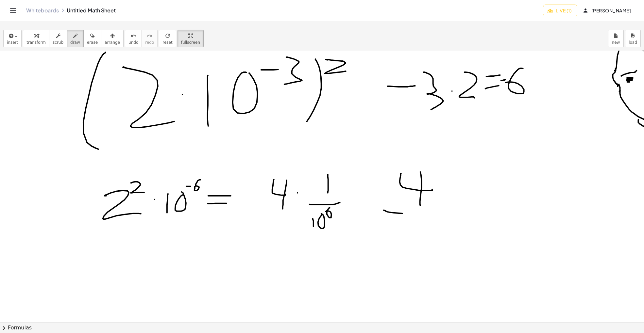
drag, startPoint x: 408, startPoint y: 246, endPoint x: 405, endPoint y: 224, distance: 21.9
drag, startPoint x: 419, startPoint y: 227, endPoint x: 422, endPoint y: 231, distance: 5.2
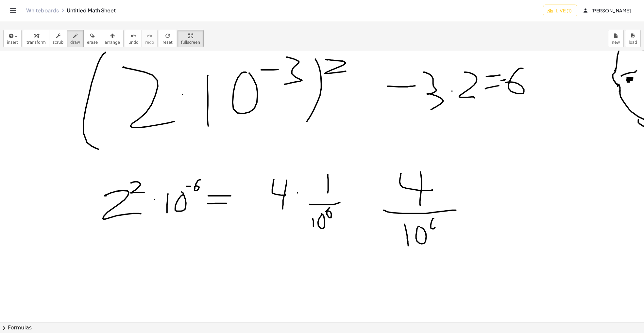
drag, startPoint x: 433, startPoint y: 219, endPoint x: 431, endPoint y: 225, distance: 6.5
drag, startPoint x: 449, startPoint y: 236, endPoint x: 337, endPoint y: 257, distance: 113.9
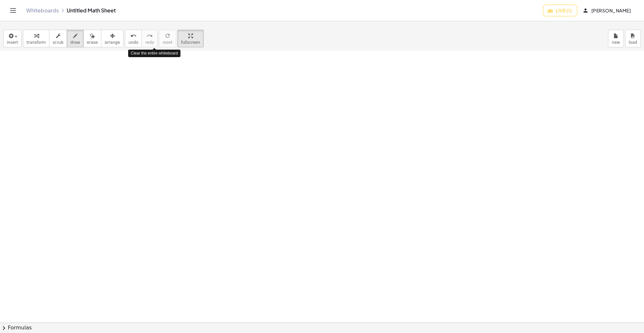
scroll to position [0, 0]
drag, startPoint x: 162, startPoint y: 110, endPoint x: 173, endPoint y: 187, distance: 77.3
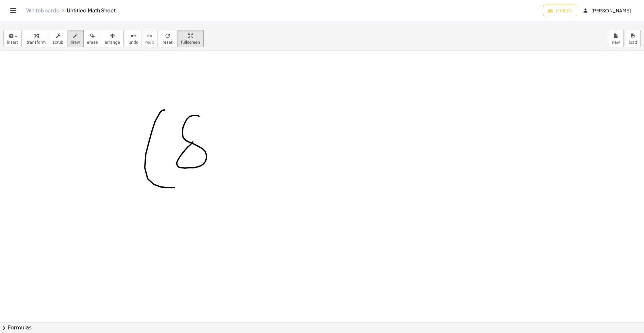
drag, startPoint x: 197, startPoint y: 115, endPoint x: 200, endPoint y: 120, distance: 5.0
drag, startPoint x: 219, startPoint y: 110, endPoint x: 212, endPoint y: 108, distance: 7.1
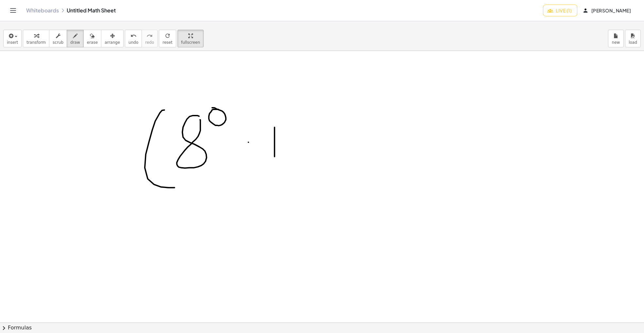
drag, startPoint x: 275, startPoint y: 157, endPoint x: 274, endPoint y: 124, distance: 32.7
drag, startPoint x: 285, startPoint y: 131, endPoint x: 288, endPoint y: 123, distance: 9.5
drag, startPoint x: 314, startPoint y: 113, endPoint x: 309, endPoint y: 134, distance: 21.8
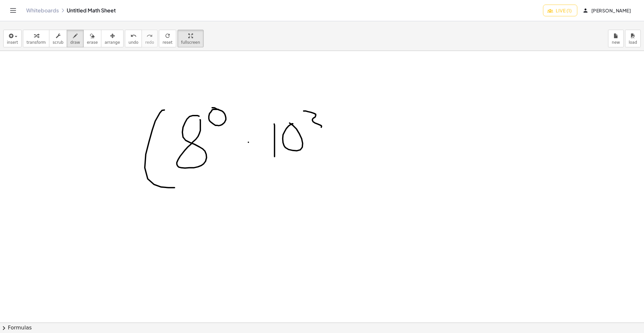
drag, startPoint x: 373, startPoint y: 114, endPoint x: 364, endPoint y: 143, distance: 30.3
drag, startPoint x: 378, startPoint y: 113, endPoint x: 383, endPoint y: 113, distance: 5.6
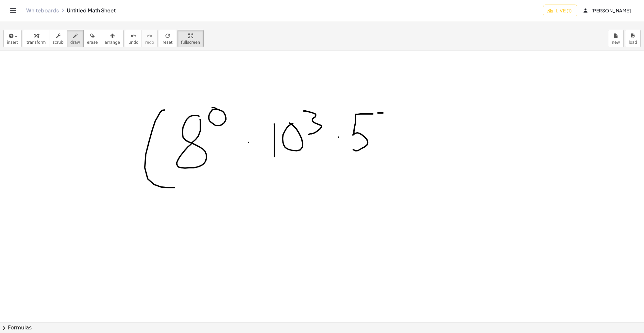
drag, startPoint x: 395, startPoint y: 109, endPoint x: 395, endPoint y: 119, distance: 10.1
drag, startPoint x: 420, startPoint y: 104, endPoint x: 415, endPoint y: 154, distance: 50.0
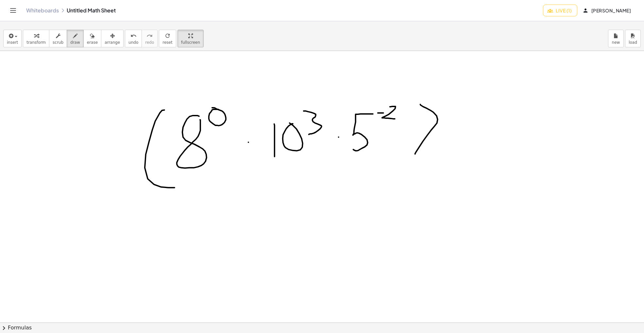
drag, startPoint x: 437, startPoint y: 106, endPoint x: 446, endPoint y: 107, distance: 8.9
drag, startPoint x: 448, startPoint y: 99, endPoint x: 476, endPoint y: 117, distance: 33.1
drag, startPoint x: 195, startPoint y: 265, endPoint x: 197, endPoint y: 245, distance: 20.8
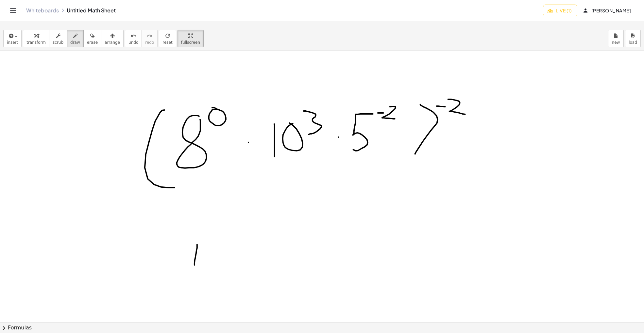
drag, startPoint x: 227, startPoint y: 247, endPoint x: 215, endPoint y: 265, distance: 21.5
drag, startPoint x: 233, startPoint y: 247, endPoint x: 231, endPoint y: 263, distance: 16.5
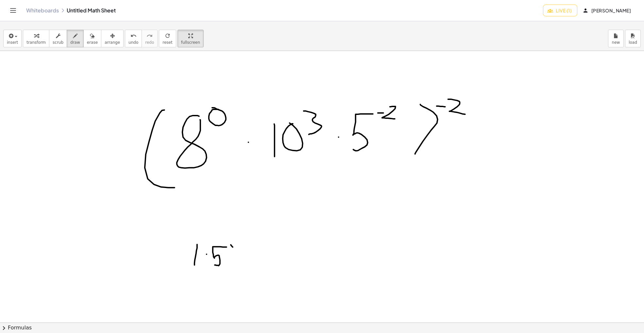
drag, startPoint x: 210, startPoint y: 243, endPoint x: 212, endPoint y: 261, distance: 17.4
click at [130, 37] on icon "undo" at bounding box center [133, 36] width 6 height 8
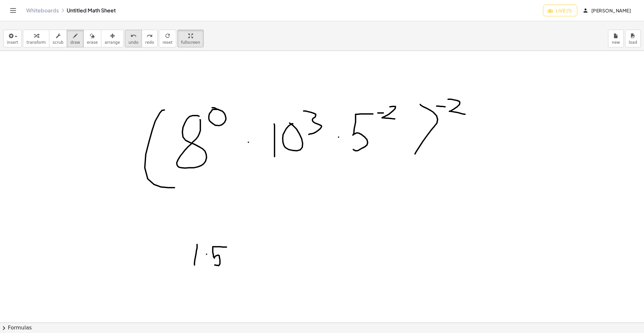
click at [130, 37] on icon "undo" at bounding box center [133, 36] width 6 height 8
drag, startPoint x: 233, startPoint y: 246, endPoint x: 225, endPoint y: 261, distance: 16.1
drag, startPoint x: 236, startPoint y: 241, endPoint x: 245, endPoint y: 248, distance: 11.3
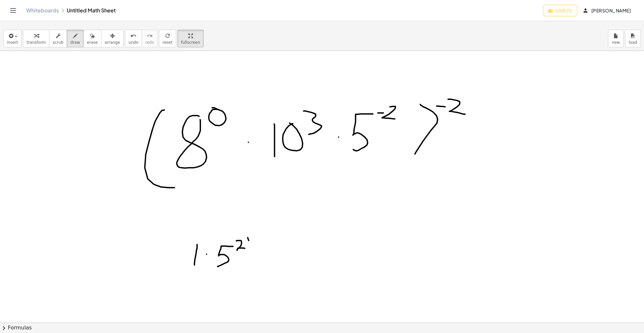
drag, startPoint x: 248, startPoint y: 238, endPoint x: 245, endPoint y: 265, distance: 27.6
drag, startPoint x: 218, startPoint y: 241, endPoint x: 213, endPoint y: 265, distance: 23.9
drag, startPoint x: 257, startPoint y: 235, endPoint x: 253, endPoint y: 240, distance: 6.5
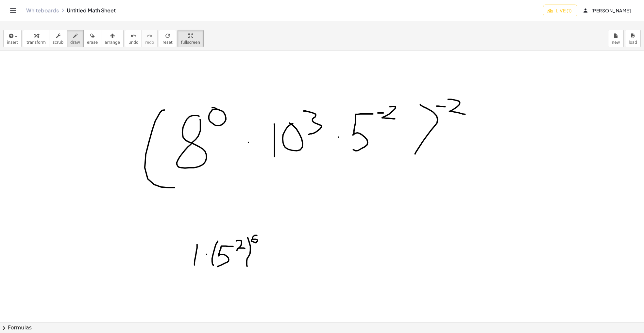
click at [130, 38] on icon "undo" at bounding box center [133, 36] width 6 height 8
drag, startPoint x: 252, startPoint y: 232, endPoint x: 252, endPoint y: 242, distance: 10.1
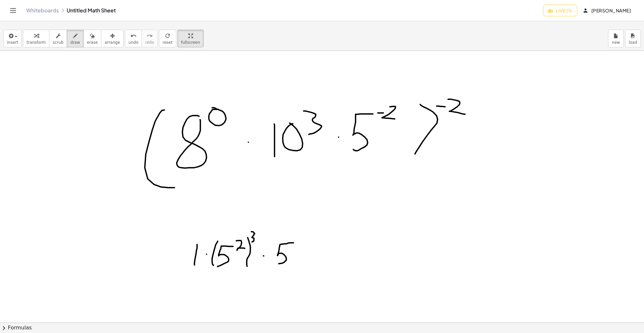
drag, startPoint x: 294, startPoint y: 243, endPoint x: 276, endPoint y: 263, distance: 26.9
drag, startPoint x: 298, startPoint y: 237, endPoint x: 302, endPoint y: 237, distance: 3.9
drag, startPoint x: 306, startPoint y: 233, endPoint x: 310, endPoint y: 242, distance: 9.5
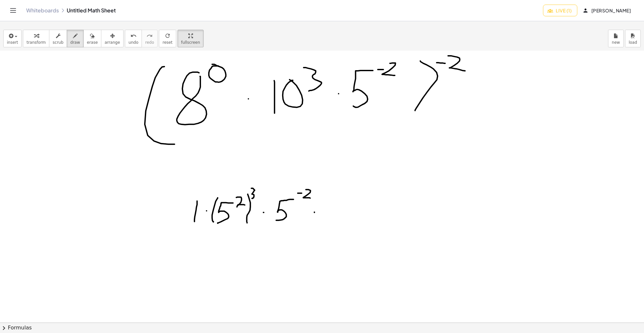
drag, startPoint x: 314, startPoint y: 212, endPoint x: 326, endPoint y: 212, distance: 11.1
drag, startPoint x: 352, startPoint y: 199, endPoint x: 342, endPoint y: 217, distance: 20.0
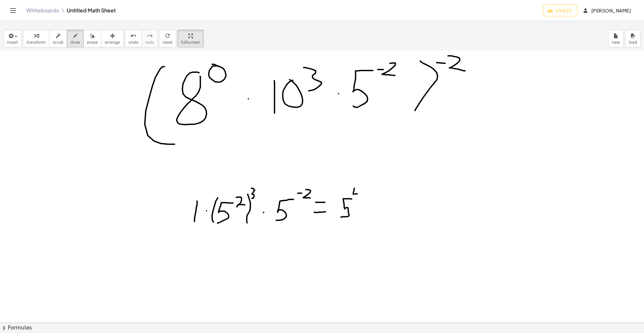
drag, startPoint x: 354, startPoint y: 188, endPoint x: 357, endPoint y: 190, distance: 3.5
drag, startPoint x: 358, startPoint y: 189, endPoint x: 360, endPoint y: 199, distance: 9.9
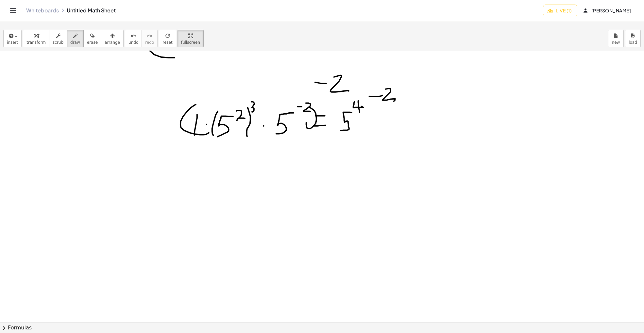
scroll to position [131, 0]
drag, startPoint x: 307, startPoint y: 183, endPoint x: 290, endPoint y: 208, distance: 29.2
drag, startPoint x: 312, startPoint y: 172, endPoint x: 318, endPoint y: 179, distance: 9.7
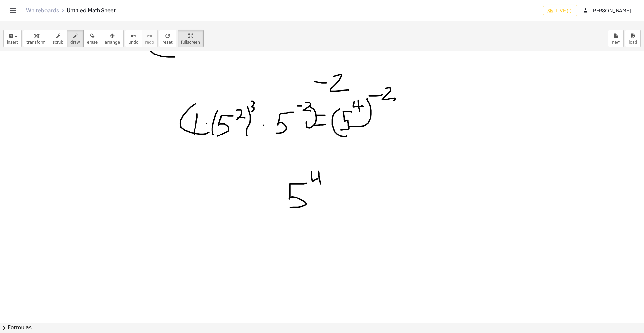
drag, startPoint x: 319, startPoint y: 171, endPoint x: 321, endPoint y: 184, distance: 12.9
drag, startPoint x: 326, startPoint y: 169, endPoint x: 330, endPoint y: 206, distance: 36.8
drag, startPoint x: 278, startPoint y: 182, endPoint x: 276, endPoint y: 206, distance: 23.9
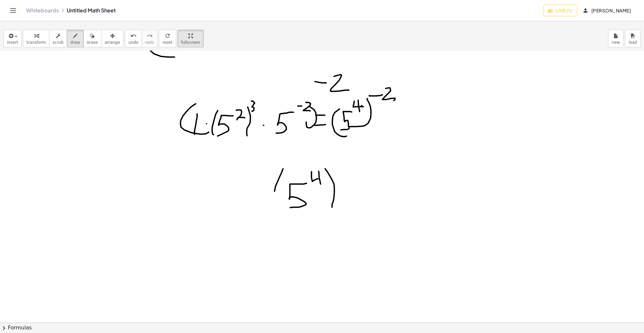
drag, startPoint x: 330, startPoint y: 166, endPoint x: 345, endPoint y: 174, distance: 16.7
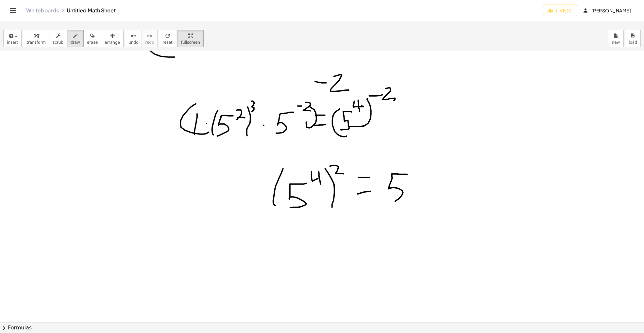
drag, startPoint x: 392, startPoint y: 174, endPoint x: 395, endPoint y: 201, distance: 27.7
drag, startPoint x: 419, startPoint y: 161, endPoint x: 425, endPoint y: 162, distance: 6.0
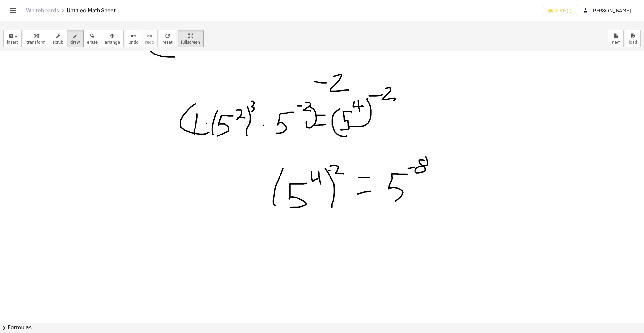
drag, startPoint x: 501, startPoint y: 196, endPoint x: 501, endPoint y: 175, distance: 20.6
drag, startPoint x: 477, startPoint y: 200, endPoint x: 525, endPoint y: 197, distance: 47.9
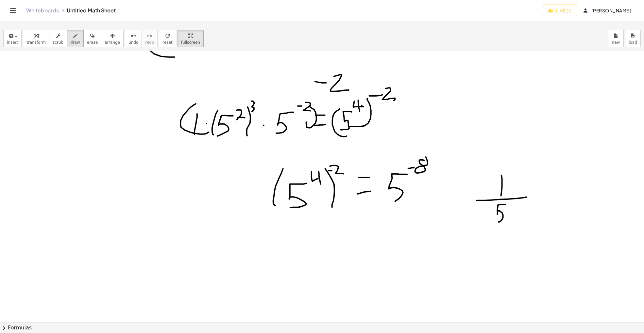
drag, startPoint x: 505, startPoint y: 205, endPoint x: 498, endPoint y: 222, distance: 18.8
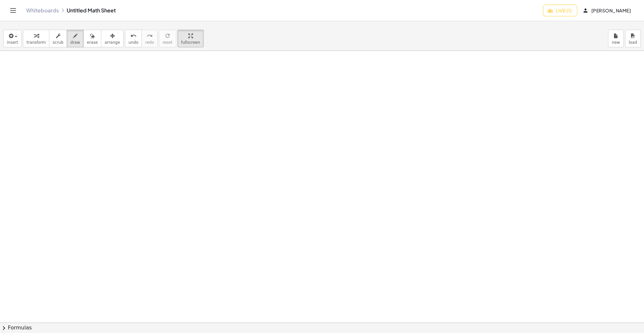
scroll to position [0, 0]
drag, startPoint x: 120, startPoint y: 146, endPoint x: 131, endPoint y: 178, distance: 33.9
drag, startPoint x: 152, startPoint y: 158, endPoint x: 169, endPoint y: 175, distance: 24.1
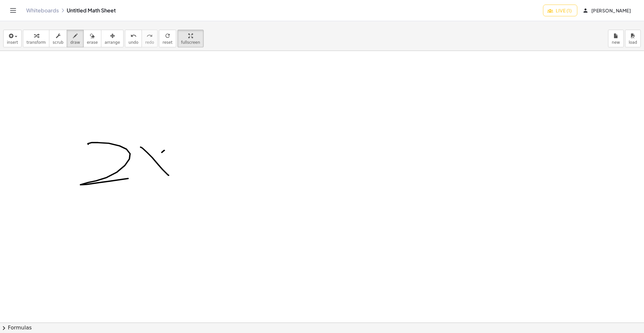
drag, startPoint x: 162, startPoint y: 152, endPoint x: 138, endPoint y: 176, distance: 33.3
drag, startPoint x: 175, startPoint y: 140, endPoint x: 193, endPoint y: 139, distance: 17.4
drag, startPoint x: 201, startPoint y: 148, endPoint x: 200, endPoint y: 129, distance: 19.0
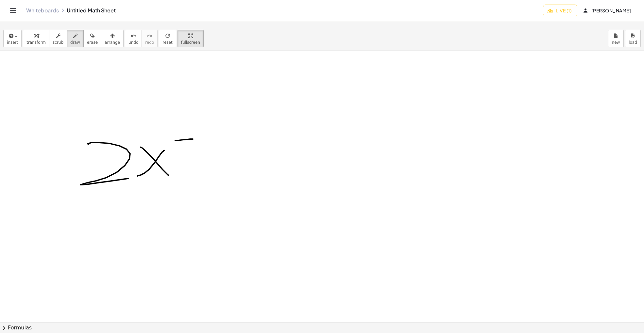
drag, startPoint x: 210, startPoint y: 169, endPoint x: 243, endPoint y: 167, distance: 32.8
drag, startPoint x: 208, startPoint y: 153, endPoint x: 245, endPoint y: 150, distance: 36.7
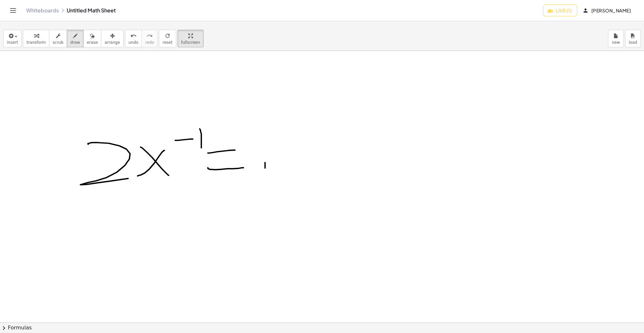
drag, startPoint x: 265, startPoint y: 162, endPoint x: 262, endPoint y: 135, distance: 28.0
drag, startPoint x: 203, startPoint y: 120, endPoint x: 179, endPoint y: 114, distance: 24.7
click at [130, 33] on icon "undo" at bounding box center [133, 36] width 6 height 8
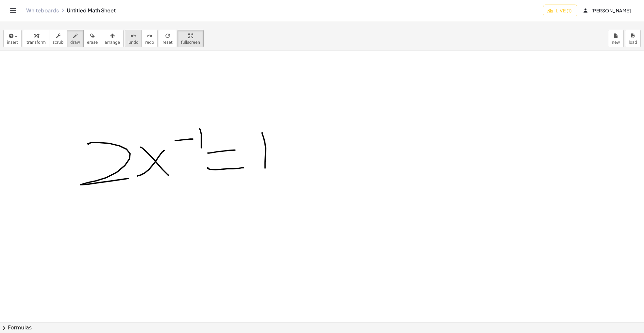
click at [130, 33] on icon "undo" at bounding box center [133, 36] width 6 height 8
drag, startPoint x: 272, startPoint y: 166, endPoint x: 269, endPoint y: 129, distance: 37.1
drag, startPoint x: 431, startPoint y: 131, endPoint x: 436, endPoint y: 153, distance: 23.2
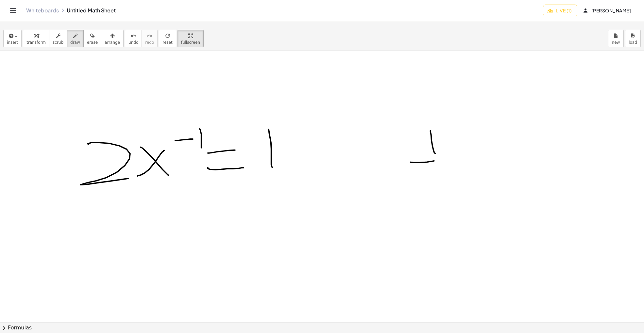
drag, startPoint x: 426, startPoint y: 162, endPoint x: 462, endPoint y: 158, distance: 35.6
drag, startPoint x: 439, startPoint y: 178, endPoint x: 438, endPoint y: 169, distance: 8.2
drag, startPoint x: 468, startPoint y: 149, endPoint x: 496, endPoint y: 148, distance: 27.2
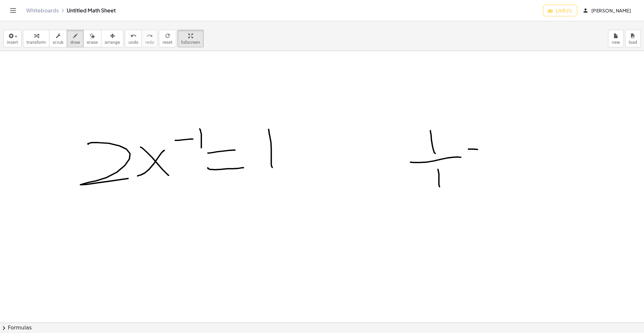
drag, startPoint x: 481, startPoint y: 161, endPoint x: 506, endPoint y: 161, distance: 25.8
drag, startPoint x: 516, startPoint y: 157, endPoint x: 514, endPoint y: 141, distance: 16.5
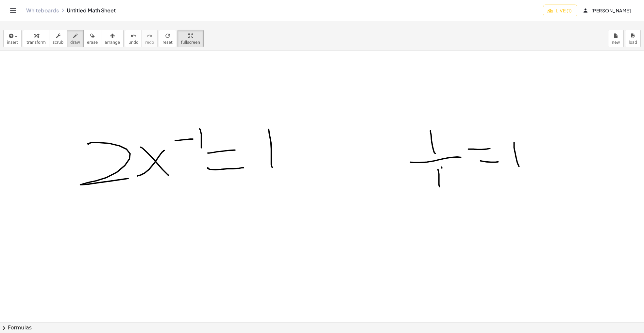
drag, startPoint x: 442, startPoint y: 168, endPoint x: 441, endPoint y: 163, distance: 5.0
click at [128, 41] on span "undo" at bounding box center [133, 42] width 10 height 5
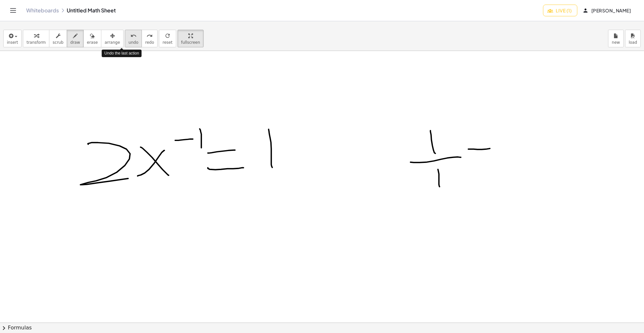
click at [128, 41] on span "undo" at bounding box center [133, 42] width 10 height 5
drag, startPoint x: 359, startPoint y: 150, endPoint x: 401, endPoint y: 172, distance: 46.9
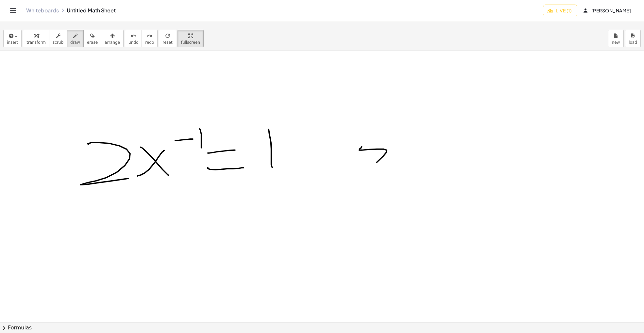
drag, startPoint x: 420, startPoint y: 150, endPoint x: 439, endPoint y: 169, distance: 26.6
drag, startPoint x: 440, startPoint y: 141, endPoint x: 455, endPoint y: 171, distance: 33.3
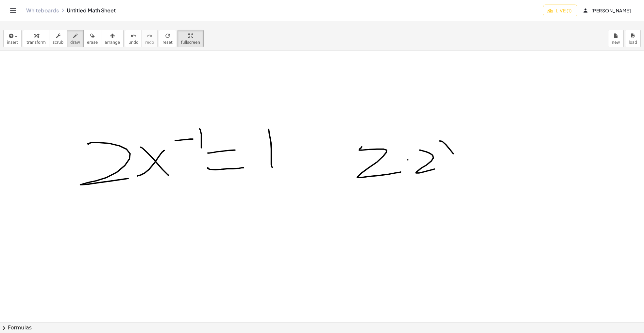
drag, startPoint x: 347, startPoint y: 142, endPoint x: 357, endPoint y: 192, distance: 50.8
drag, startPoint x: 448, startPoint y: 135, endPoint x: 475, endPoint y: 139, distance: 26.7
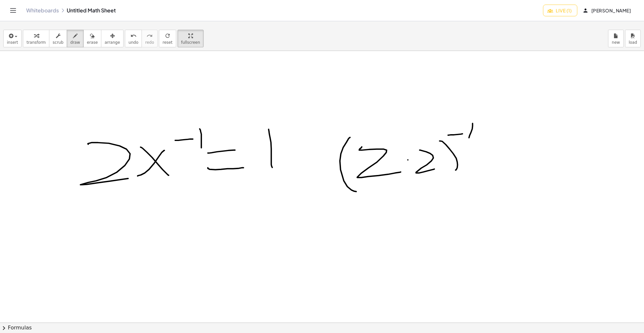
drag, startPoint x: 473, startPoint y: 123, endPoint x: 473, endPoint y: 119, distance: 4.6
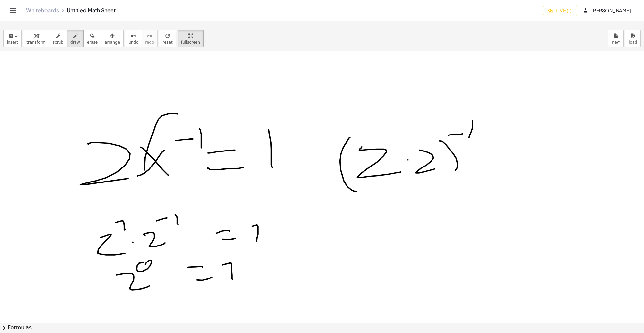
click at [130, 38] on icon "undo" at bounding box center [133, 36] width 6 height 8
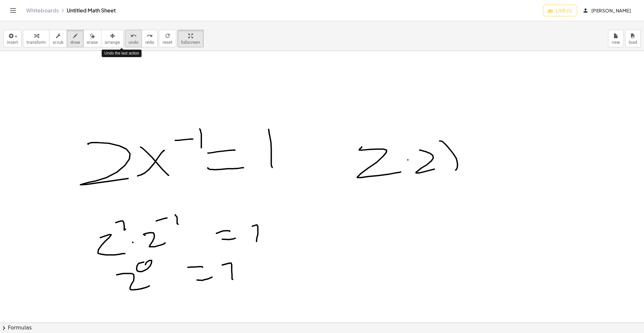
click at [130, 38] on icon "undo" at bounding box center [133, 36] width 6 height 8
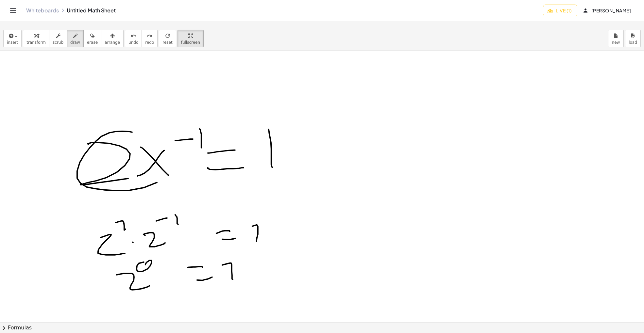
drag, startPoint x: 109, startPoint y: 133, endPoint x: 82, endPoint y: 142, distance: 28.9
drag, startPoint x: 196, startPoint y: 120, endPoint x: 154, endPoint y: 110, distance: 43.1
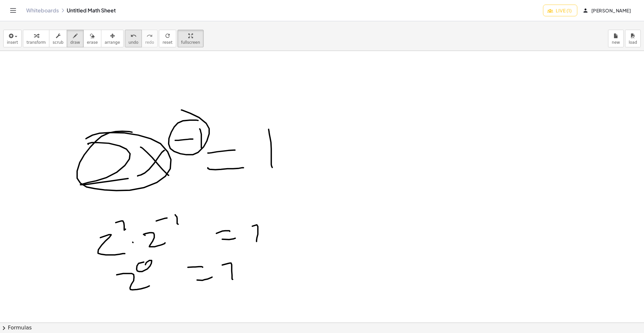
click at [130, 34] on icon "undo" at bounding box center [133, 36] width 6 height 8
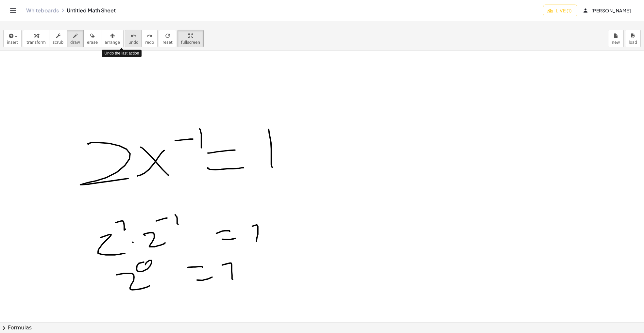
click at [130, 34] on icon "undo" at bounding box center [133, 36] width 6 height 8
